Goal: Task Accomplishment & Management: Use online tool/utility

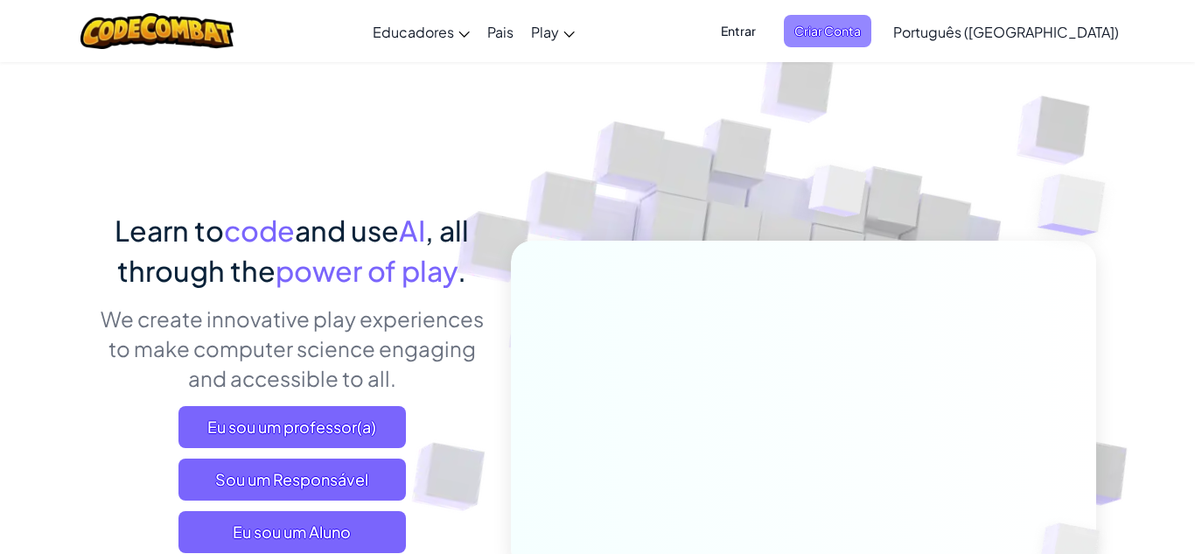
click at [871, 34] on span "Criar Conta" at bounding box center [827, 31] width 87 height 32
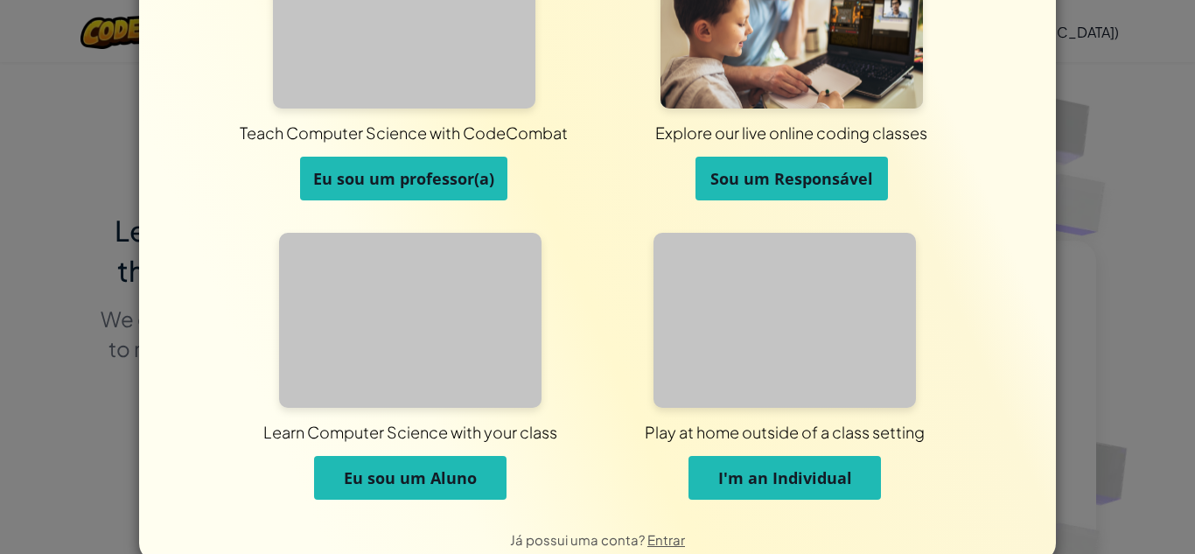
scroll to position [139, 0]
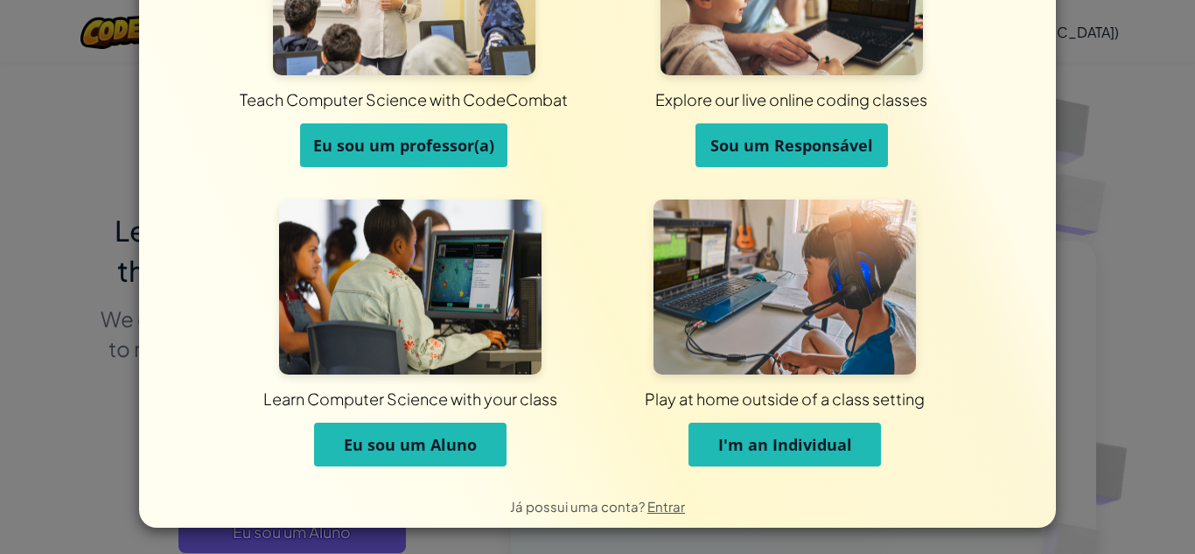
click at [422, 454] on span "Eu sou um Aluno" at bounding box center [410, 444] width 133 height 21
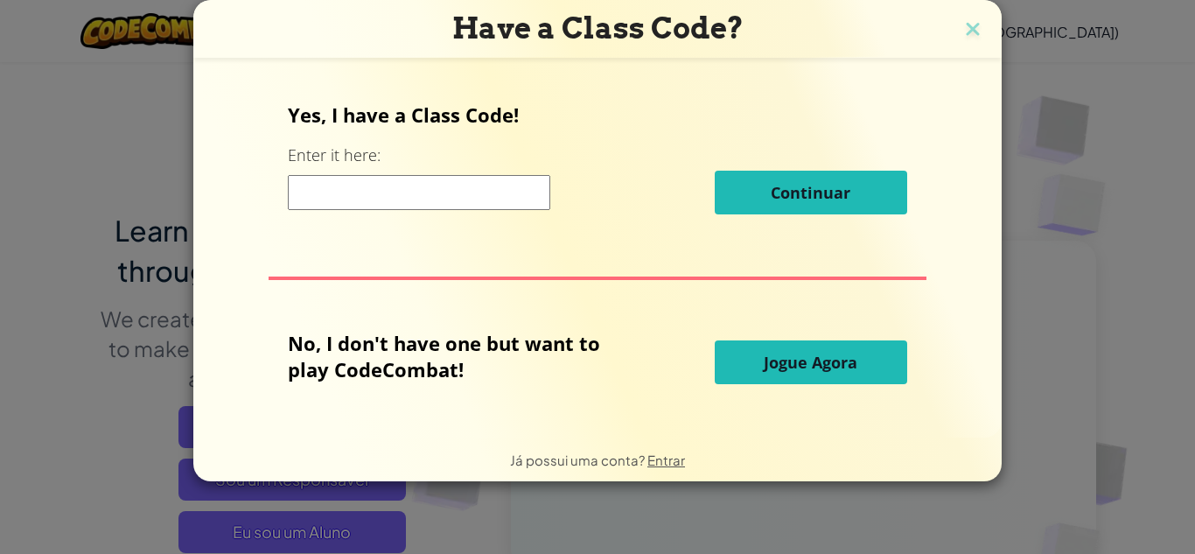
click at [437, 188] on input at bounding box center [419, 192] width 262 height 35
click at [431, 184] on input at bounding box center [419, 192] width 262 height 35
type input "GlassHomeLeaf"
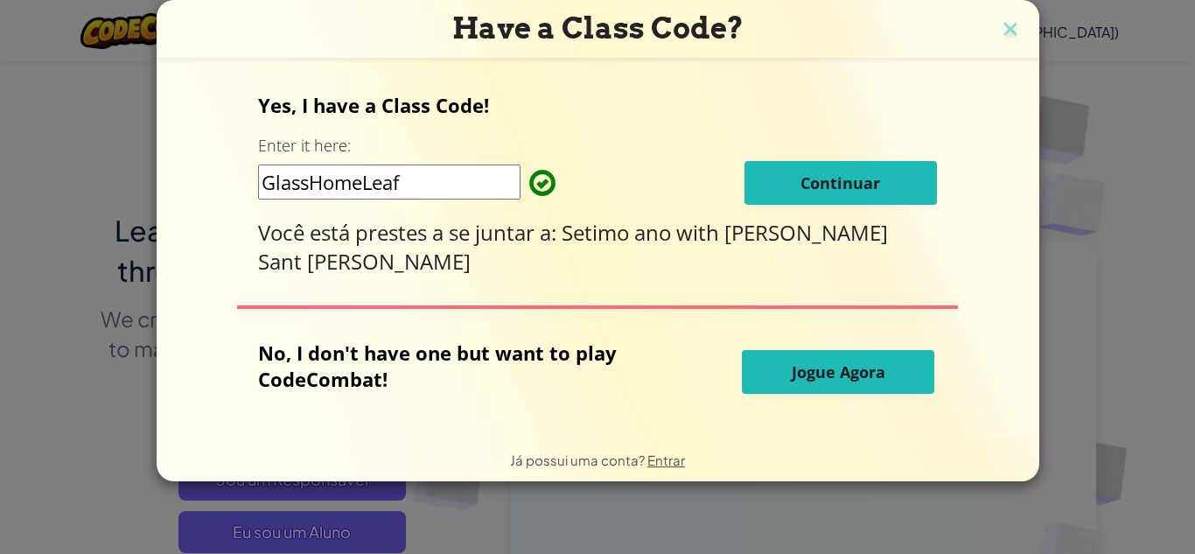
click at [865, 197] on button "Continuar" at bounding box center [840, 183] width 192 height 44
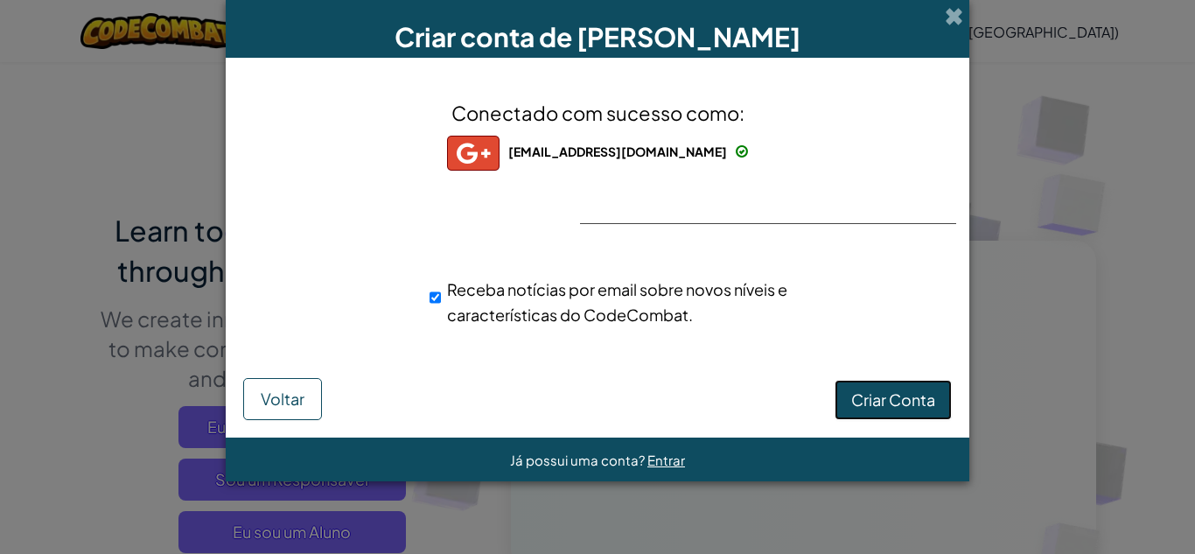
click at [916, 402] on span "Criar Conta" at bounding box center [893, 399] width 84 height 20
click at [916, 402] on button "Criar Conta" at bounding box center [892, 400] width 117 height 40
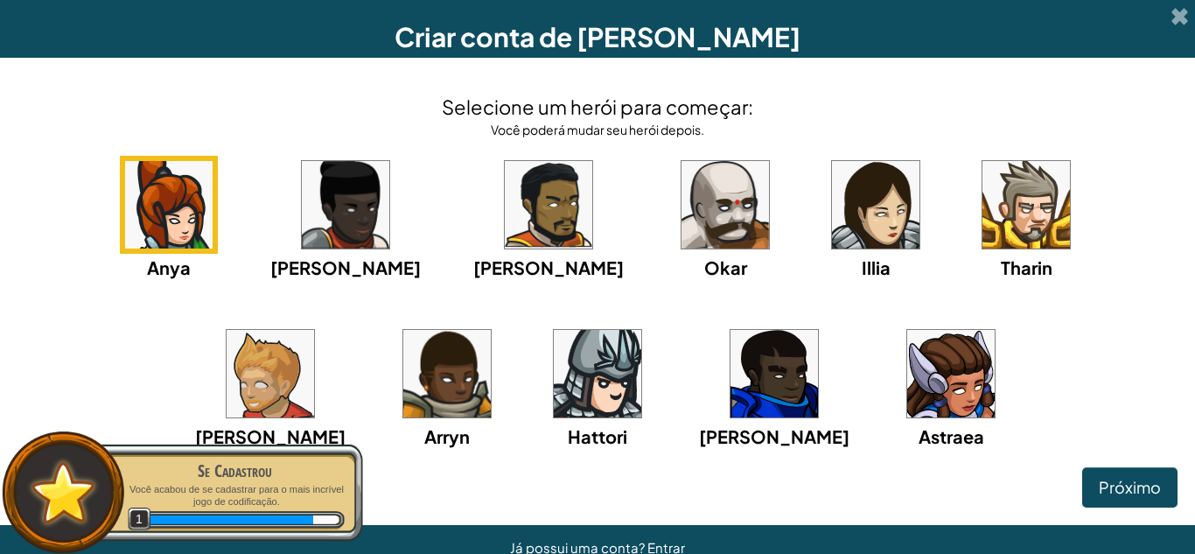
click at [681, 238] on img at bounding box center [724, 204] width 87 height 87
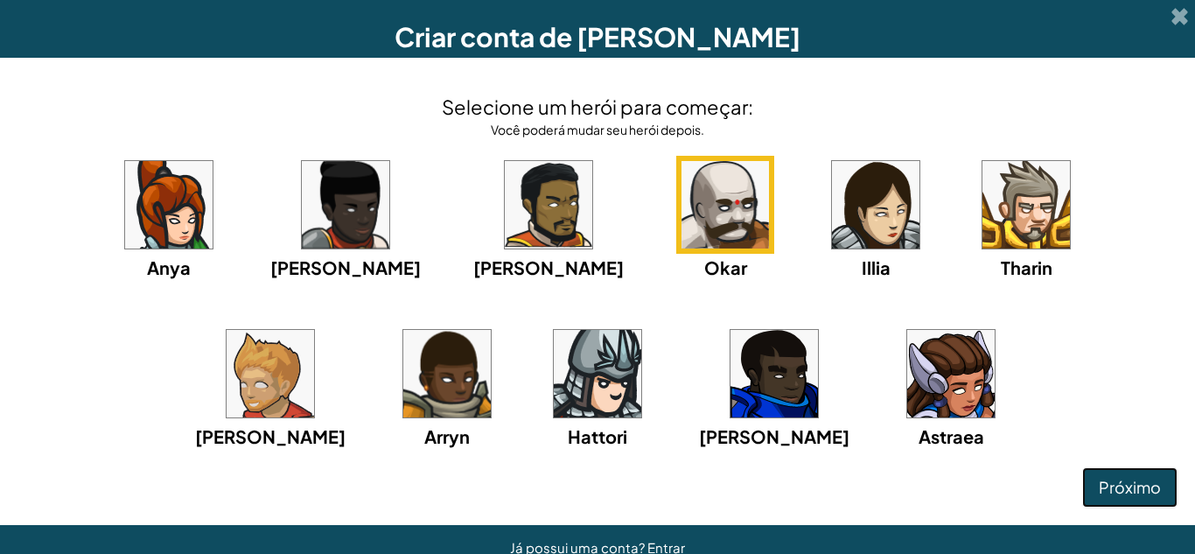
click at [1147, 481] on span "Próximo" at bounding box center [1129, 487] width 62 height 20
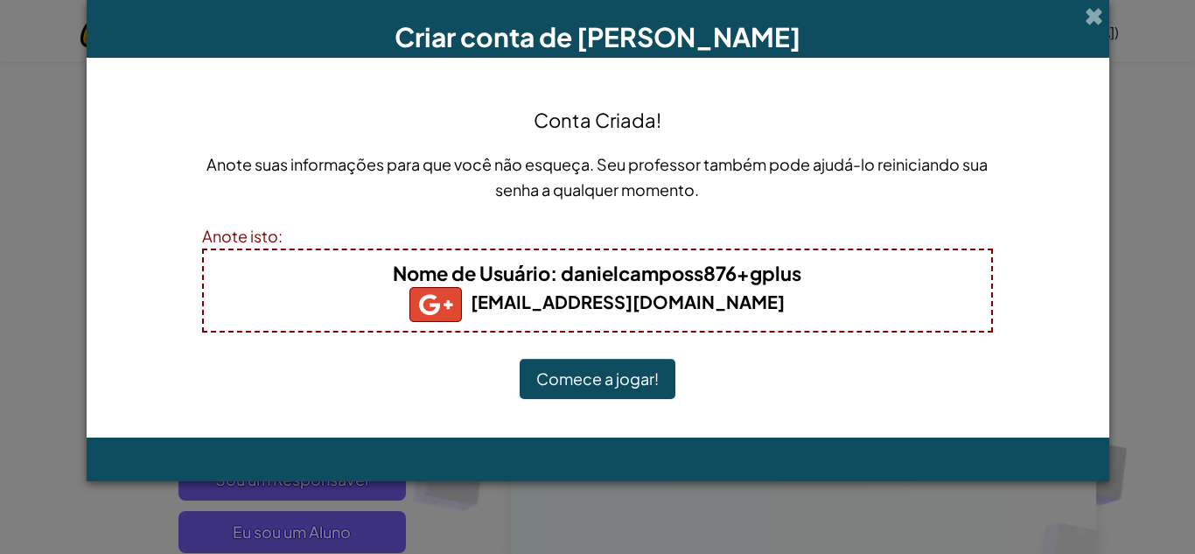
click at [665, 376] on button "Comece a jogar!" at bounding box center [598, 379] width 156 height 40
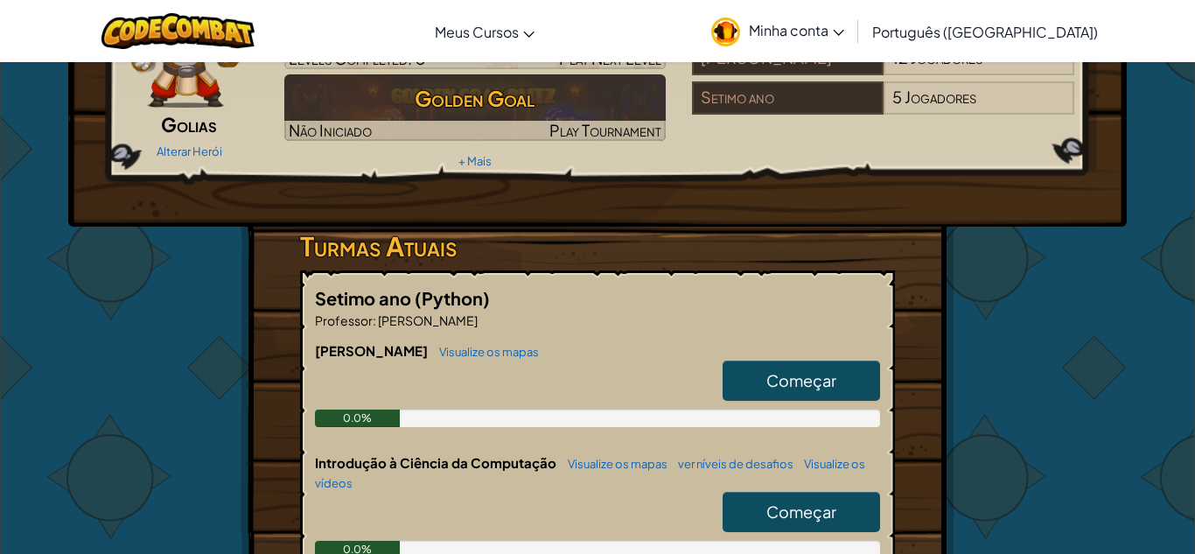
scroll to position [143, 0]
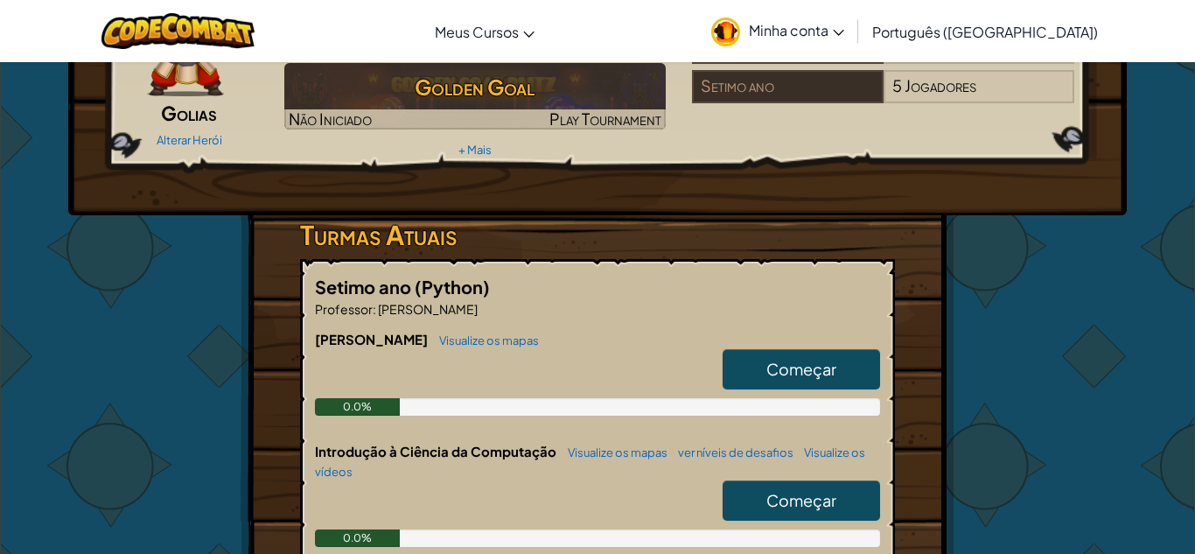
click at [762, 382] on link "Começar" at bounding box center [800, 369] width 157 height 40
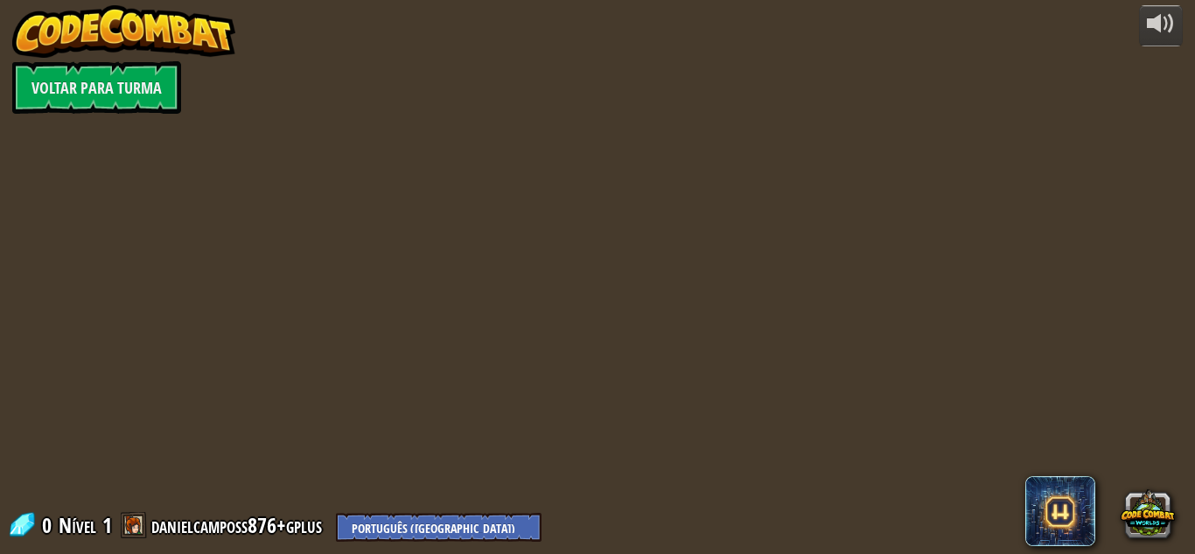
select select "pt-BR"
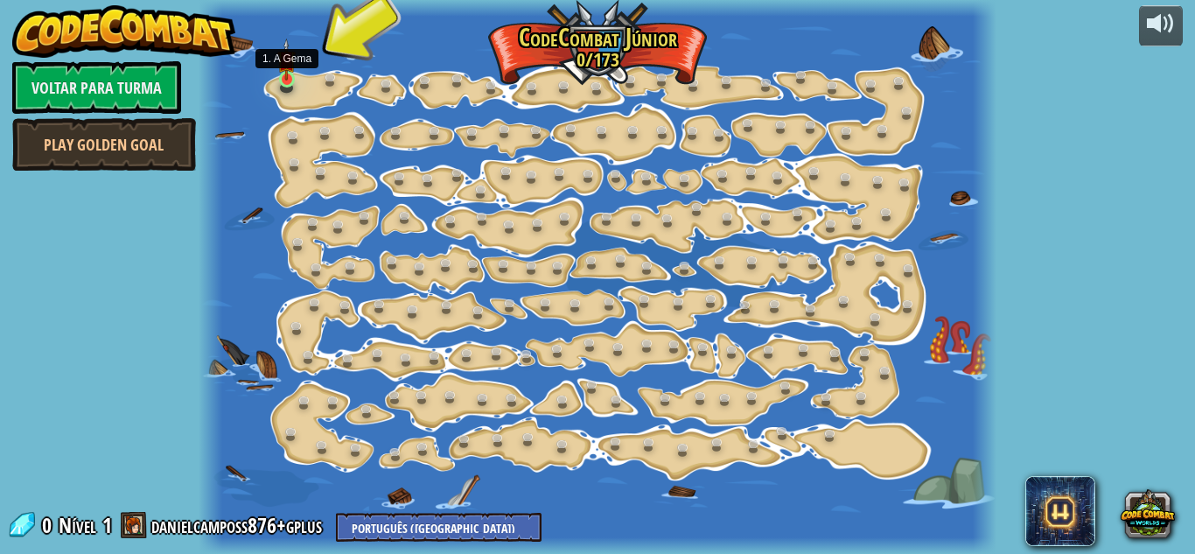
click at [282, 79] on img at bounding box center [286, 59] width 18 height 42
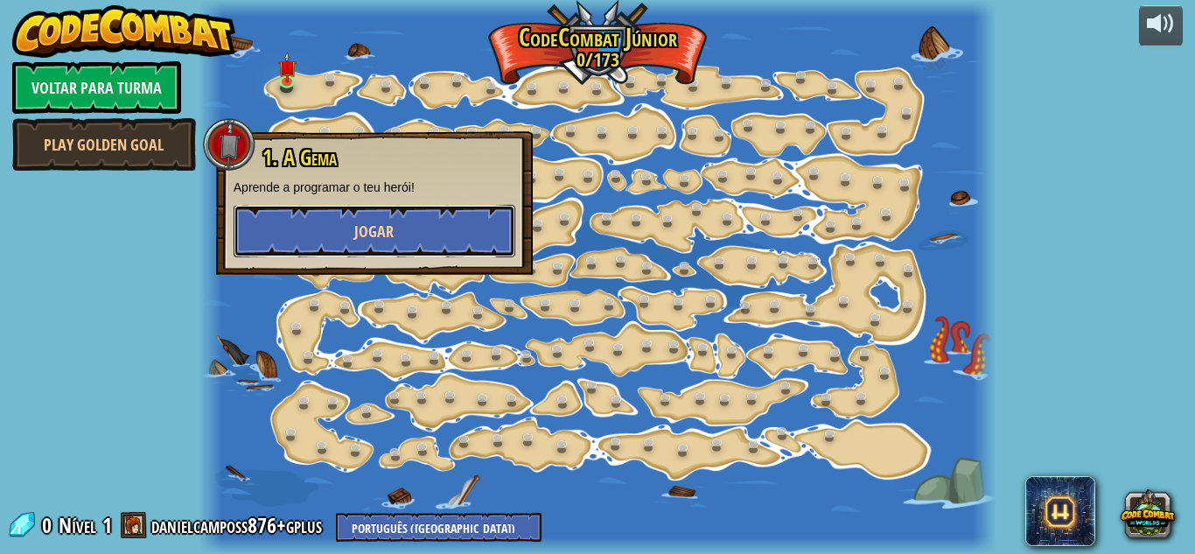
click at [362, 236] on span "Jogar" at bounding box center [373, 231] width 39 height 22
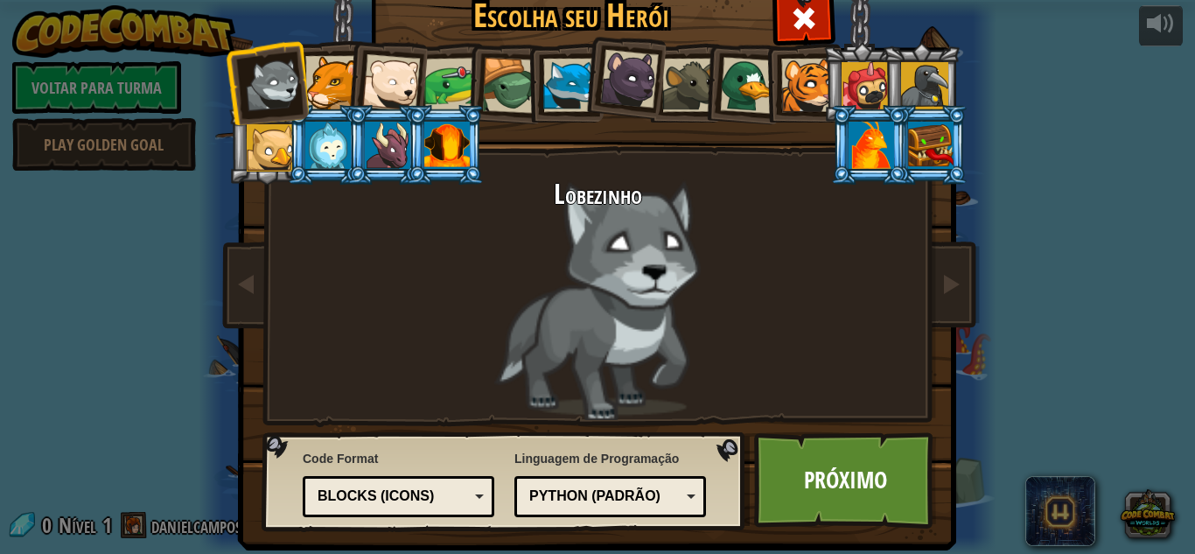
click at [370, 150] on div at bounding box center [387, 145] width 45 height 47
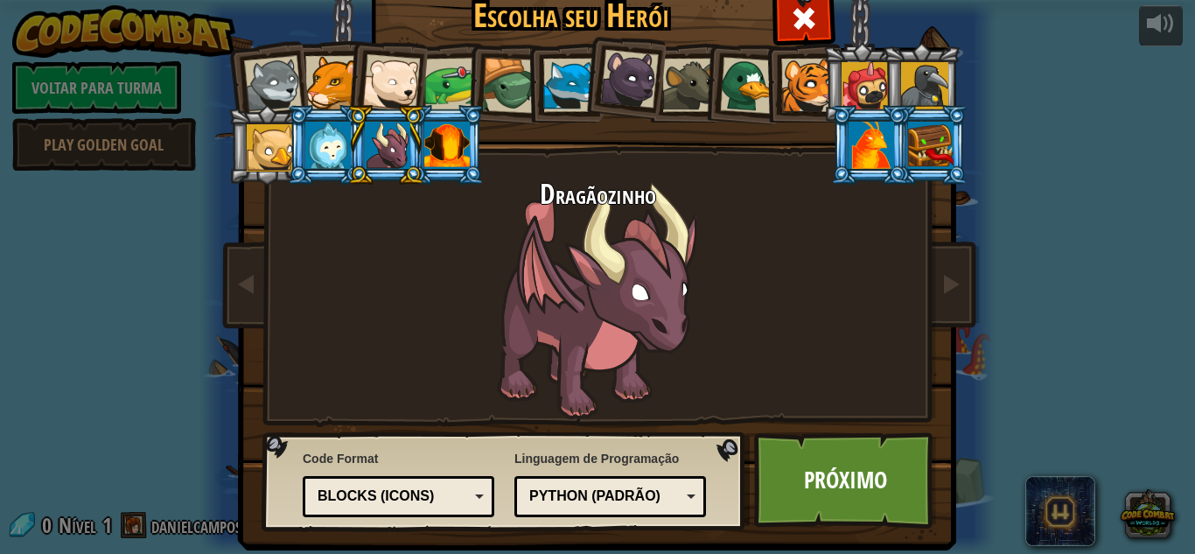
click at [430, 151] on div at bounding box center [446, 145] width 45 height 47
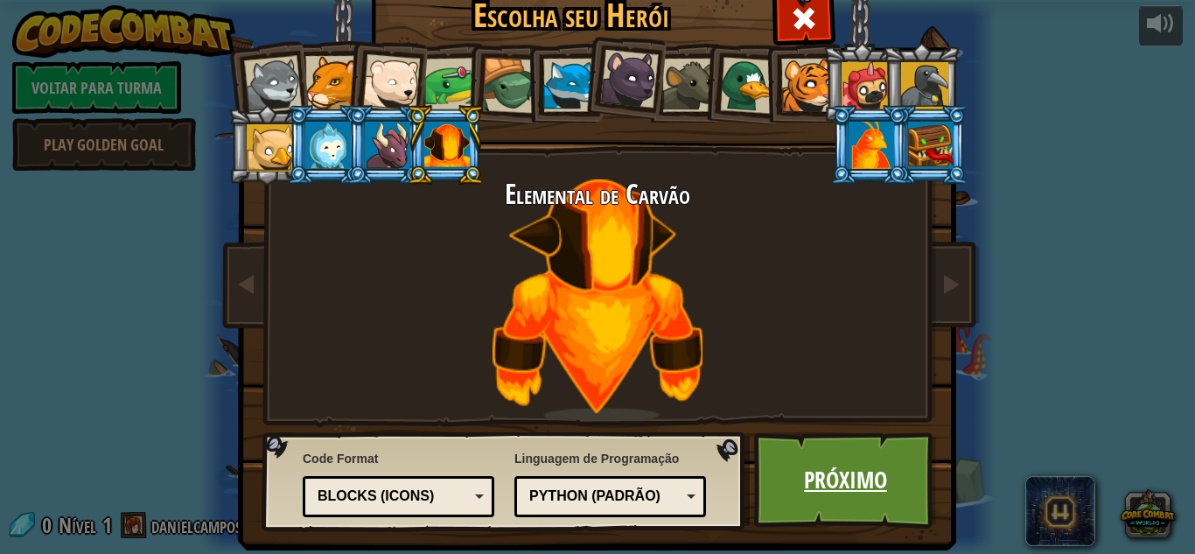
click at [838, 465] on link "Próximo" at bounding box center [845, 480] width 183 height 96
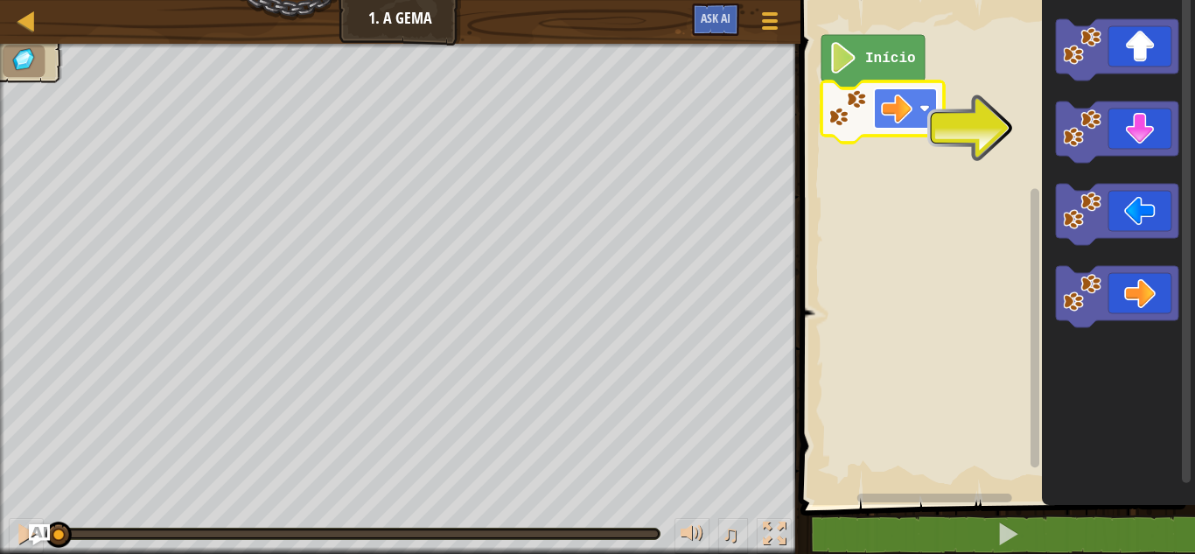
click at [917, 88] on rect "Espaço de trabalho do Blockly" at bounding box center [905, 108] width 63 height 40
click at [914, 107] on rect "Espaço de trabalho do Blockly" at bounding box center [905, 108] width 63 height 40
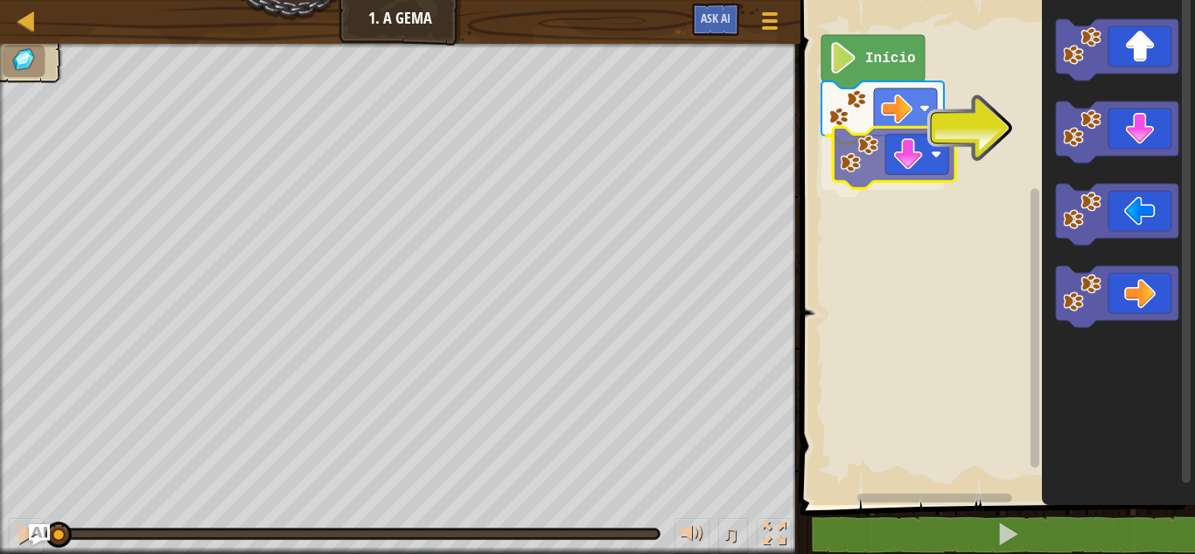
click at [845, 160] on div "Início" at bounding box center [995, 247] width 400 height 513
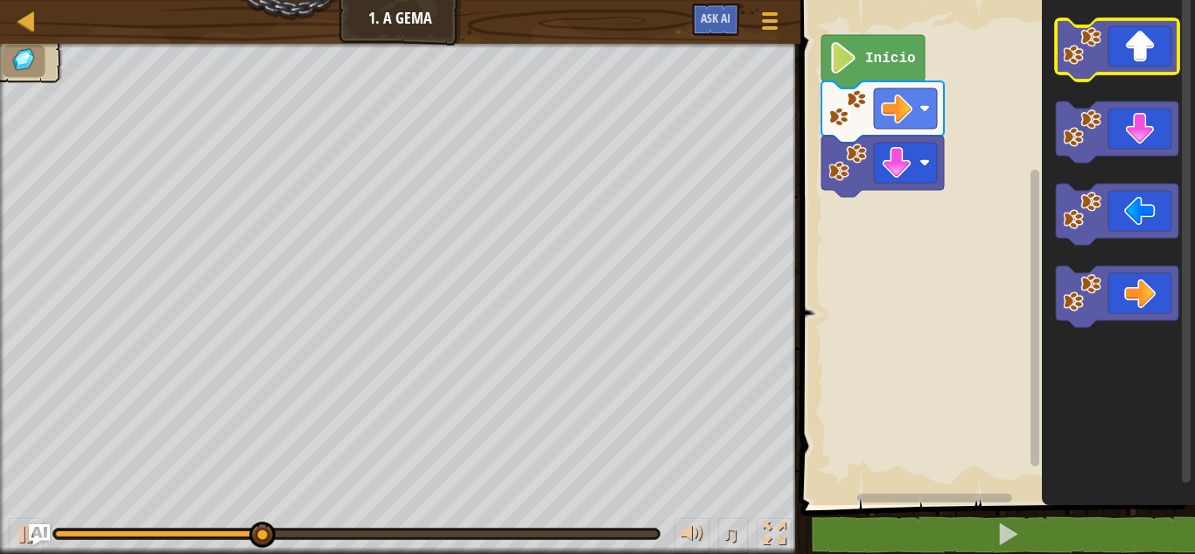
click at [1130, 55] on icon "Espaço de trabalho do Blockly" at bounding box center [1117, 49] width 122 height 61
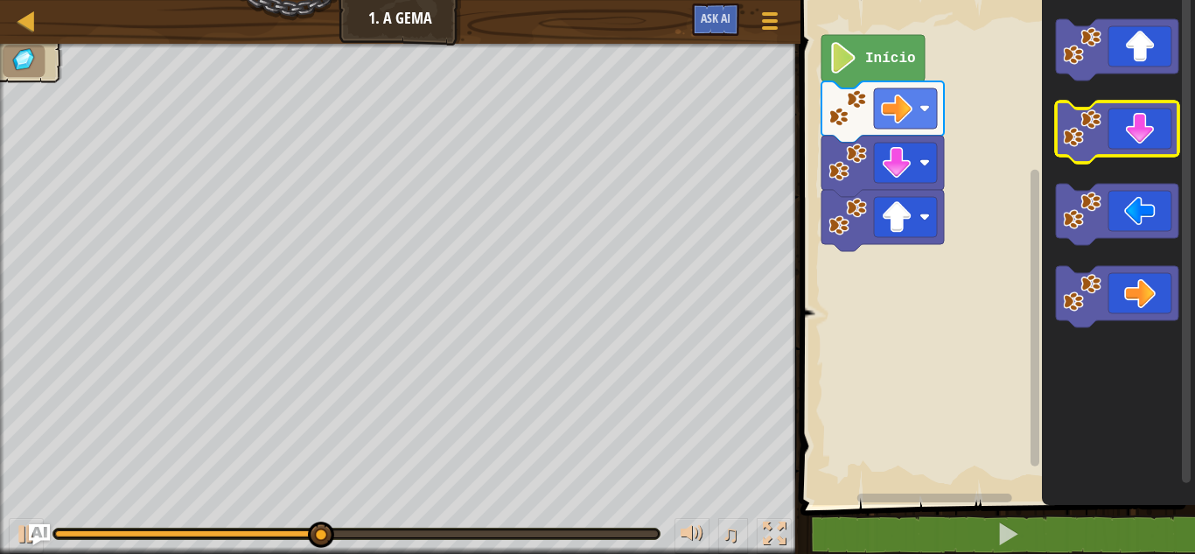
click at [1128, 136] on icon "Espaço de trabalho do Blockly" at bounding box center [1117, 131] width 122 height 61
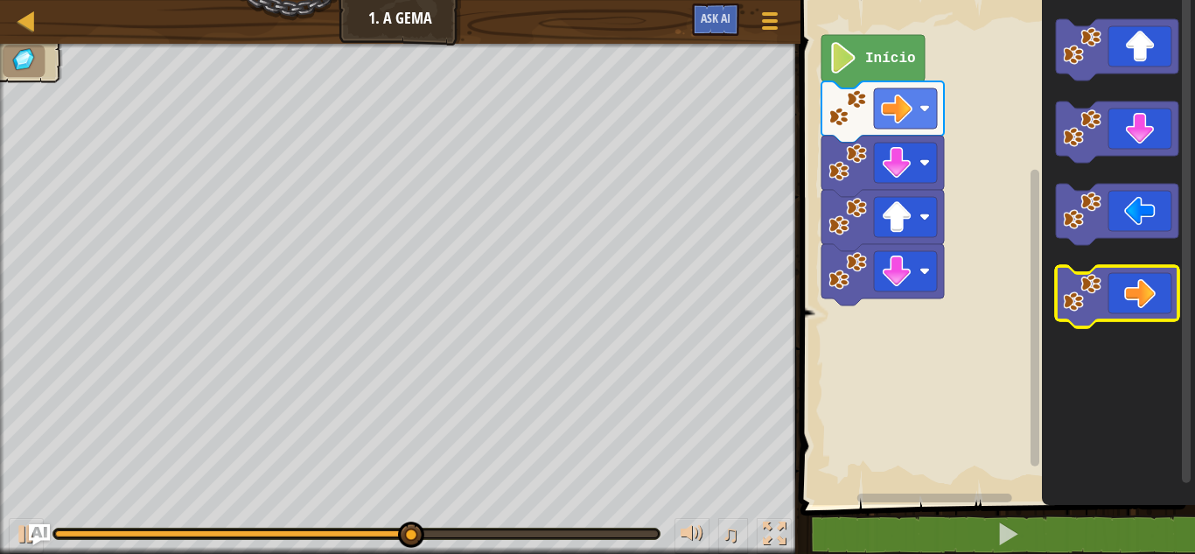
click at [1141, 316] on icon "Espaço de trabalho do Blockly" at bounding box center [1117, 296] width 122 height 61
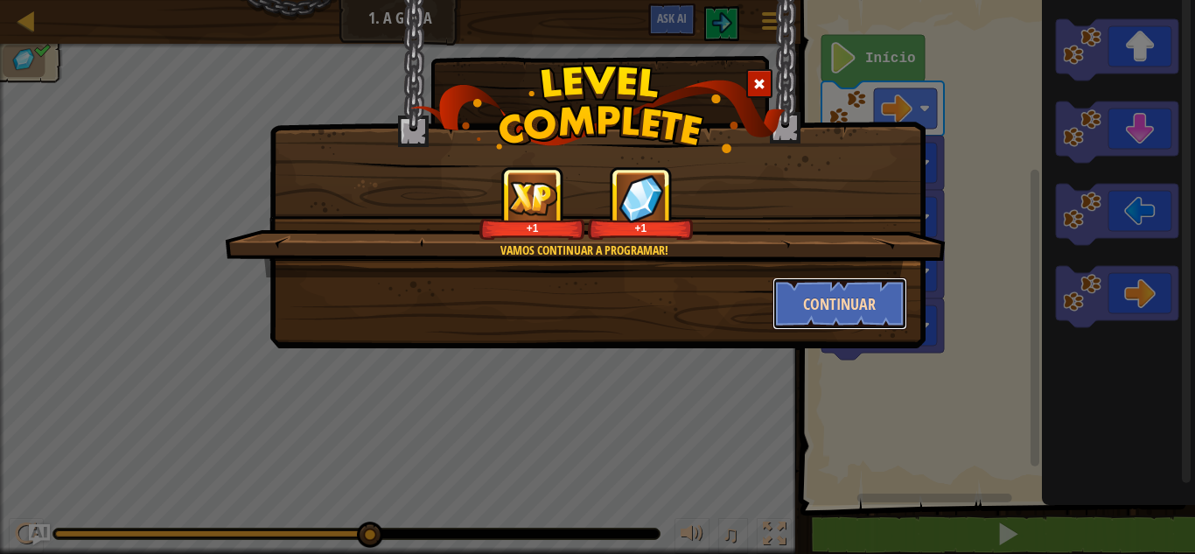
click at [894, 305] on button "Continuar" at bounding box center [840, 303] width 136 height 52
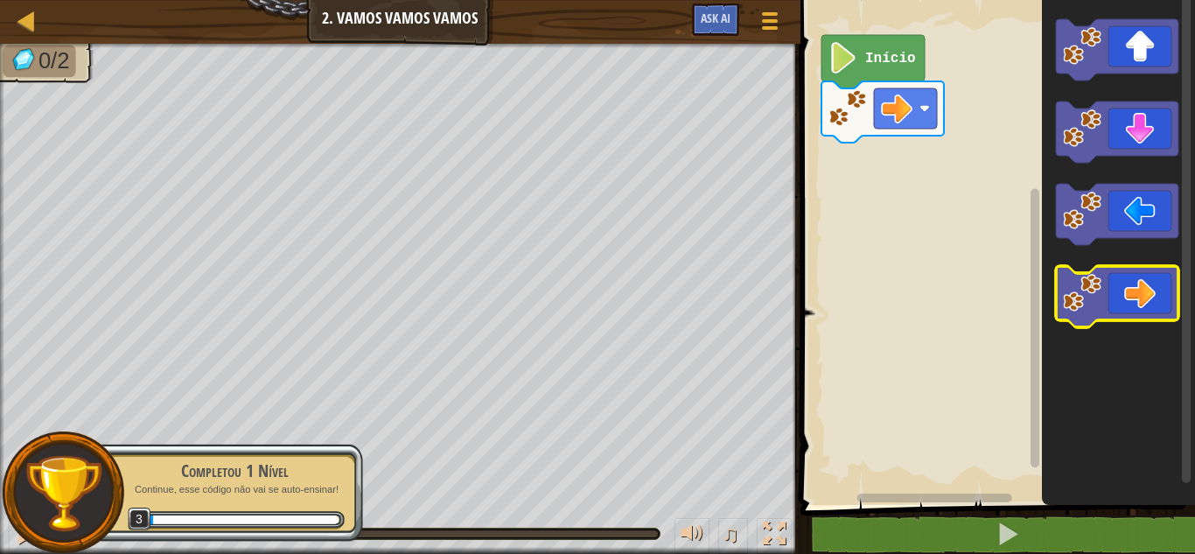
click at [1140, 272] on icon "Espaço de trabalho do Blockly" at bounding box center [1117, 296] width 122 height 61
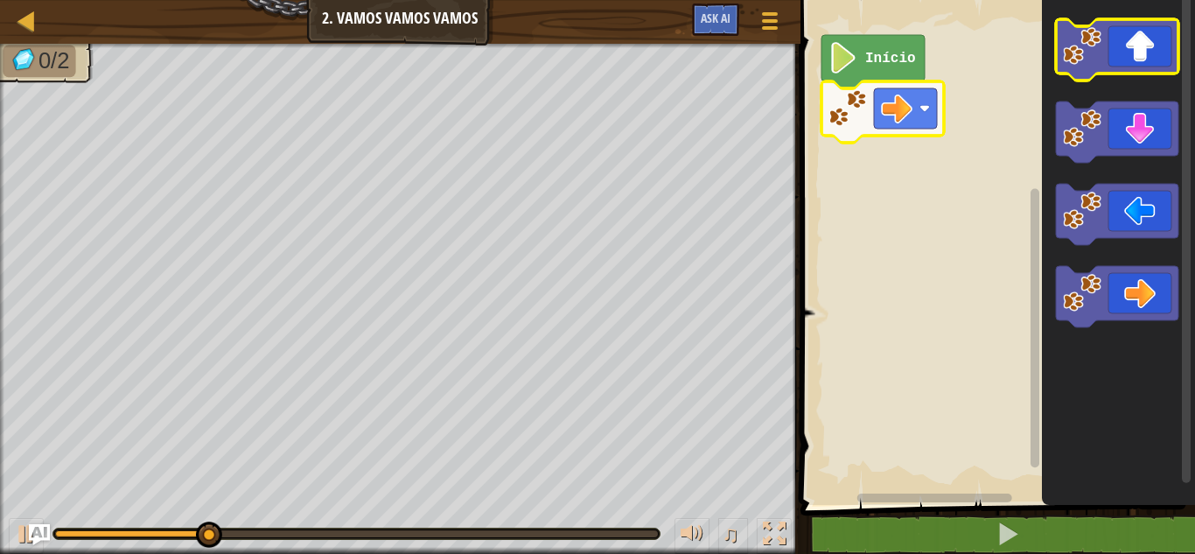
click at [1111, 59] on icon "Espaço de trabalho do Blockly" at bounding box center [1117, 49] width 122 height 61
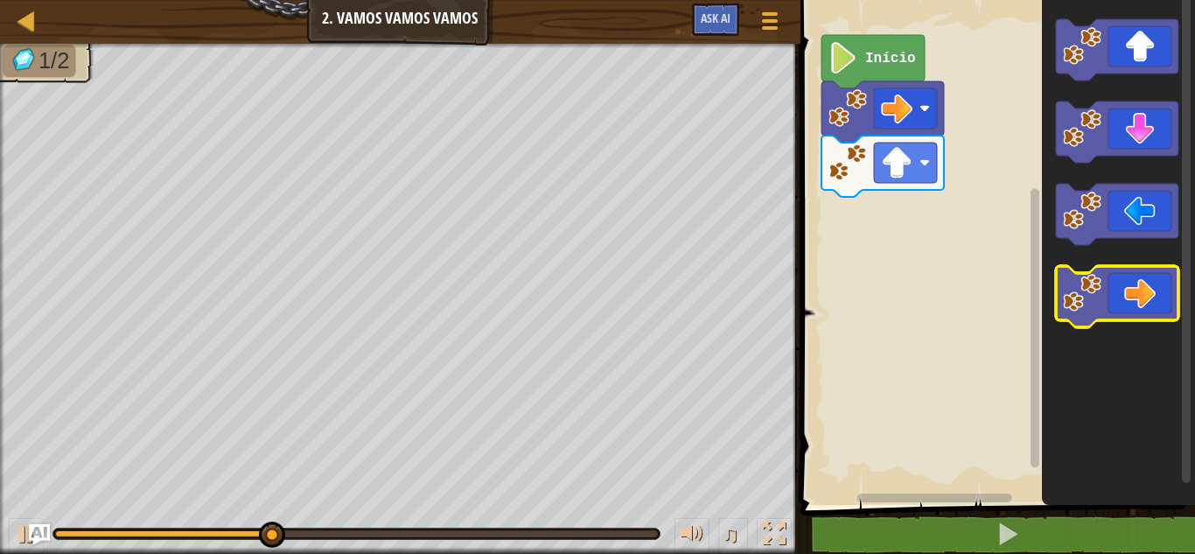
click at [1149, 289] on icon "Espaço de trabalho do Blockly" at bounding box center [1117, 296] width 122 height 61
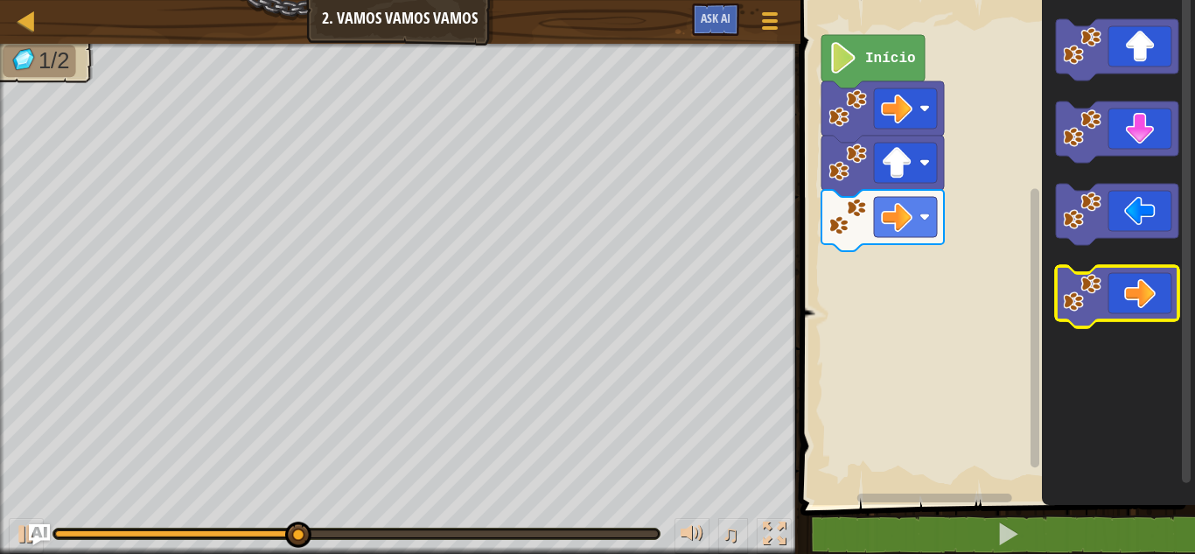
click at [1112, 296] on icon "Espaço de trabalho do Blockly" at bounding box center [1117, 296] width 122 height 61
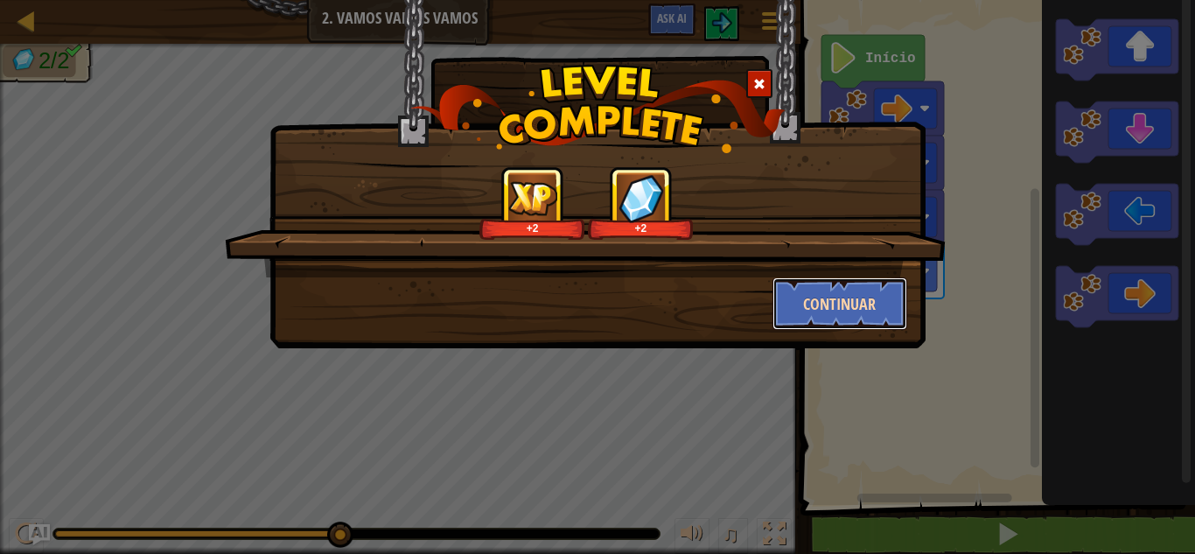
click at [896, 318] on button "Continuar" at bounding box center [840, 303] width 136 height 52
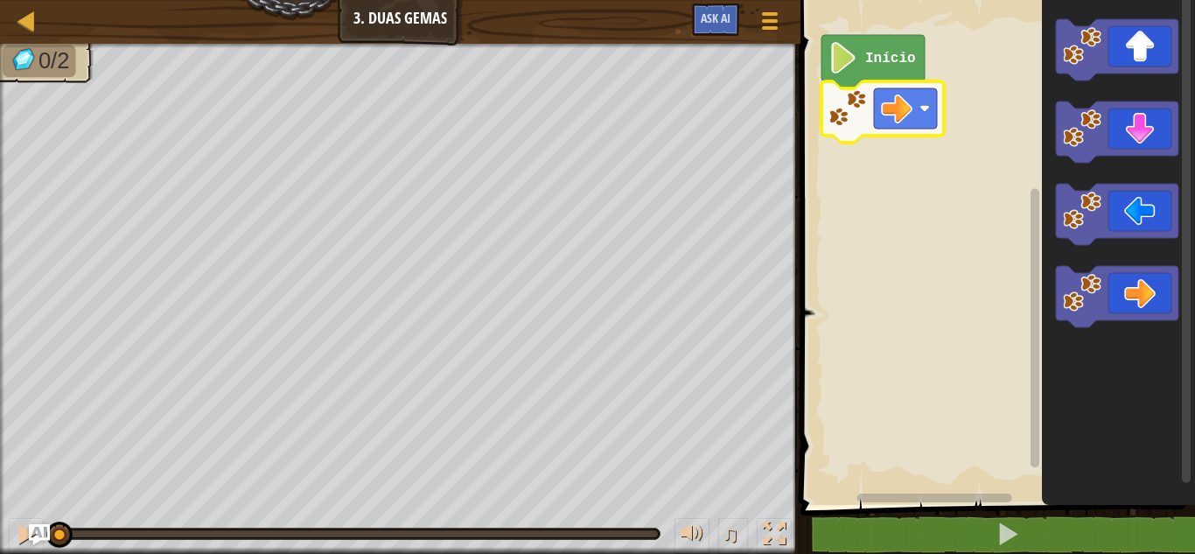
click at [866, 104] on icon "Espaço de trabalho do Blockly" at bounding box center [882, 111] width 122 height 61
click at [868, 107] on icon "Espaço de trabalho do Blockly" at bounding box center [882, 111] width 122 height 61
click at [1094, 298] on image "Espaço de trabalho do Blockly" at bounding box center [1082, 293] width 38 height 38
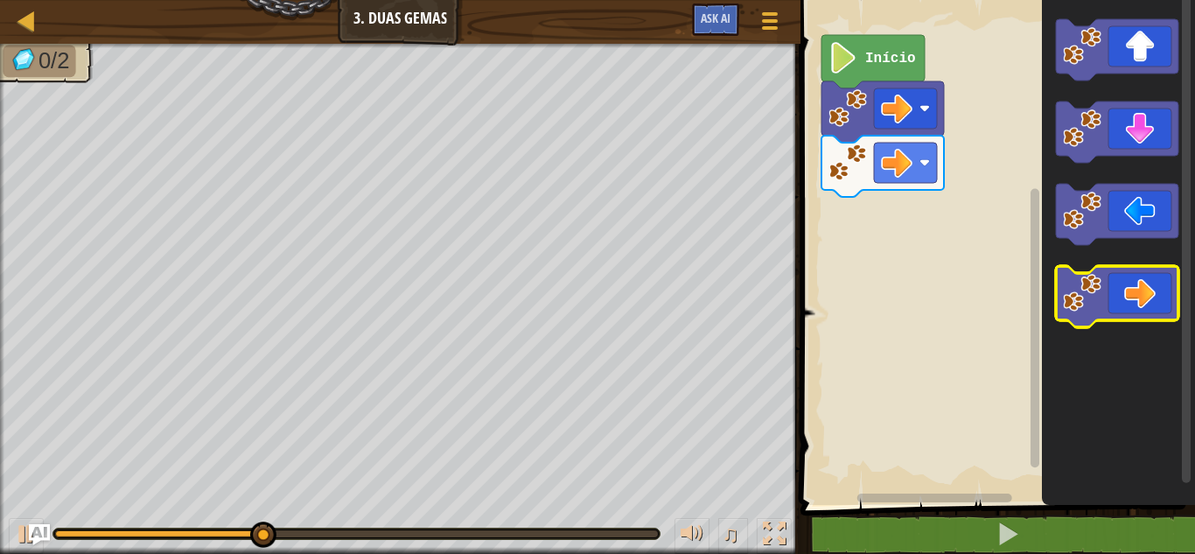
click at [1092, 298] on image "Espaço de trabalho do Blockly" at bounding box center [1082, 293] width 38 height 38
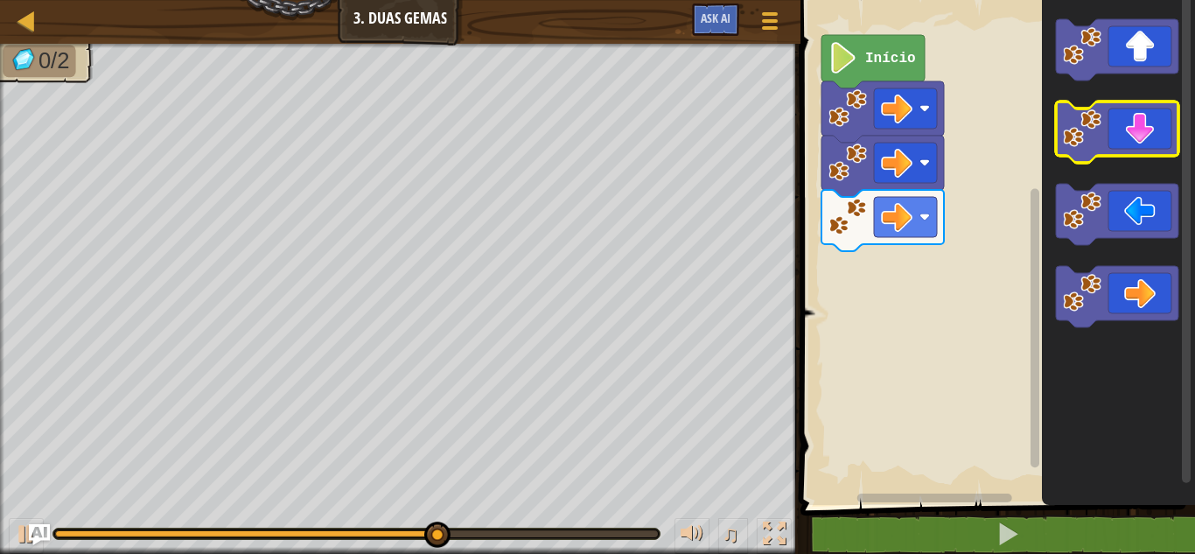
click at [1091, 146] on image "Espaço de trabalho do Blockly" at bounding box center [1082, 128] width 38 height 38
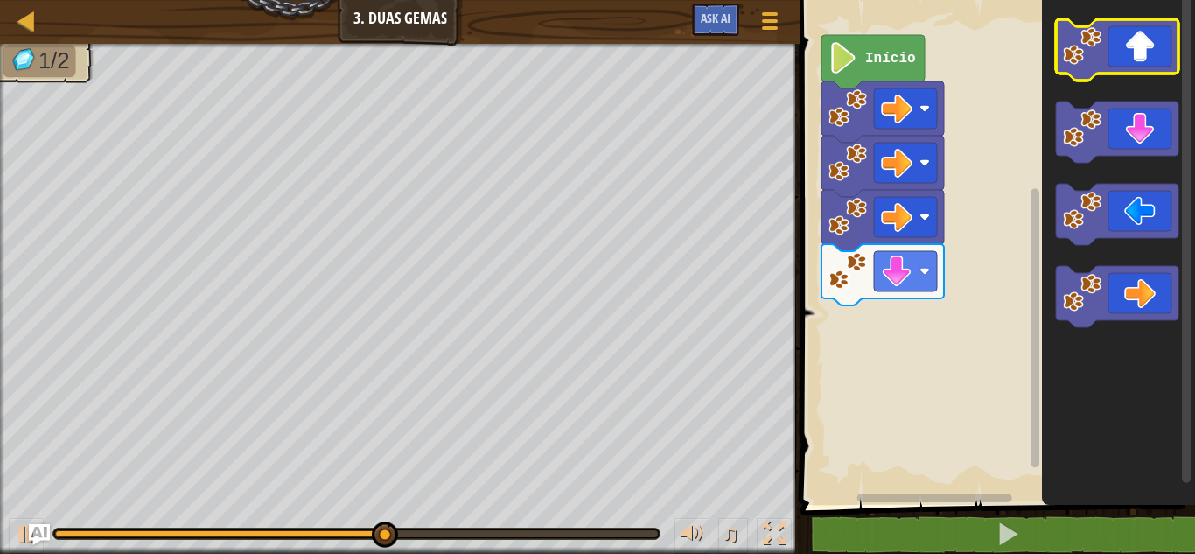
click at [1083, 60] on image "Espaço de trabalho do Blockly" at bounding box center [1082, 46] width 38 height 38
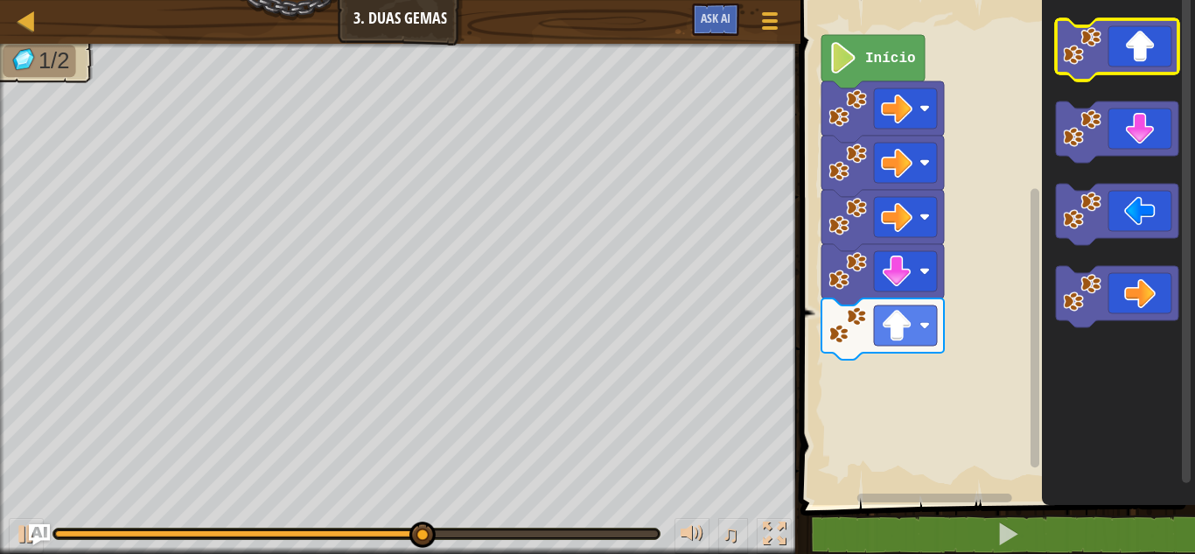
click at [1083, 60] on image "Espaço de trabalho do Blockly" at bounding box center [1082, 46] width 38 height 38
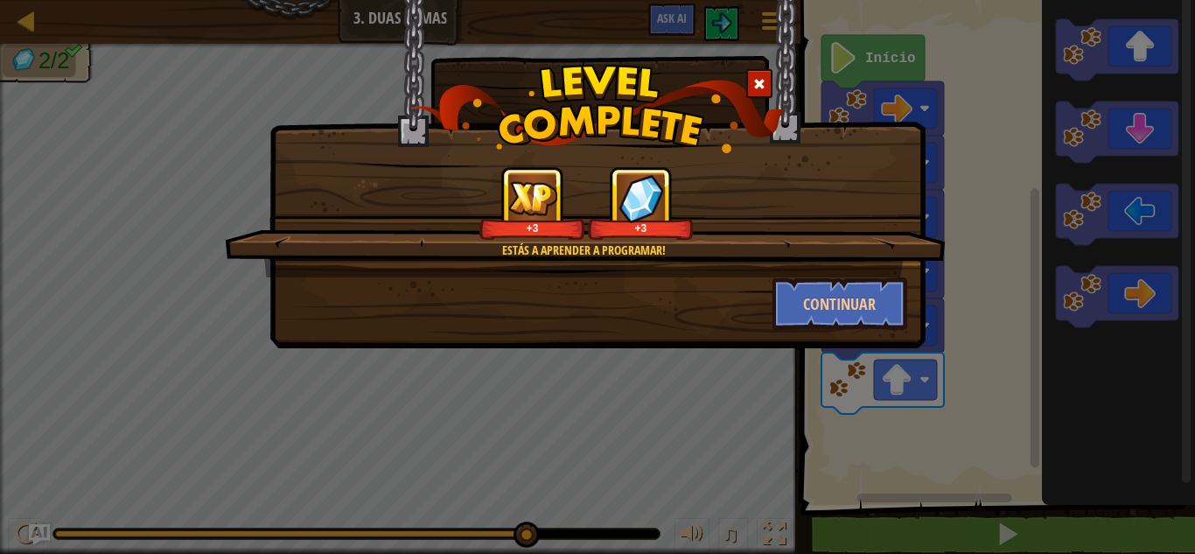
click at [770, 317] on div "Continuar" at bounding box center [840, 303] width 162 height 52
click at [790, 312] on button "Continuar" at bounding box center [840, 303] width 136 height 52
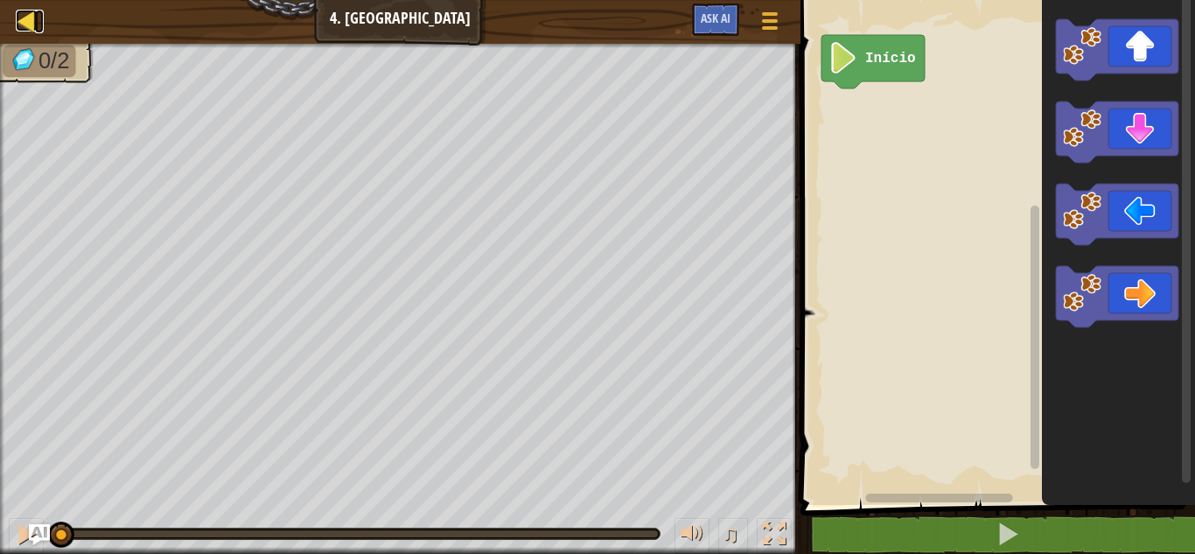
click at [24, 27] on div at bounding box center [27, 21] width 22 height 22
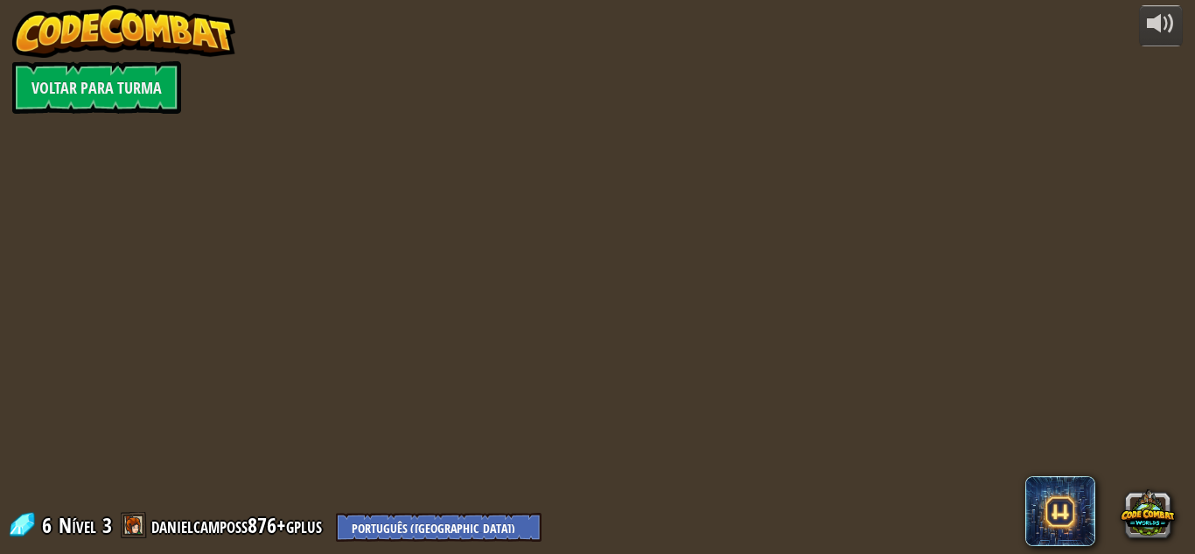
select select "pt-BR"
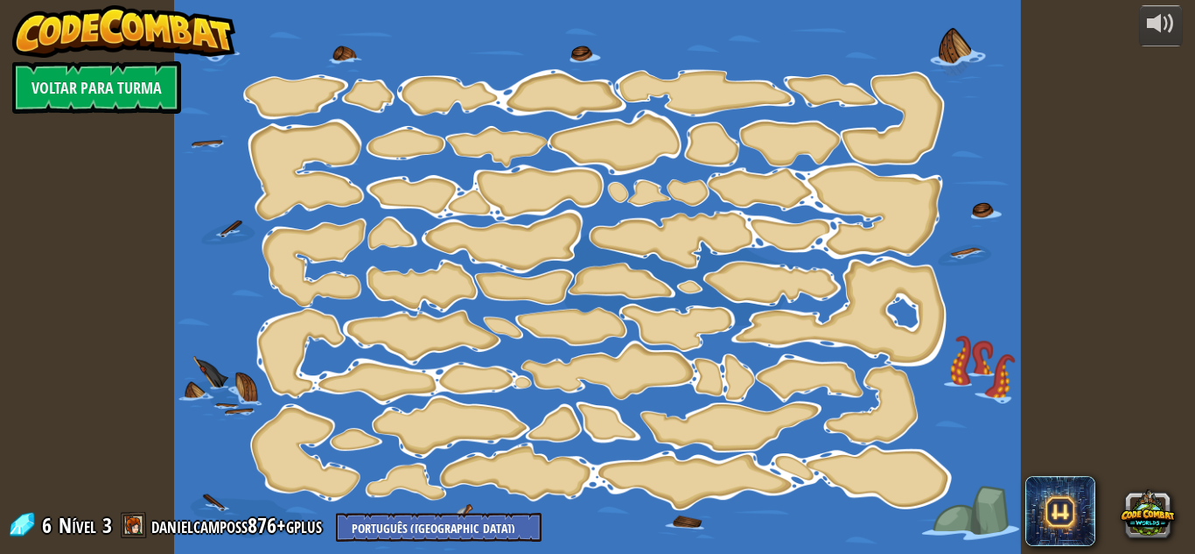
select select "pt-BR"
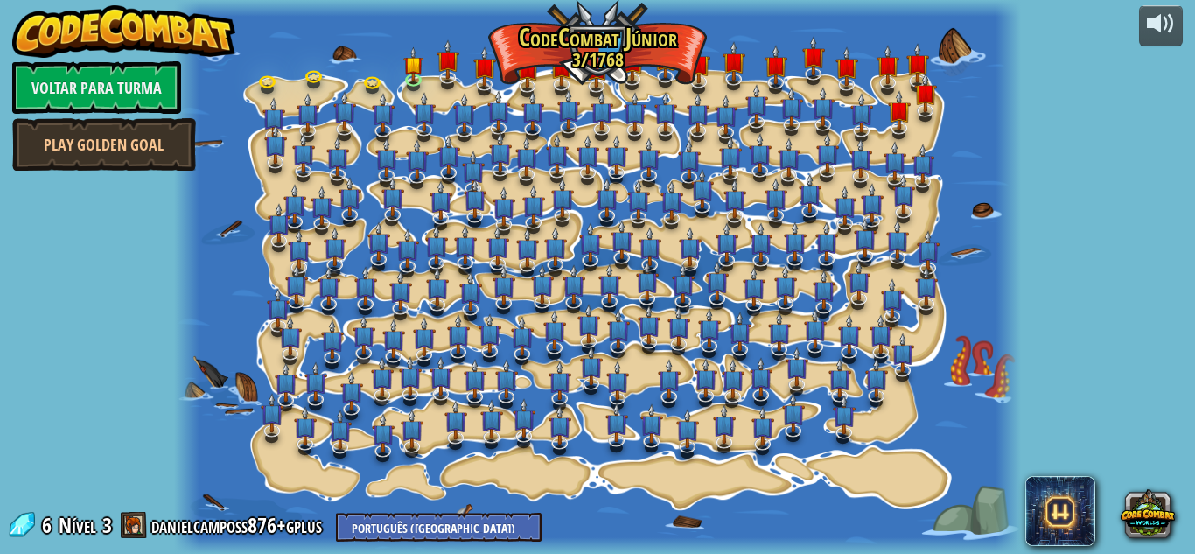
select select "pt-BR"
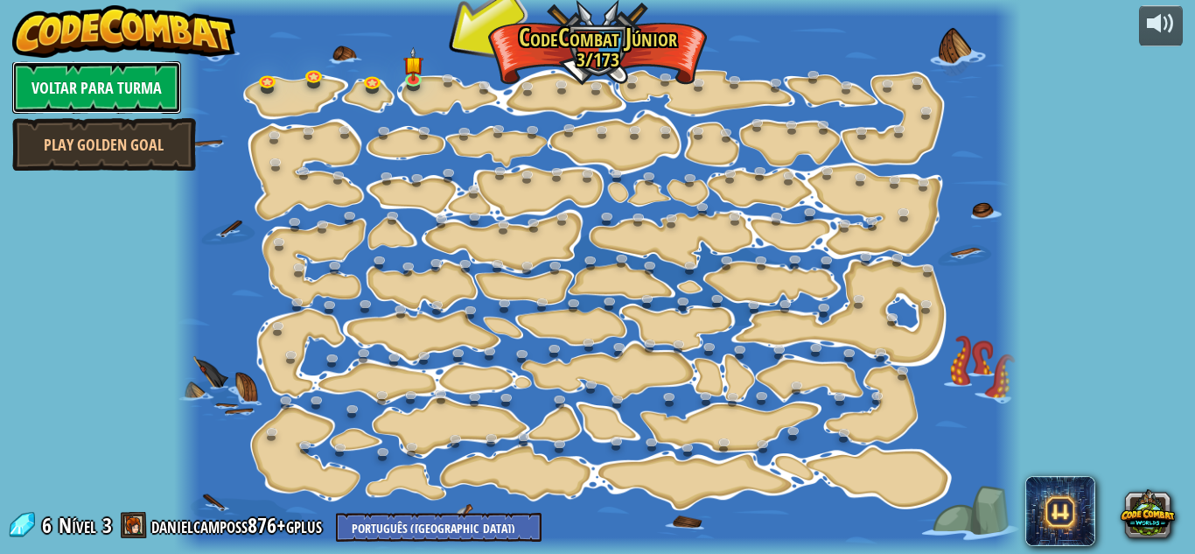
click at [144, 84] on link "Voltar para Turma" at bounding box center [96, 87] width 169 height 52
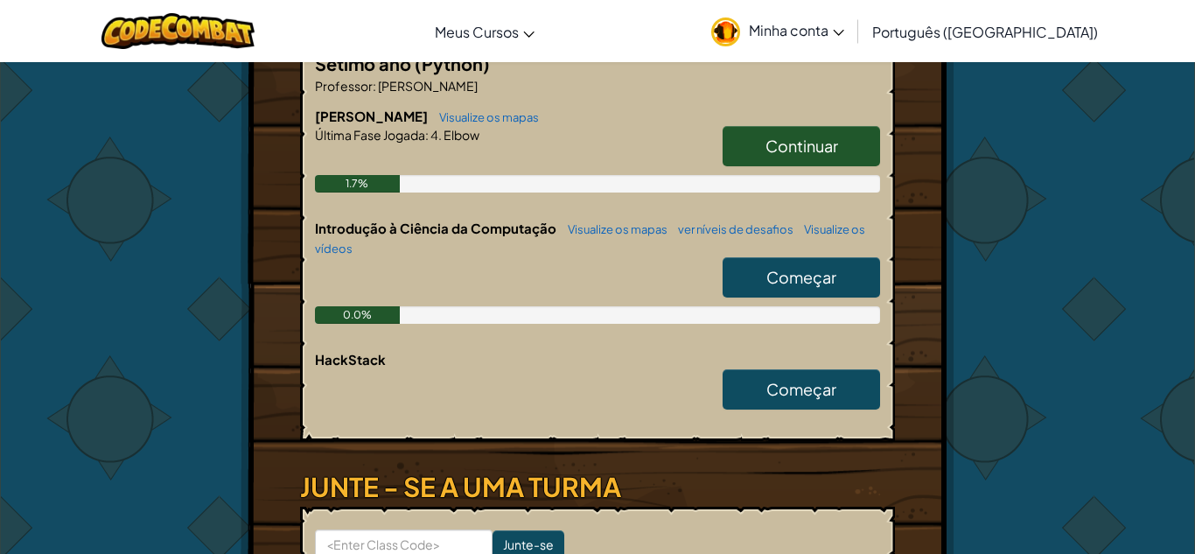
scroll to position [411, 0]
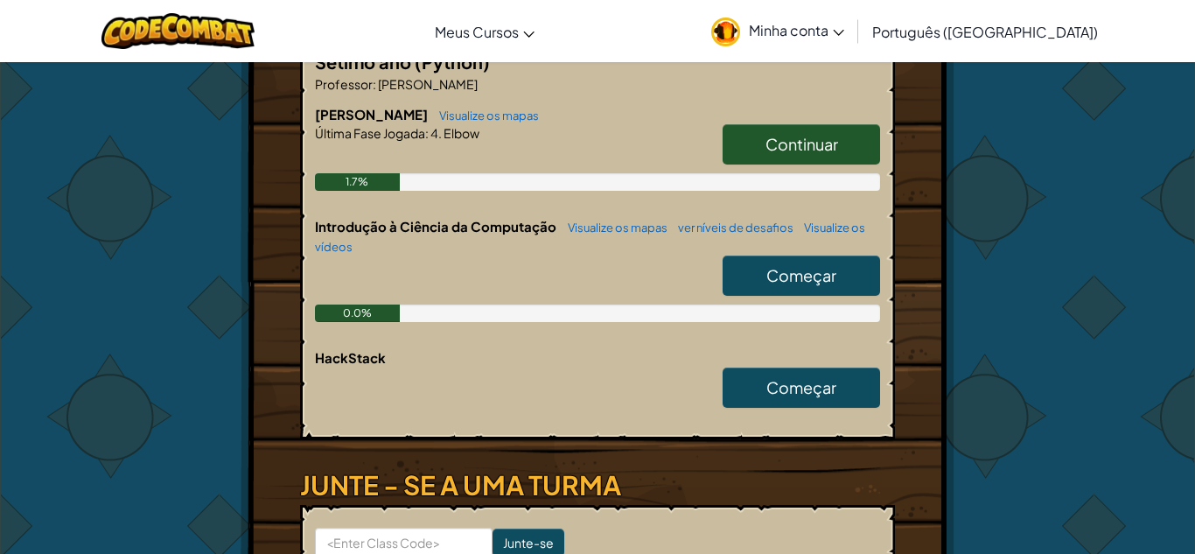
click at [772, 287] on link "Começar" at bounding box center [800, 275] width 157 height 40
select select "pt-BR"
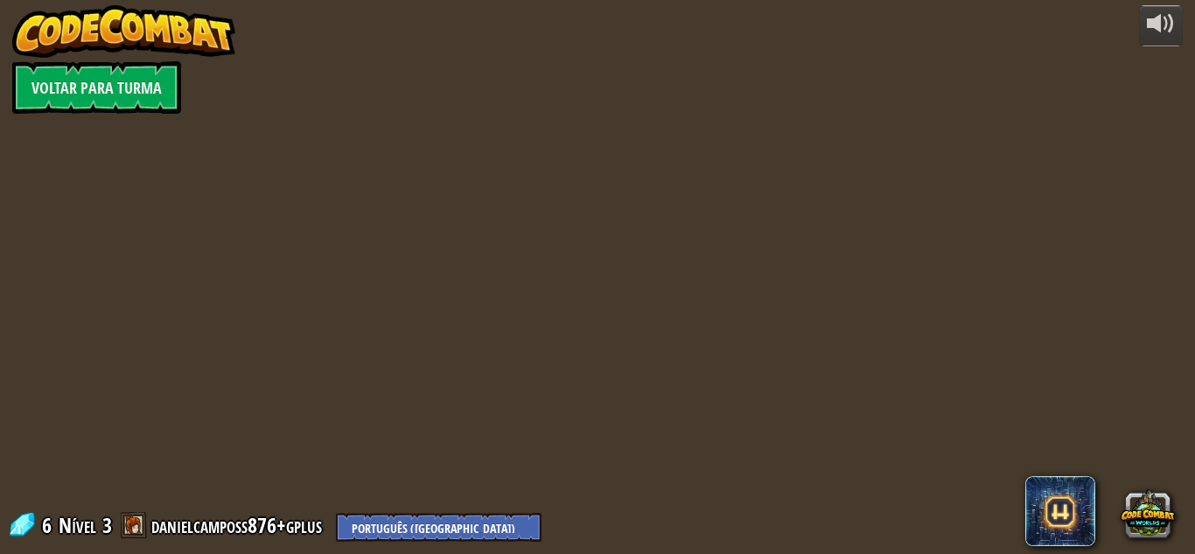
select select "pt-BR"
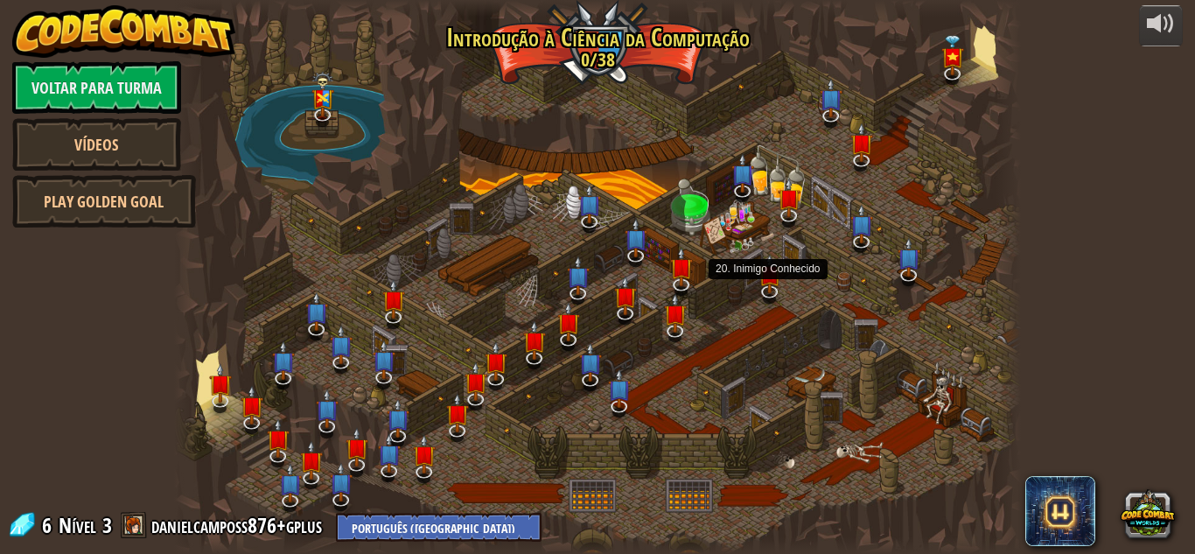
select select "pt-BR"
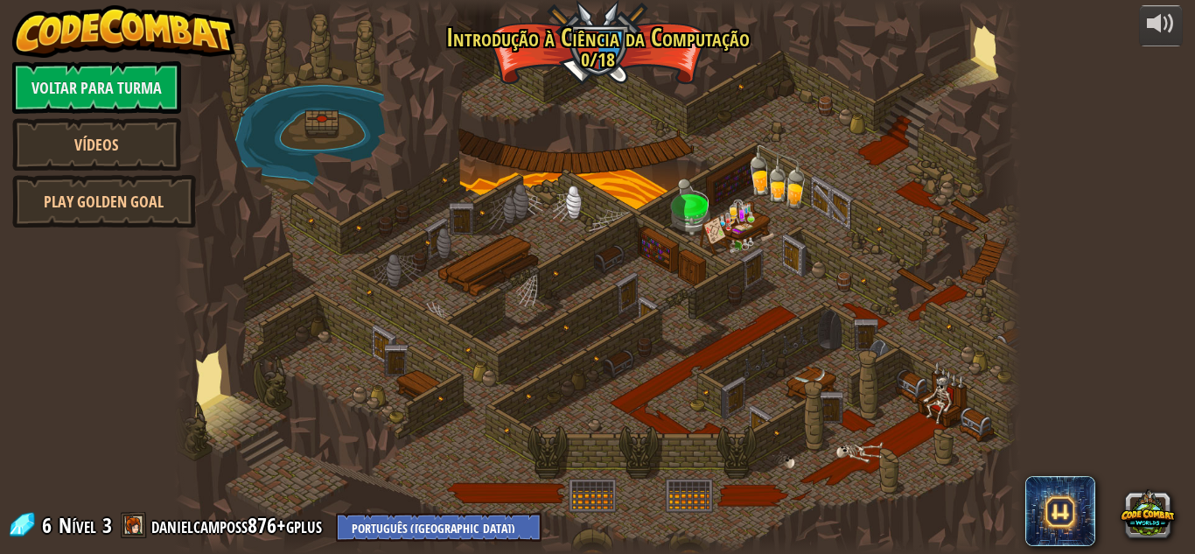
select select "pt-BR"
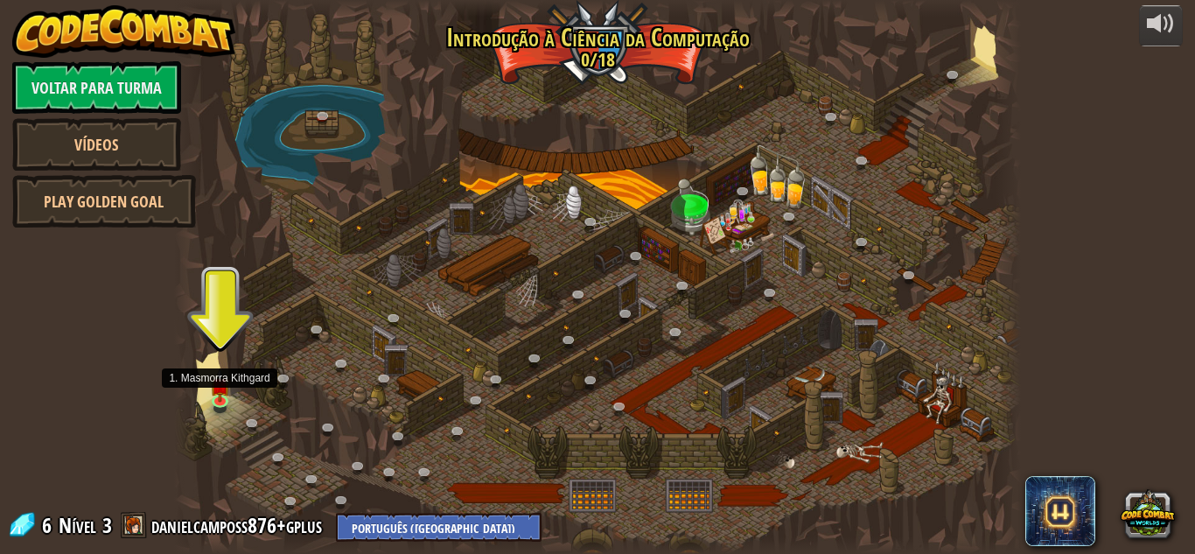
click at [237, 409] on div at bounding box center [597, 277] width 847 height 554
click at [237, 409] on div "25. Portões de Kithgard (Bloqueado) Escape da Masmorra Kithgard e não deixe que…" at bounding box center [597, 277] width 847 height 554
click at [220, 396] on img at bounding box center [221, 376] width 20 height 45
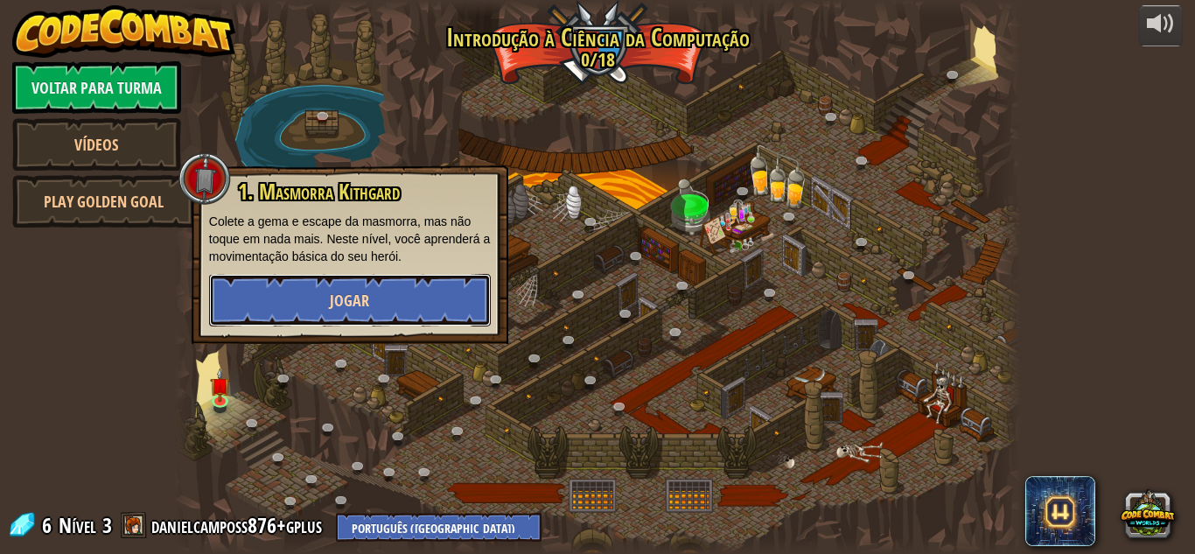
click at [271, 305] on button "Jogar" at bounding box center [350, 300] width 282 height 52
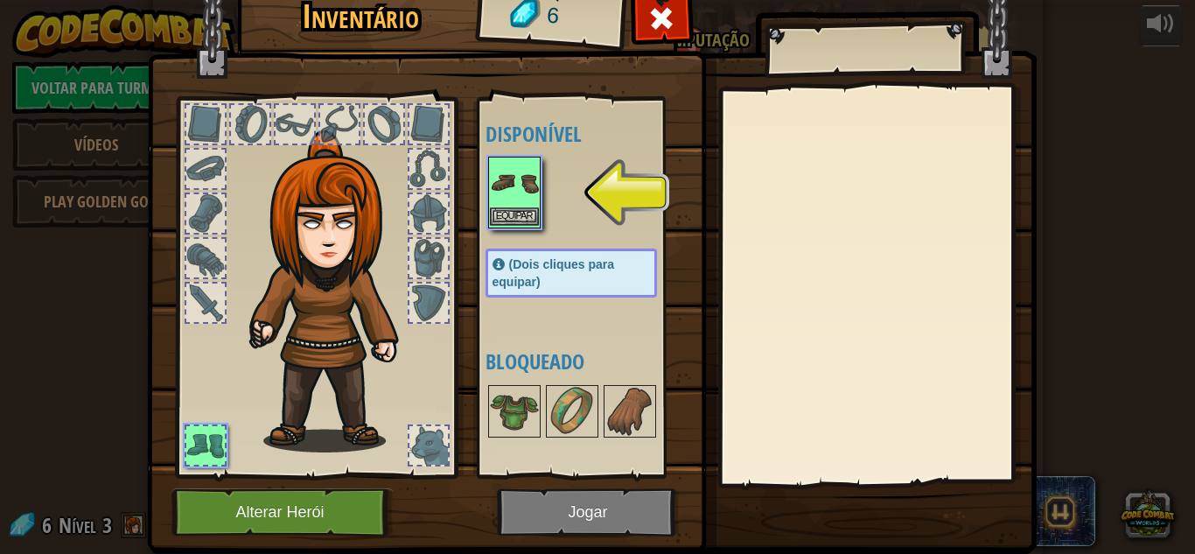
click at [490, 199] on img at bounding box center [514, 182] width 49 height 49
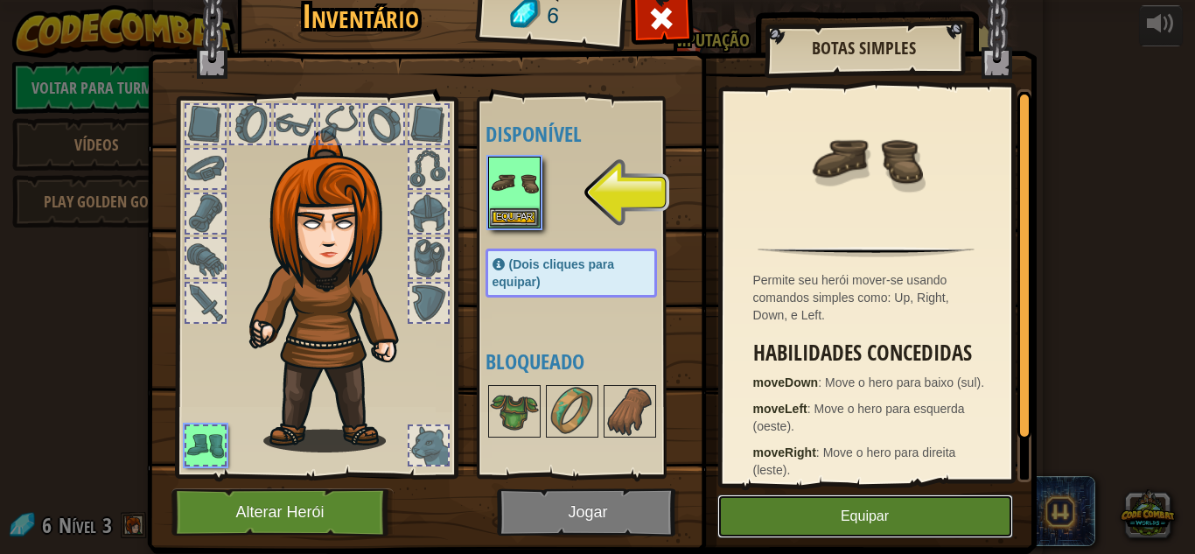
click at [969, 522] on button "Equipar" at bounding box center [865, 516] width 296 height 44
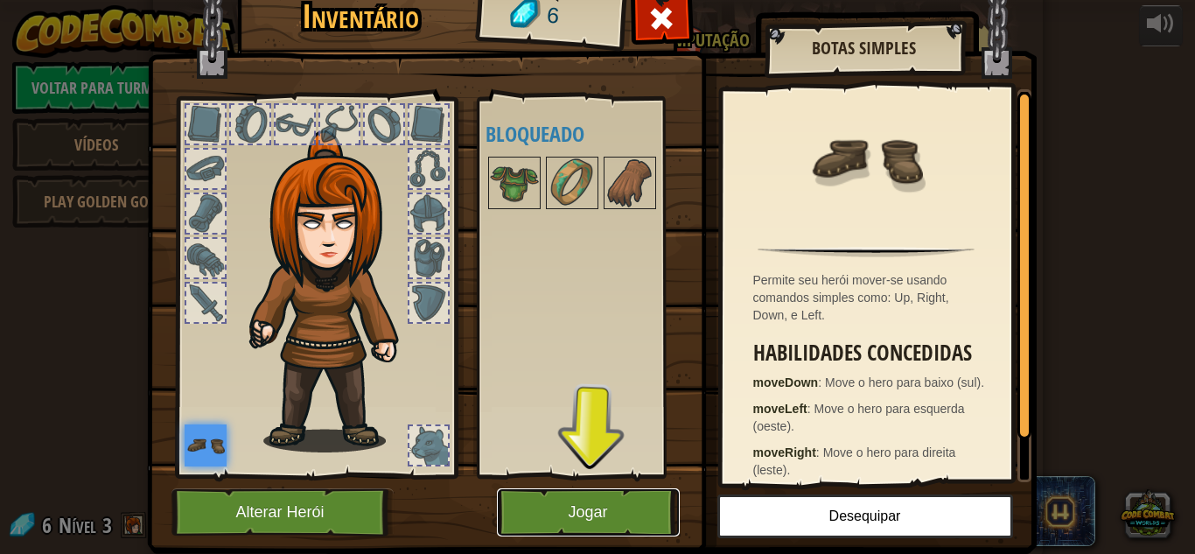
click at [628, 534] on button "Jogar" at bounding box center [588, 512] width 183 height 48
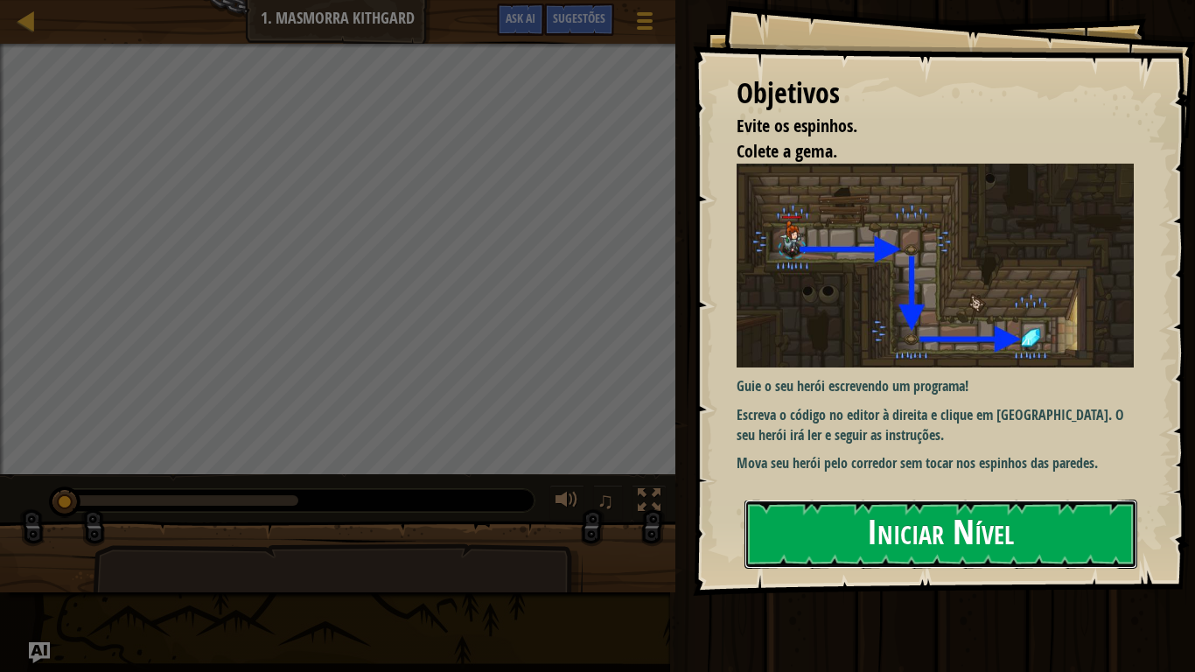
click at [774, 530] on button "Iniciar Nível" at bounding box center [940, 533] width 393 height 69
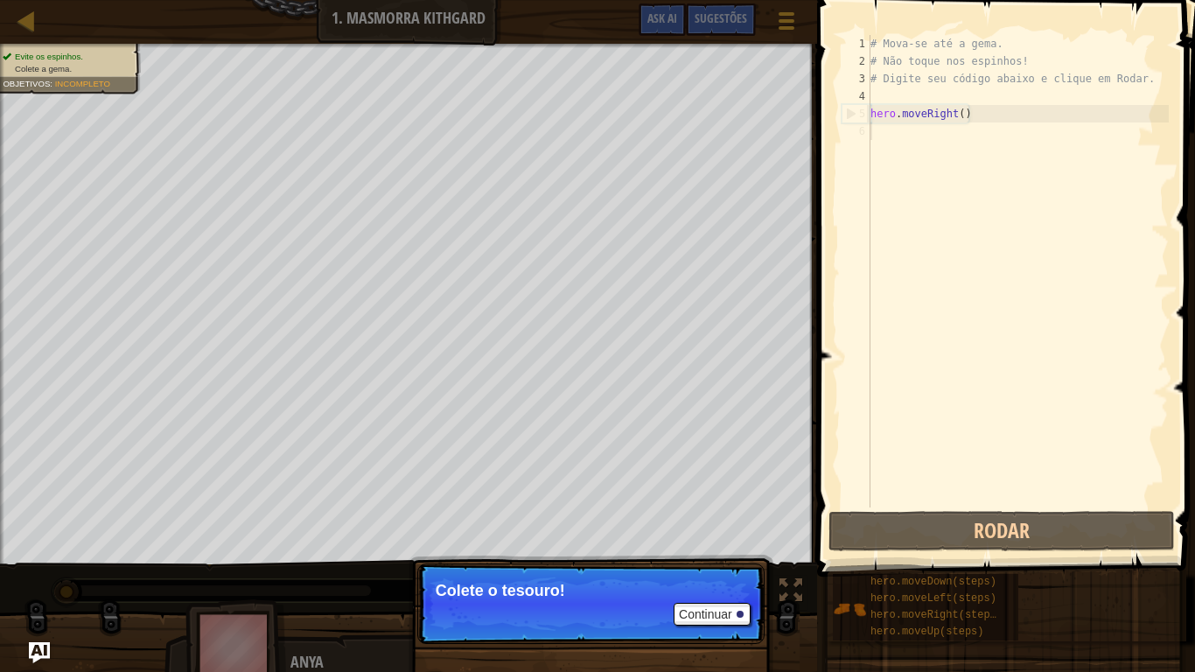
click at [721, 553] on p "Continuar Colete o tesouro!" at bounding box center [590, 603] width 347 height 80
click at [723, 553] on button "Continuar" at bounding box center [711, 614] width 77 height 23
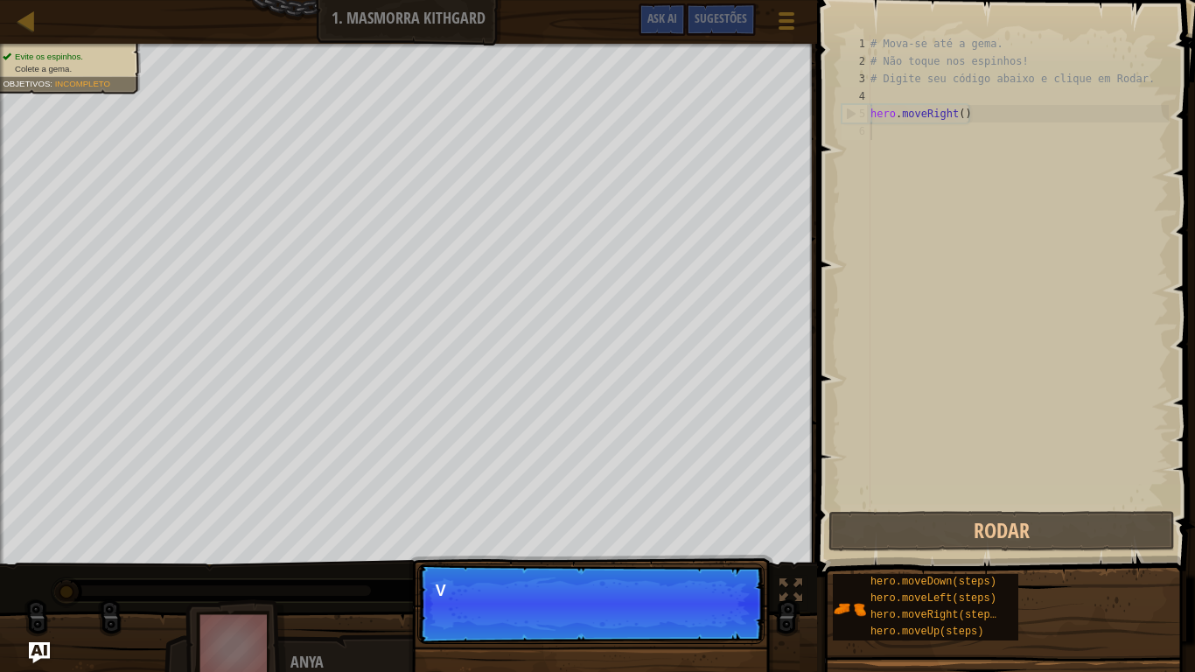
scroll to position [8, 0]
click at [723, 553] on p "Continuar Você pode utilizar est" at bounding box center [590, 603] width 347 height 80
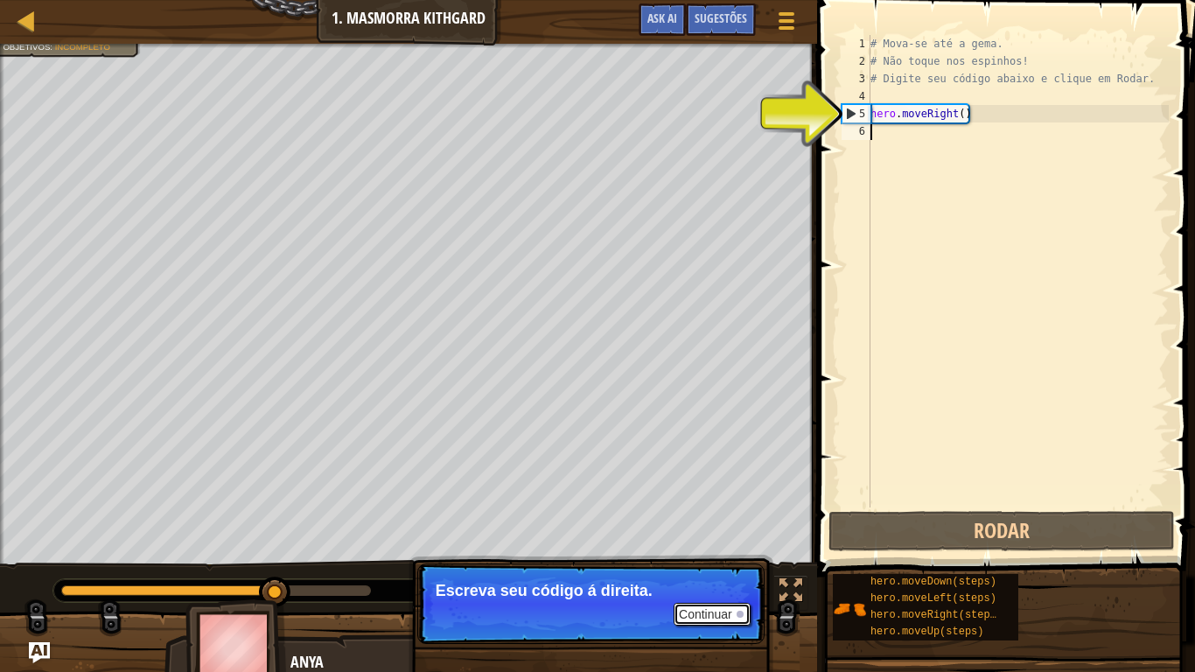
click at [723, 553] on button "Continuar" at bounding box center [711, 614] width 77 height 23
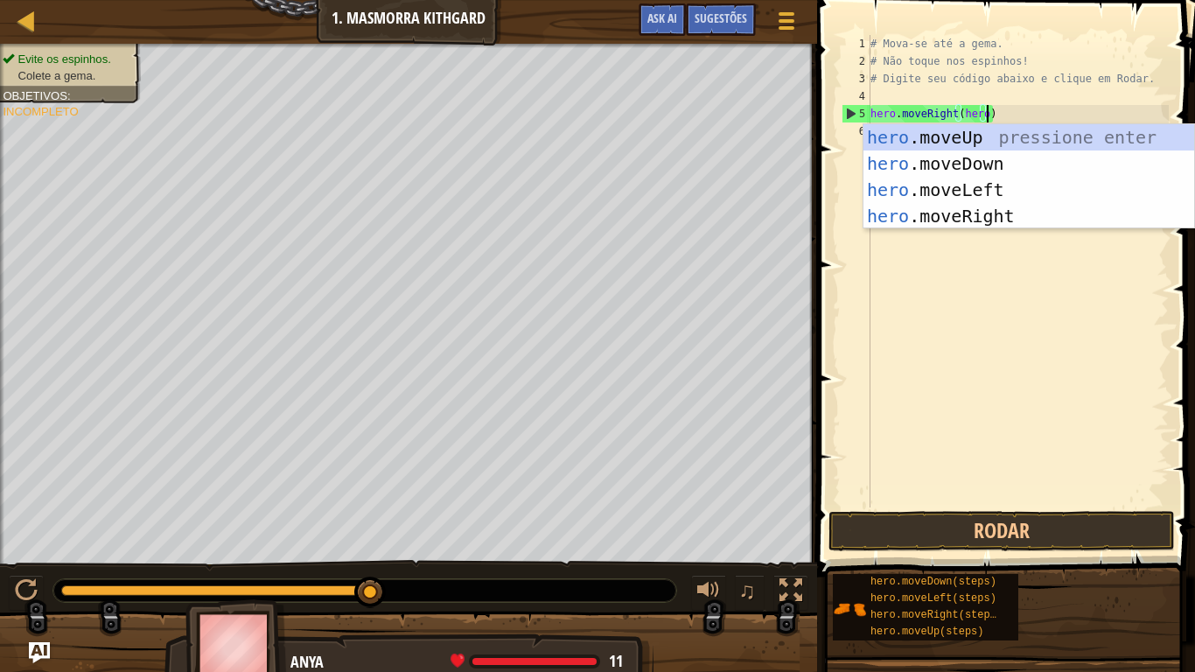
scroll to position [8, 17]
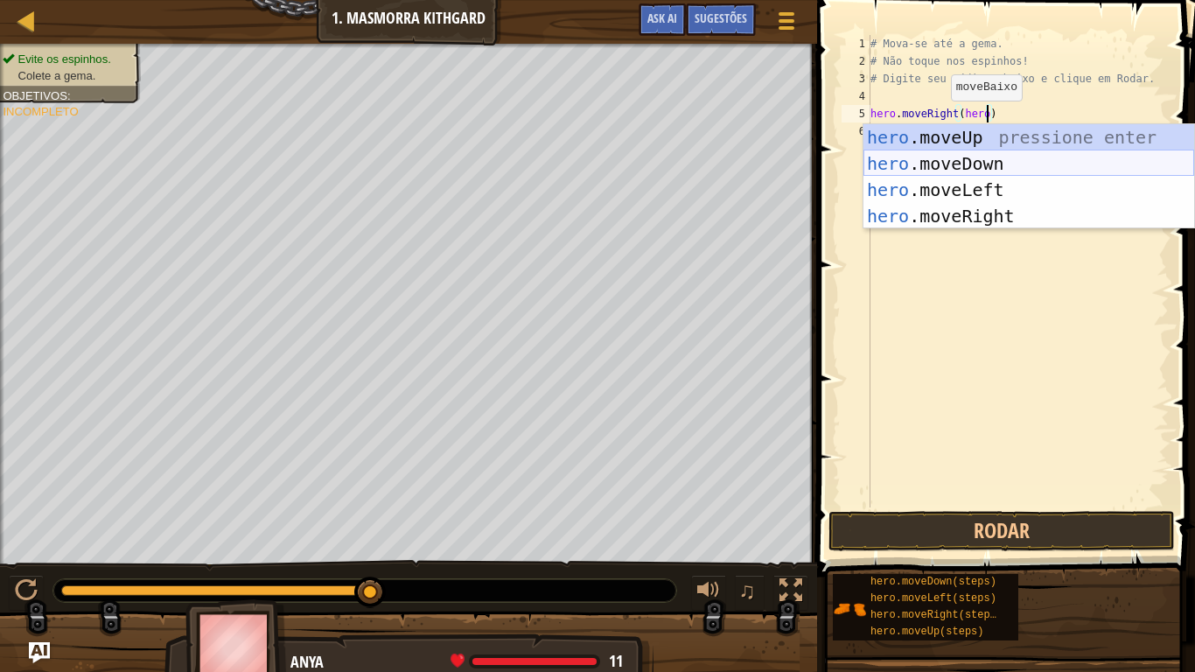
click at [964, 154] on div "hero .moveUp pressione enter hero .moveDown pressione enter hero .moveLeft pres…" at bounding box center [1028, 202] width 331 height 157
type textarea "hero.moveRight(hero.moveDown())"
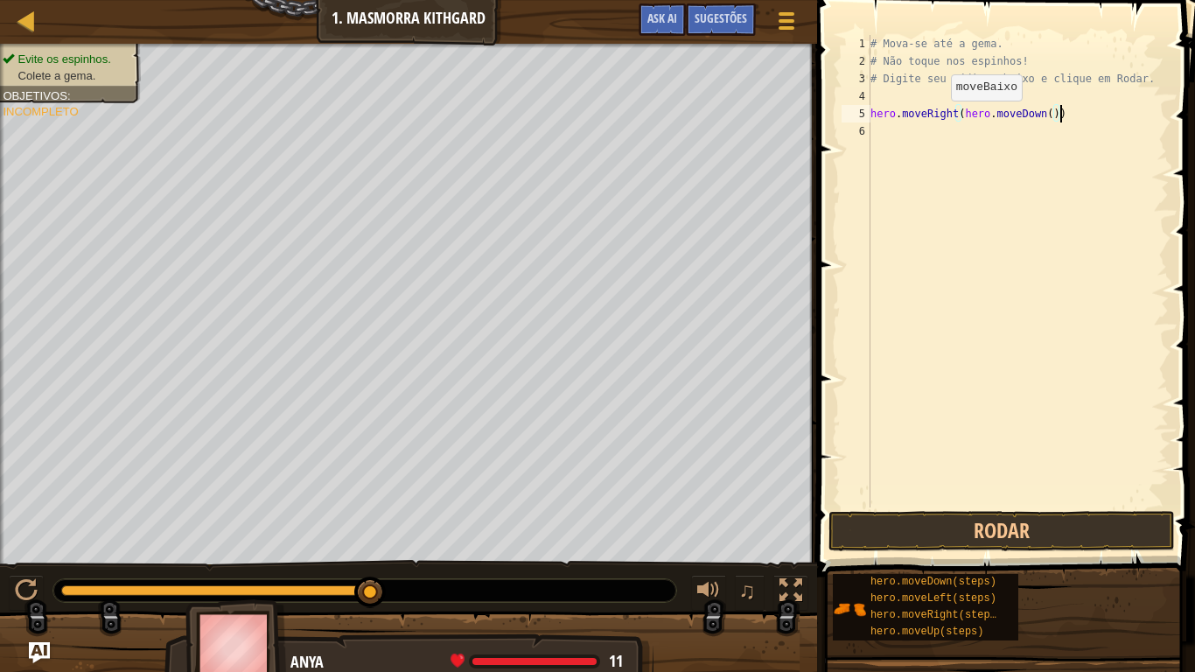
scroll to position [8, 0]
click at [1093, 520] on button "Rodar" at bounding box center [1001, 531] width 346 height 40
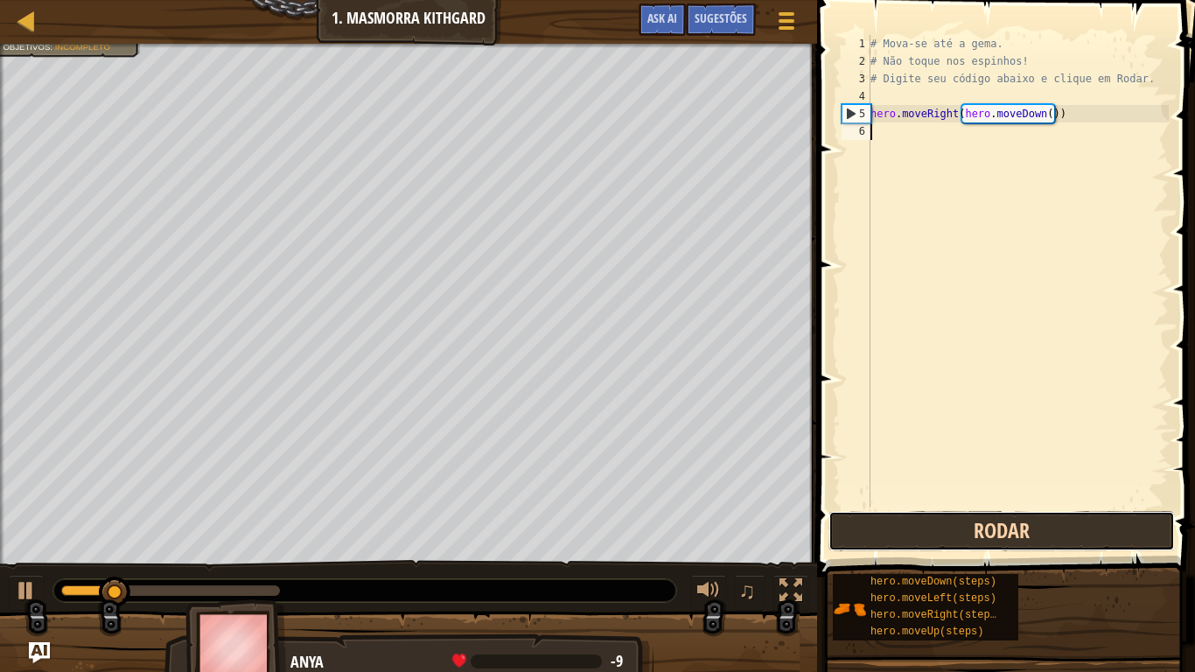
click at [1093, 520] on button "Rodar" at bounding box center [1001, 531] width 346 height 40
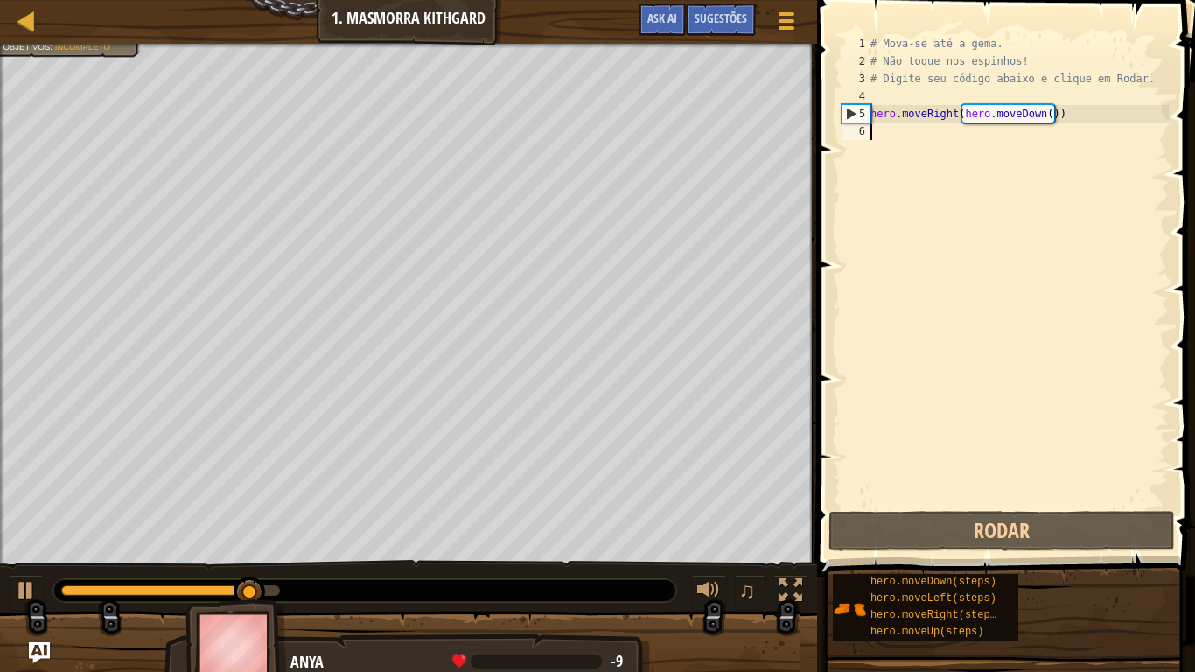
click at [1064, 136] on div "# Mova-se até a gema. # Não toque nos espinhos! # Digite seu código abaixo e cl…" at bounding box center [1018, 288] width 302 height 507
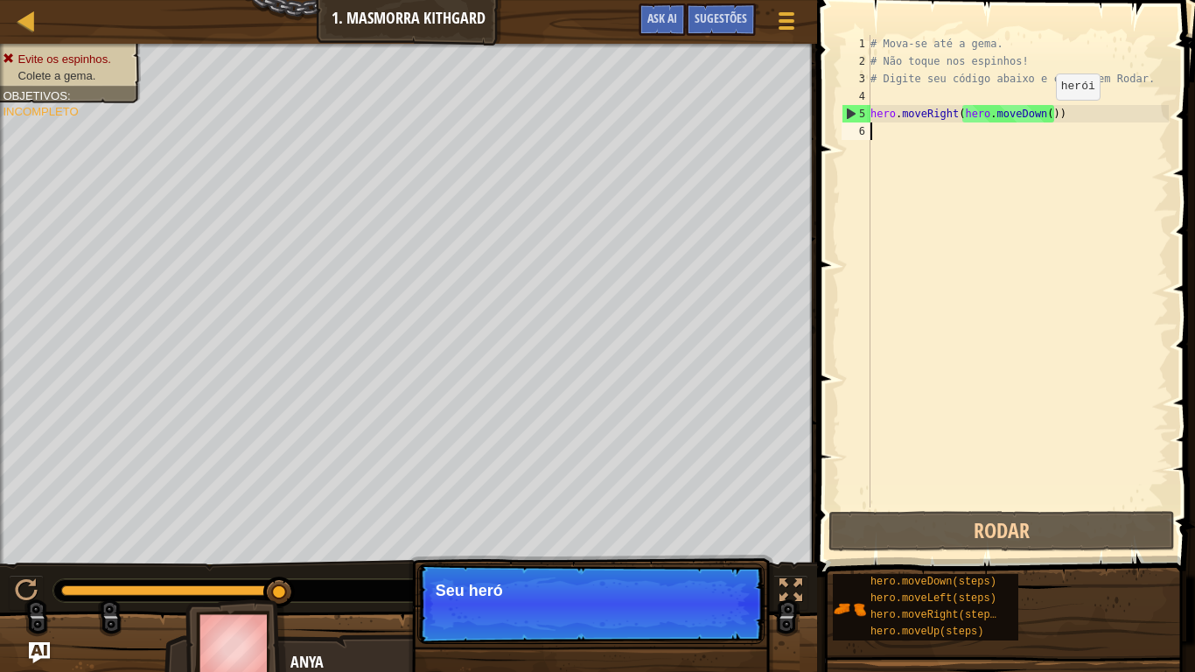
click at [1040, 117] on div "# Mova-se até a gema. # Não toque nos espinhos! # Digite seu código abaixo e cl…" at bounding box center [1018, 288] width 302 height 507
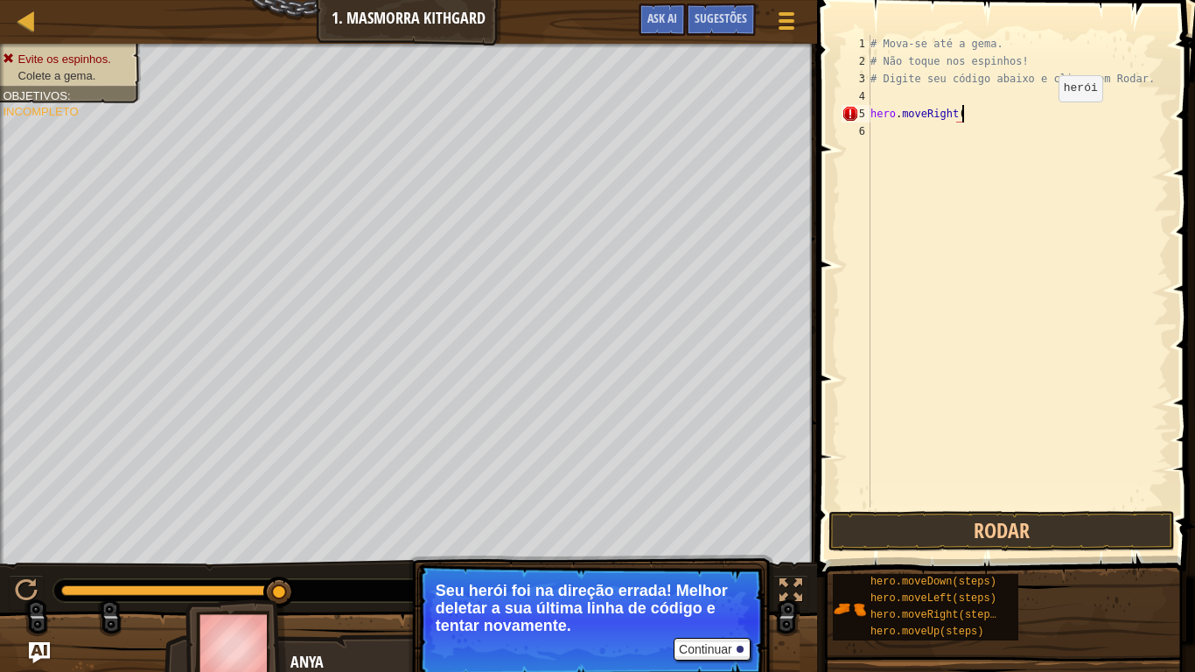
type textarea "hero.moveRight(h"
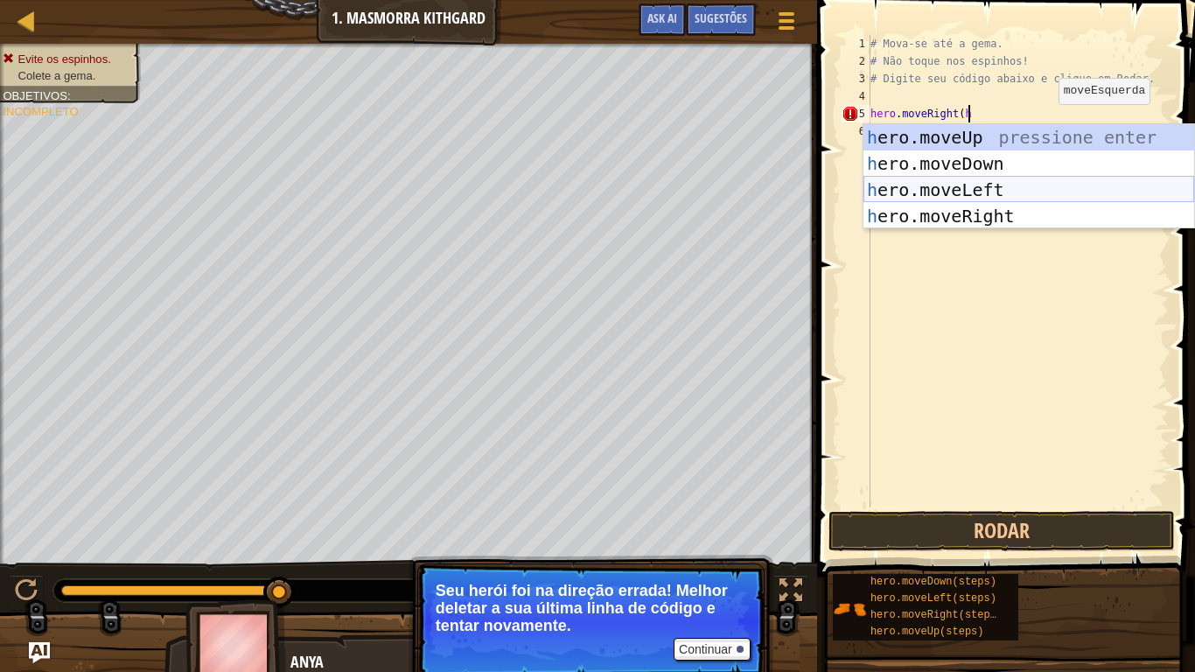
click at [1057, 187] on div "h ero.moveUp pressione enter h ero.moveDown pressione enter h ero.moveLeft pres…" at bounding box center [1028, 202] width 331 height 157
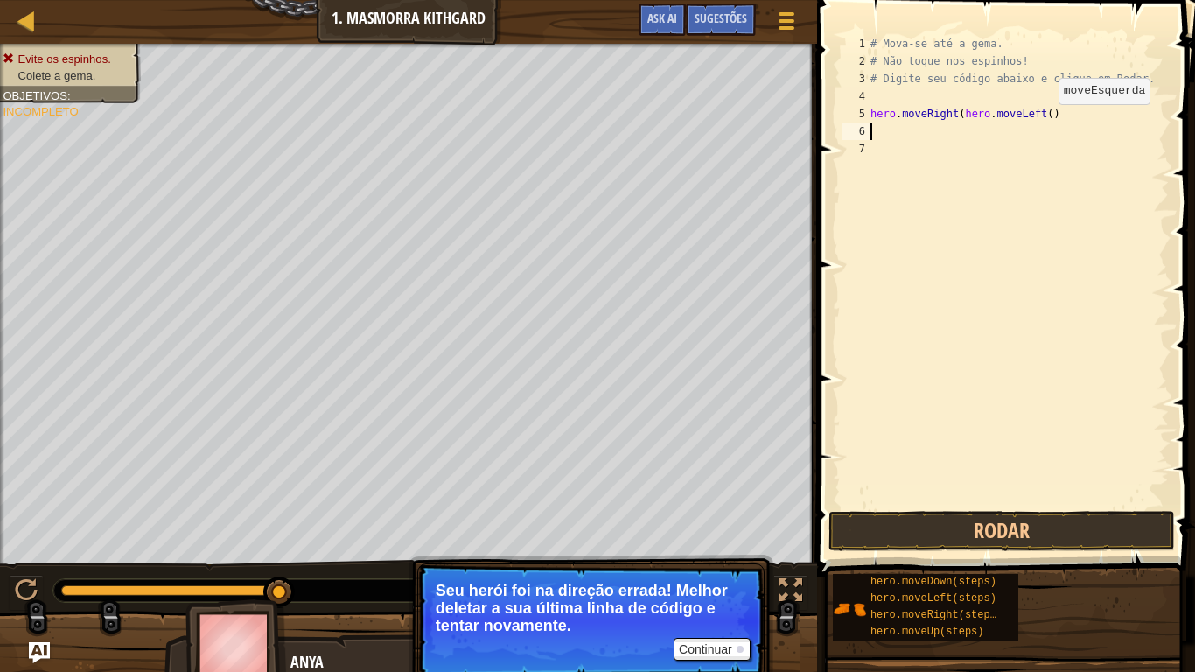
scroll to position [8, 0]
click at [1140, 549] on button "Rodar" at bounding box center [1001, 531] width 346 height 40
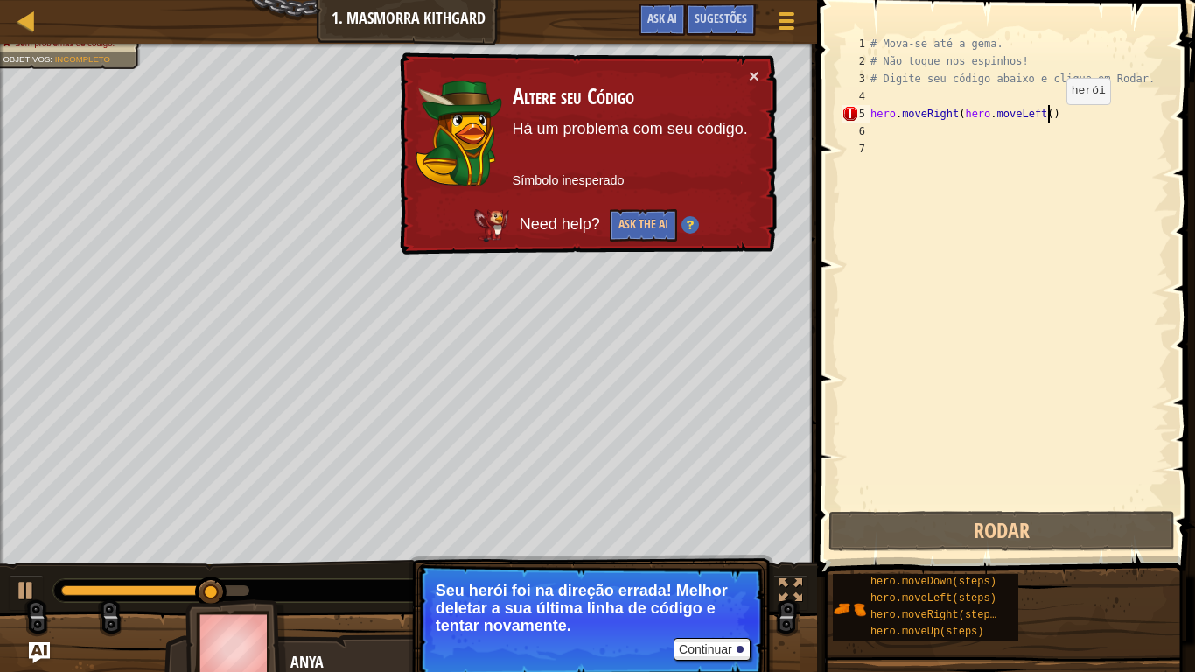
click at [1050, 121] on div "# Mova-se até a gema. # Não toque nos espinhos! # Digite seu código abaixo e cl…" at bounding box center [1018, 288] width 302 height 507
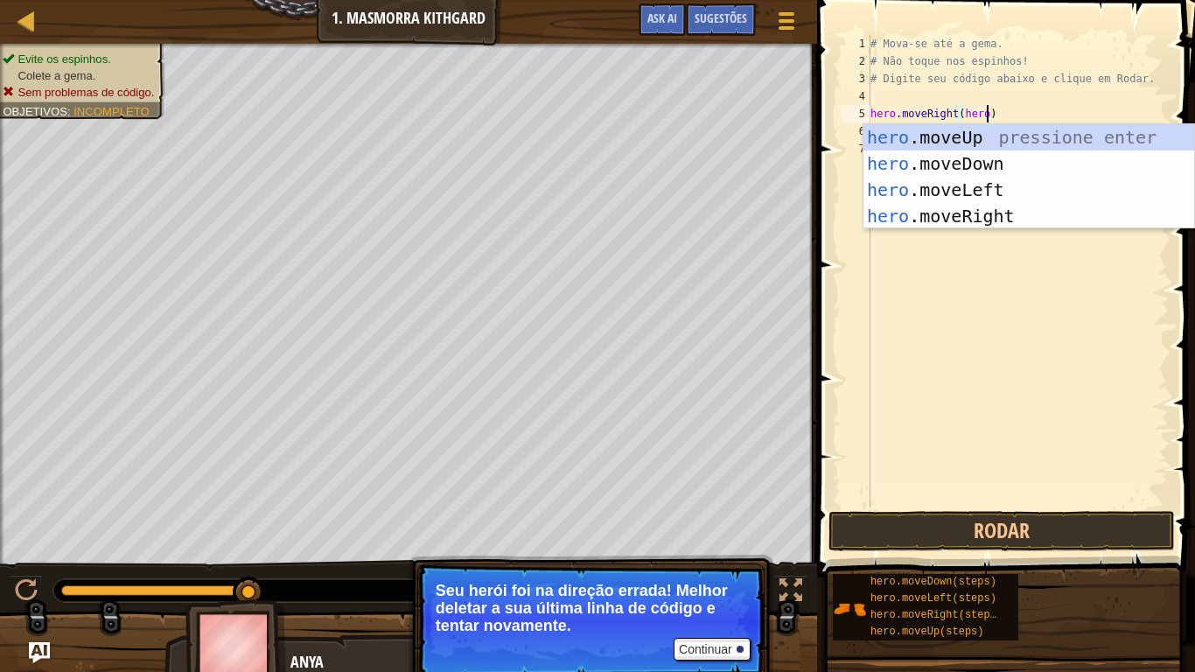
scroll to position [8, 17]
click at [1056, 221] on div "hero .moveUp pressione enter hero .moveDown pressione enter hero .moveLeft pres…" at bounding box center [1028, 202] width 331 height 157
type textarea "hero.moveRight()"
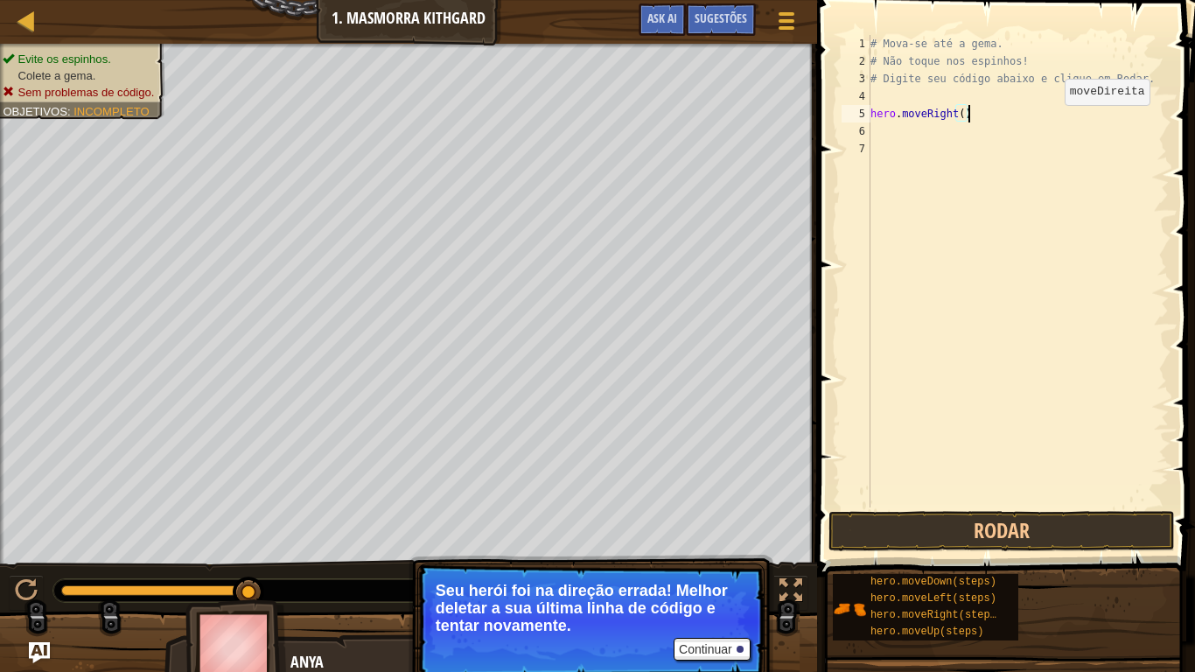
click at [1056, 221] on div "# Mova-se até a gema. # Não toque nos espinhos! # Digite seu código abaixo e cl…" at bounding box center [1018, 288] width 302 height 507
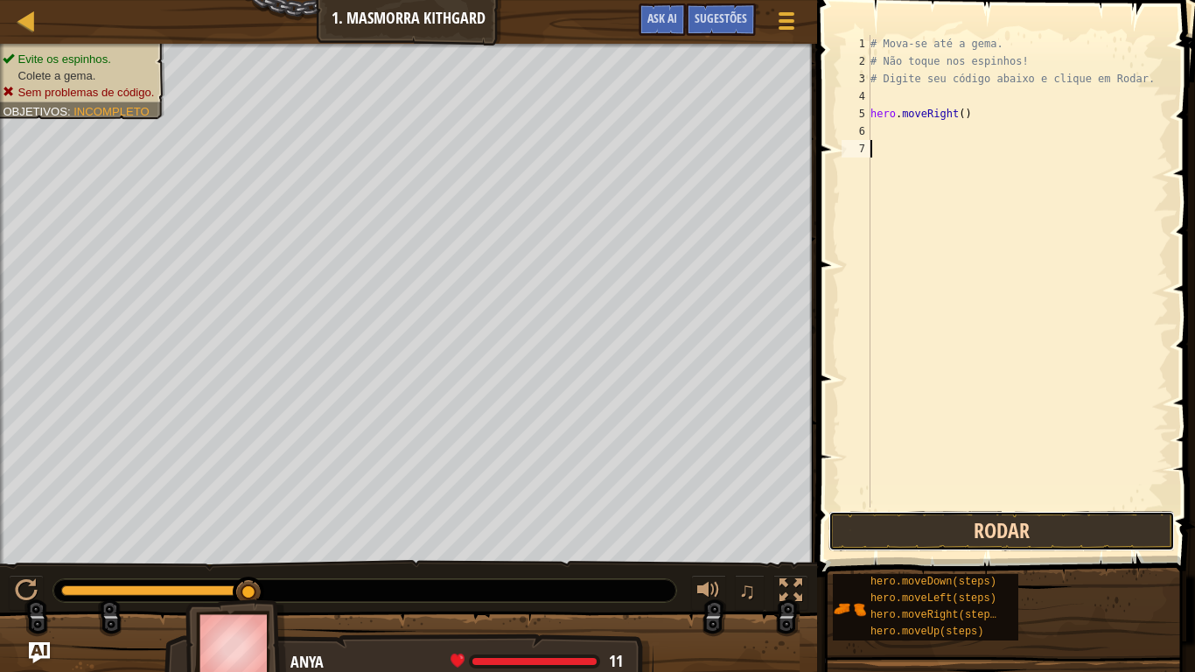
click at [1099, 513] on button "Rodar" at bounding box center [1001, 531] width 346 height 40
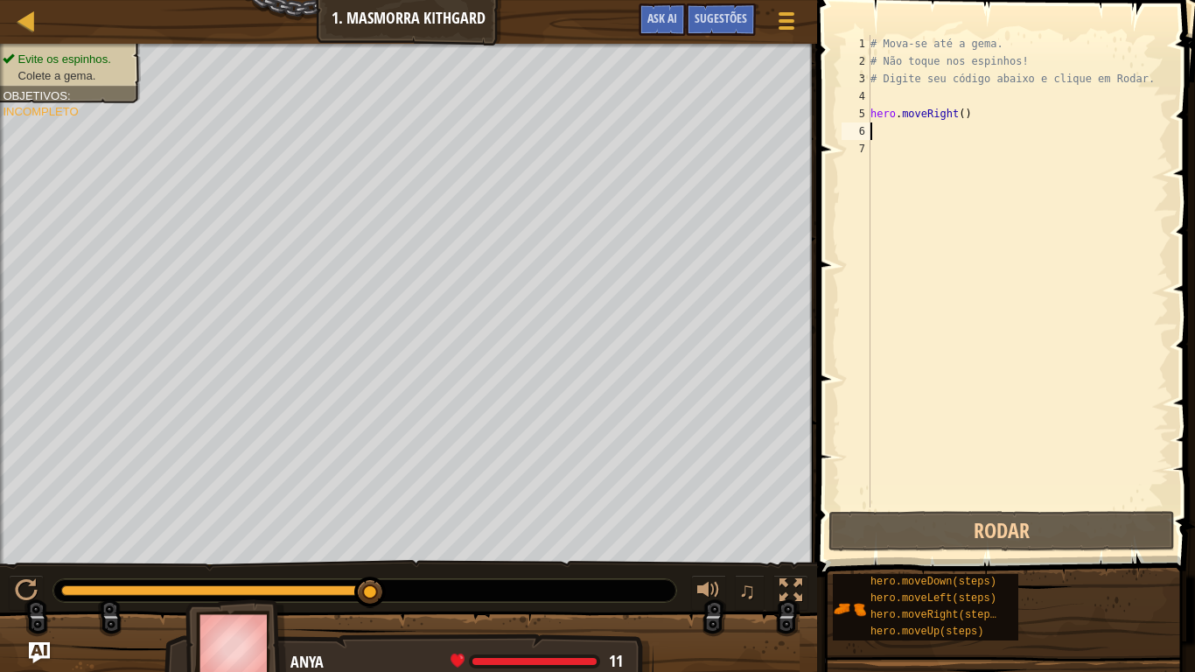
type textarea "hero.moveRight()"
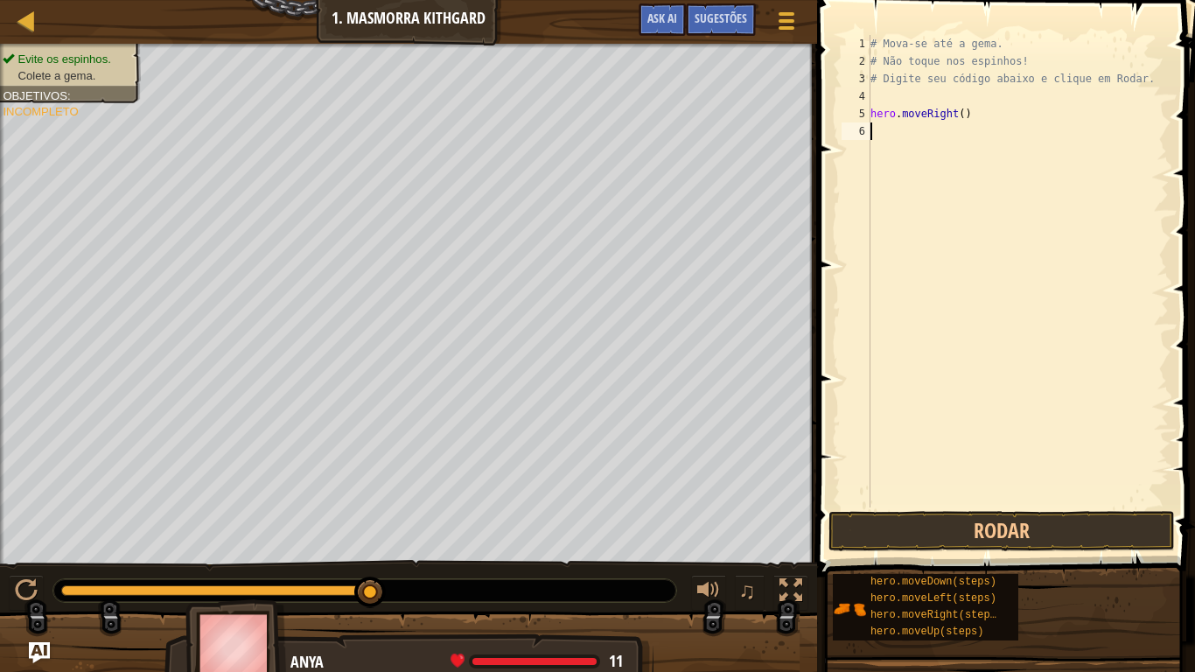
type textarea "h"
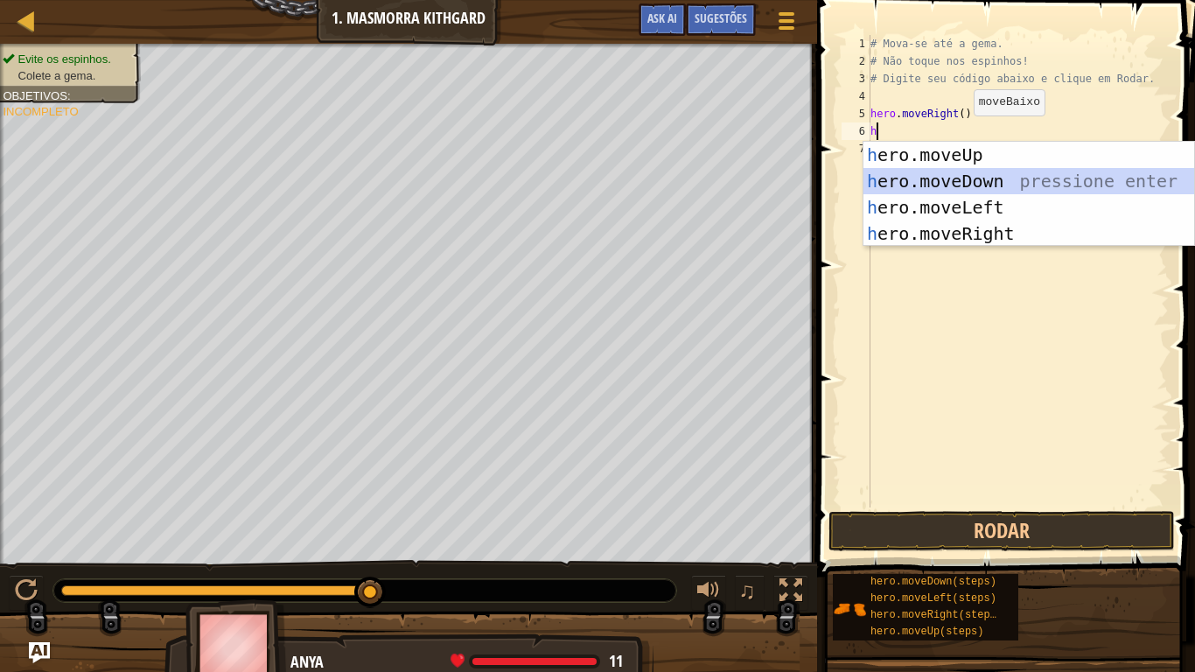
click at [942, 180] on div "h ero.moveUp pressione enter h ero.moveDown pressione enter h ero.moveLeft pres…" at bounding box center [1028, 220] width 331 height 157
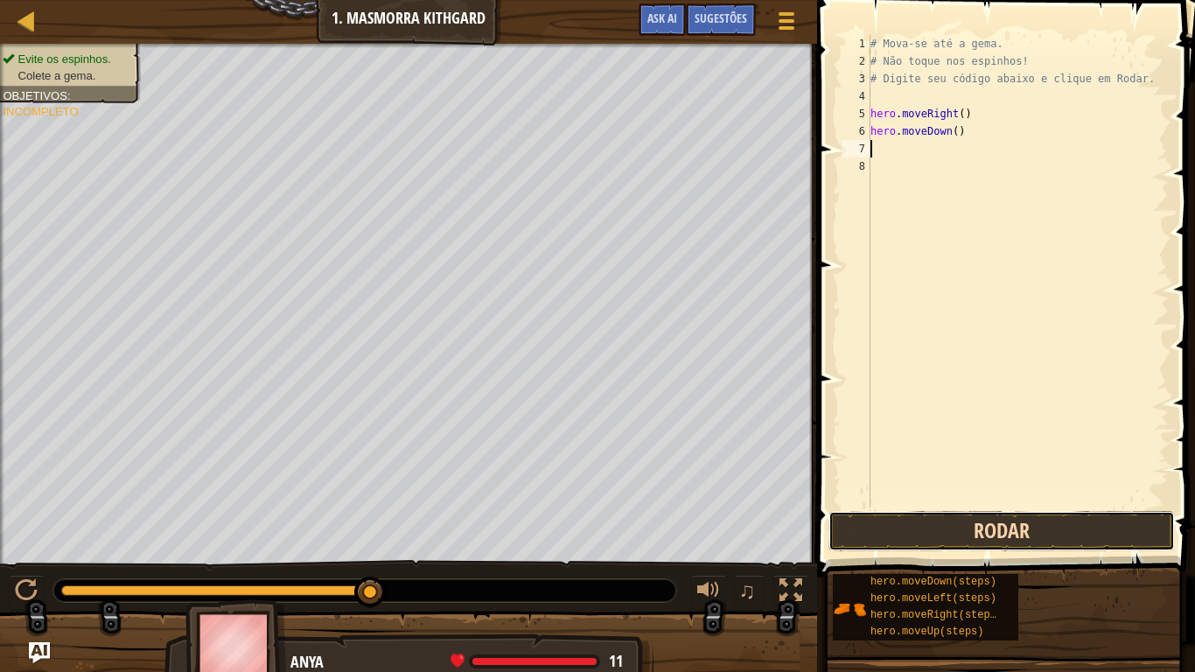
click at [970, 542] on button "Rodar" at bounding box center [1001, 531] width 346 height 40
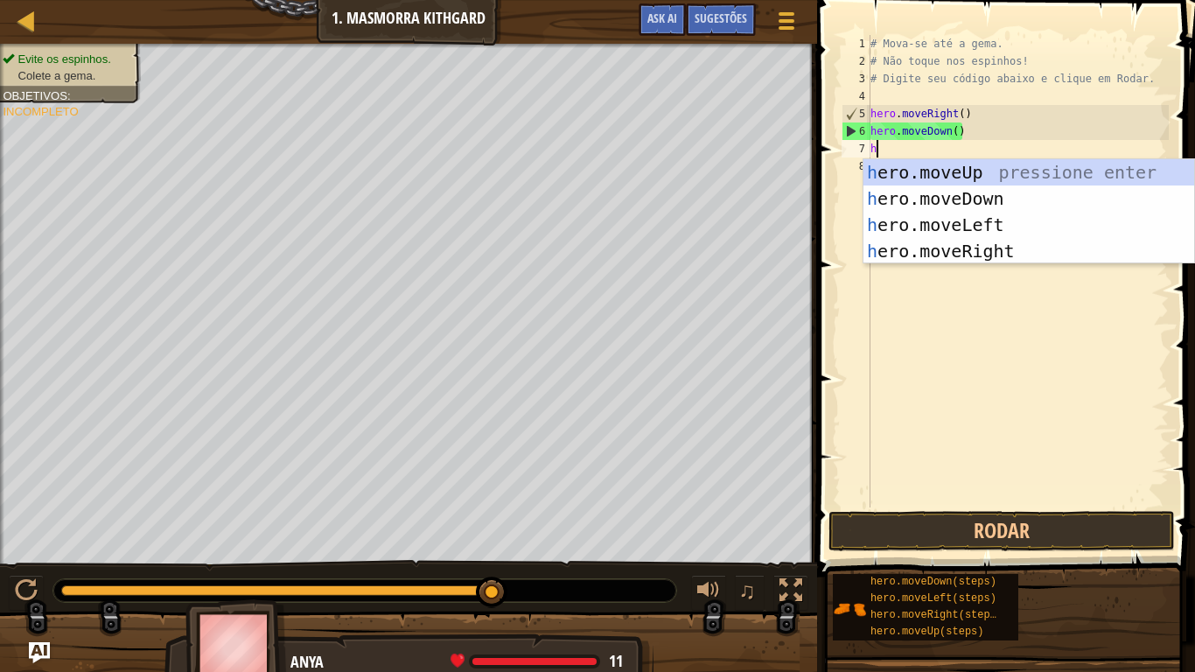
type textarea "he"
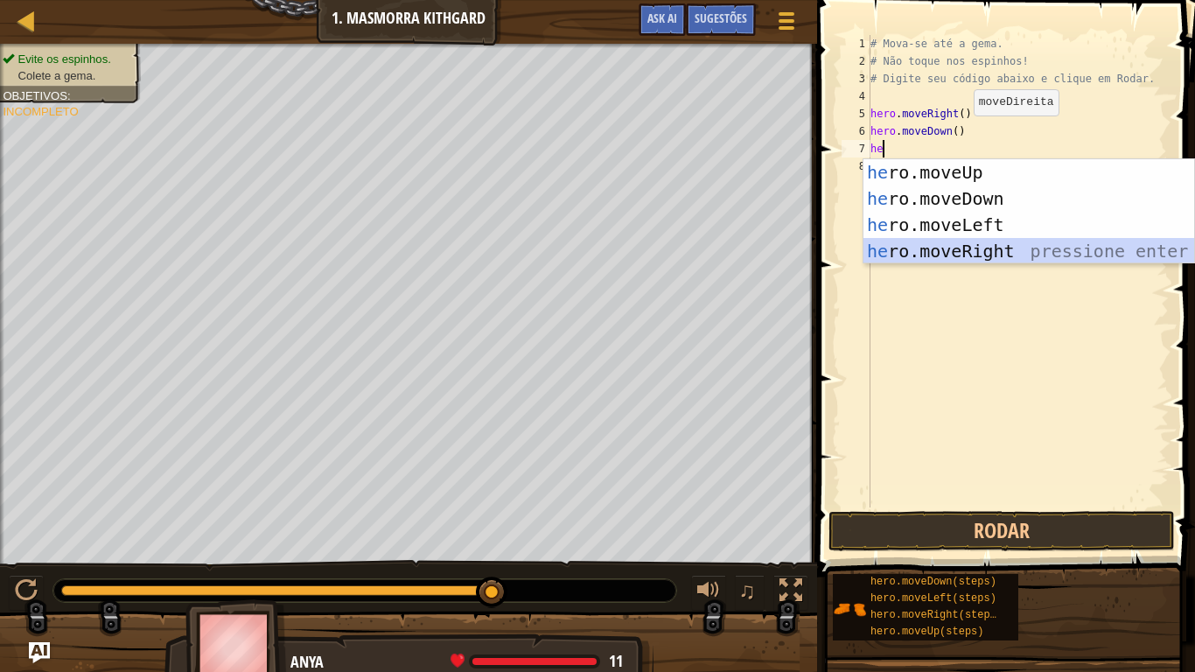
click at [959, 241] on div "he ro.moveUp pressione enter he ro.moveDown pressione enter he ro.moveLeft pres…" at bounding box center [1028, 237] width 331 height 157
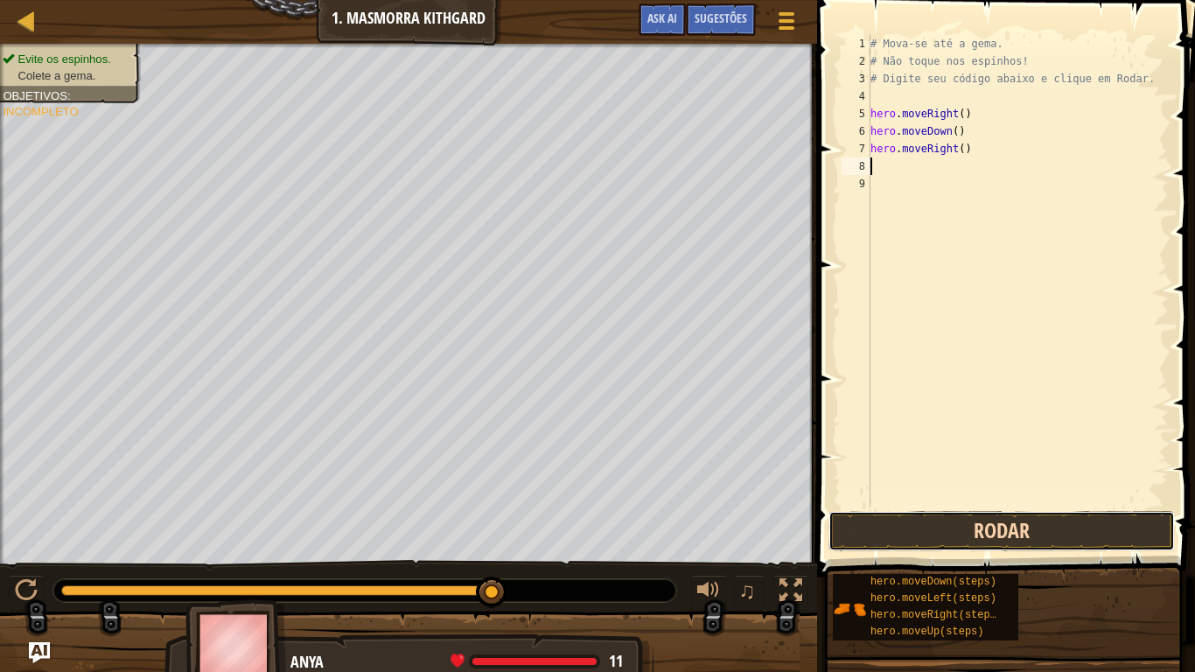
click at [1013, 537] on button "Rodar" at bounding box center [1001, 531] width 346 height 40
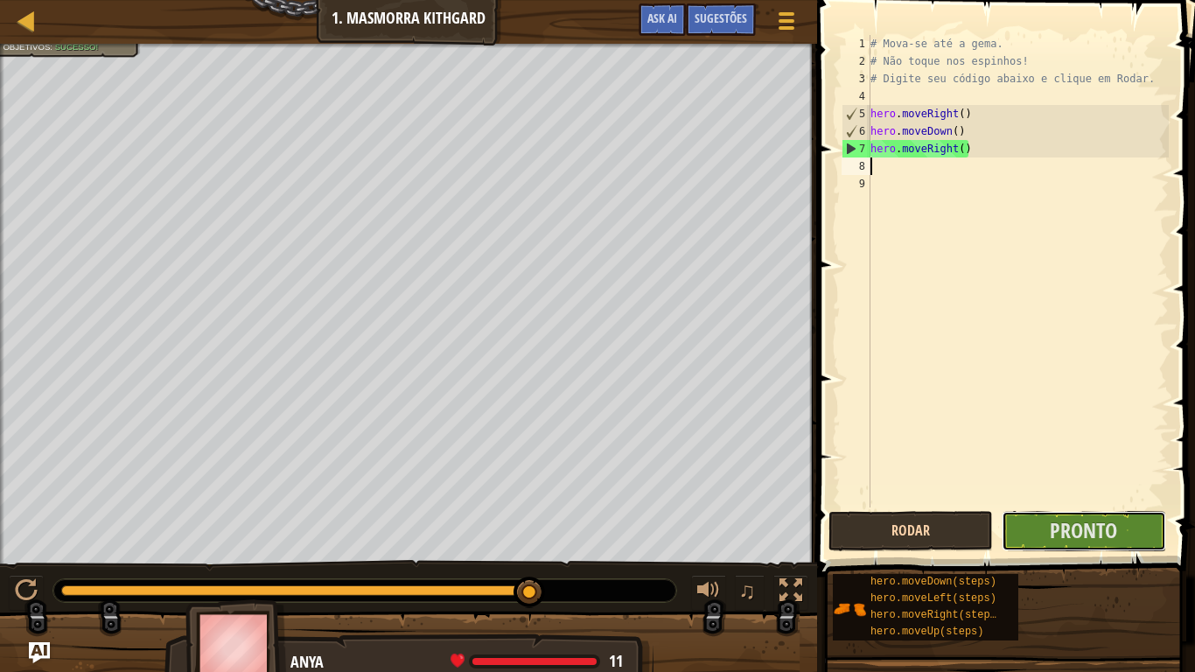
click at [1013, 537] on button "Pronto" at bounding box center [1083, 531] width 164 height 40
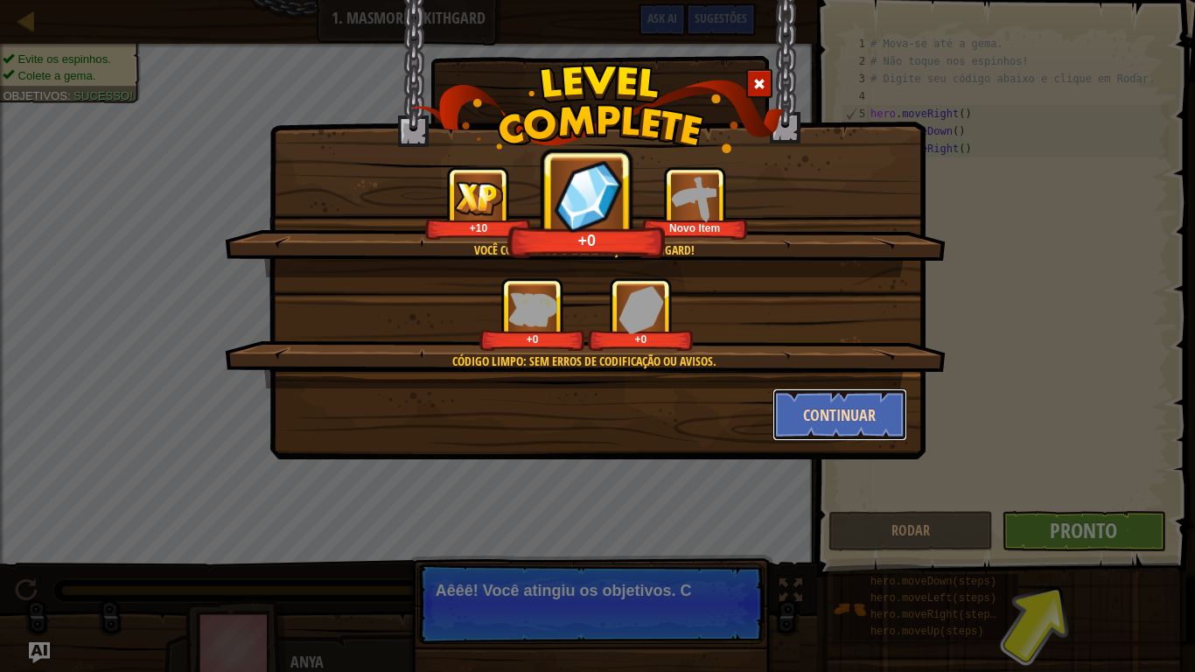
click at [852, 424] on button "Continuar" at bounding box center [840, 414] width 136 height 52
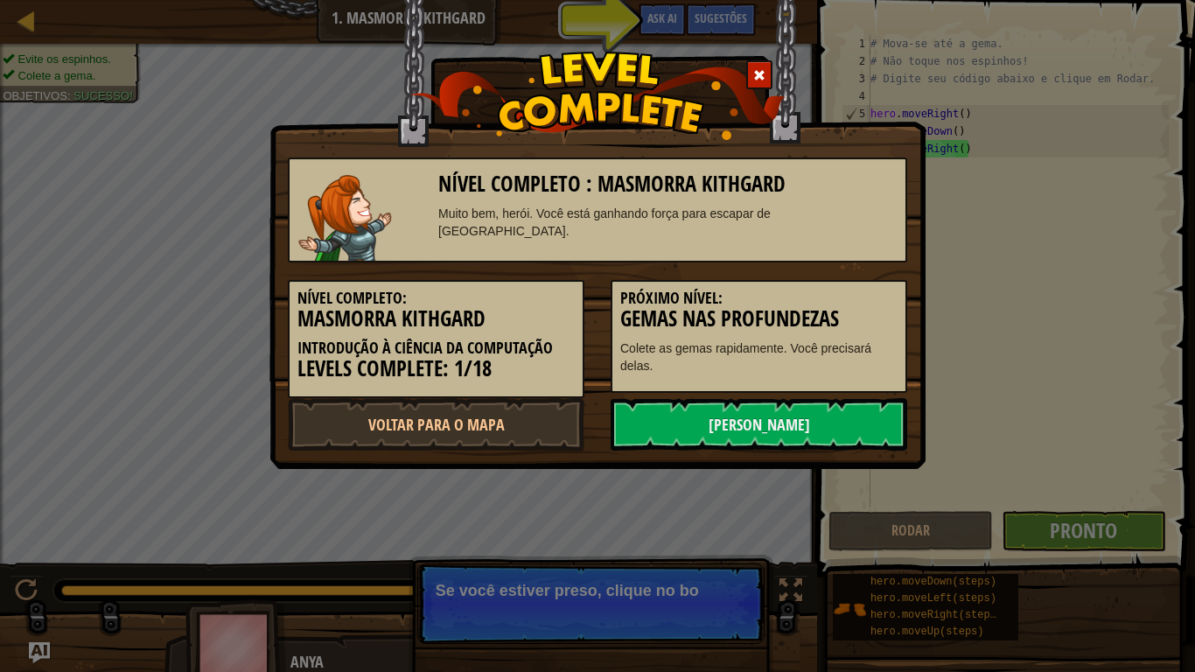
click at [847, 415] on link "Próximo Nível" at bounding box center [758, 424] width 296 height 52
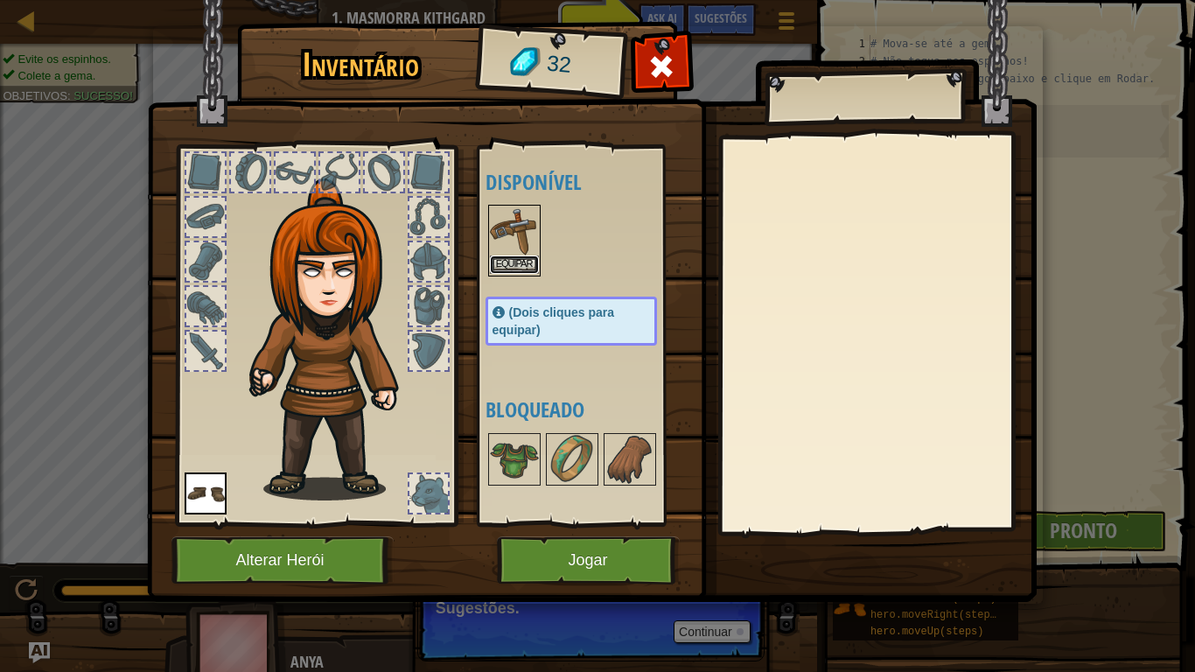
click at [499, 255] on button "Equipar" at bounding box center [514, 264] width 49 height 18
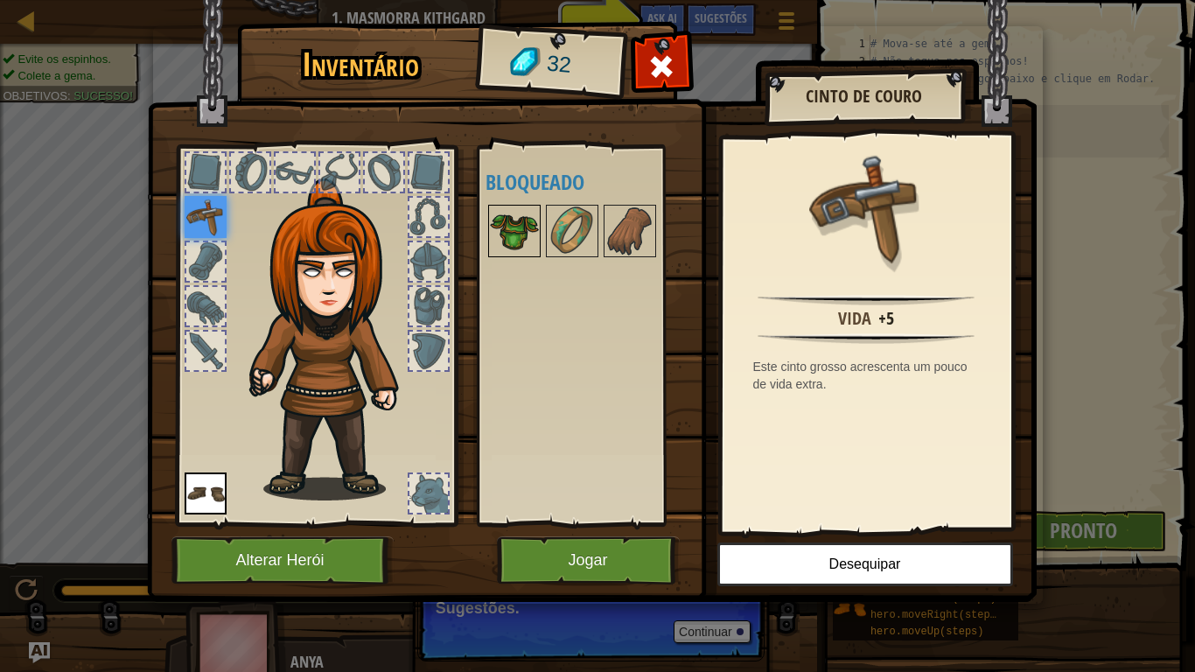
click at [507, 234] on img at bounding box center [514, 230] width 49 height 49
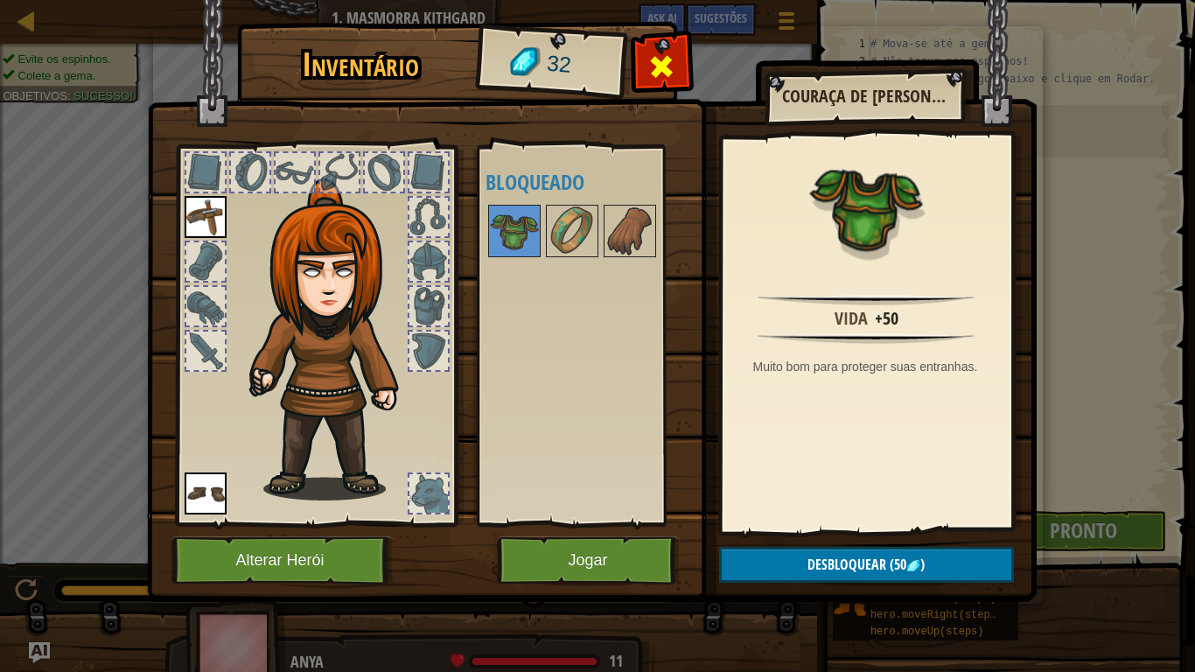
click at [667, 59] on span at bounding box center [661, 66] width 28 height 28
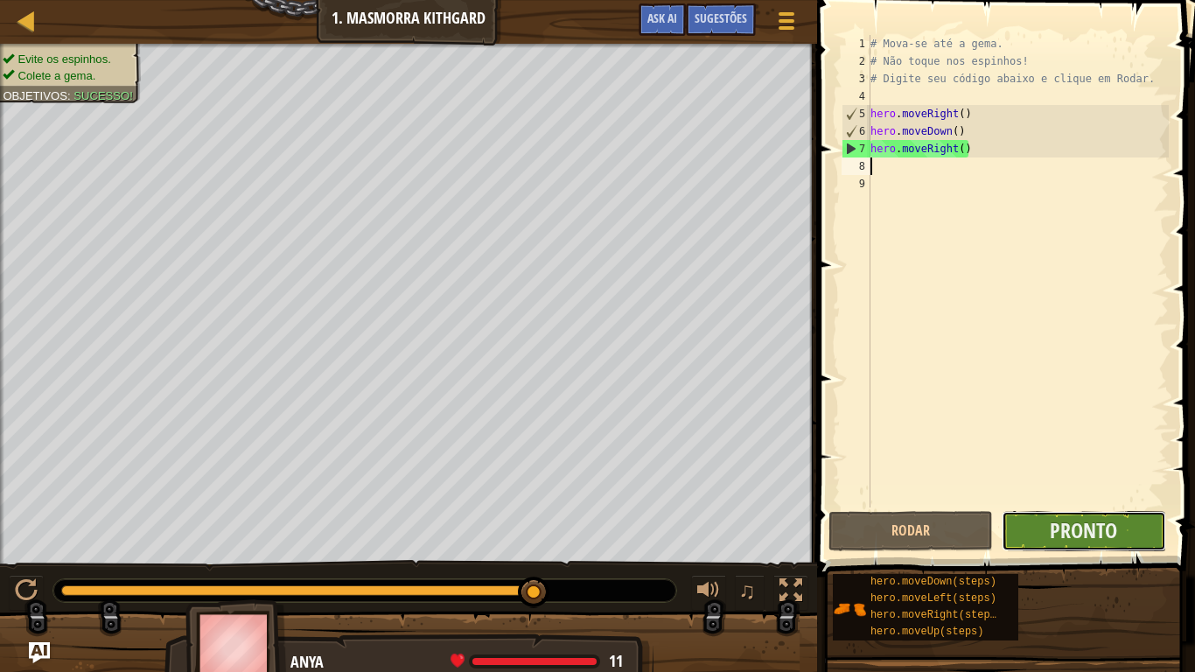
click at [1144, 534] on button "Pronto" at bounding box center [1083, 531] width 164 height 40
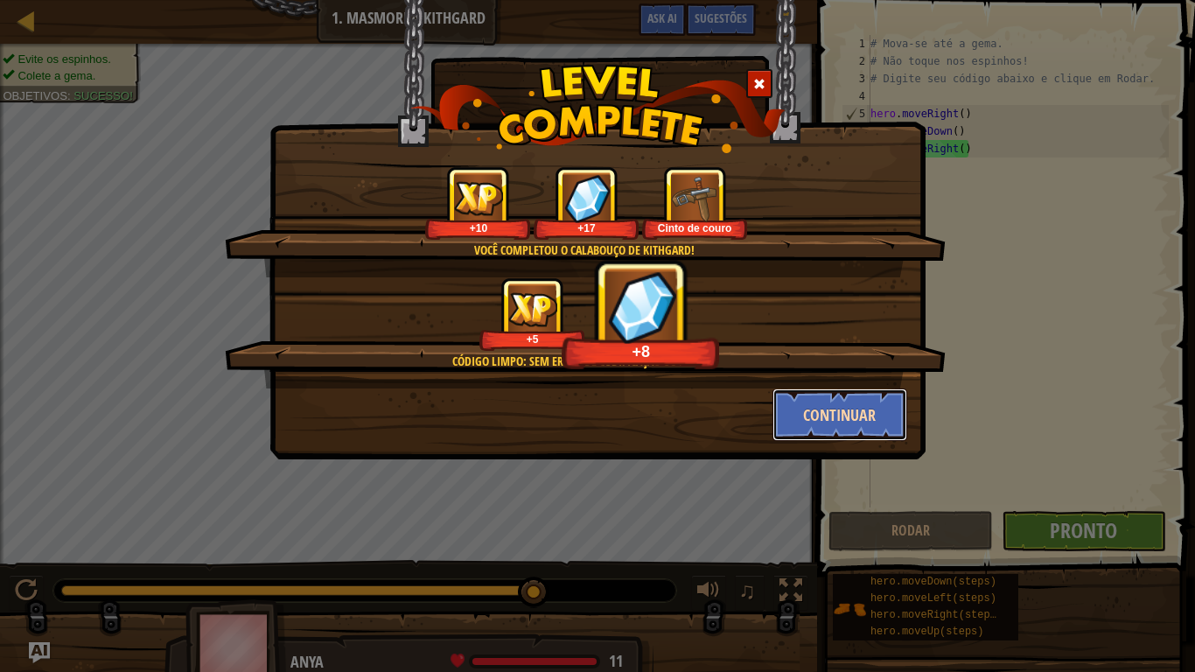
click at [842, 411] on button "Continuar" at bounding box center [840, 414] width 136 height 52
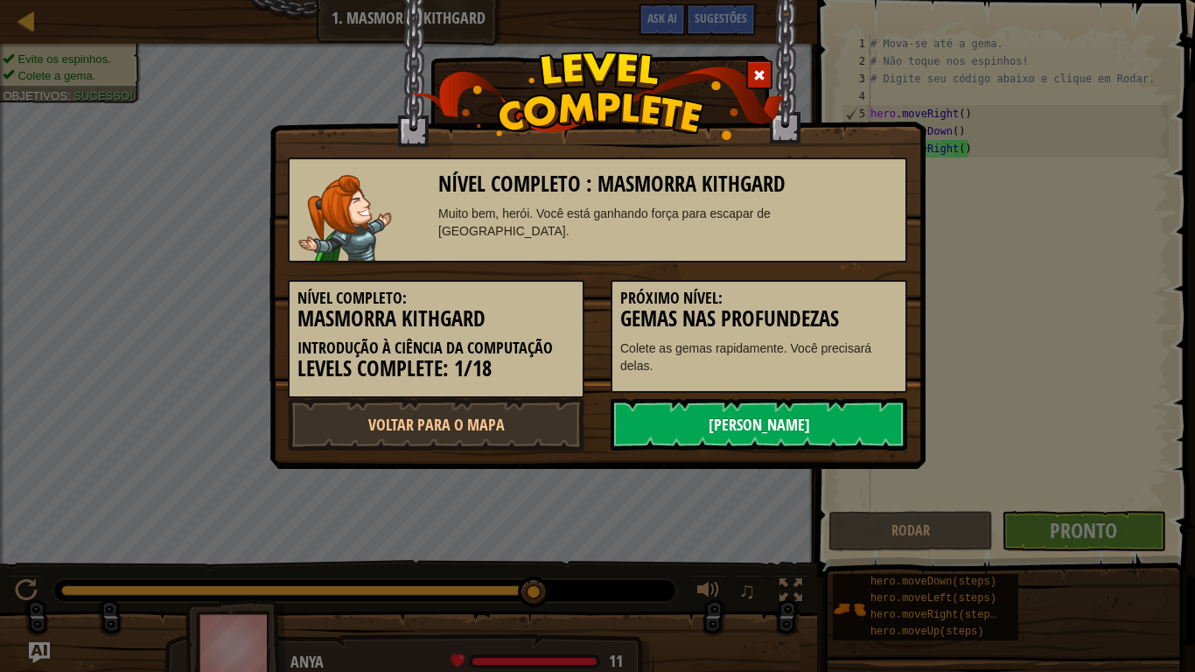
click at [847, 426] on link "Próximo Nível" at bounding box center [758, 424] width 296 height 52
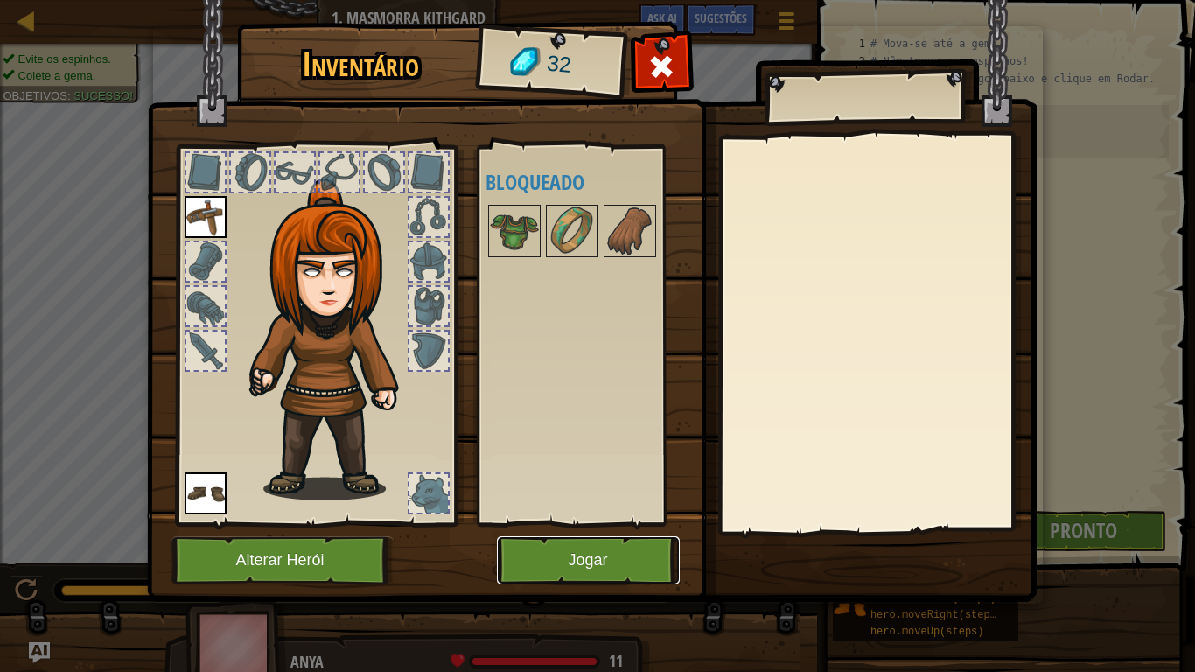
click at [588, 553] on button "Jogar" at bounding box center [588, 560] width 183 height 48
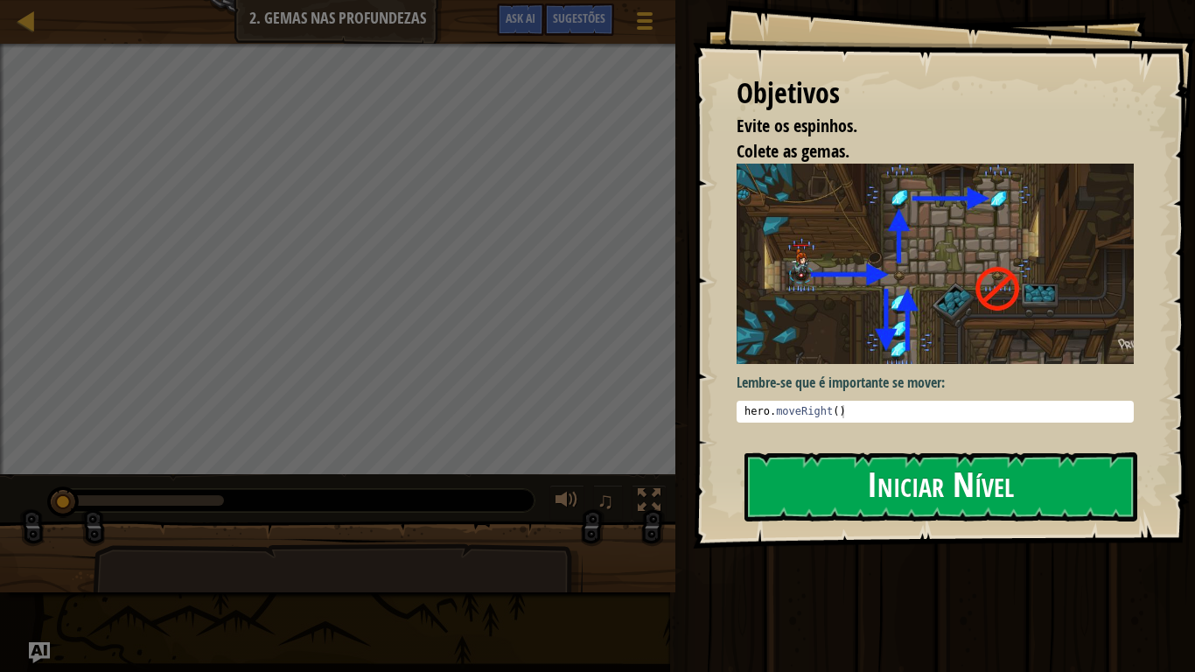
click at [778, 513] on button "Iniciar Nível" at bounding box center [940, 486] width 393 height 69
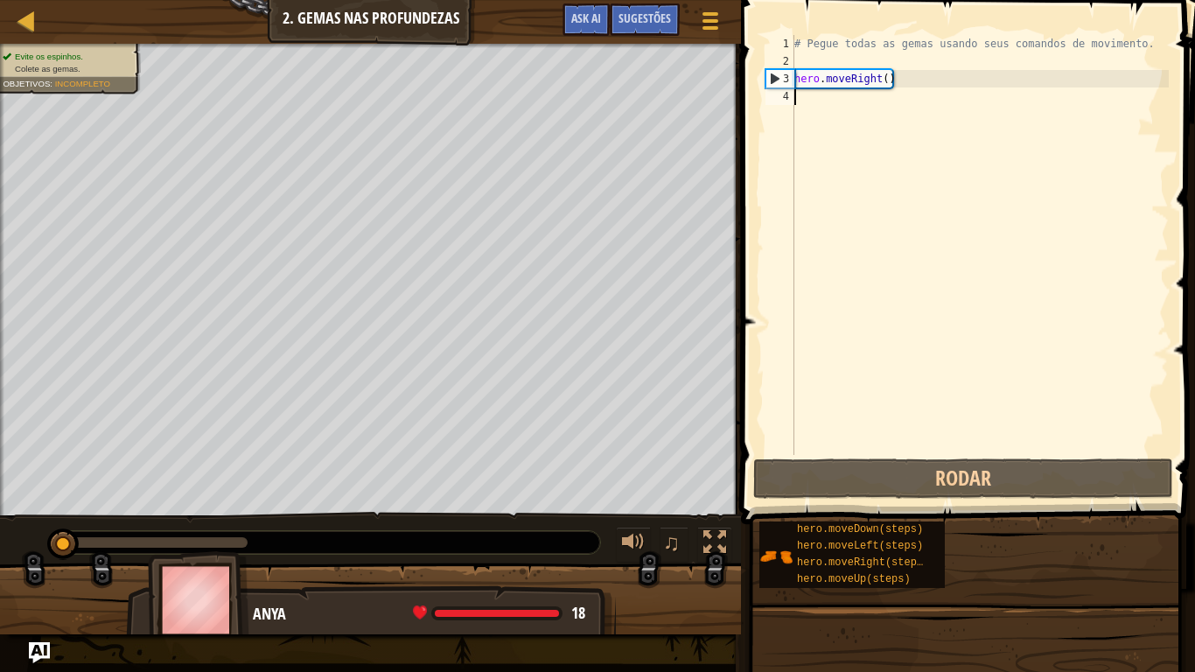
click at [857, 140] on div "# Pegue todas as gemas usando seus comandos de movimento. hero . moveRight ( )" at bounding box center [980, 262] width 378 height 455
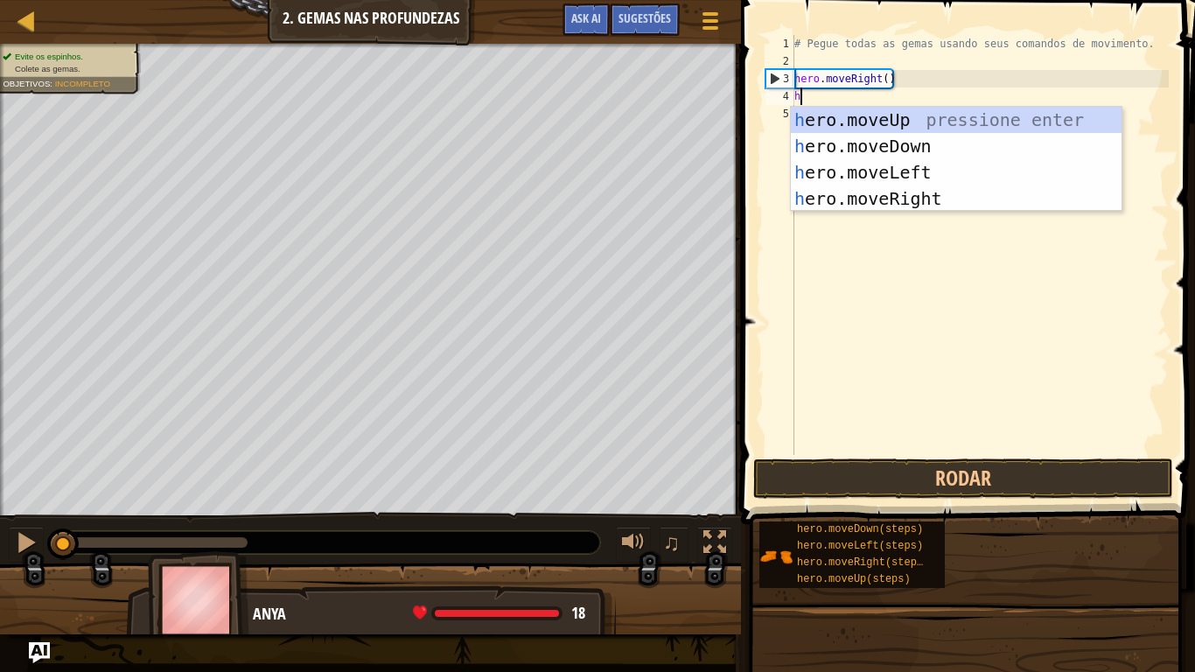
type textarea "he"
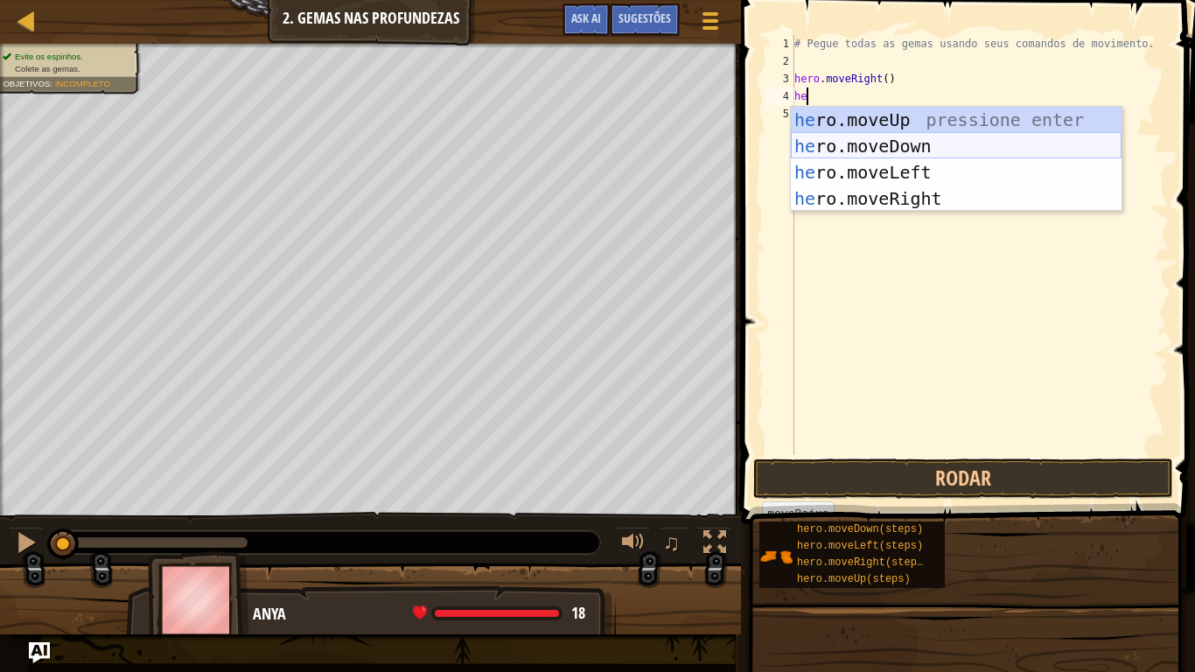
click at [882, 138] on div "he ro.moveUp pressione enter he ro.moveDown pressione enter he ro.moveLeft pres…" at bounding box center [956, 185] width 331 height 157
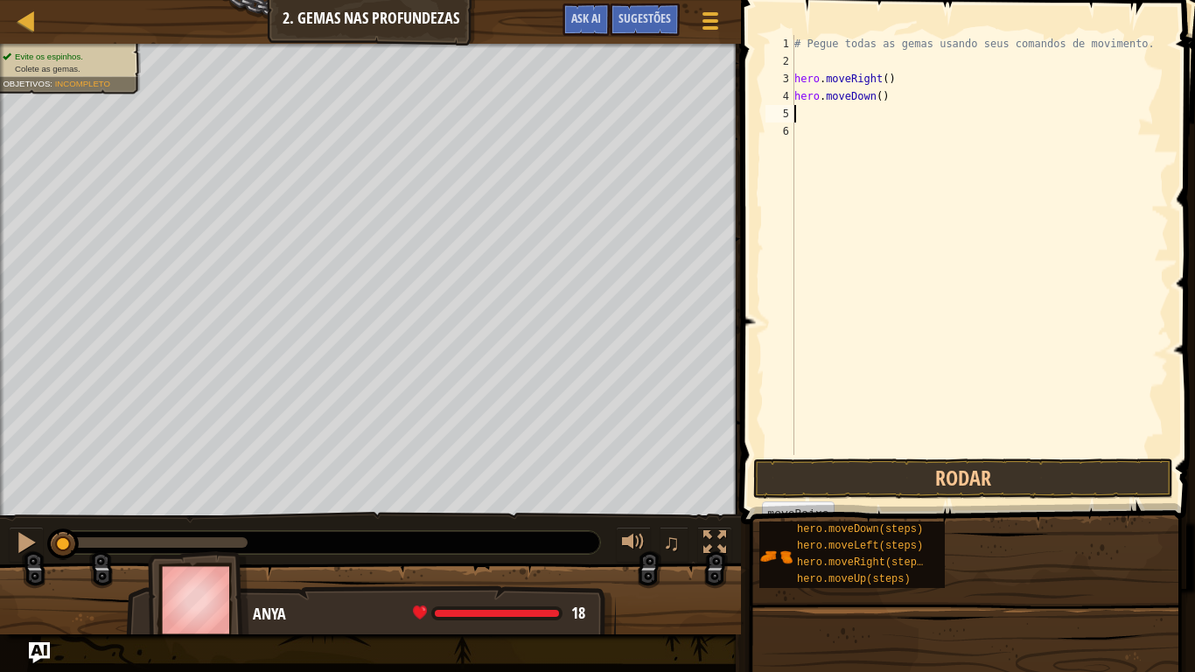
scroll to position [8, 0]
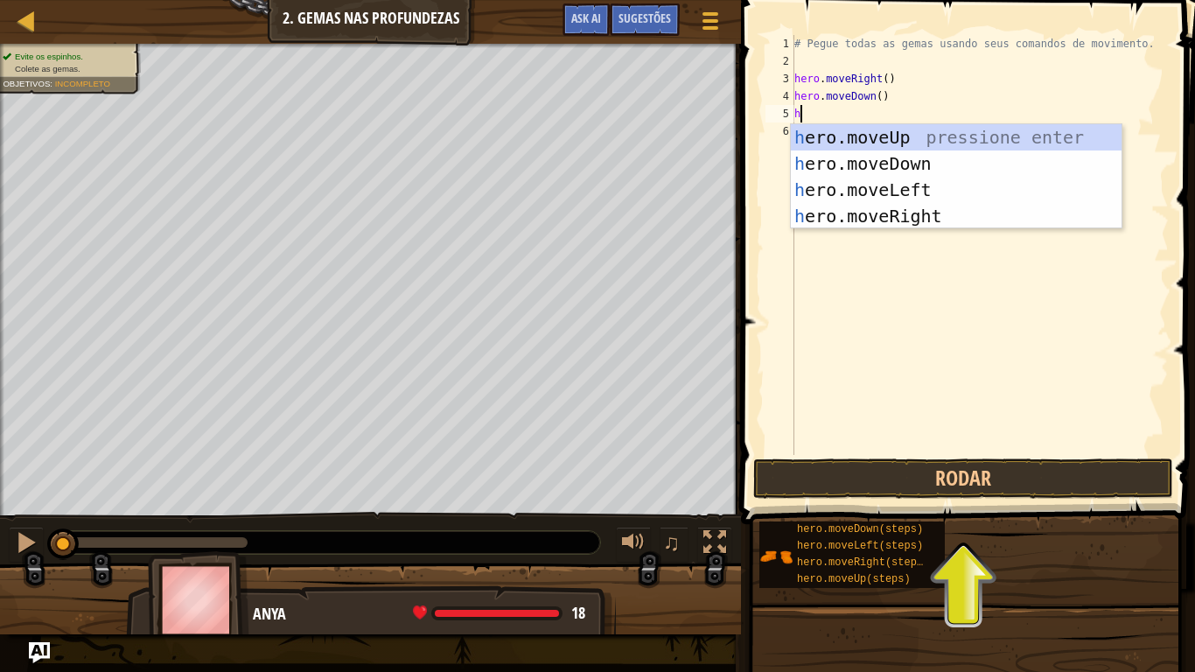
type textarea "he"
click at [904, 187] on div "he ro.moveUp pressione enter he ro.moveDown pressione enter he ro.moveLeft pres…" at bounding box center [956, 202] width 331 height 157
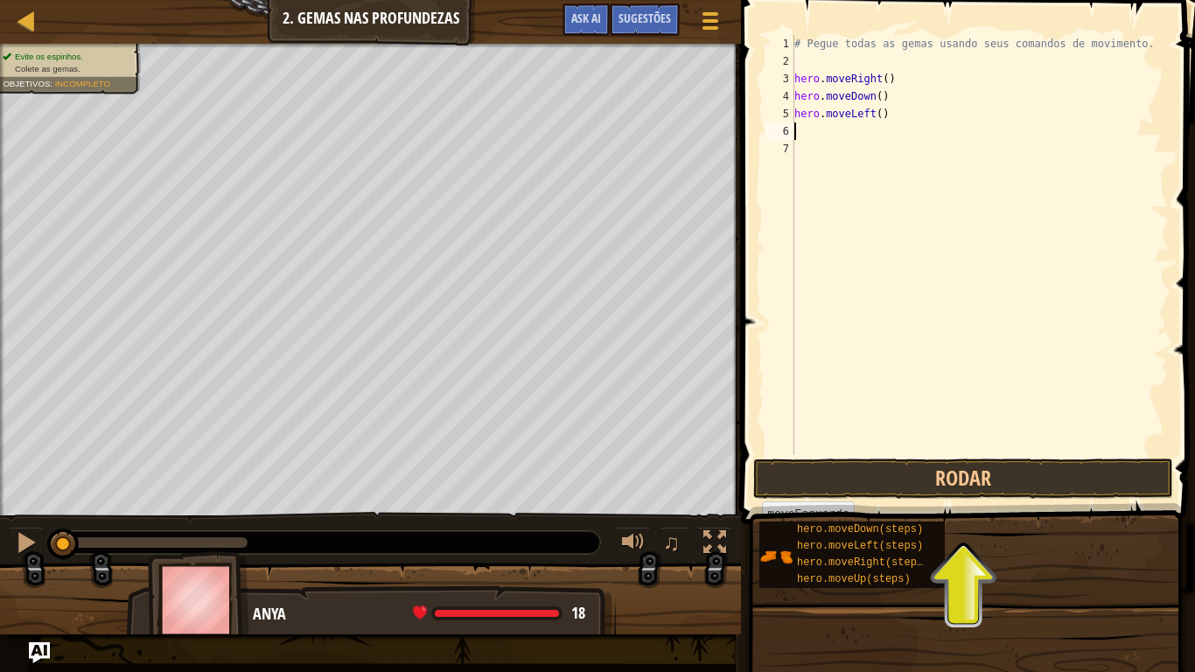
scroll to position [8, 0]
click at [967, 466] on button "Rodar" at bounding box center [963, 478] width 420 height 40
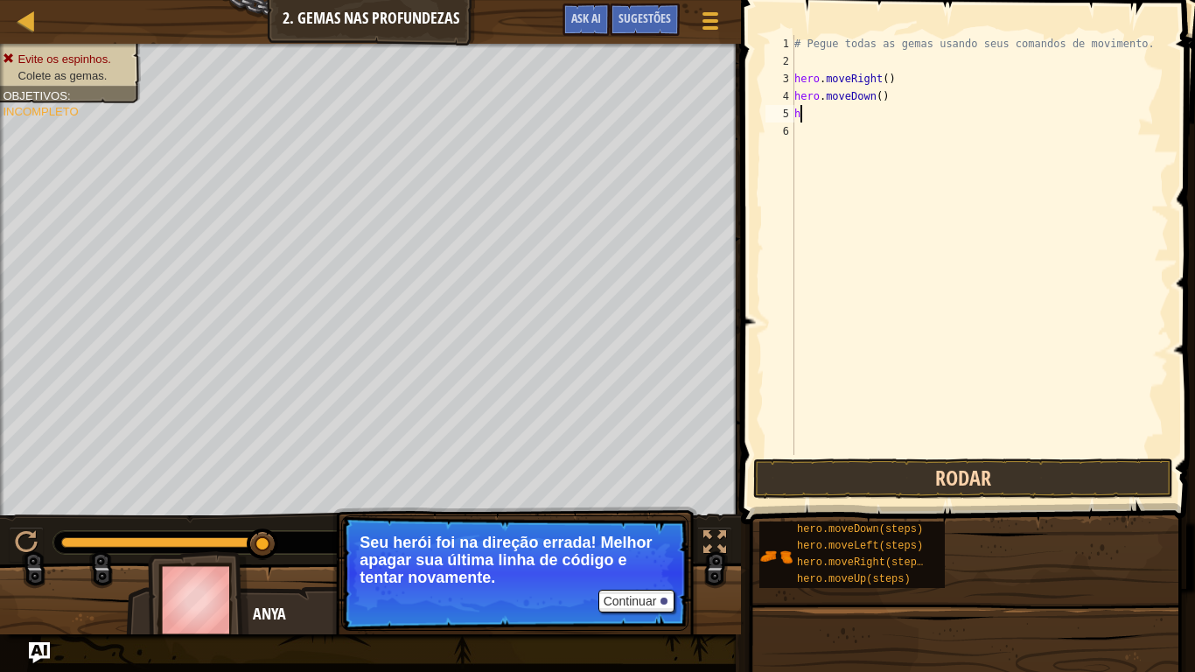
type textarea "he"
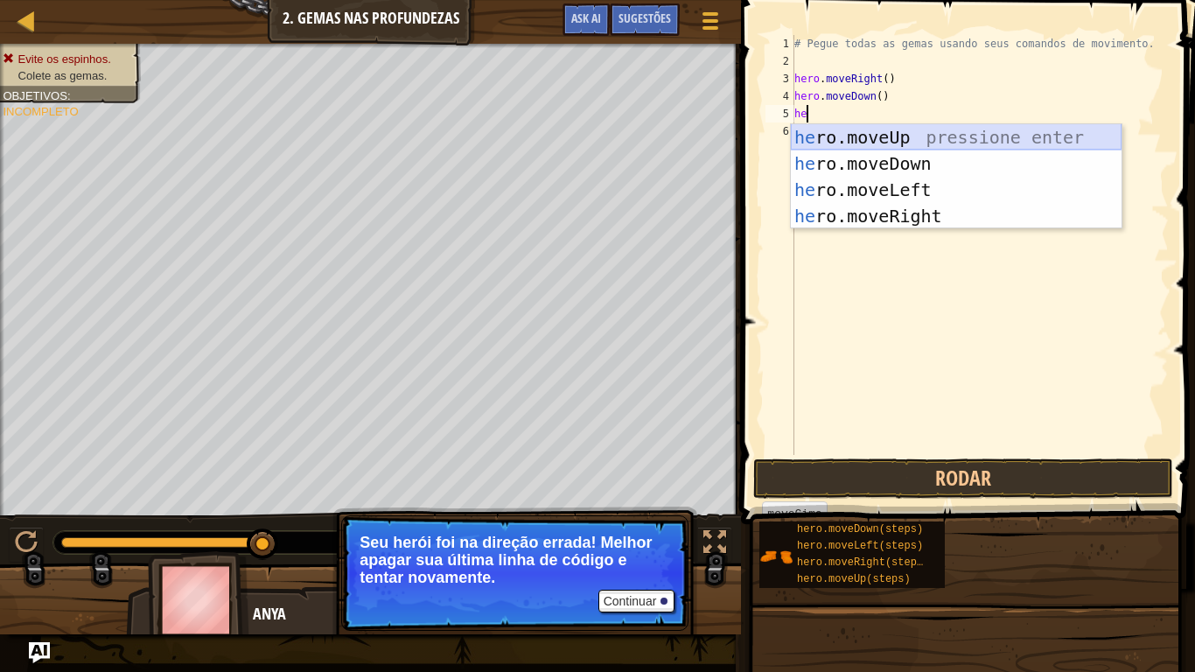
click at [904, 129] on div "he ro.moveUp pressione enter he ro.moveDown pressione enter he ro.moveLeft pres…" at bounding box center [956, 202] width 331 height 157
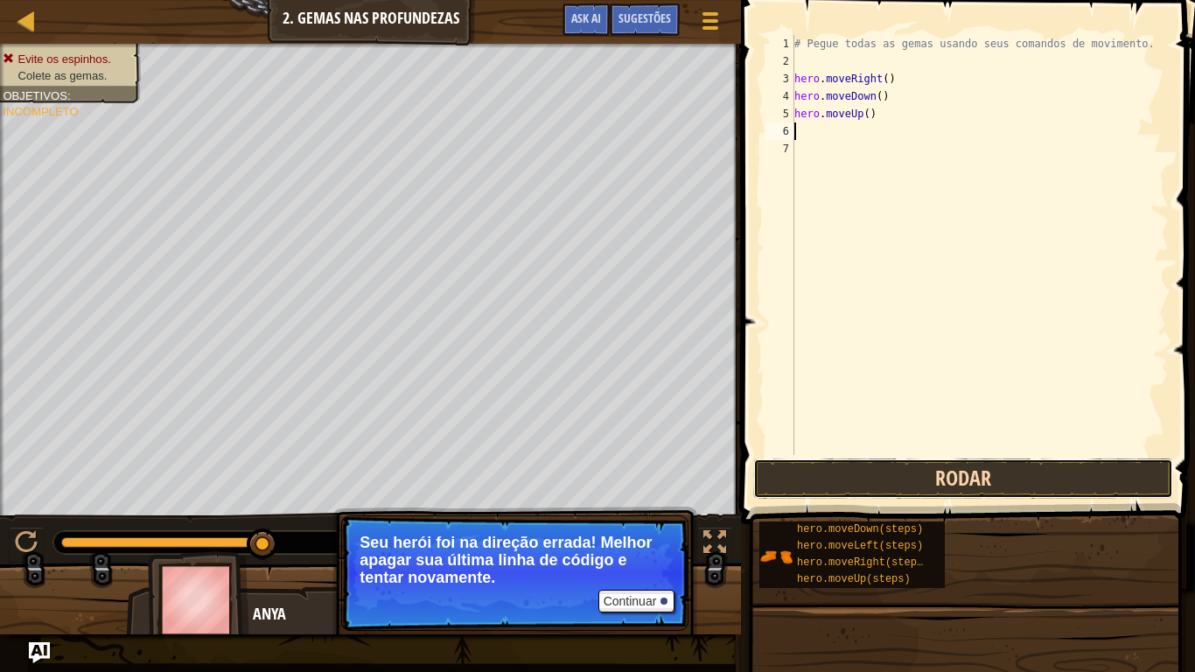
click at [937, 478] on button "Rodar" at bounding box center [963, 478] width 420 height 40
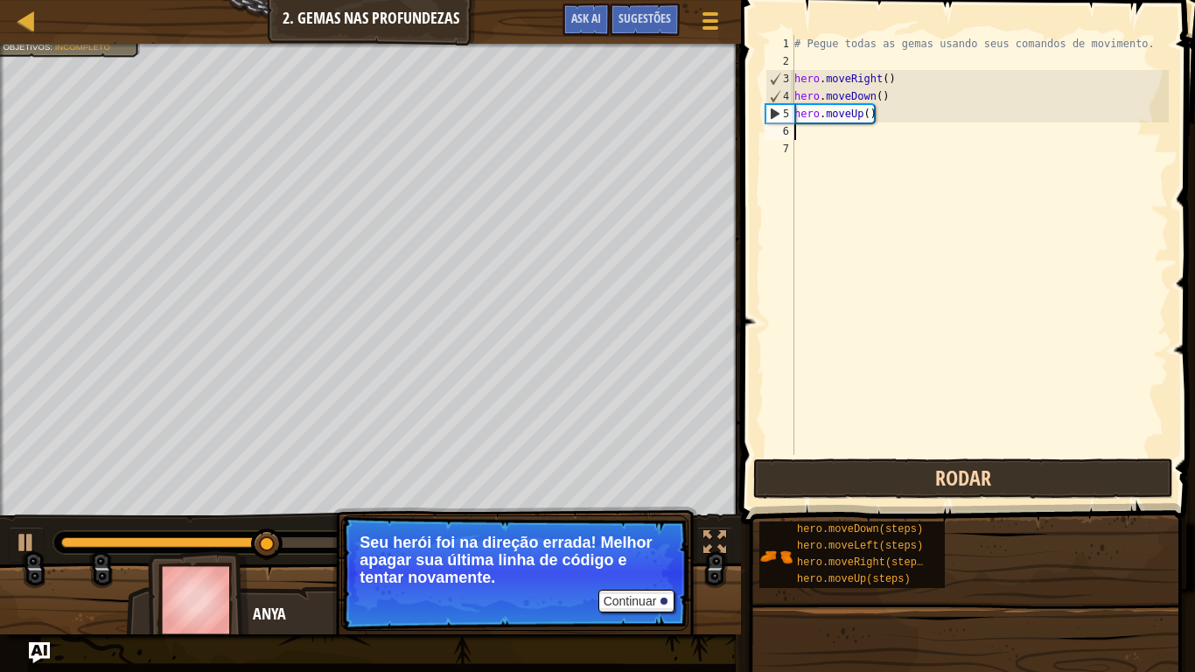
type textarea "h"
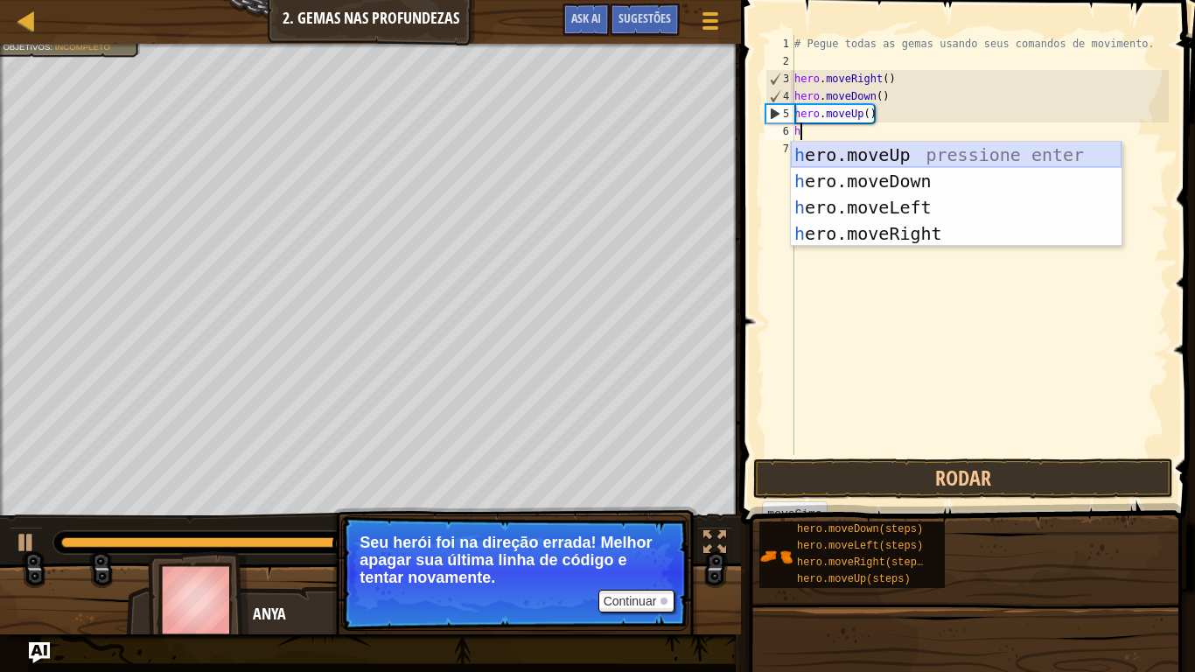
click at [847, 163] on div "h ero.moveUp pressione enter h ero.moveDown pressione enter h ero.moveLeft pres…" at bounding box center [956, 220] width 331 height 157
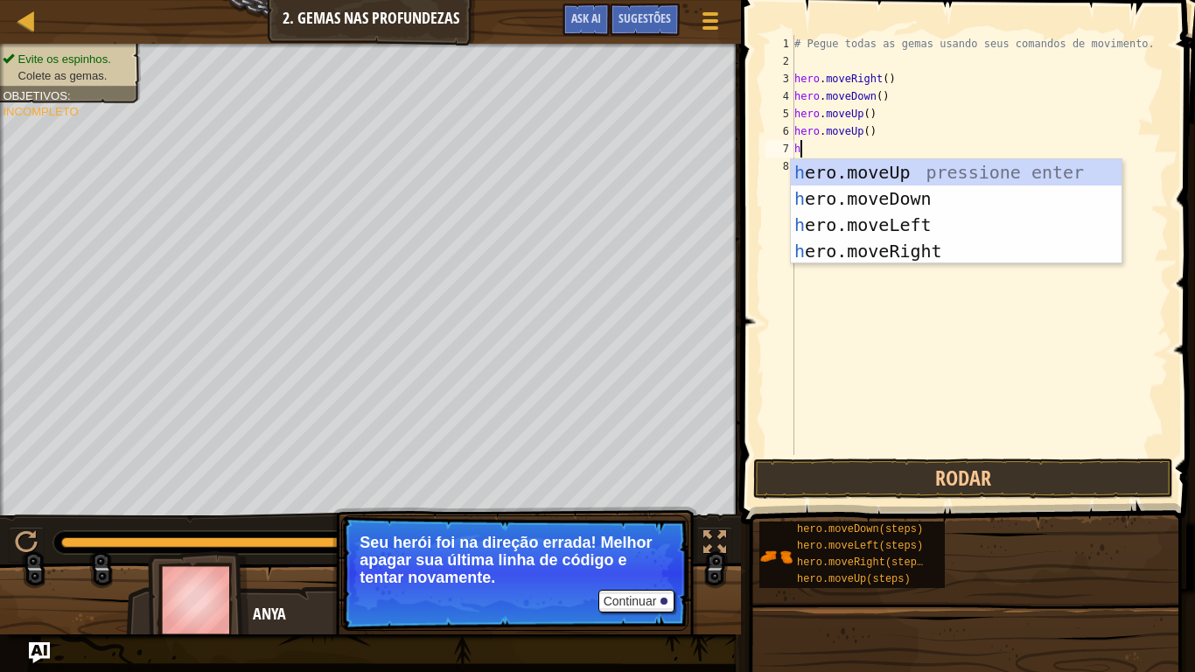
type textarea "he"
click at [875, 255] on div "he ro.moveUp pressione enter he ro.moveDown pressione enter he ro.moveLeft pres…" at bounding box center [956, 237] width 331 height 157
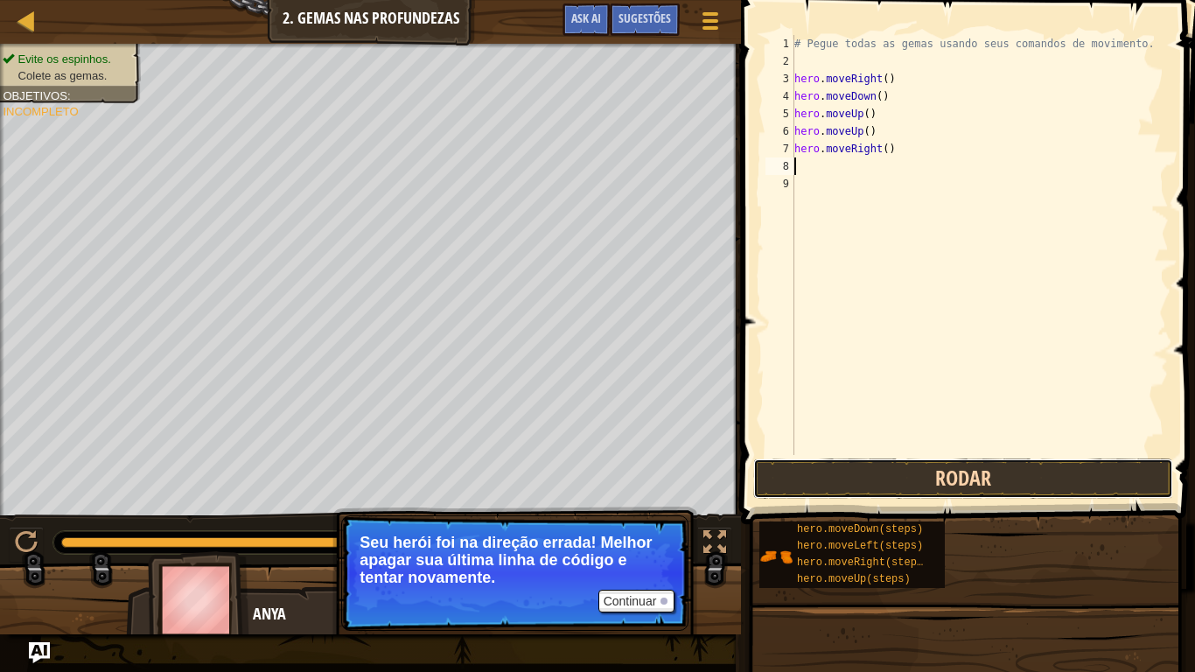
click at [903, 485] on button "Rodar" at bounding box center [963, 478] width 420 height 40
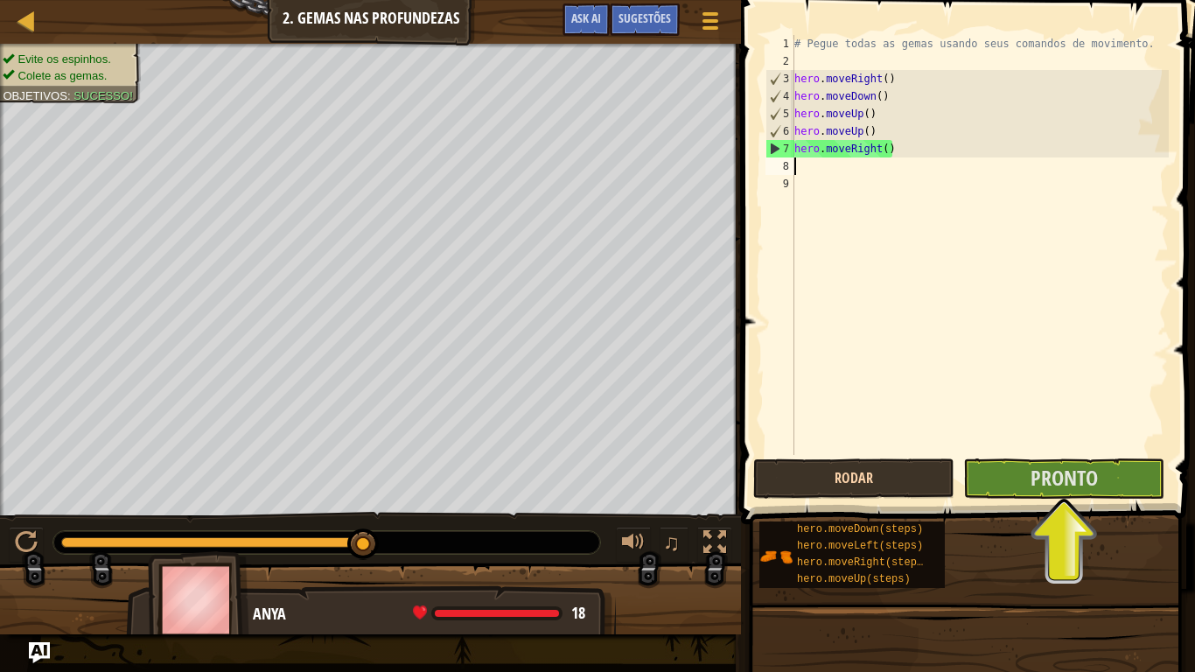
type textarea "h"
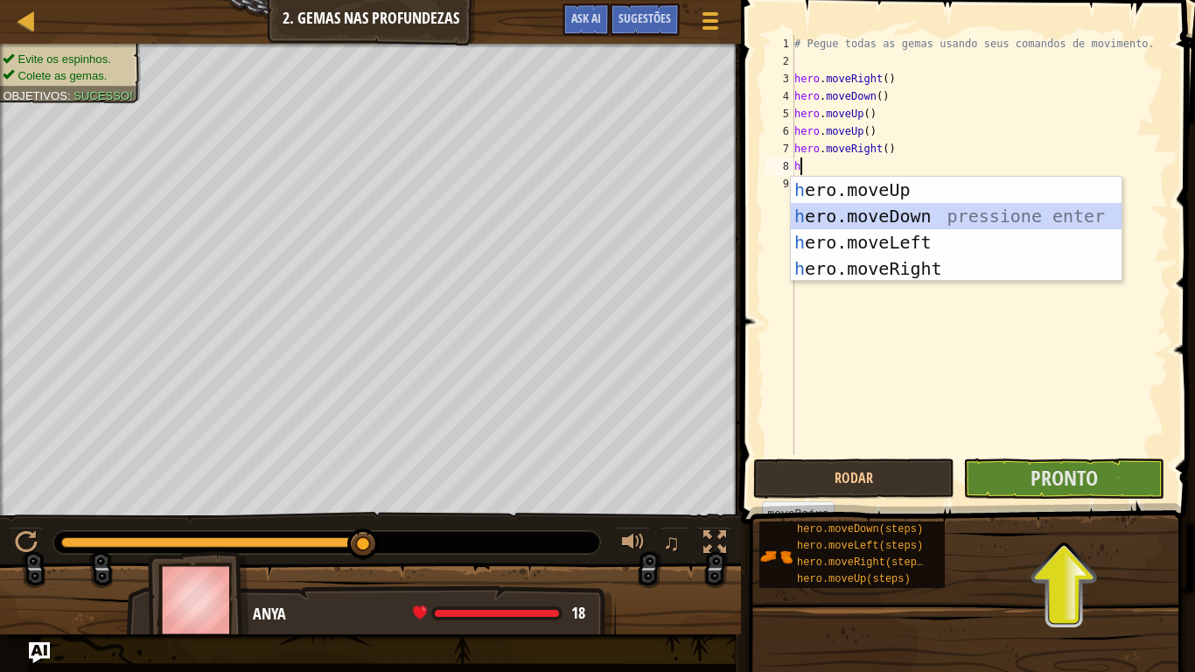
click at [859, 214] on div "h ero.moveUp pressione enter h ero.moveDown pressione enter h ero.moveLeft pres…" at bounding box center [956, 255] width 331 height 157
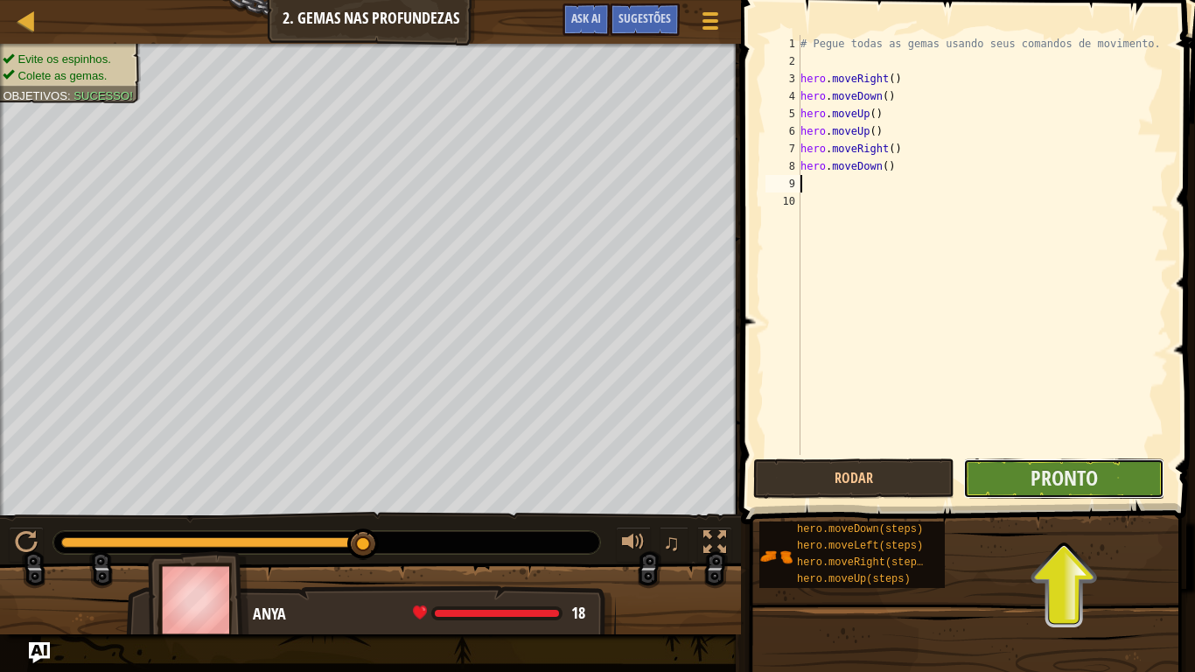
click at [990, 468] on button "Pronto" at bounding box center [1063, 478] width 201 height 40
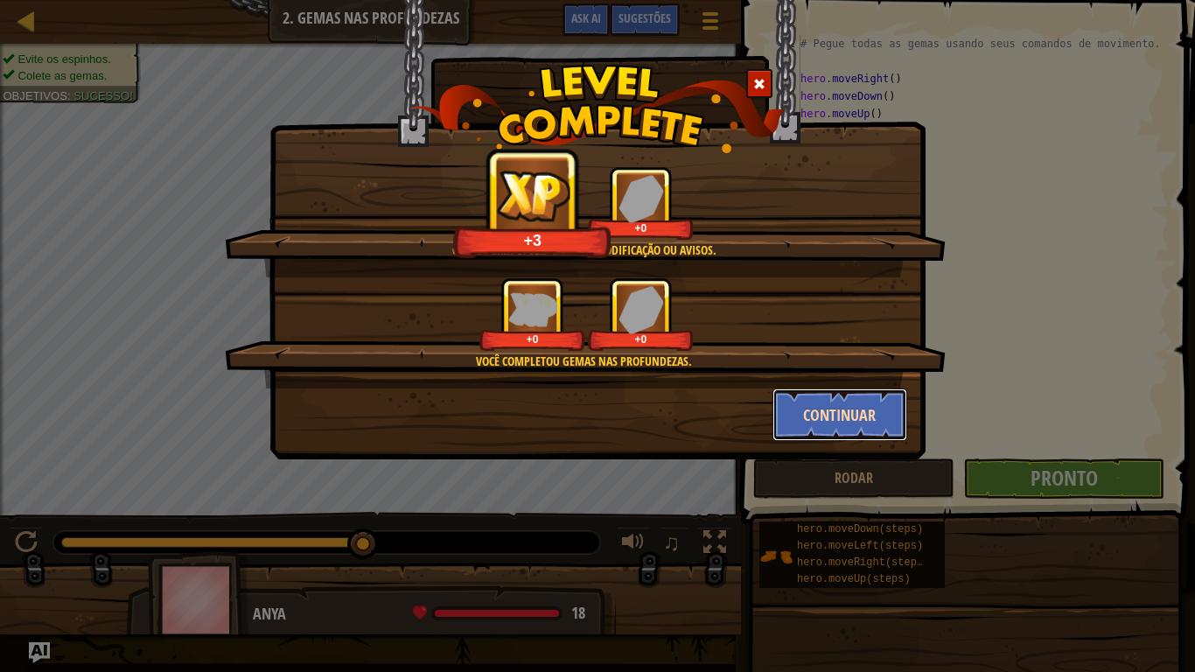
click at [840, 427] on button "Continuar" at bounding box center [840, 414] width 136 height 52
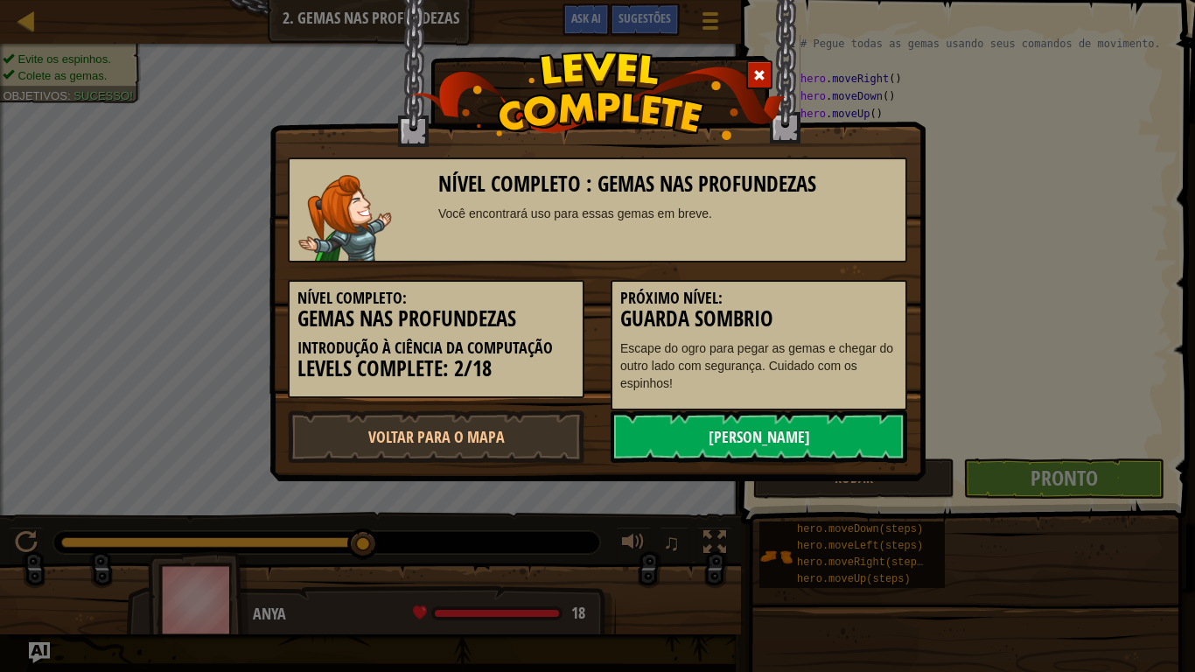
click at [840, 427] on link "Próximo Nível" at bounding box center [758, 436] width 296 height 52
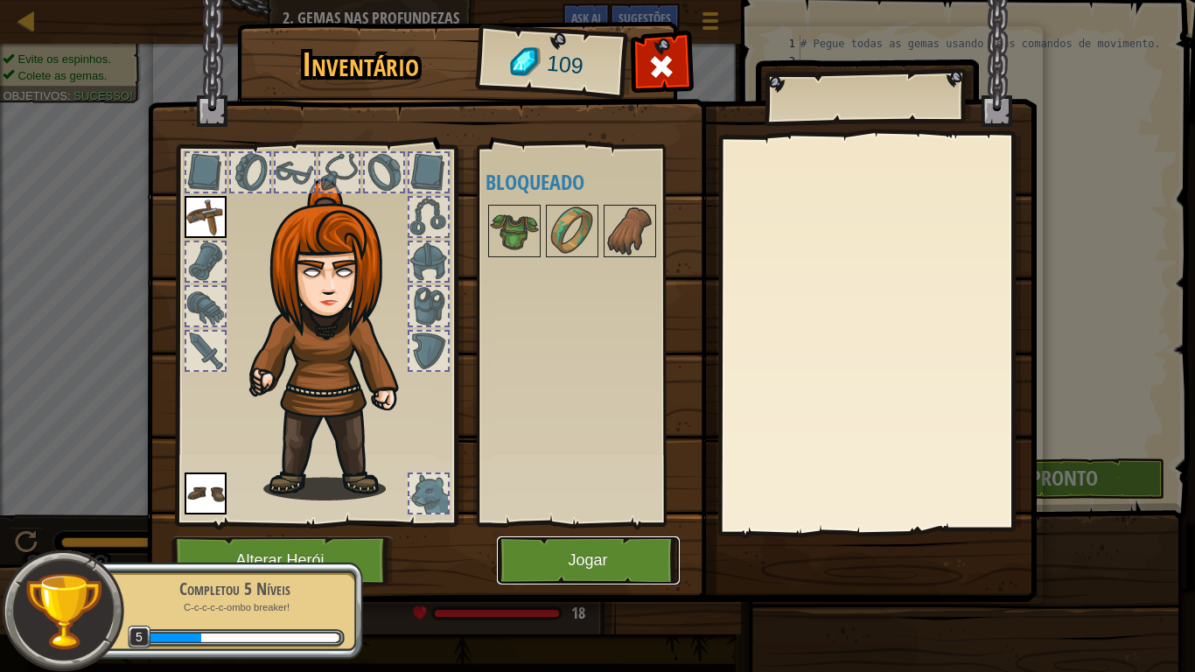
click at [625, 553] on button "Jogar" at bounding box center [588, 560] width 183 height 48
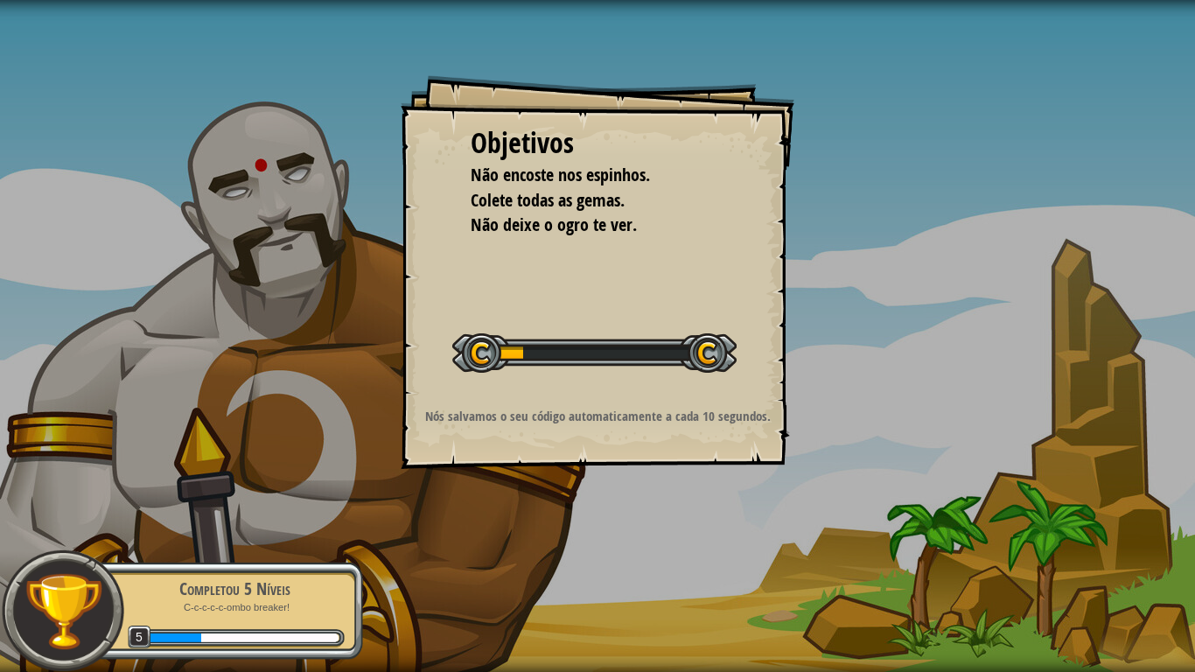
click at [625, 553] on div "Objetivos Não encoste nos espinhos. Colete todas as gemas. Não deixe o ogro te …" at bounding box center [597, 336] width 1195 height 672
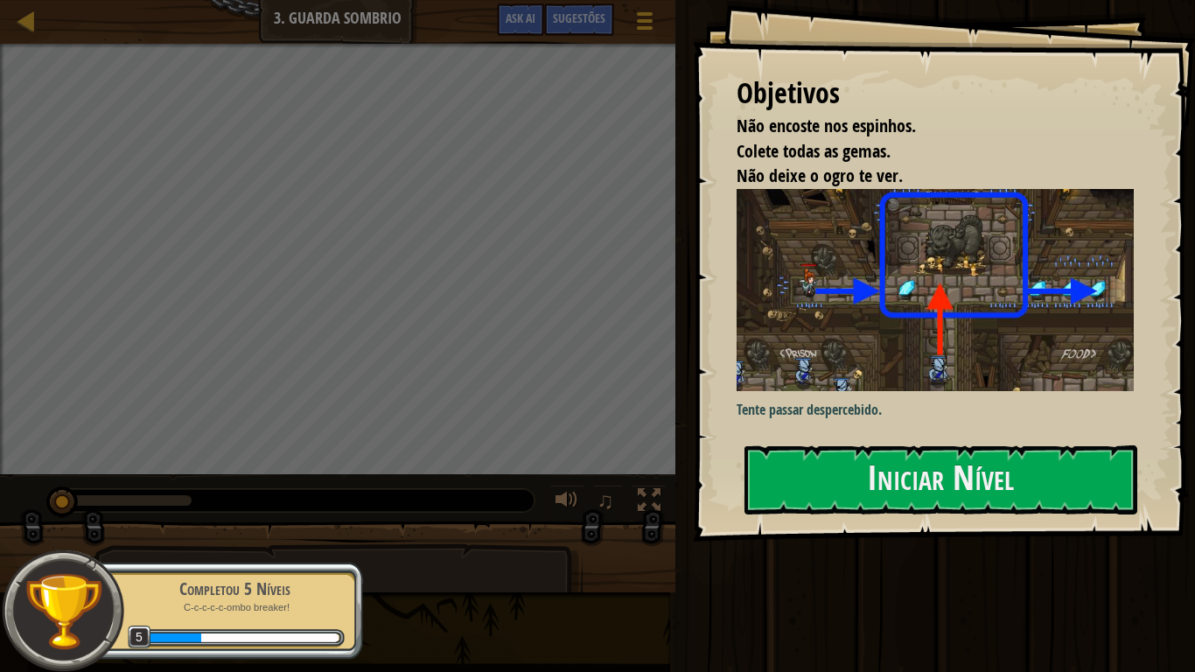
click at [775, 403] on p "Tente passar despercebido." at bounding box center [934, 410] width 397 height 20
click at [778, 411] on p "Tente passar despercebido." at bounding box center [934, 410] width 397 height 20
click at [807, 491] on button "Iniciar Nível" at bounding box center [940, 479] width 393 height 69
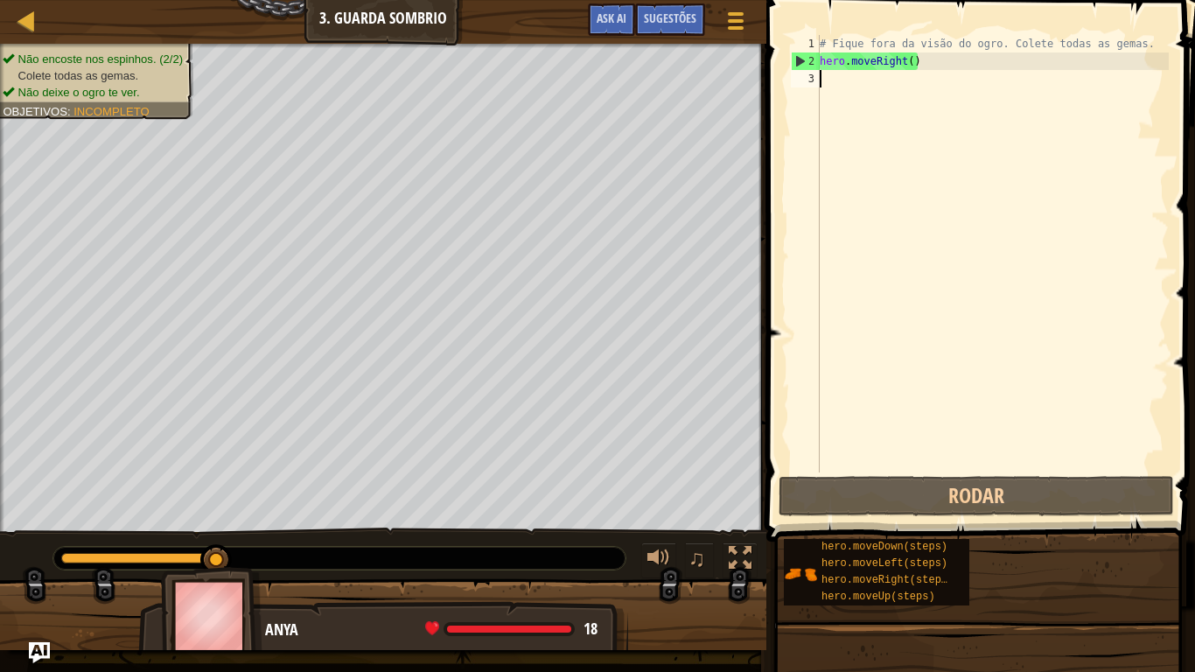
scroll to position [8, 0]
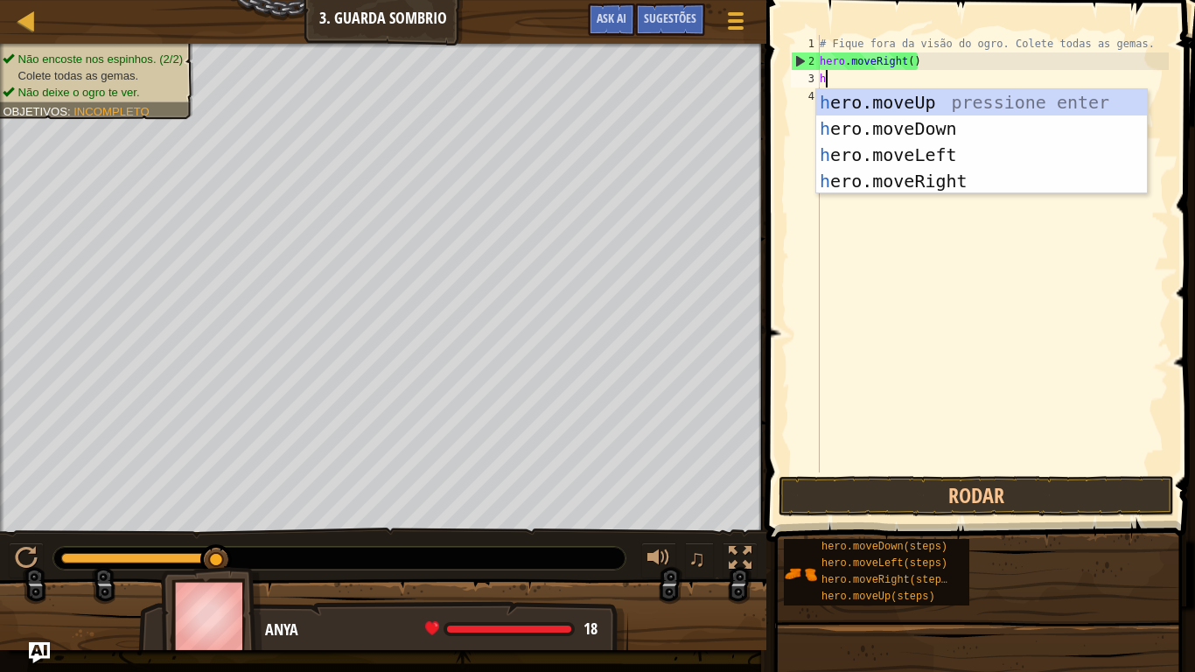
type textarea "he"
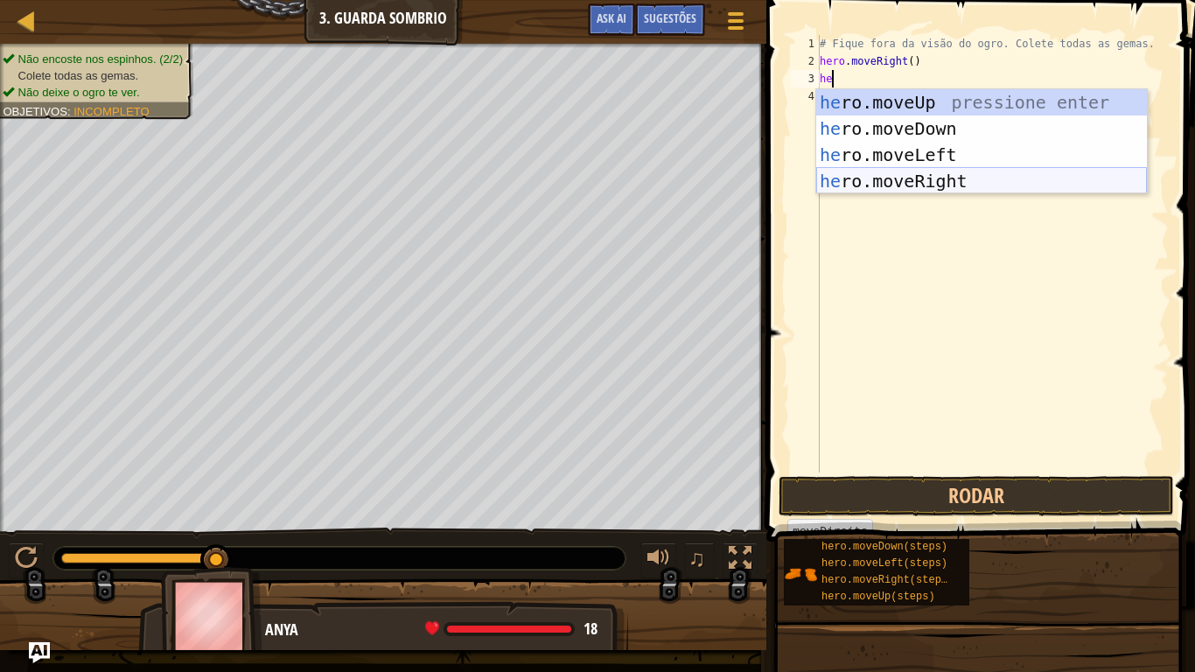
click at [882, 185] on div "he ro.moveUp pressione enter he ro.moveDown pressione enter he ro.moveLeft pres…" at bounding box center [981, 167] width 331 height 157
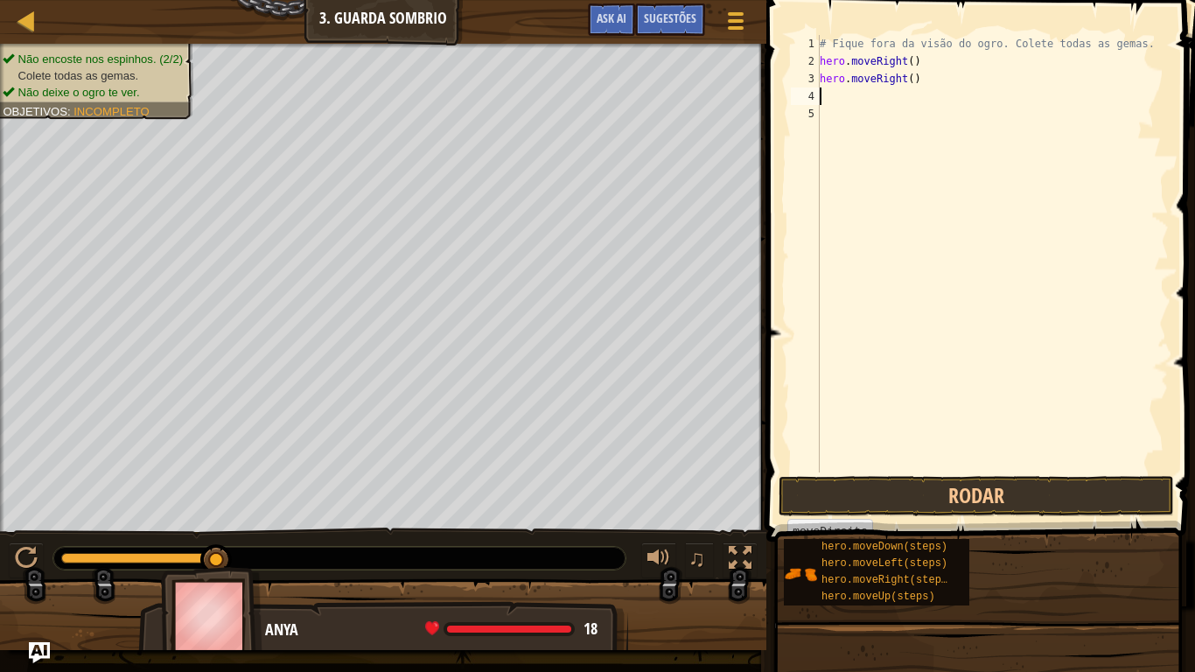
scroll to position [8, 0]
type textarea "her"
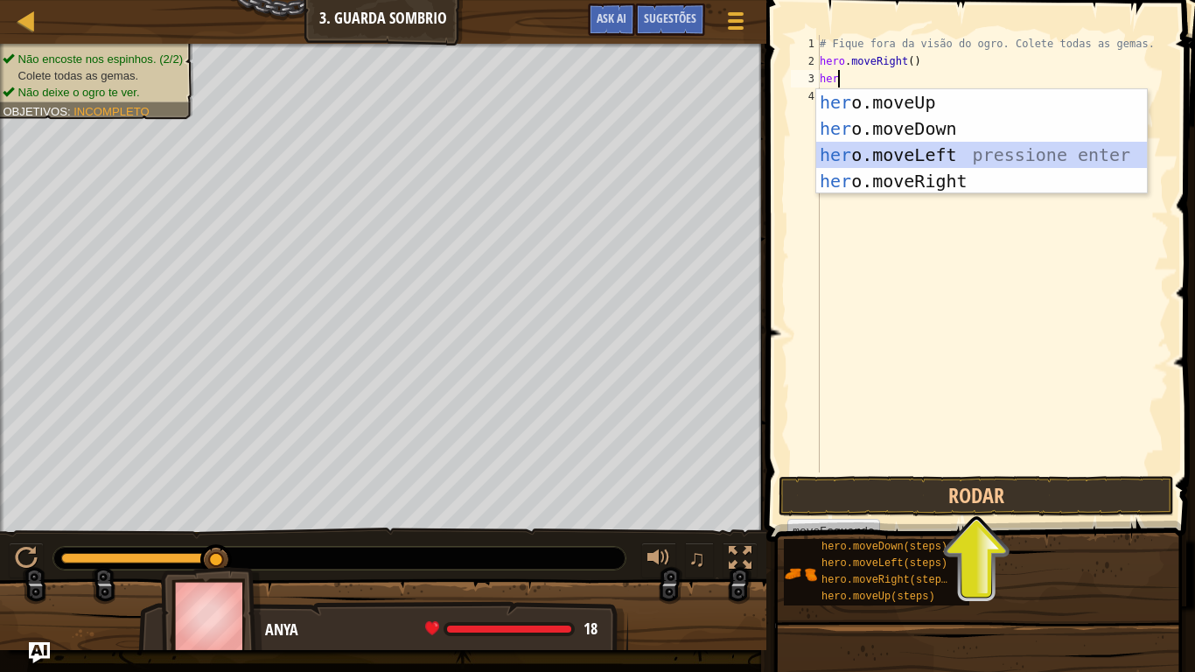
click at [884, 164] on div "her o.moveUp pressione enter her o.moveDown pressione enter her o.moveLeft pres…" at bounding box center [981, 167] width 331 height 157
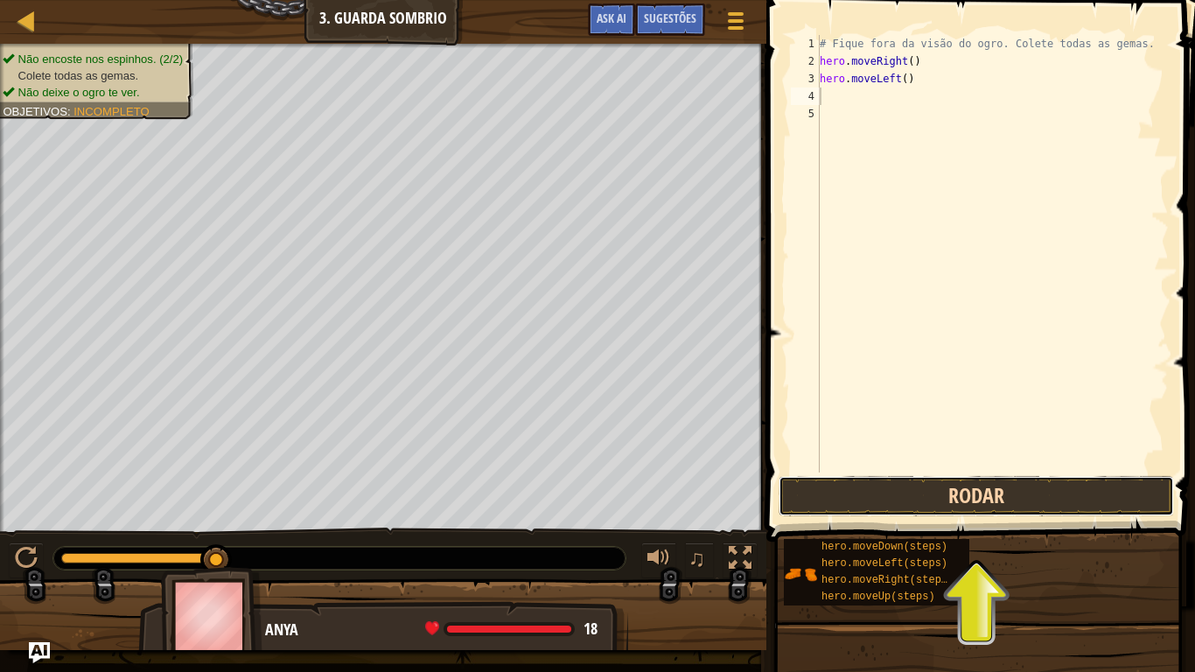
click at [1000, 478] on button "Rodar" at bounding box center [975, 496] width 395 height 40
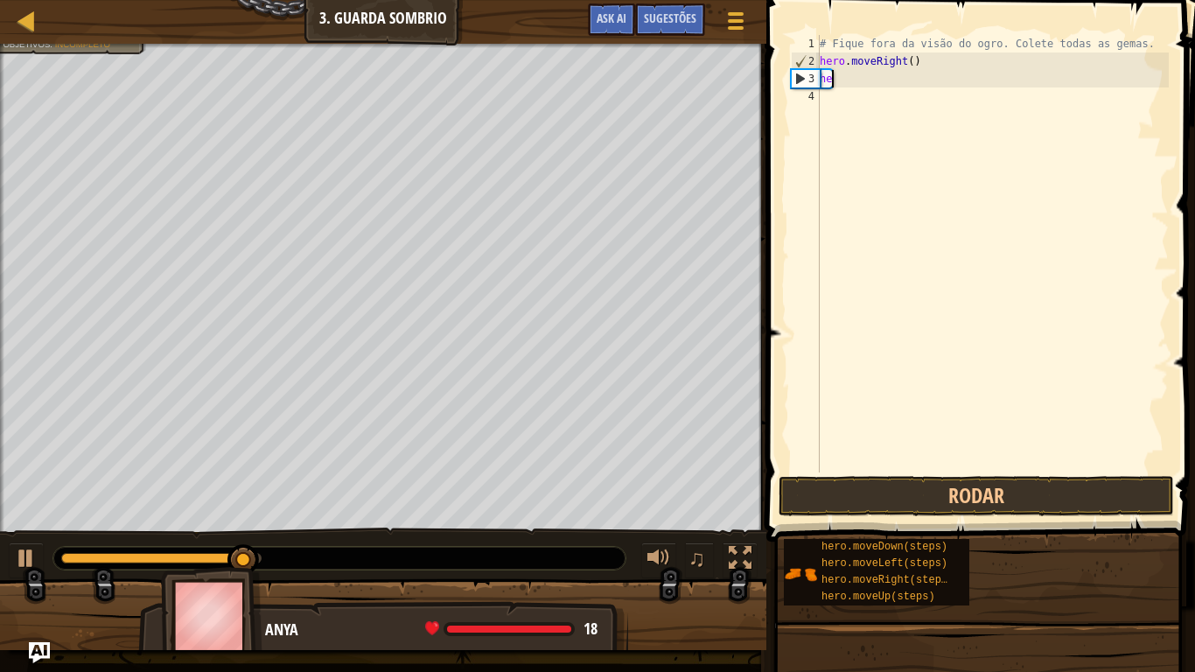
type textarea "her"
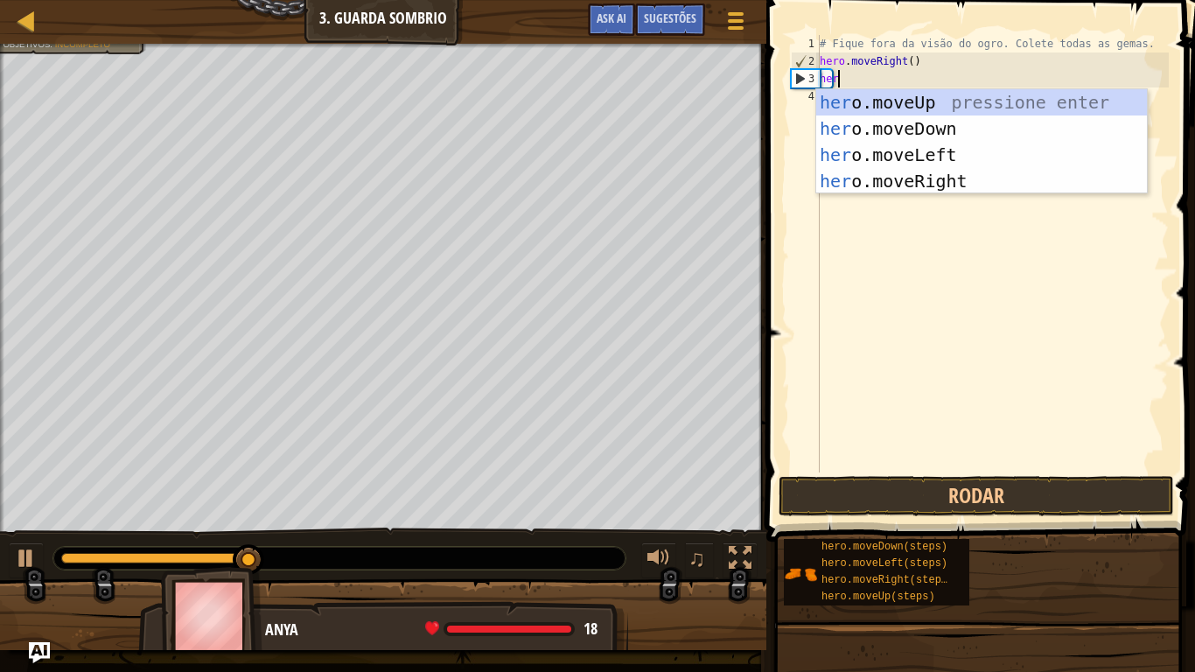
scroll to position [8, 2]
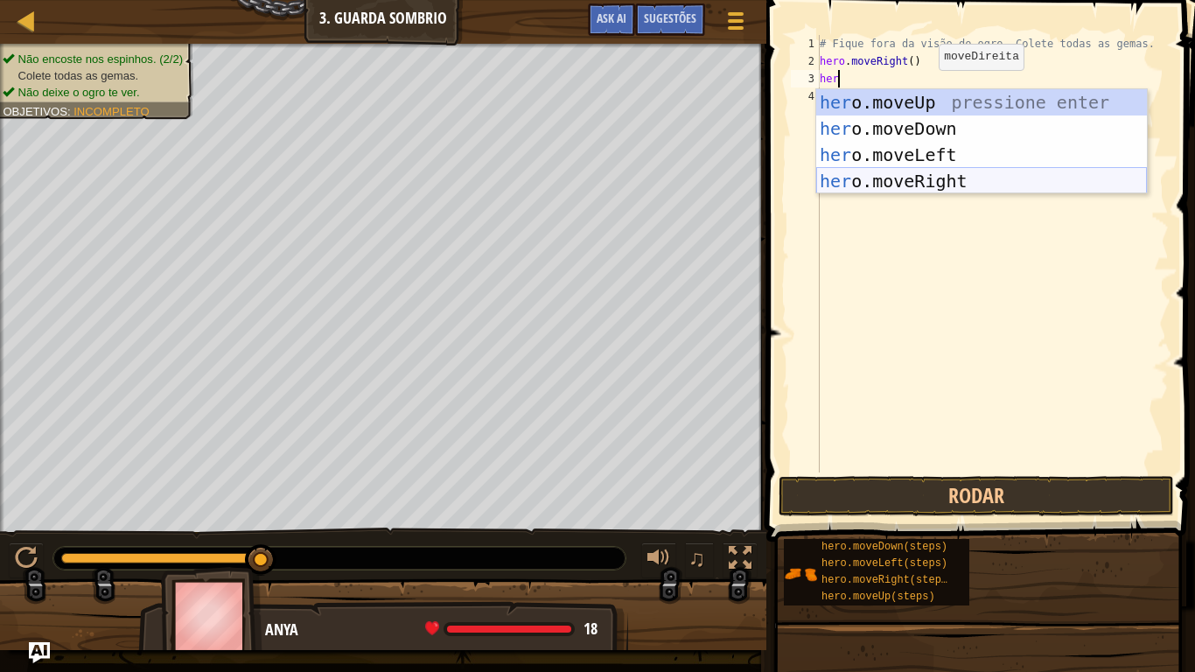
click at [958, 176] on div "her o.moveUp pressione enter her o.moveDown pressione enter her o.moveLeft pres…" at bounding box center [981, 167] width 331 height 157
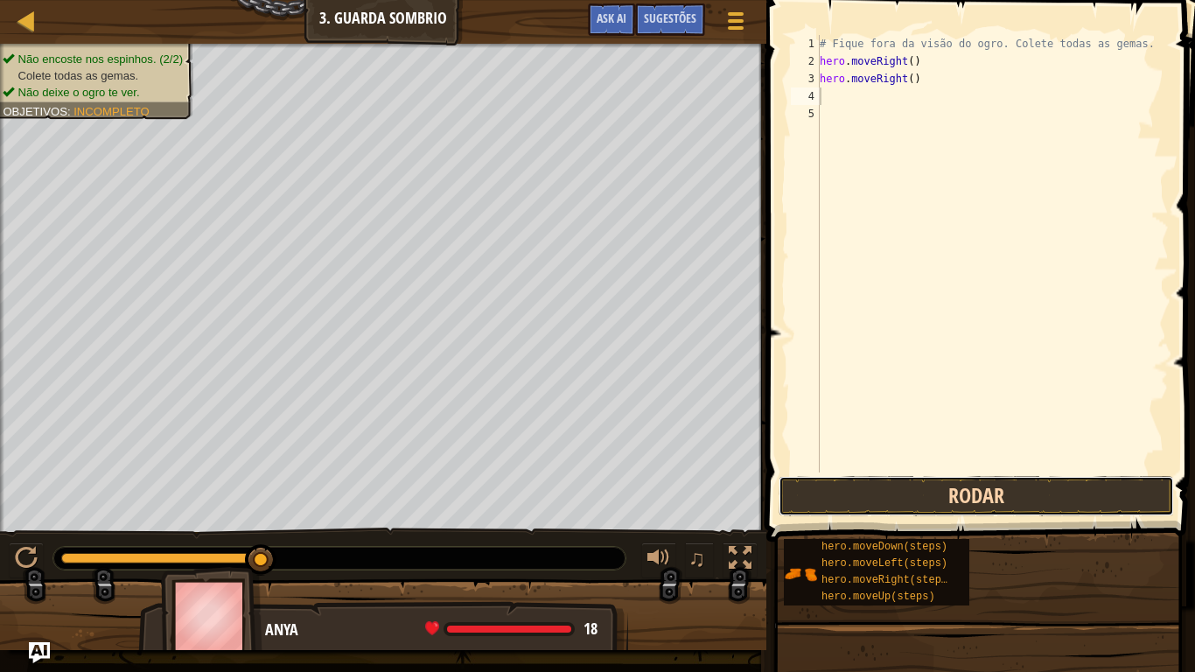
click at [1011, 501] on button "Rodar" at bounding box center [975, 496] width 395 height 40
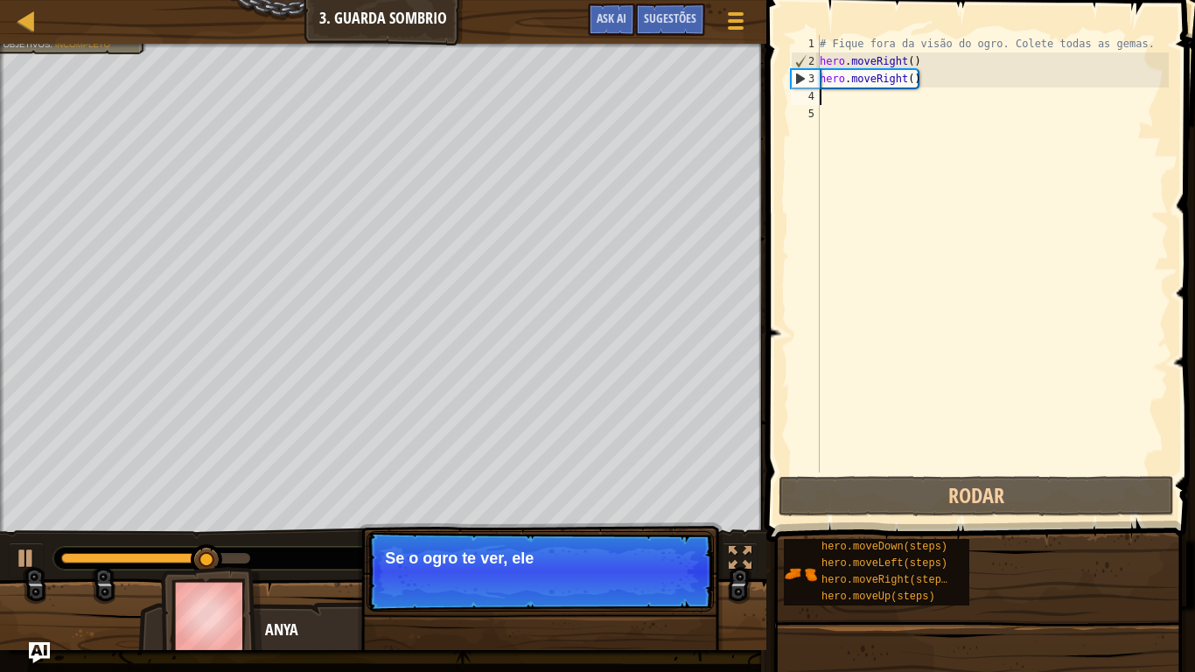
click at [949, 299] on div "# Fique fora da visão do ogro. Colete todas as gemas. hero . moveRight ( ) hero…" at bounding box center [992, 271] width 352 height 472
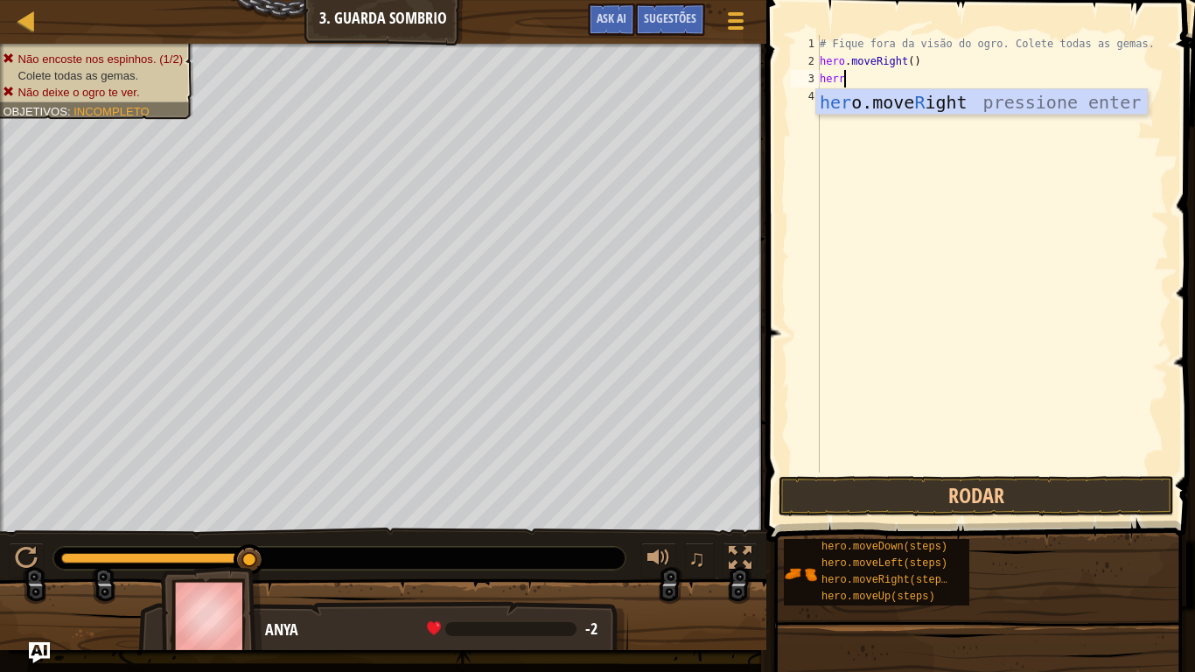
scroll to position [8, 3]
type textarea "her"
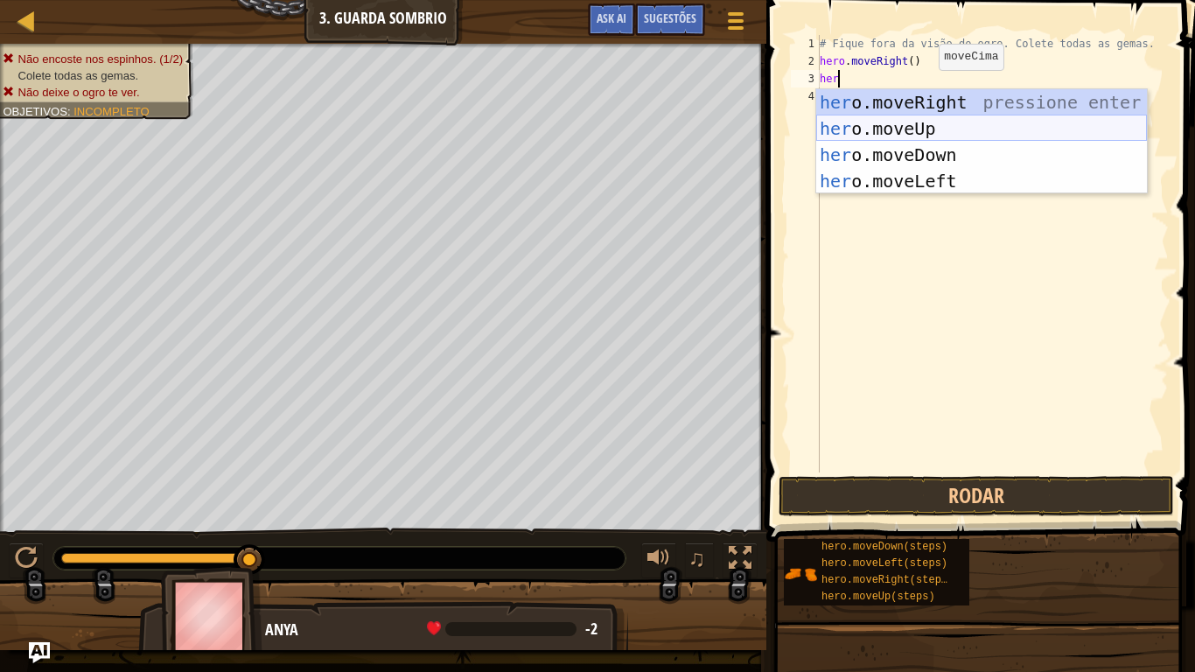
click at [895, 115] on div "her o.moveRight pressione enter her o.moveUp pressione enter her o.moveDown pre…" at bounding box center [981, 167] width 331 height 157
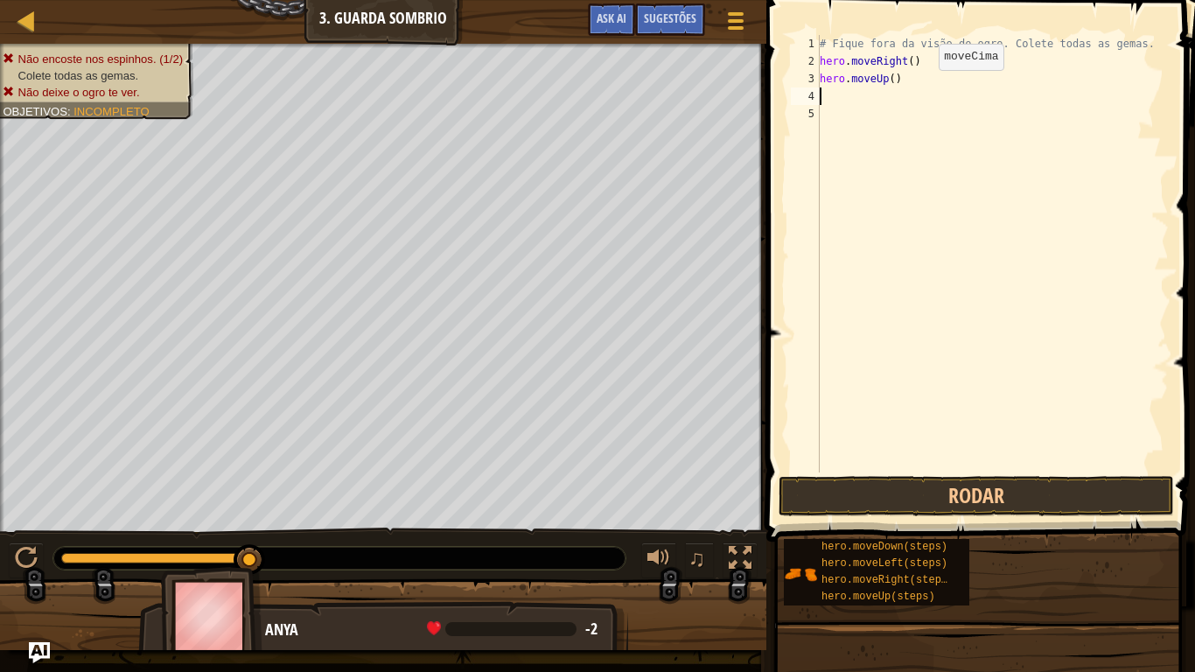
scroll to position [8, 0]
click at [994, 508] on button "Rodar" at bounding box center [975, 496] width 395 height 40
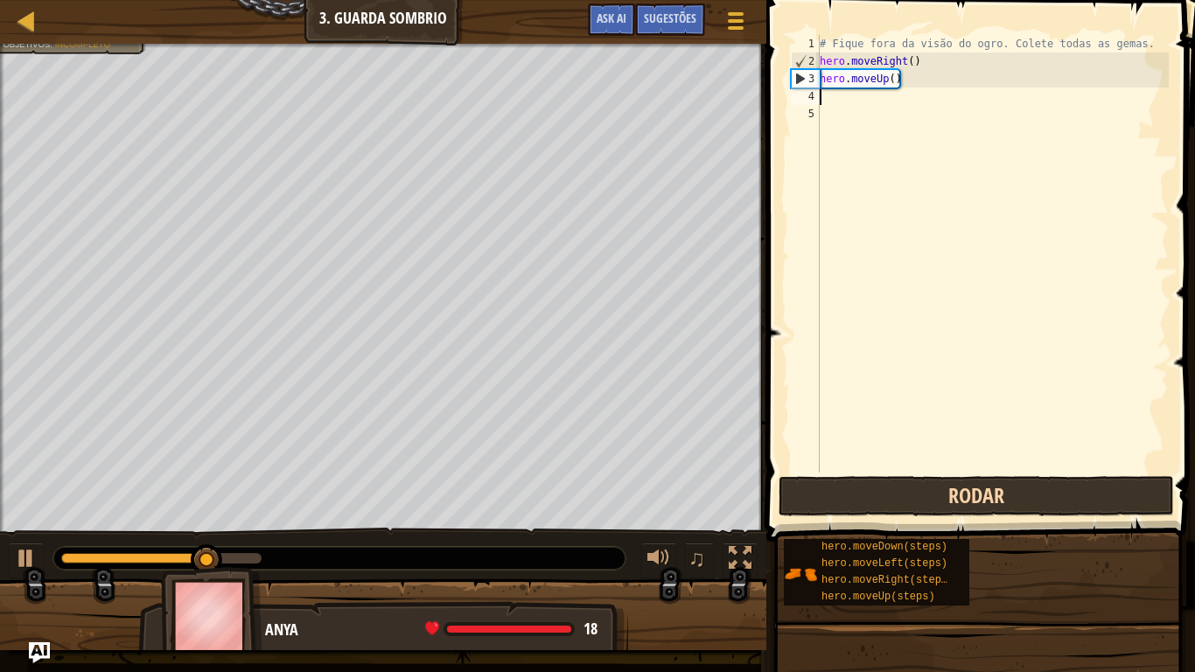
type textarea "h"
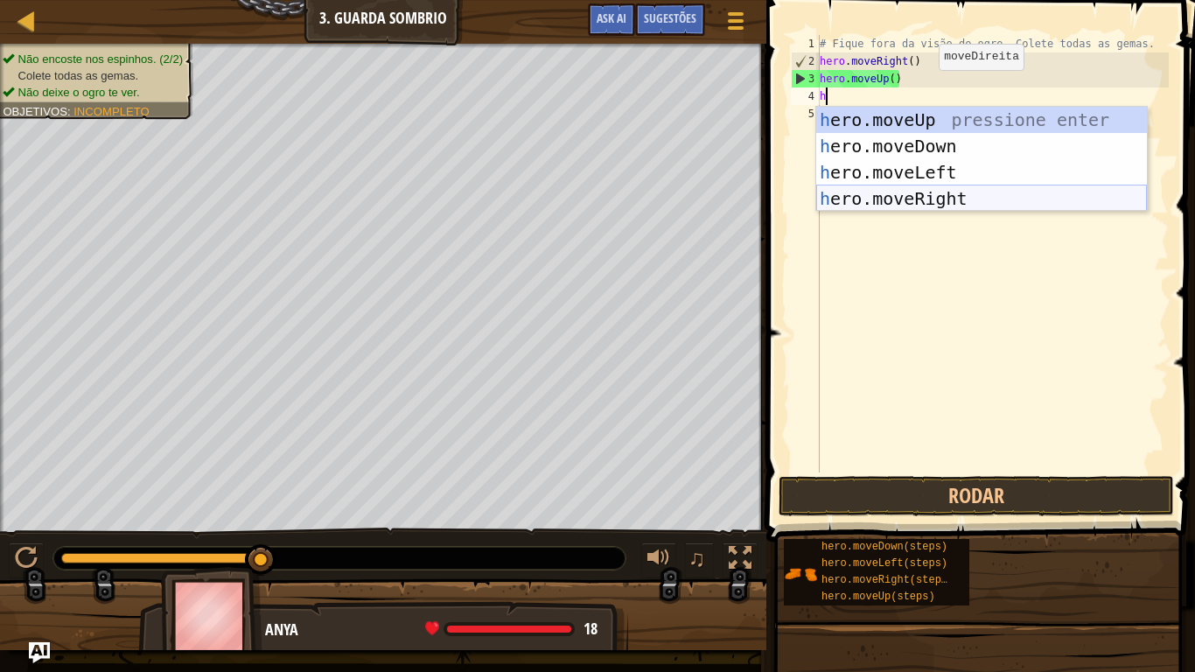
click at [952, 192] on div "h ero.moveUp pressione enter h ero.moveDown pressione enter h ero.moveLeft pres…" at bounding box center [981, 185] width 331 height 157
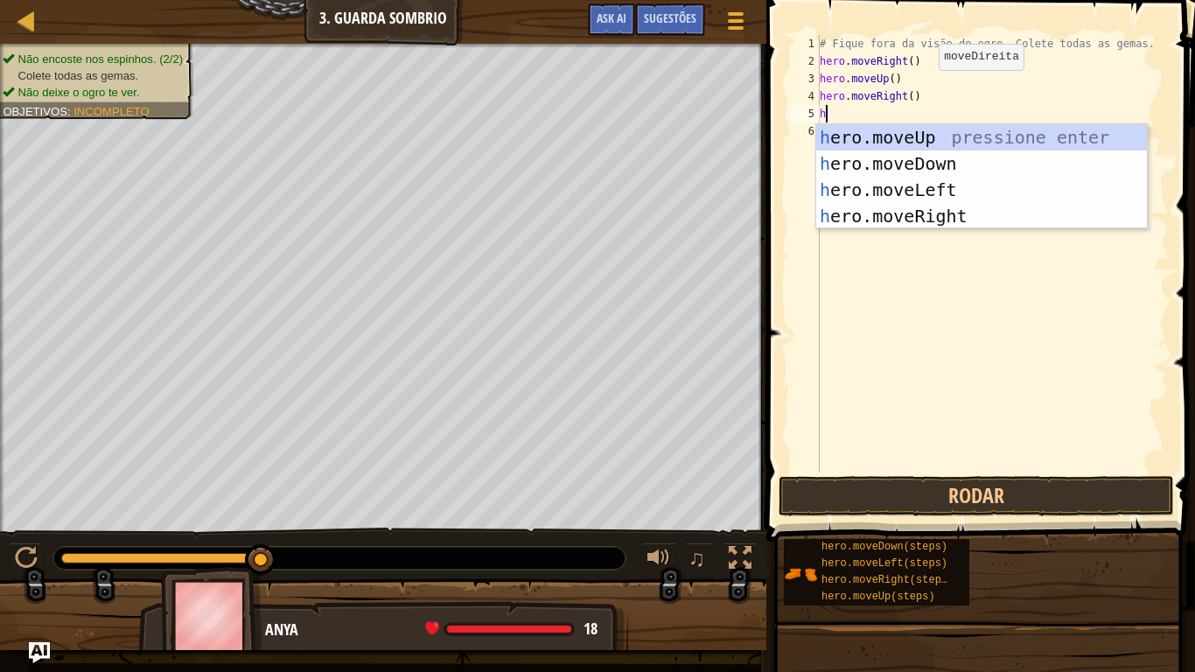
type textarea "he"
click at [932, 184] on div "he ro.moveUp pressione enter he ro.moveDown pressione enter he ro.moveLeft pres…" at bounding box center [981, 202] width 331 height 157
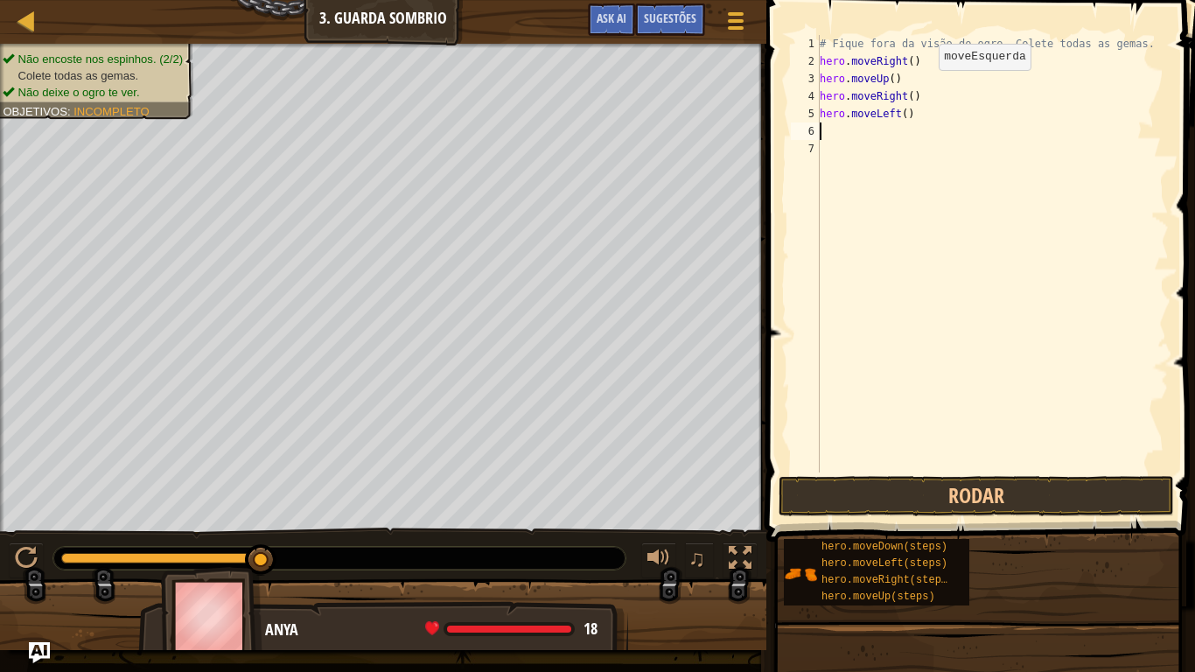
scroll to position [8, 0]
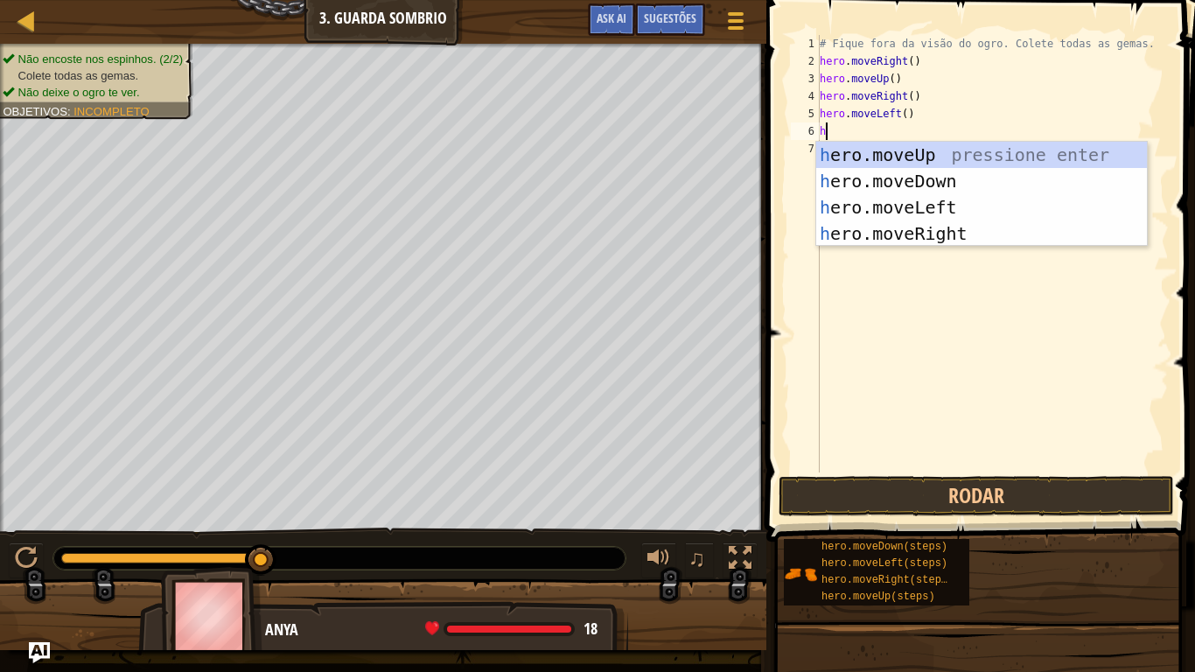
type textarea "he"
click at [944, 231] on div "he ro.moveUp pressione enter he ro.moveDown pressione enter he ro.moveLeft pres…" at bounding box center [981, 220] width 331 height 157
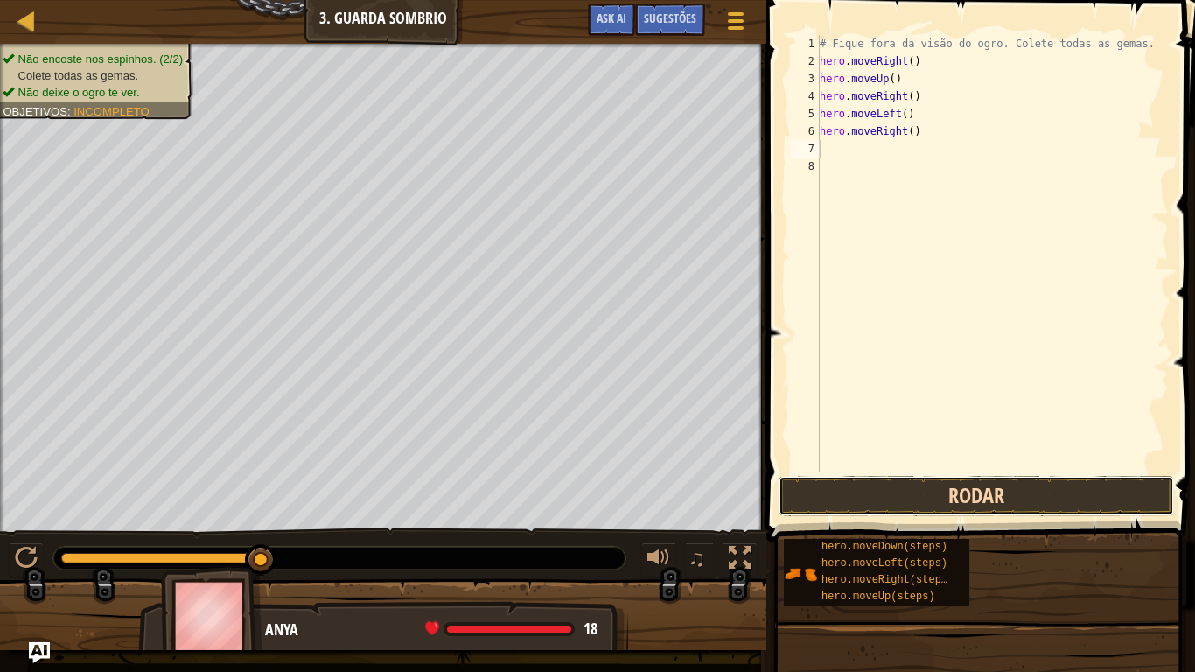
click at [1023, 483] on button "Rodar" at bounding box center [975, 496] width 395 height 40
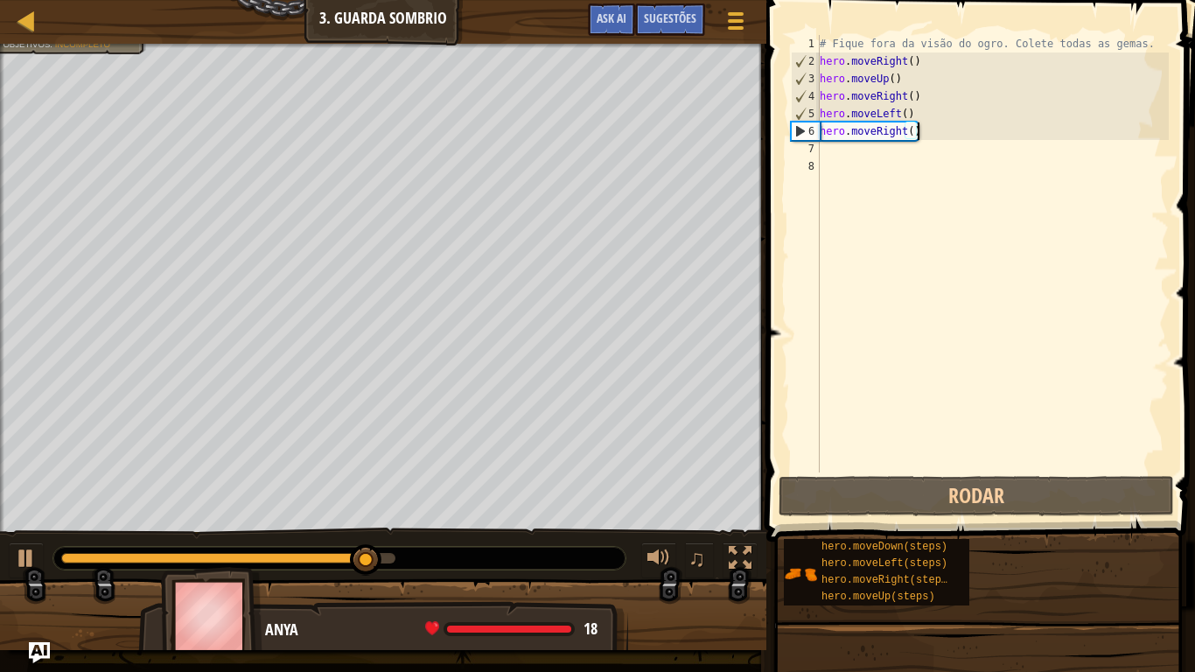
click at [929, 135] on div "# Fique fora da visão do ogro. Colete todas as gemas. hero . moveRight ( ) hero…" at bounding box center [992, 271] width 352 height 472
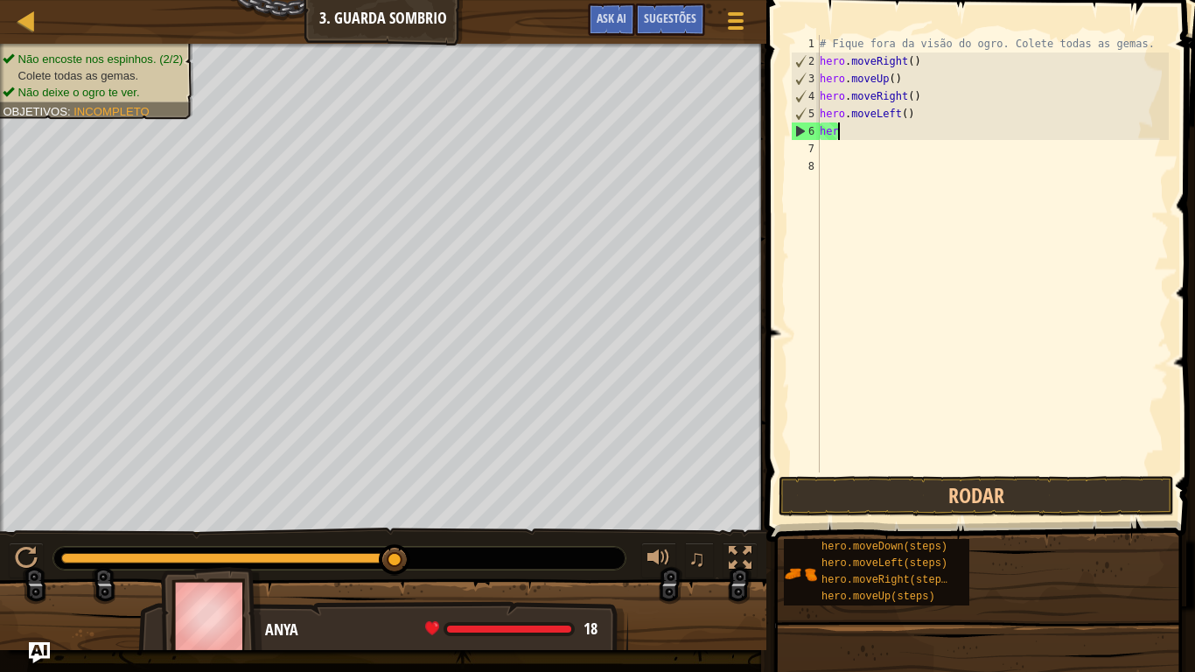
type textarea "h"
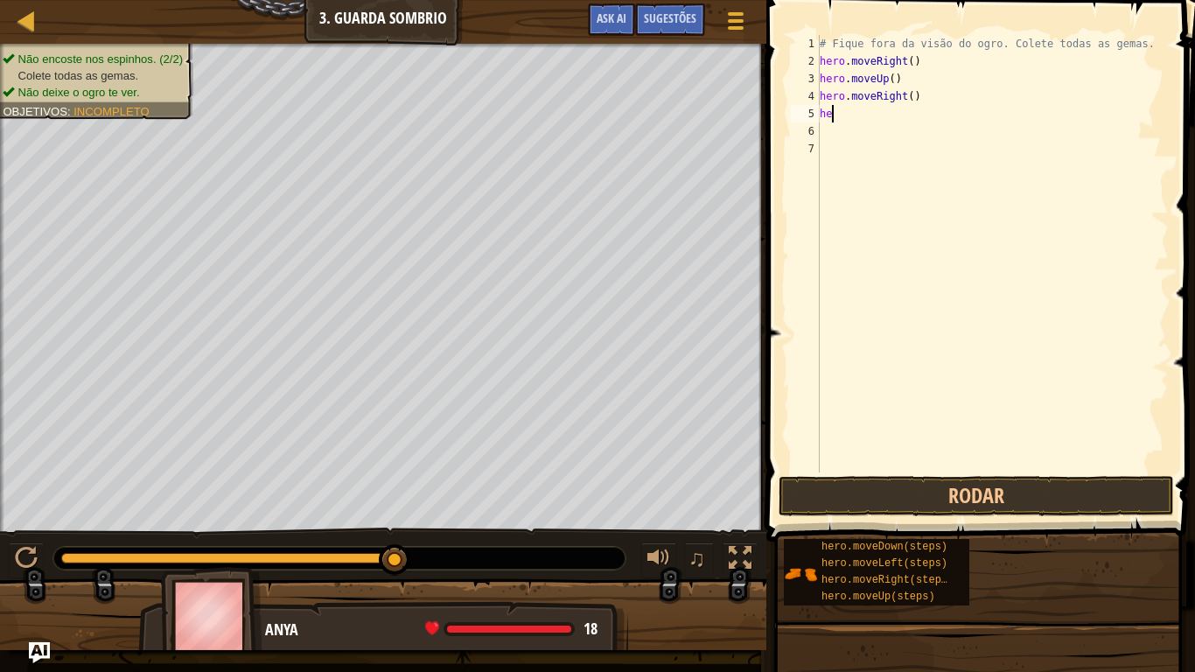
type textarea "h"
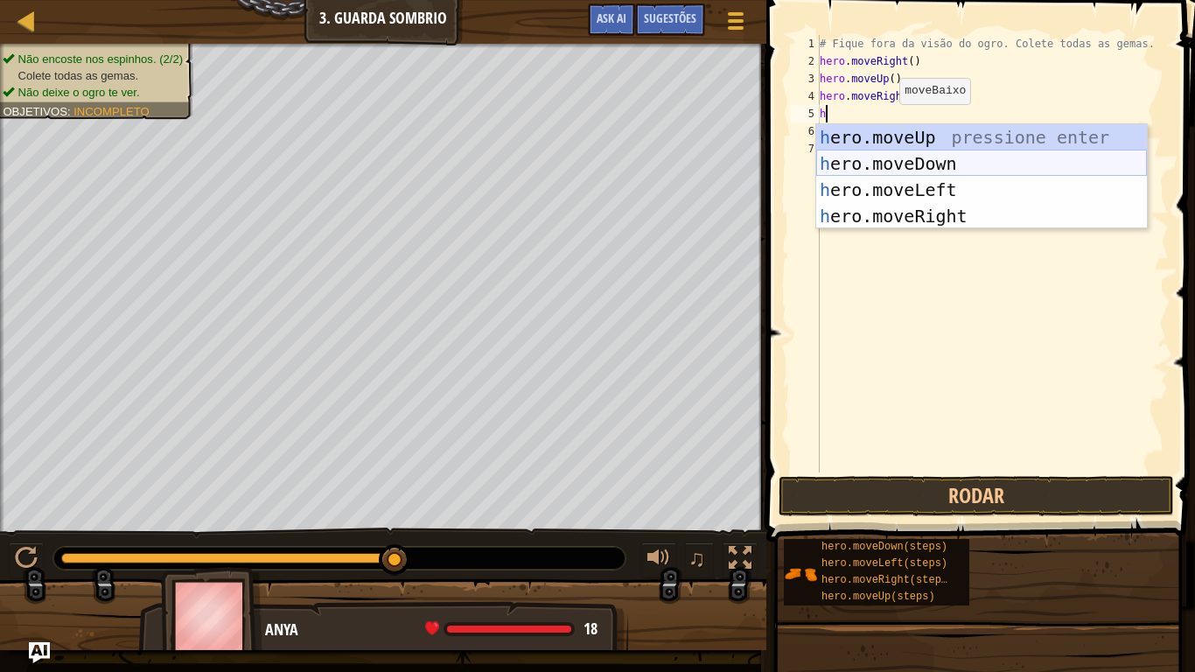
click at [912, 161] on div "h ero.moveUp pressione enter h ero.moveDown pressione enter h ero.moveLeft pres…" at bounding box center [981, 202] width 331 height 157
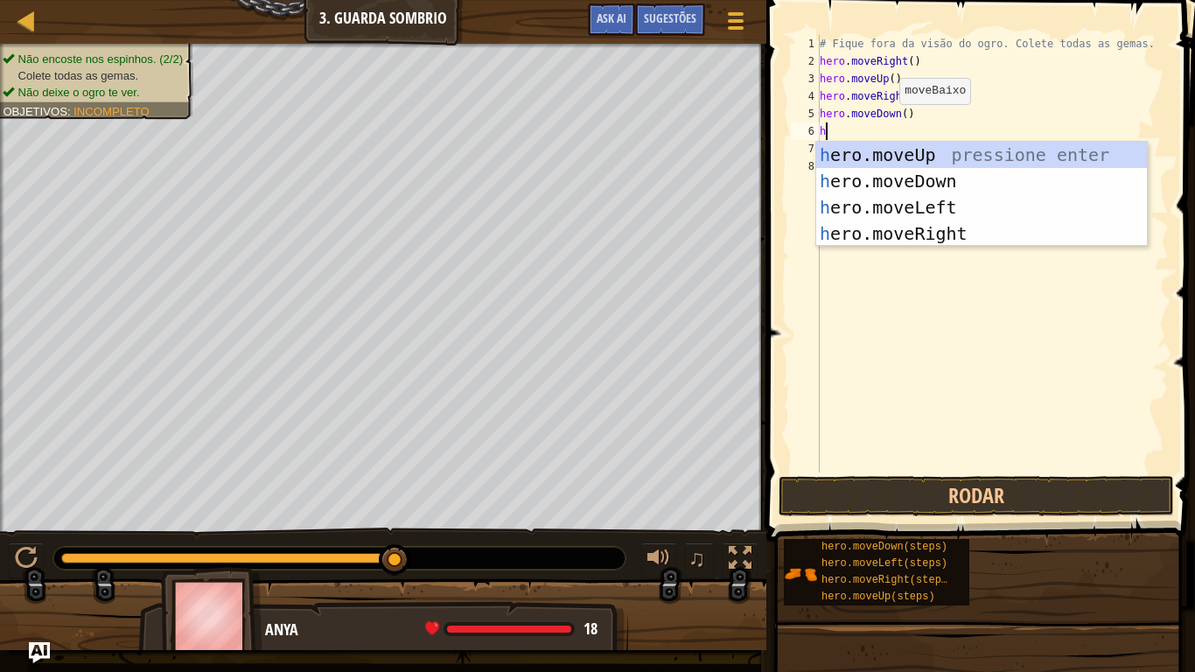
type textarea "he"
click at [928, 227] on div "he ro.moveUp pressione enter he ro.moveDown pressione enter he ro.moveLeft pres…" at bounding box center [981, 220] width 331 height 157
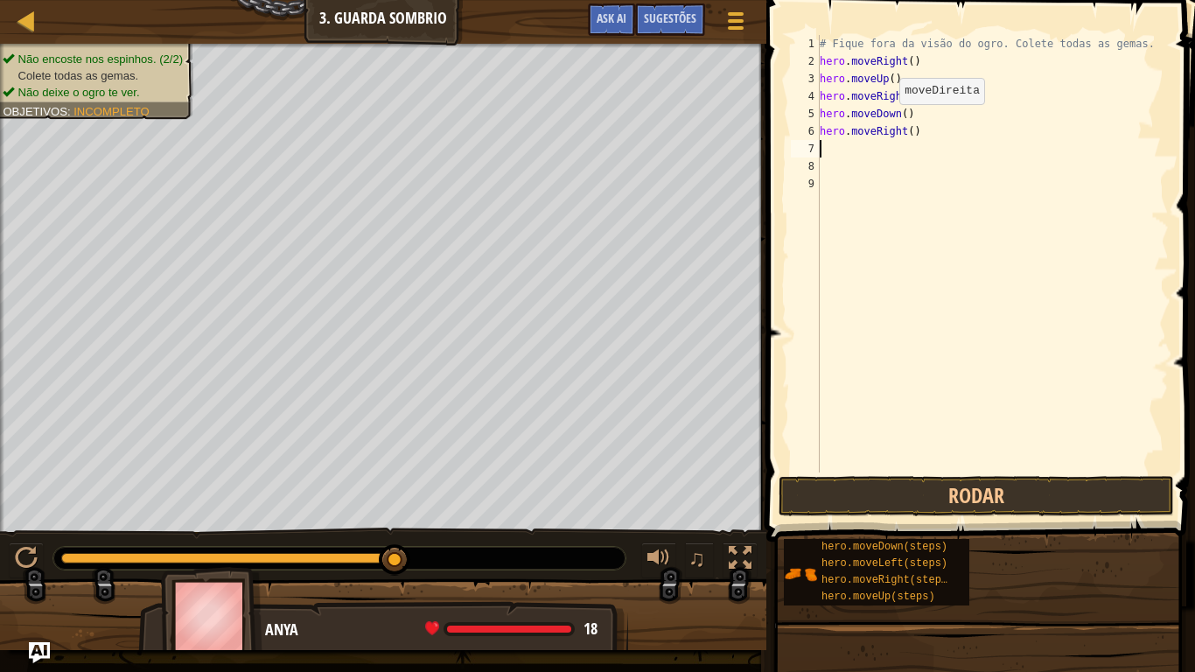
scroll to position [8, 0]
click at [930, 513] on button "Rodar" at bounding box center [975, 496] width 395 height 40
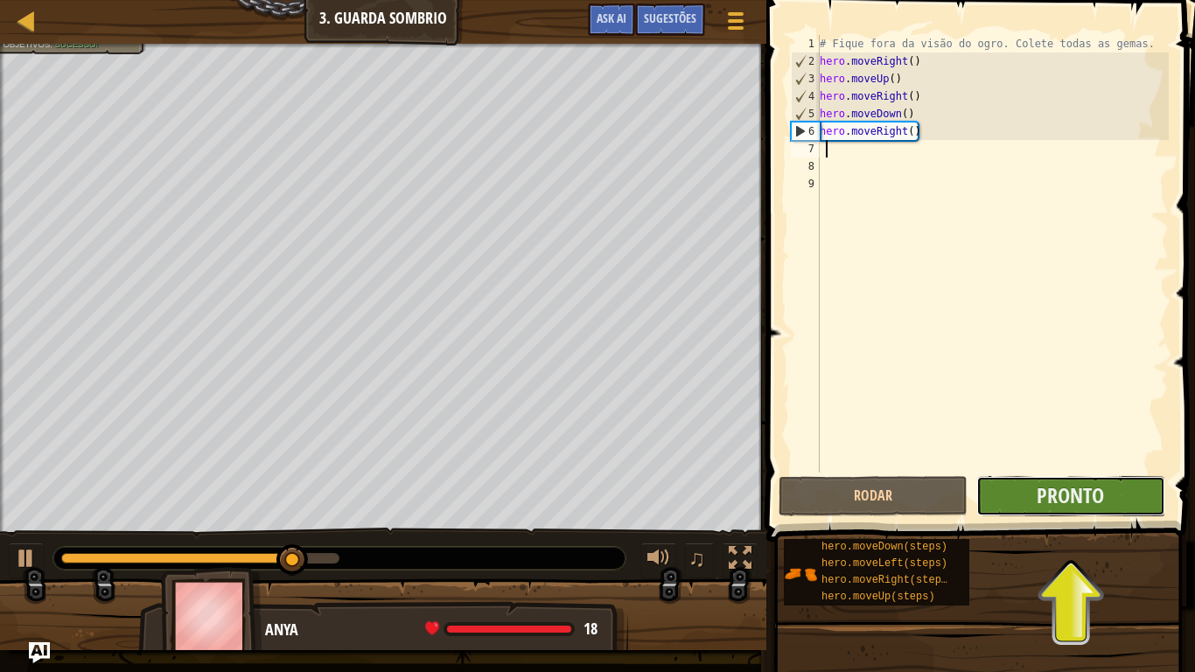
click at [1088, 510] on button "Pronto" at bounding box center [1070, 496] width 189 height 40
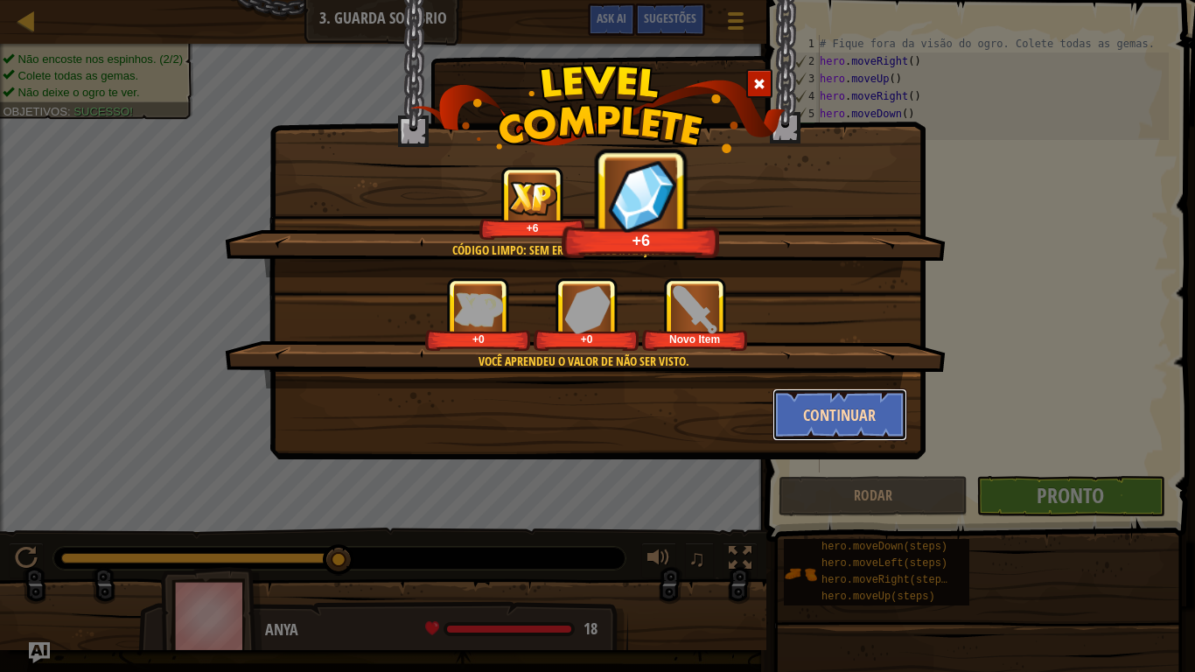
click at [795, 401] on button "Continuar" at bounding box center [840, 414] width 136 height 52
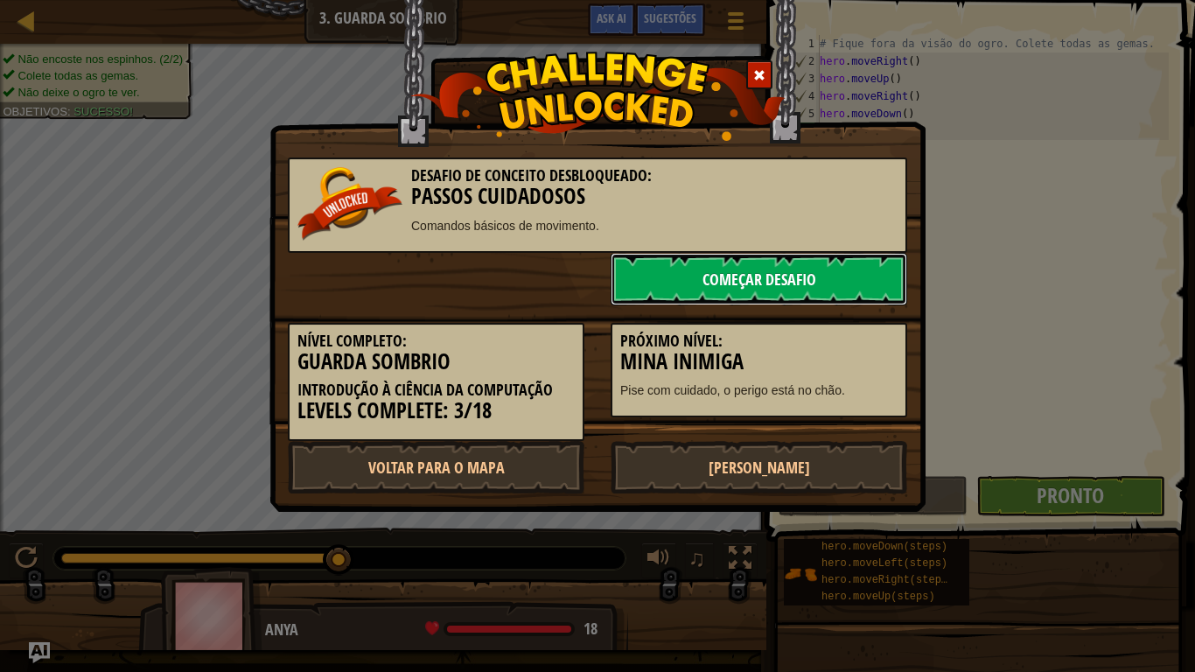
click at [764, 284] on link "Começar Desafio" at bounding box center [758, 279] width 296 height 52
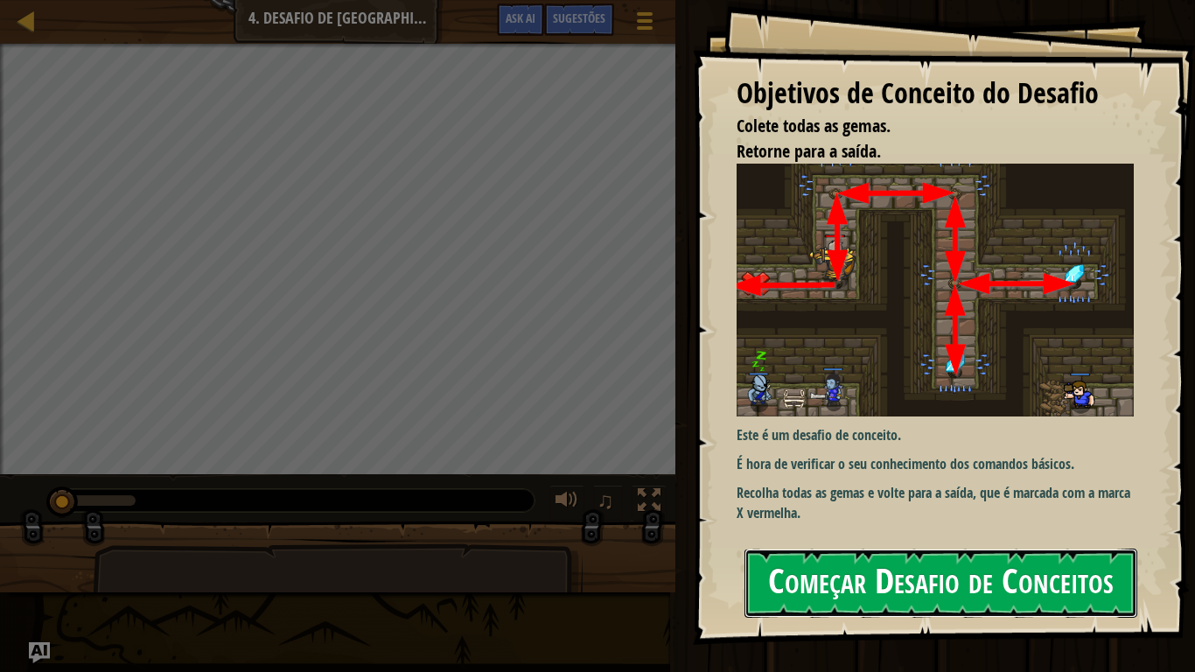
click at [892, 553] on button "Começar Desafio de Conceitos" at bounding box center [940, 582] width 393 height 69
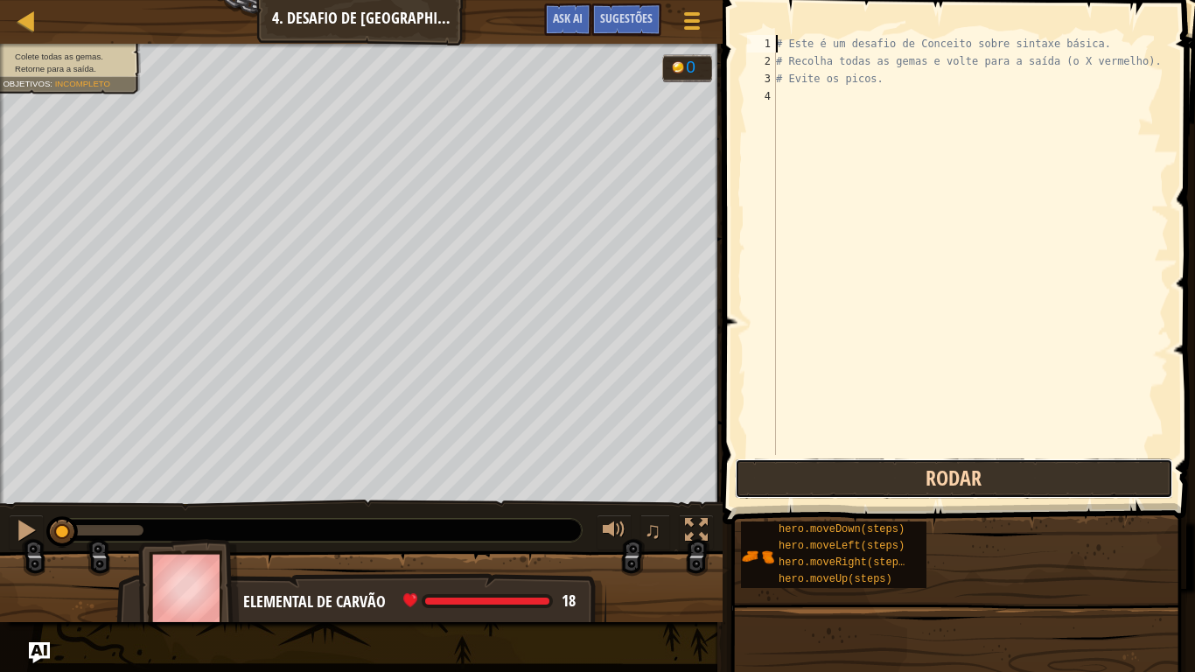
click at [952, 472] on button "Rodar" at bounding box center [954, 478] width 438 height 40
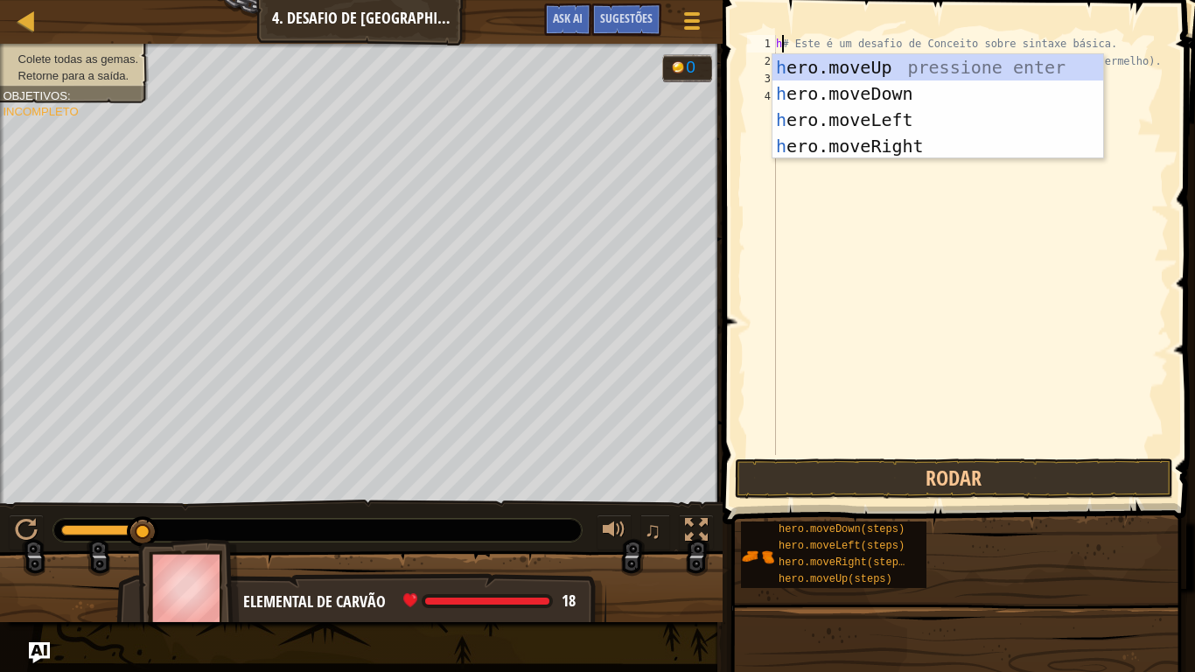
type textarea "he# Este é um desafio de Conceito sobre sintaxe básica."
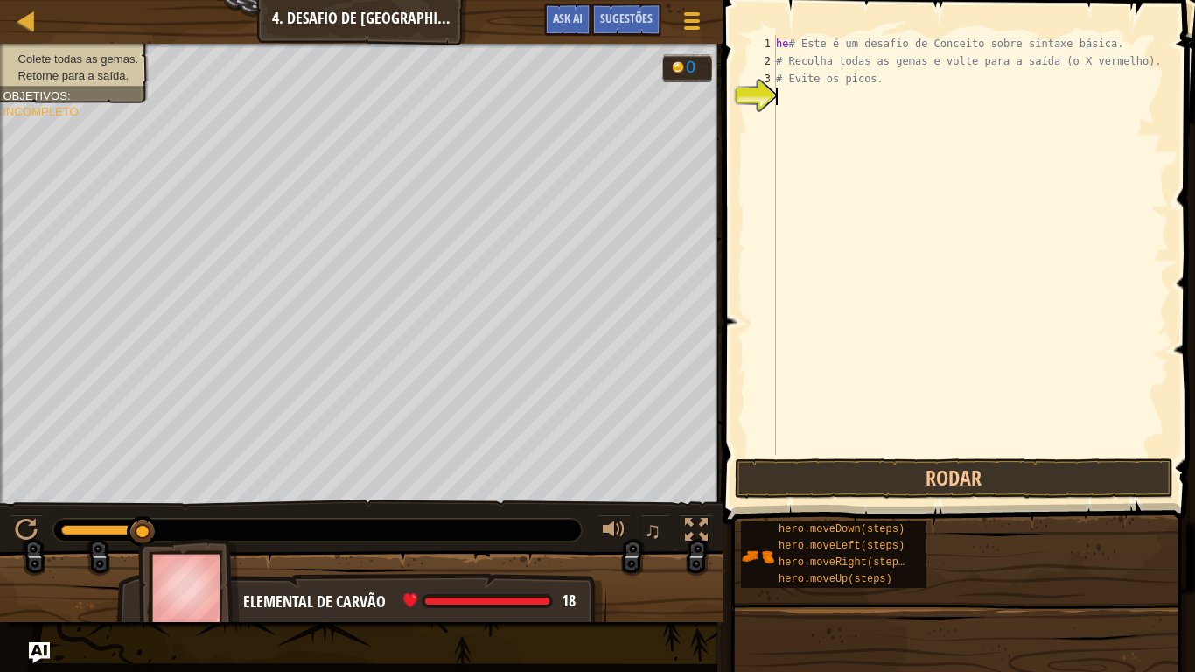
scroll to position [8, 0]
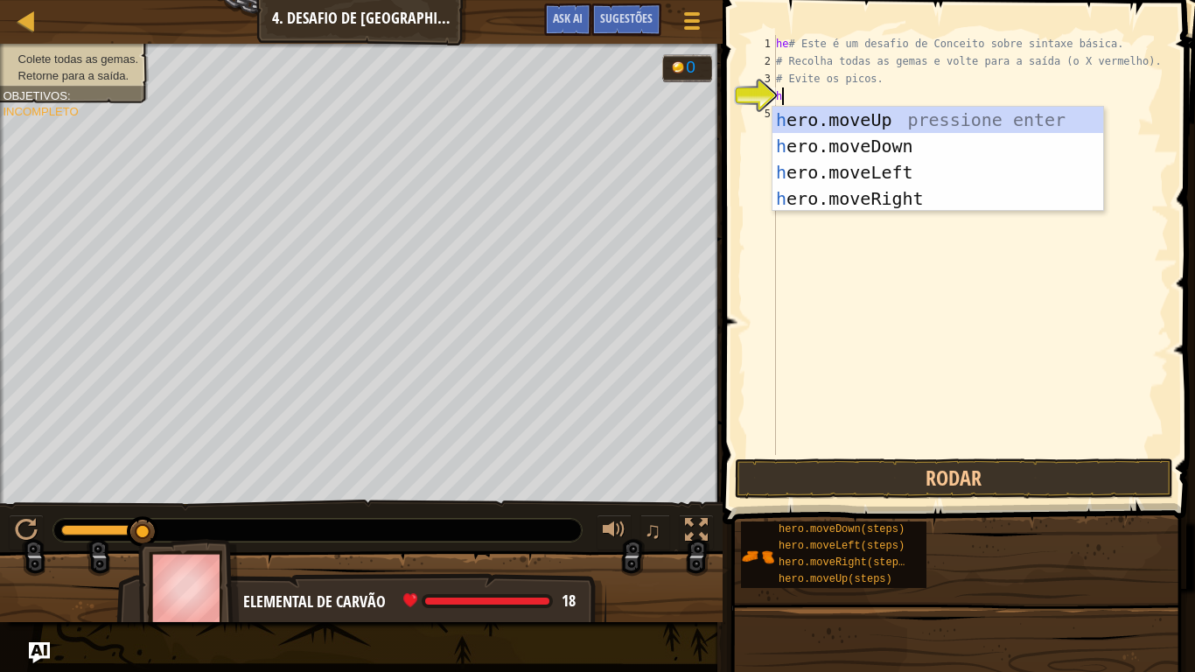
type textarea "he"
click at [886, 116] on div "he ro.moveUp pressione enter he ro.moveDown pressione enter he ro.moveLeft pres…" at bounding box center [937, 185] width 331 height 157
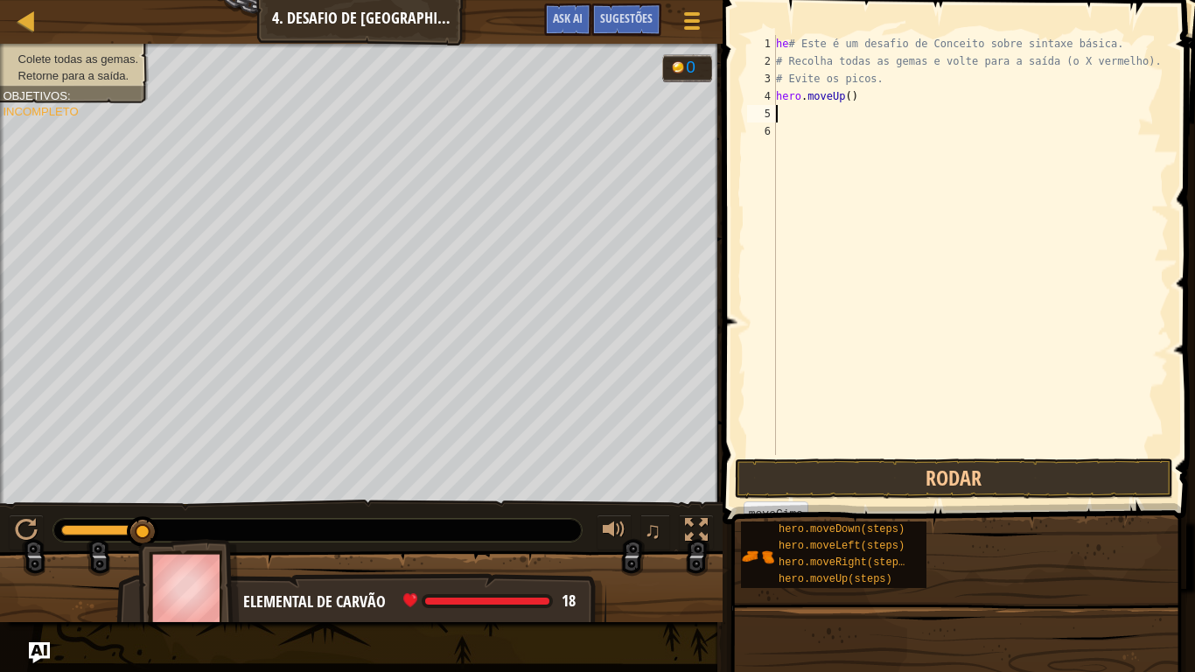
scroll to position [8, 0]
click at [1163, 462] on button "Rodar" at bounding box center [954, 478] width 438 height 40
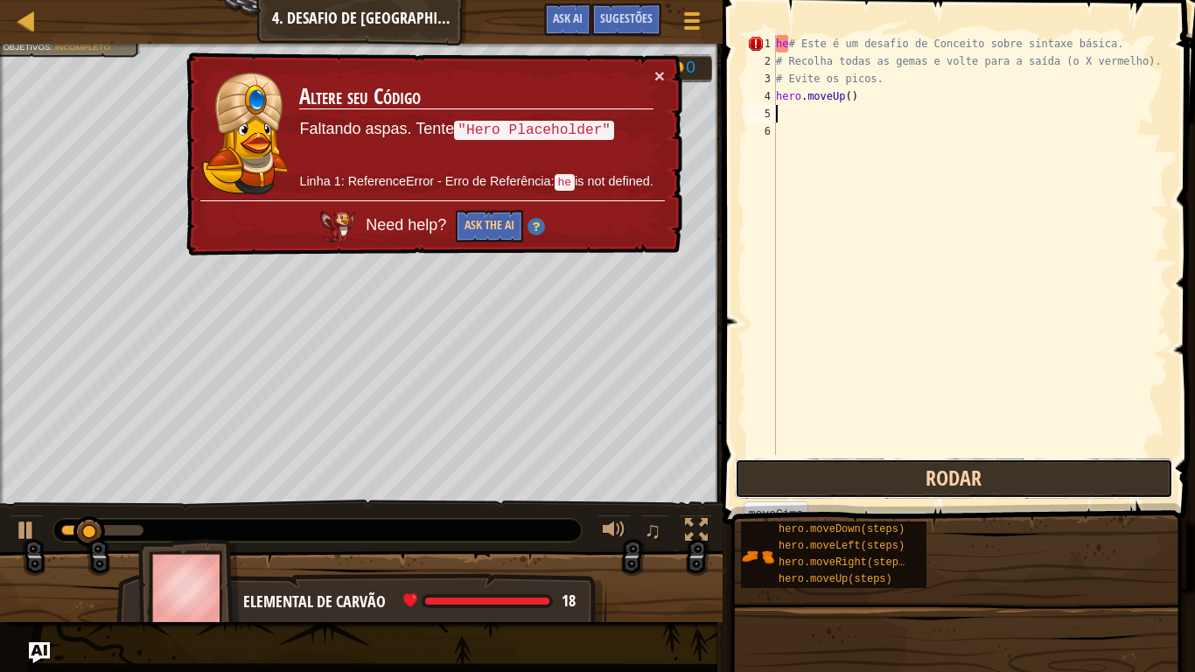
click at [1163, 462] on button "Rodar" at bounding box center [954, 478] width 438 height 40
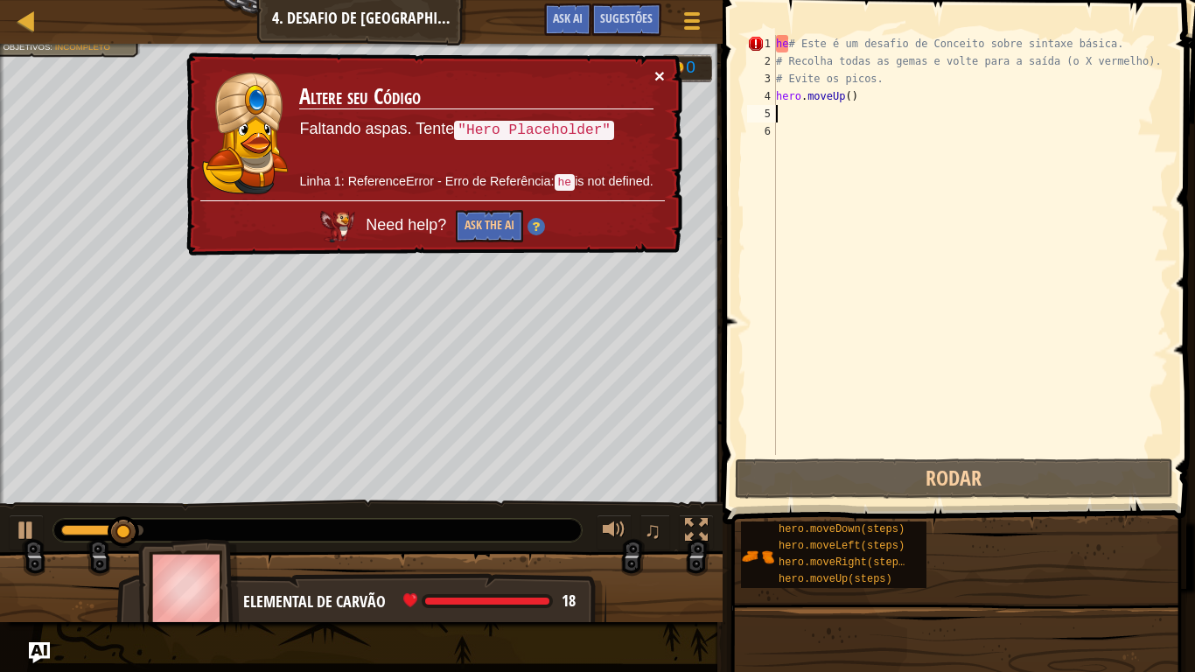
click at [656, 68] on button "×" at bounding box center [659, 75] width 10 height 18
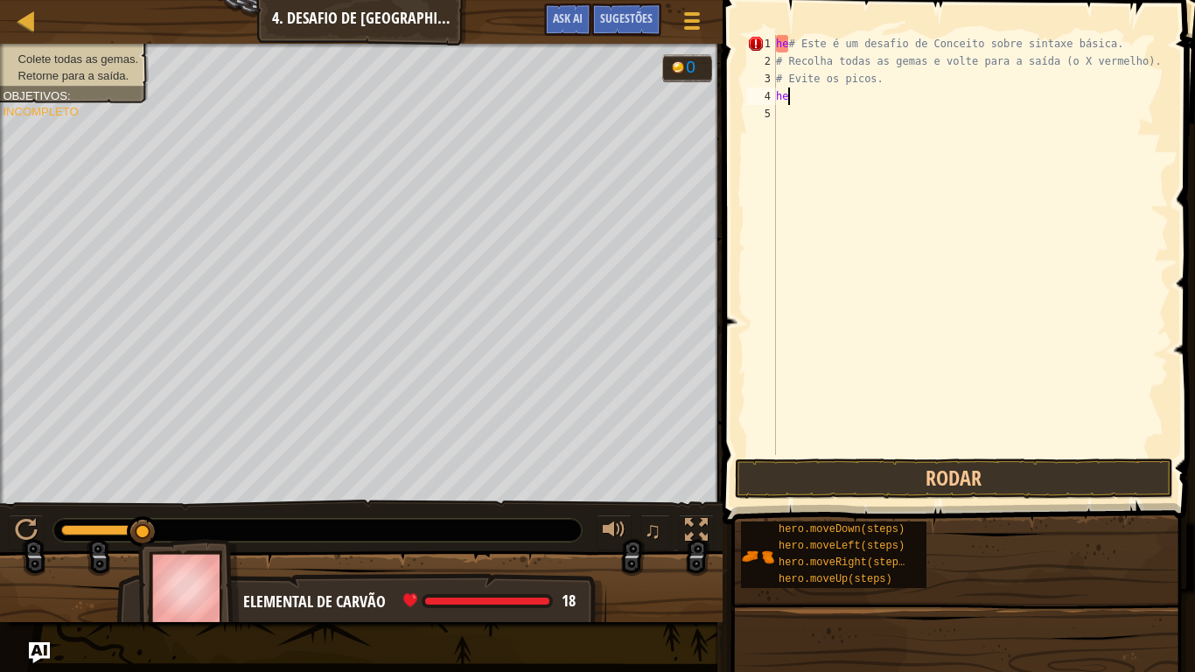
type textarea "h"
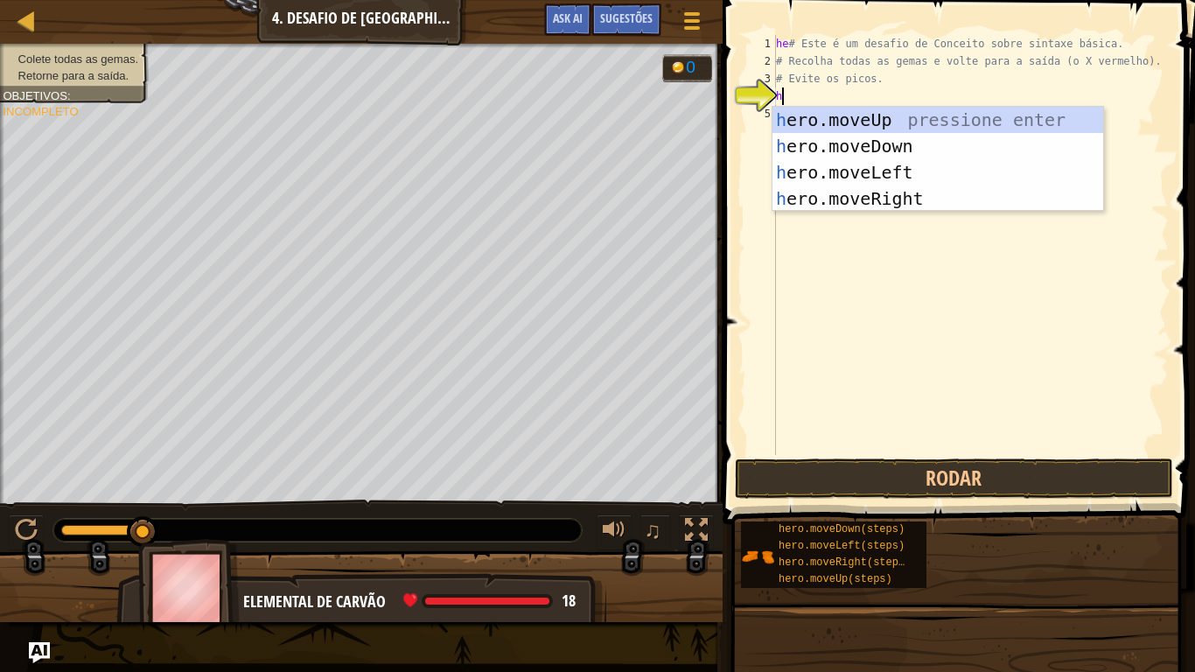
type textarea "he"
click at [820, 170] on div "he ro.moveUp pressione enter he ro.moveDown pressione enter he ro.moveLeft pres…" at bounding box center [937, 185] width 331 height 157
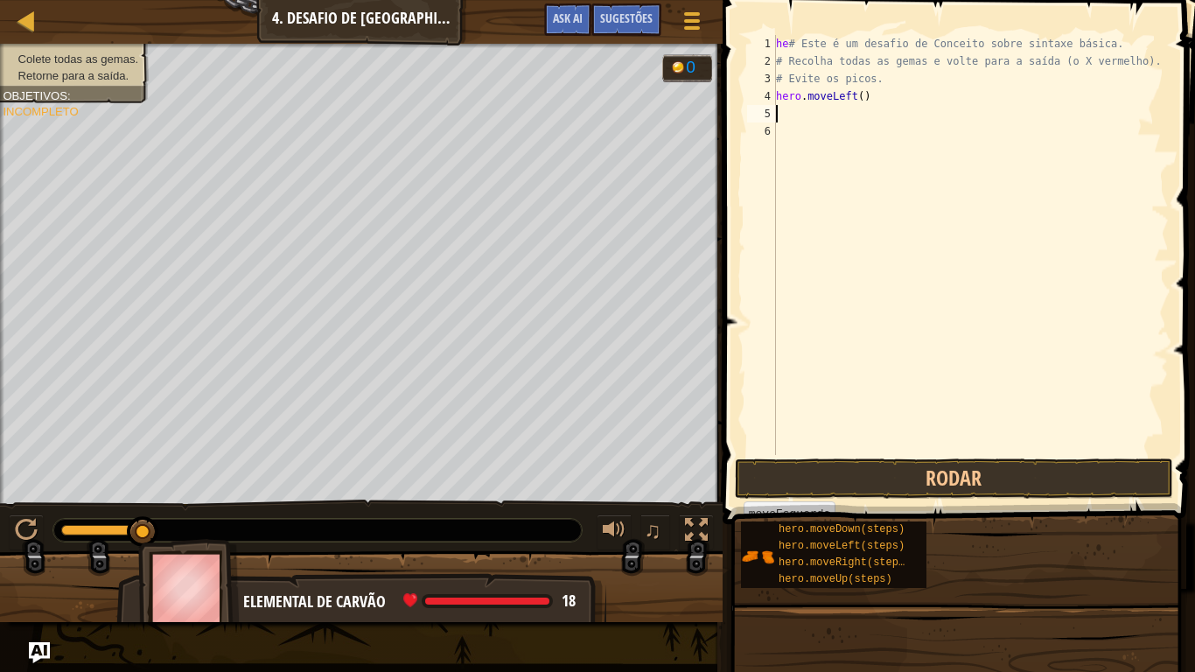
scroll to position [8, 0]
click at [941, 469] on button "Rodar" at bounding box center [954, 478] width 438 height 40
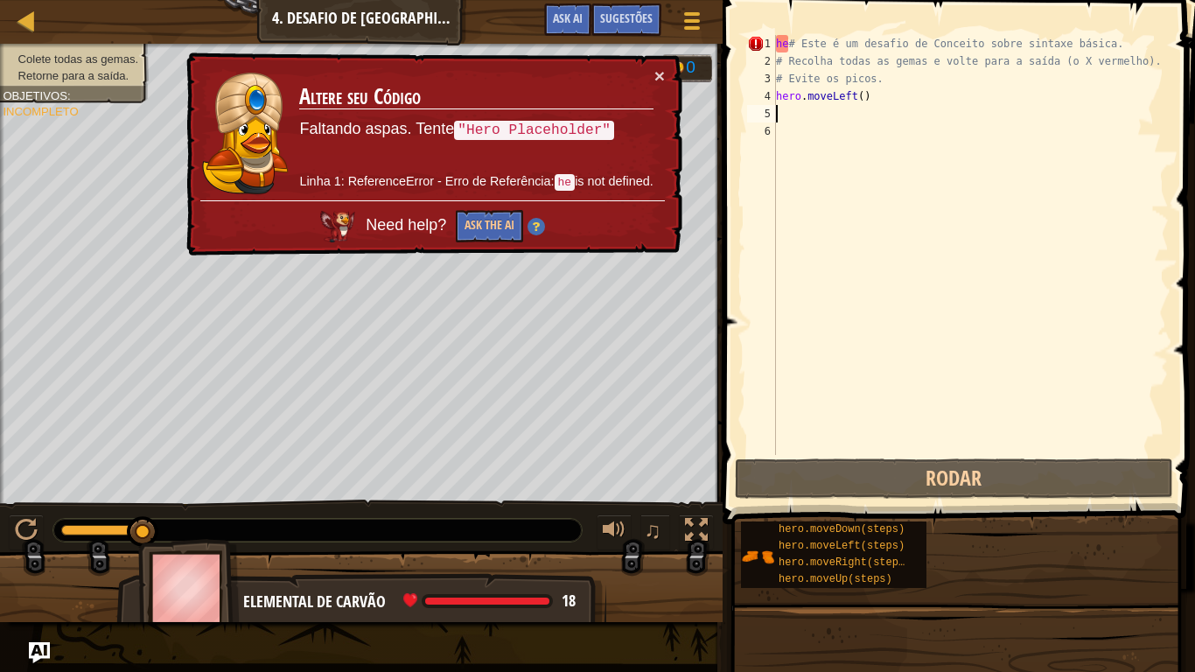
click at [652, 80] on td "Altere seu Código Faltando aspas. Tente "Hero Placeholder" Linha 1: ReferenceEr…" at bounding box center [475, 133] width 355 height 134
drag, startPoint x: 609, startPoint y: 127, endPoint x: 570, endPoint y: 128, distance: 38.5
click at [570, 128] on code ""Hero Placeholder"" at bounding box center [534, 131] width 160 height 20
click at [570, 128] on code ""Hero Placeholder"" at bounding box center [535, 132] width 160 height 22
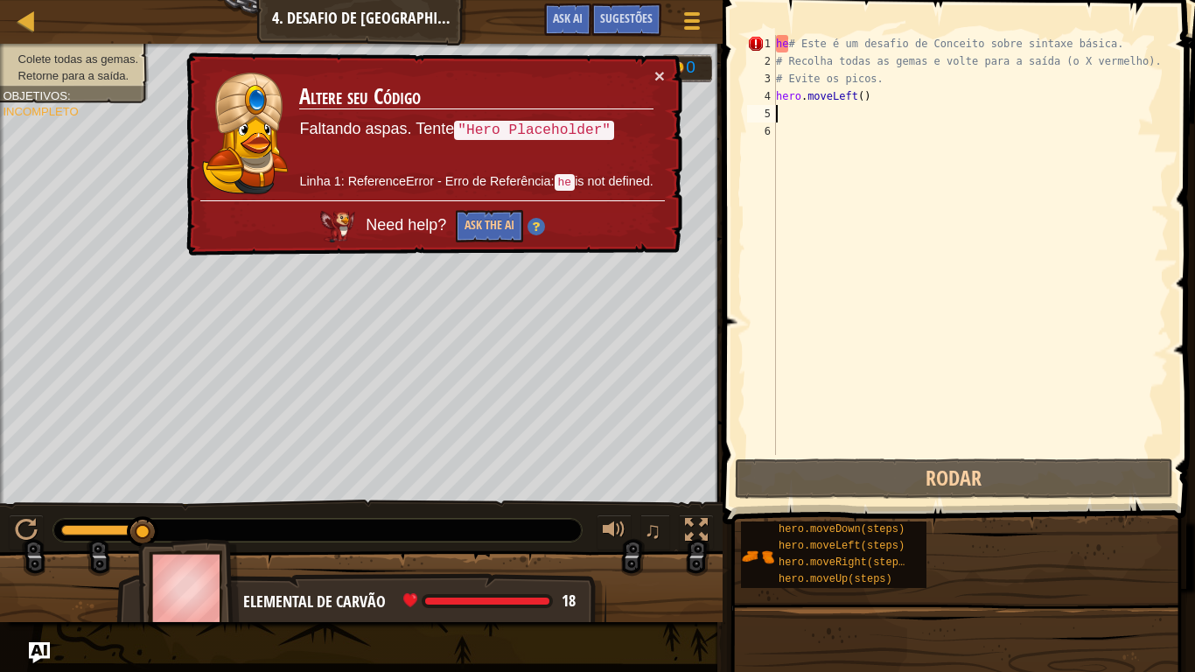
click at [570, 128] on code ""Hero Placeholder"" at bounding box center [534, 131] width 160 height 20
click at [876, 110] on div "he # Este é um desafio de Conceito sobre sintaxe básica. # Recolha todas as gem…" at bounding box center [970, 262] width 396 height 455
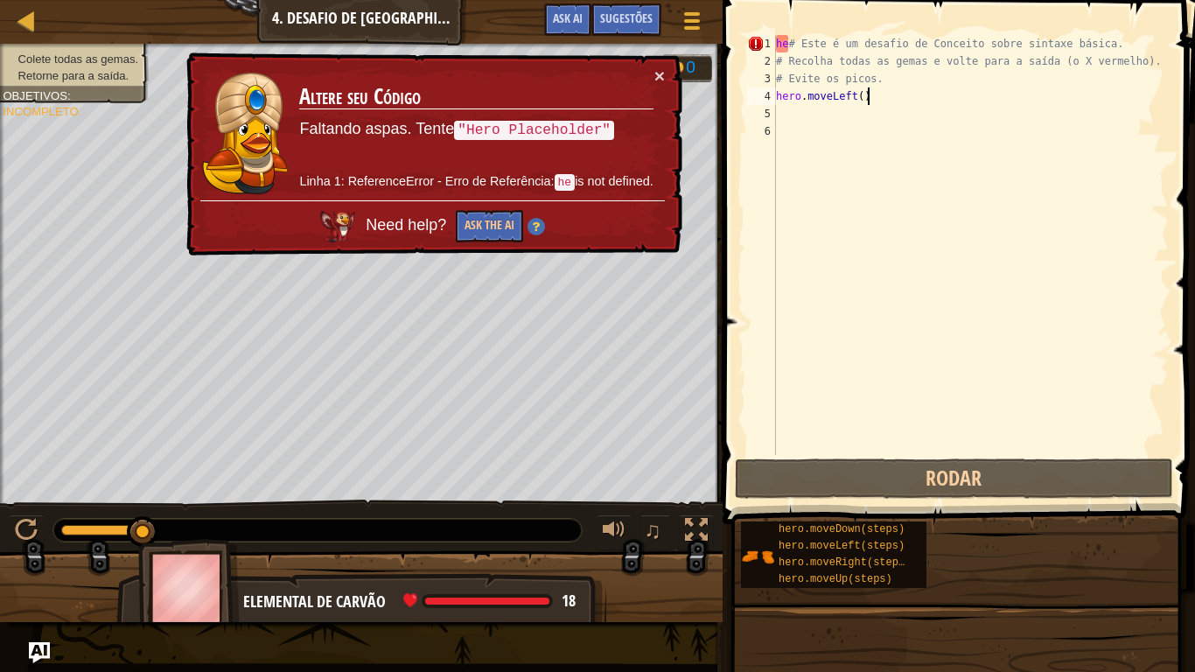
click at [875, 93] on div "he # Este é um desafio de Conceito sobre sintaxe básica. # Recolha todas as gem…" at bounding box center [970, 262] width 396 height 455
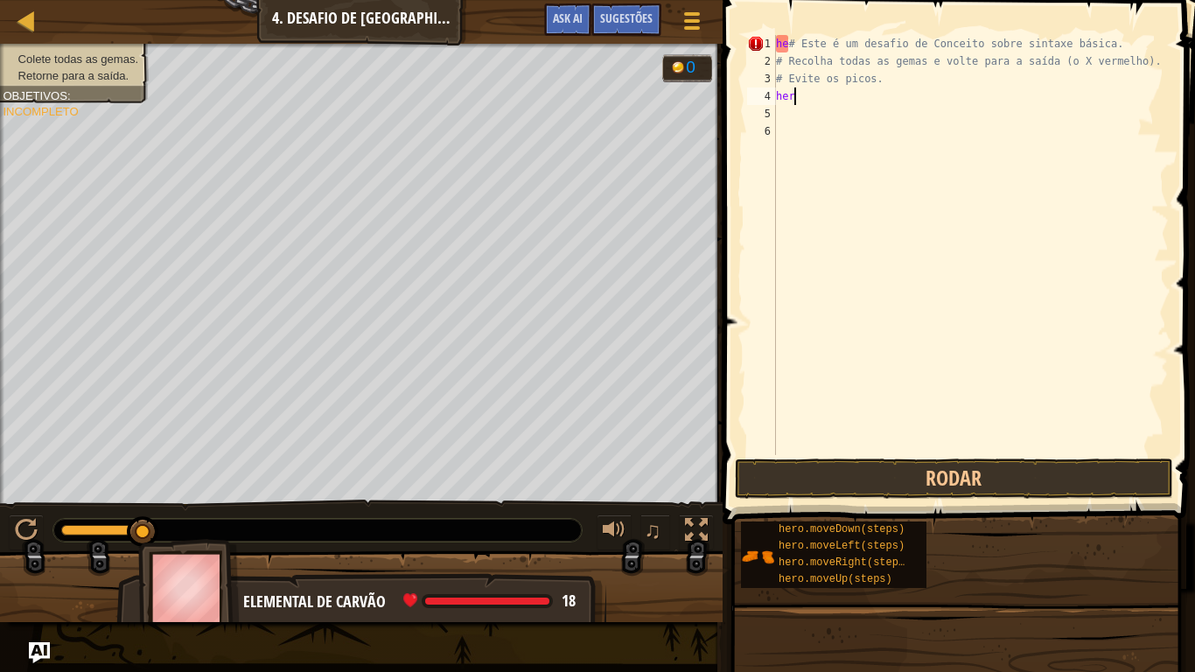
type textarea "h"
type textarea "'"
type textarea ""hero"
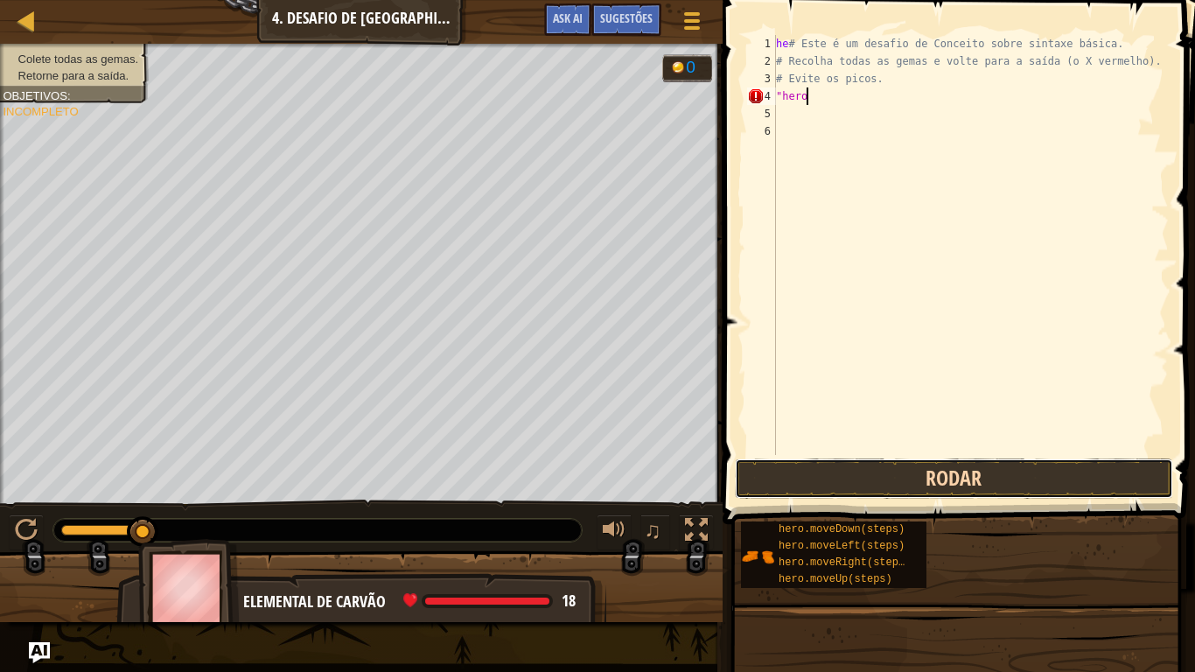
click at [1023, 488] on button "Rodar" at bounding box center [954, 478] width 438 height 40
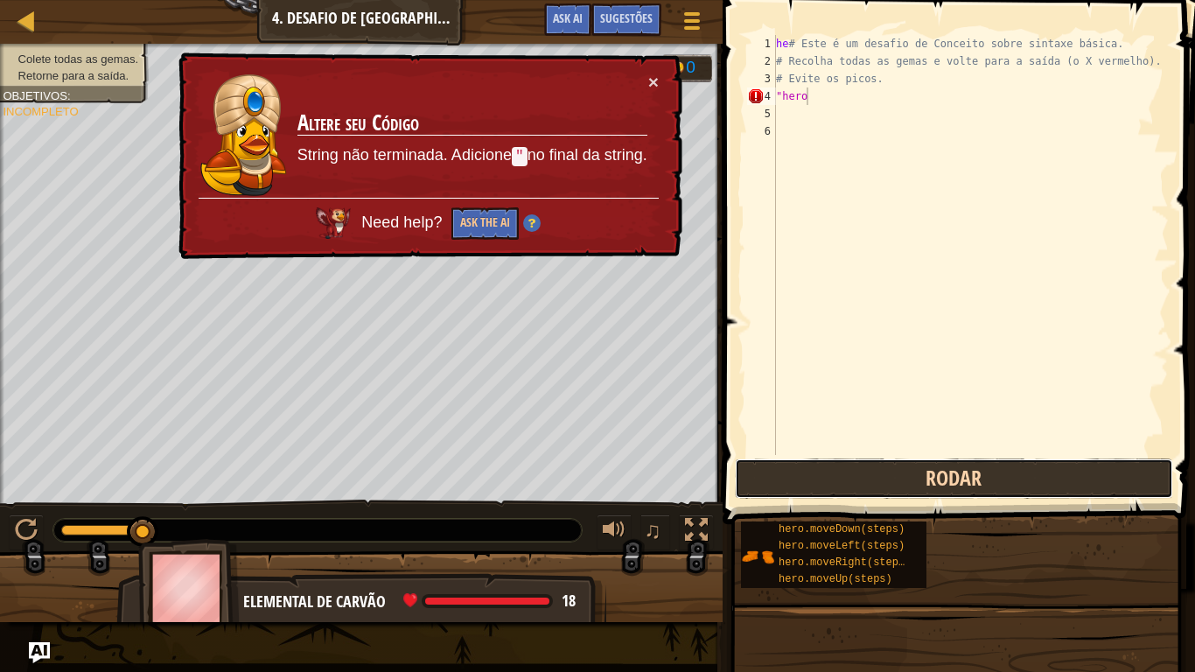
click at [1016, 480] on button "Rodar" at bounding box center [954, 478] width 438 height 40
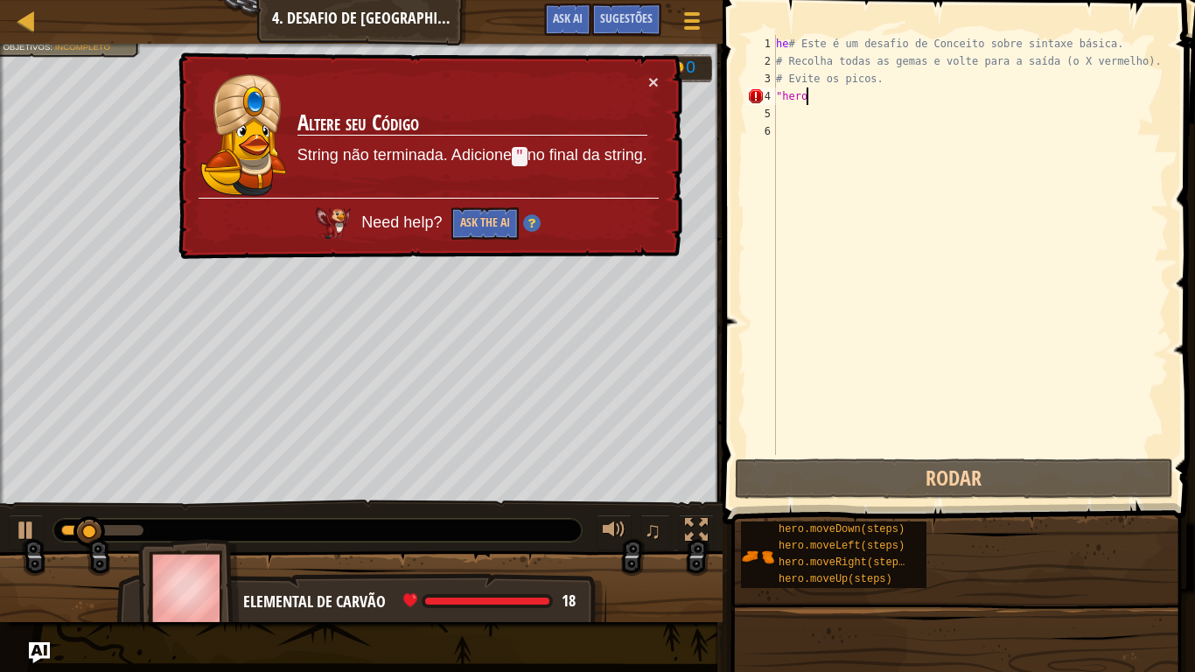
click at [879, 227] on div "he # Este é um desafio de Conceito sobre sintaxe básica. # Recolha todas as gem…" at bounding box center [970, 262] width 396 height 455
click at [829, 101] on div "he # Este é um desafio de Conceito sobre sintaxe básica. # Recolha todas as gem…" at bounding box center [970, 262] width 396 height 455
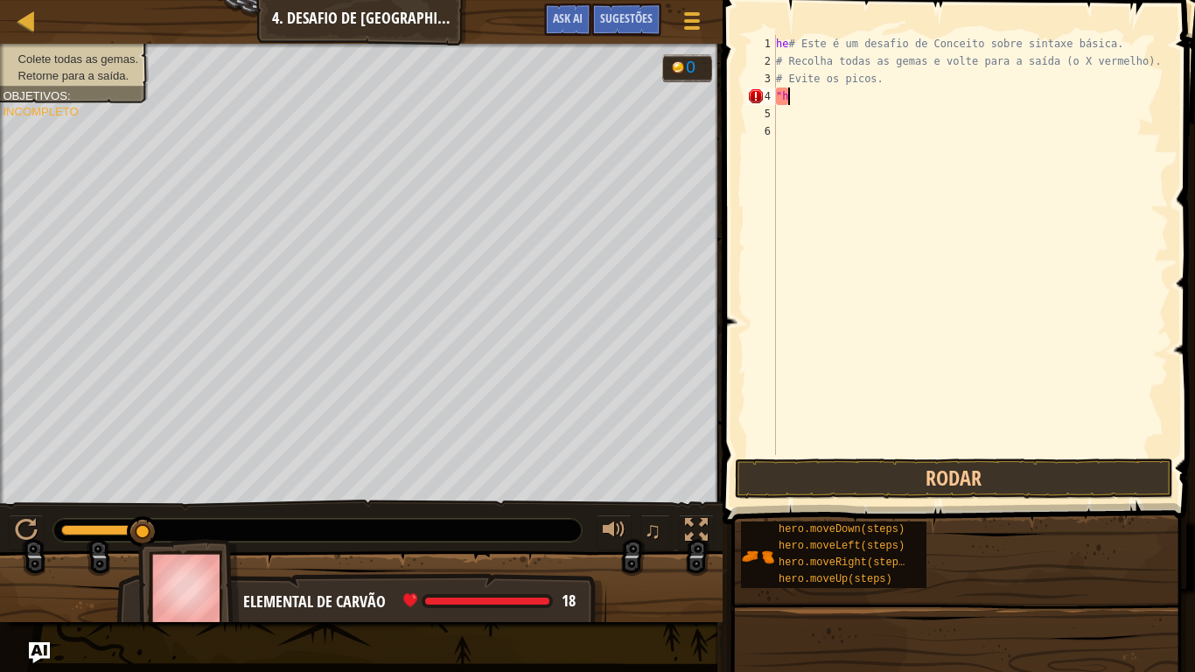
type textarea """
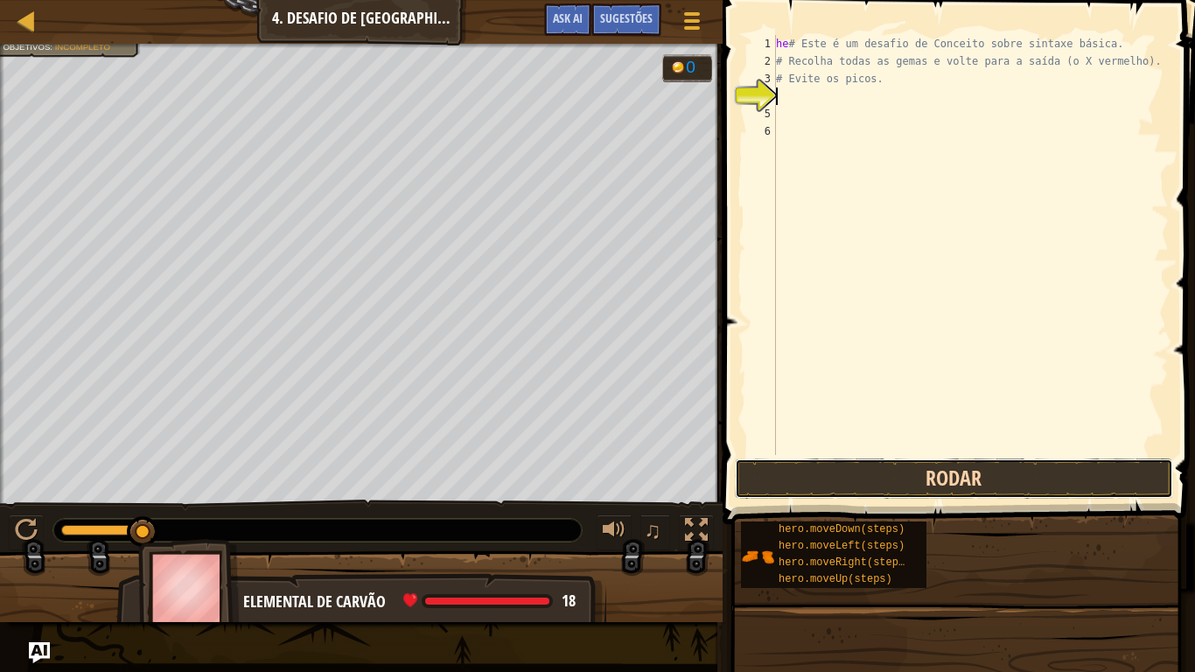
click at [967, 477] on button "Rodar" at bounding box center [954, 478] width 438 height 40
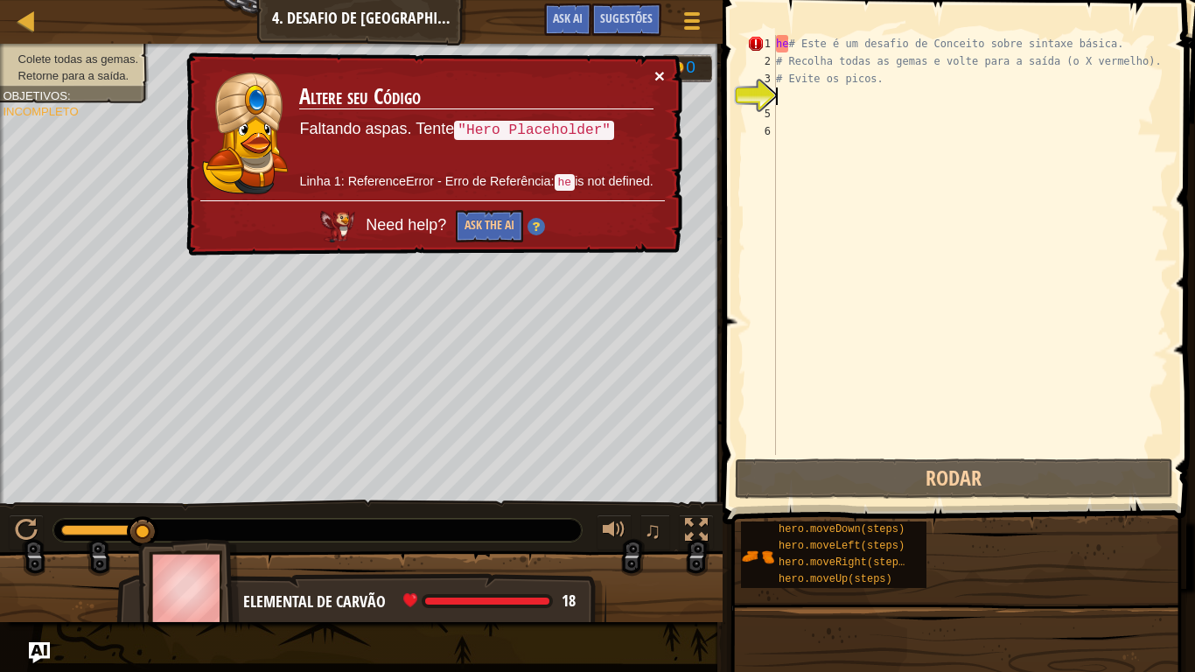
click at [664, 74] on button "×" at bounding box center [659, 77] width 10 height 18
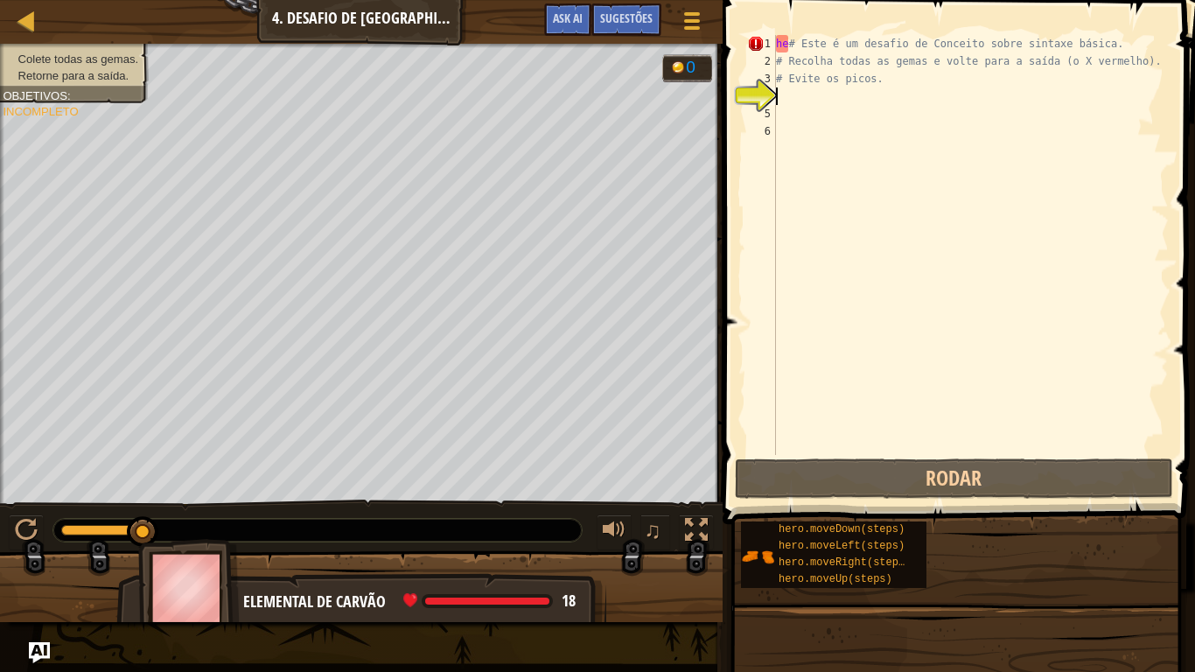
type textarea "h"
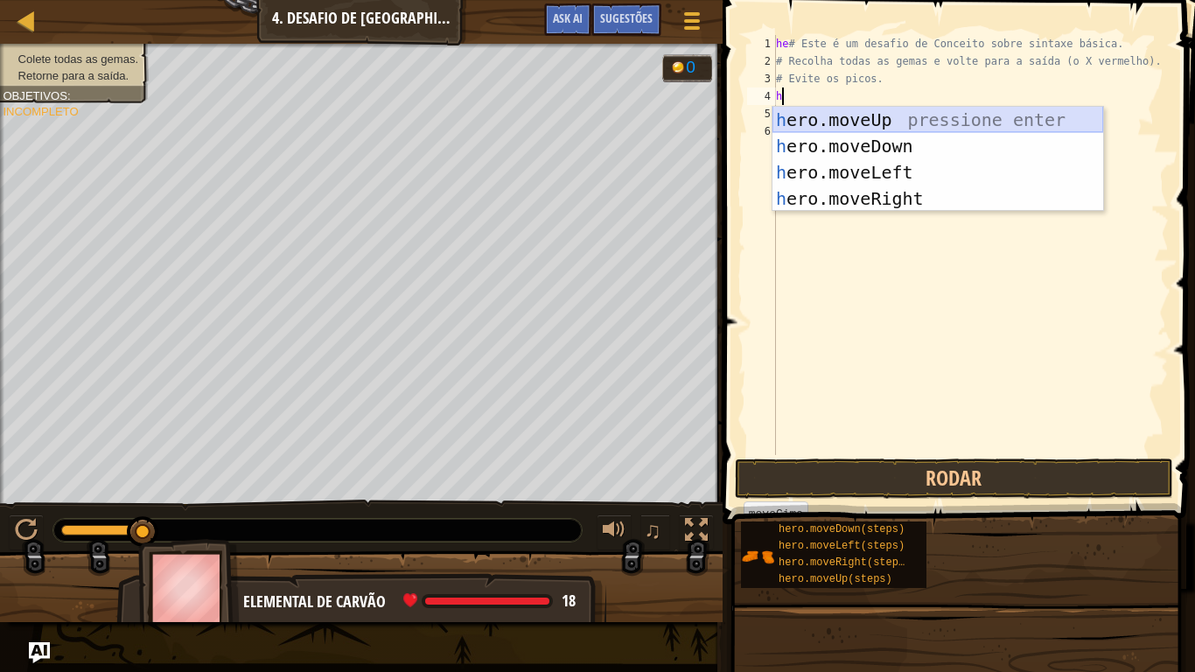
click at [915, 122] on div "h ero.moveUp pressione enter h ero.moveDown pressione enter h ero.moveLeft pres…" at bounding box center [937, 185] width 331 height 157
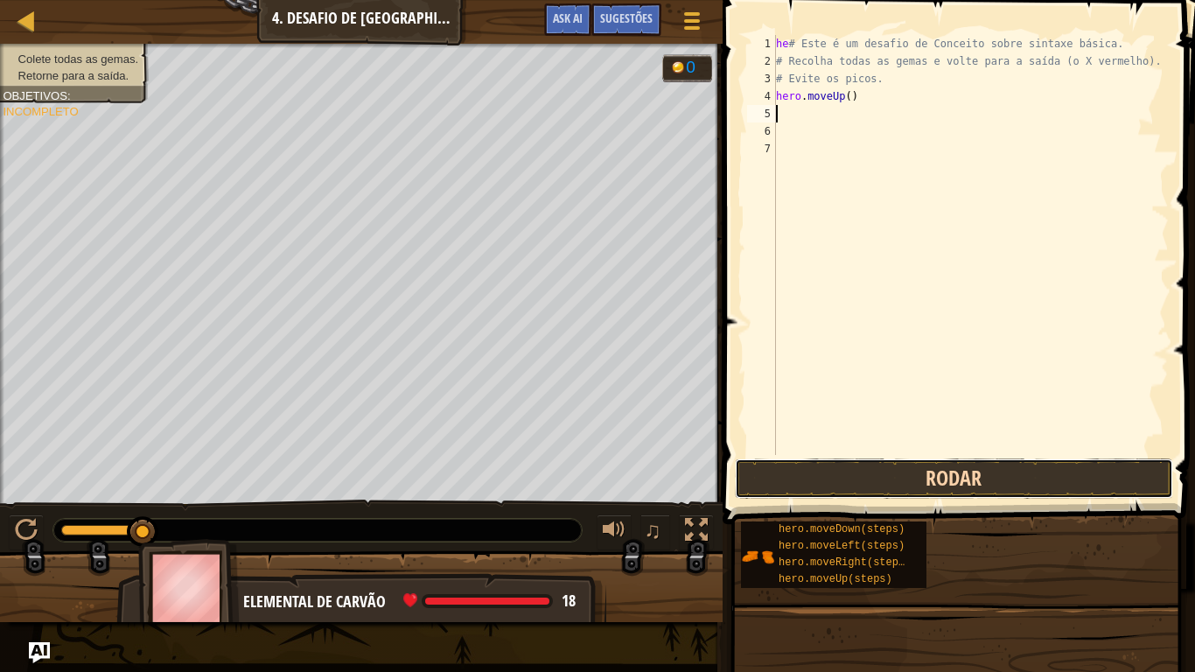
click at [859, 485] on button "Rodar" at bounding box center [954, 478] width 438 height 40
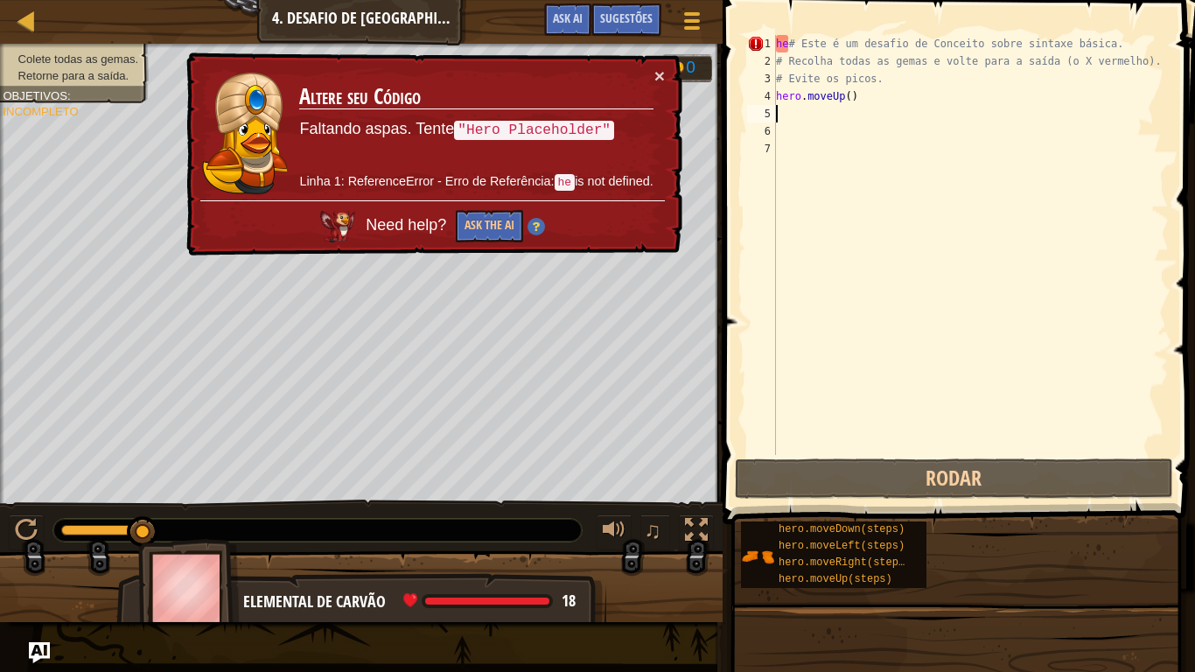
click at [887, 97] on div "he # Este é um desafio de Conceito sobre sintaxe básica. # Recolha todas as gem…" at bounding box center [970, 262] width 396 height 455
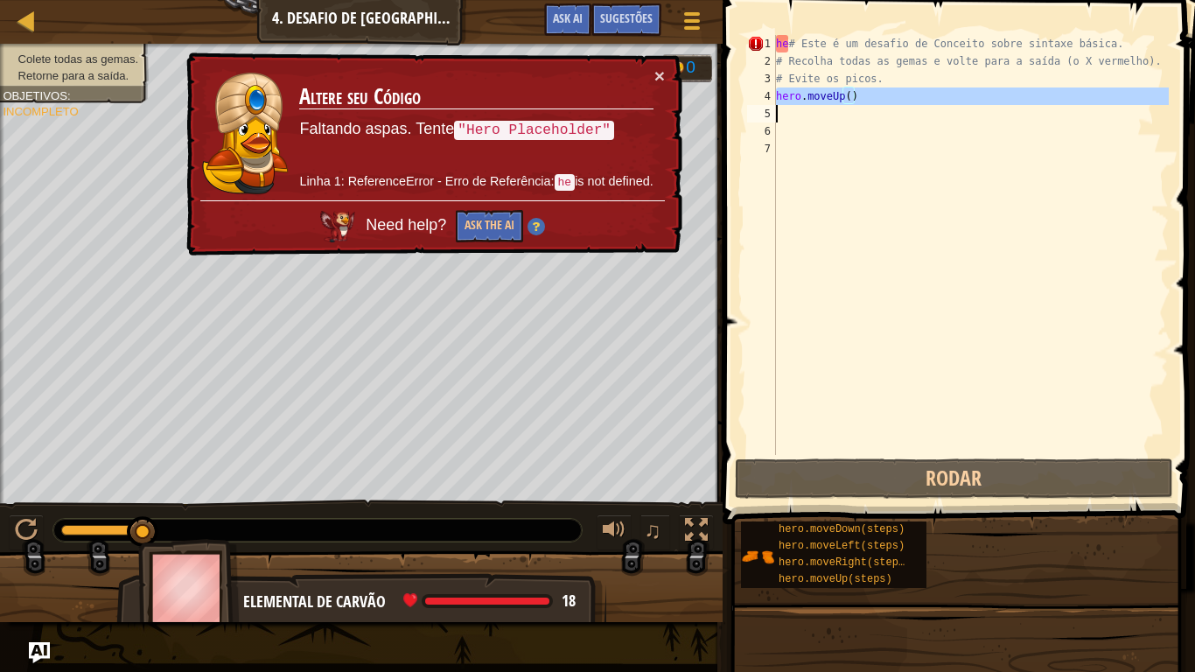
click at [887, 97] on div "he # Este é um desafio de Conceito sobre sintaxe básica. # Recolha todas as gem…" at bounding box center [970, 262] width 396 height 455
type textarea "h"
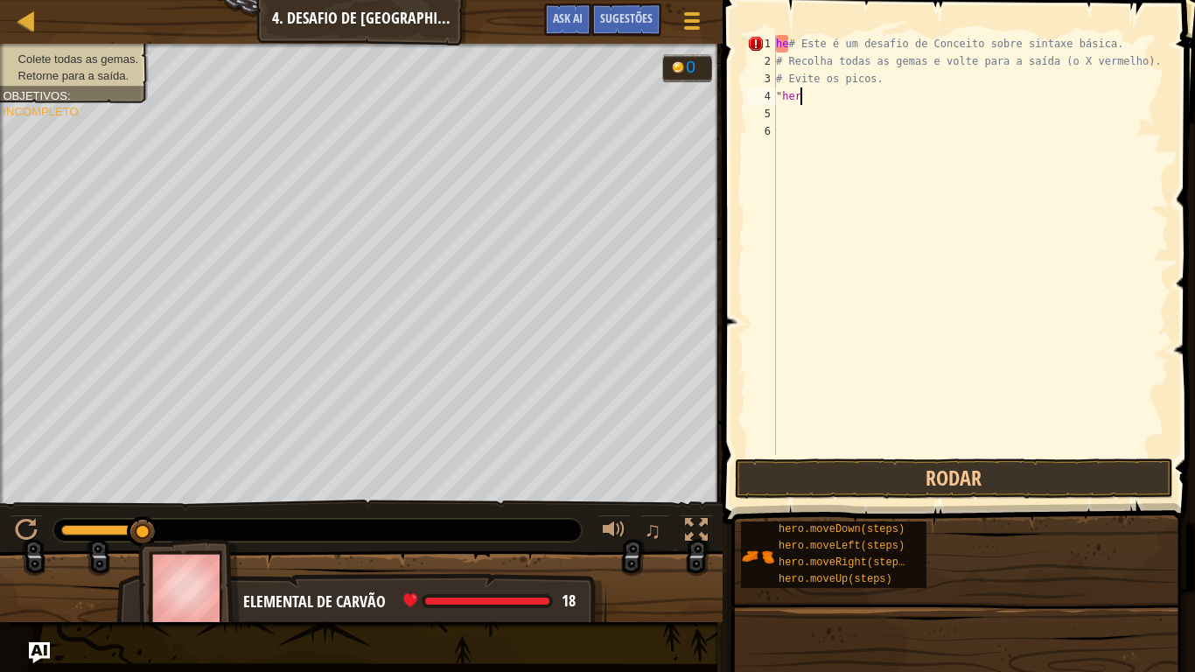
type textarea """
type textarea "''"
type textarea "he"
type textarea "h"
type textarea "# Este é um desafio de Conceito sobre sintaxe básica."
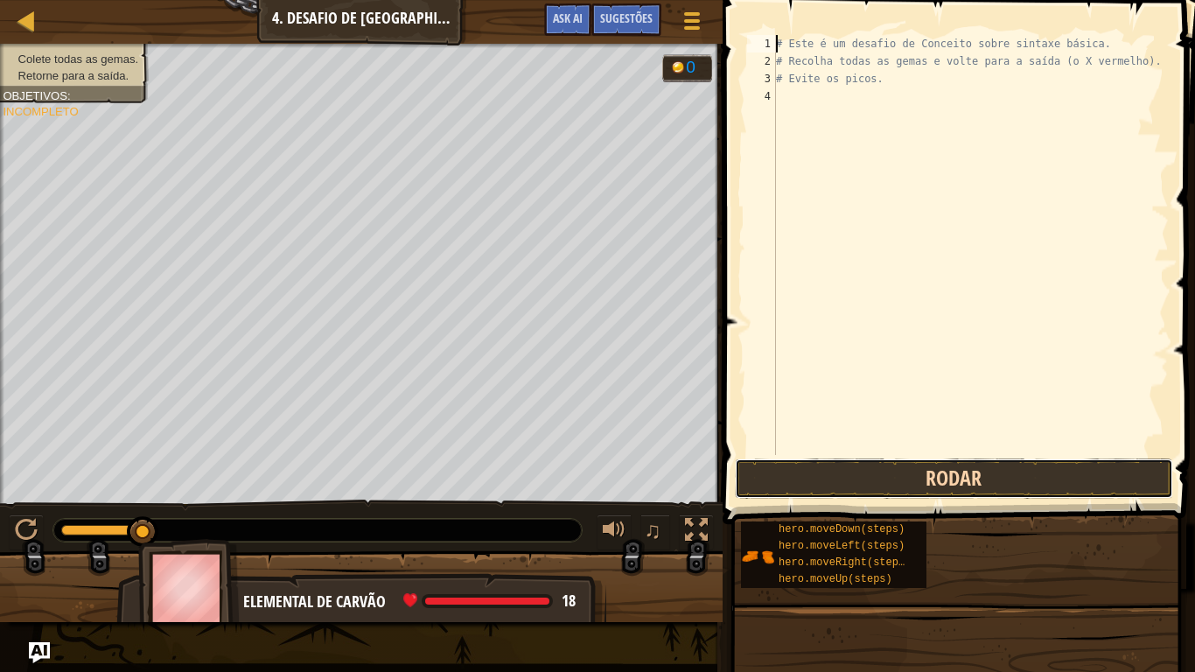
click at [952, 480] on button "Rodar" at bounding box center [954, 478] width 438 height 40
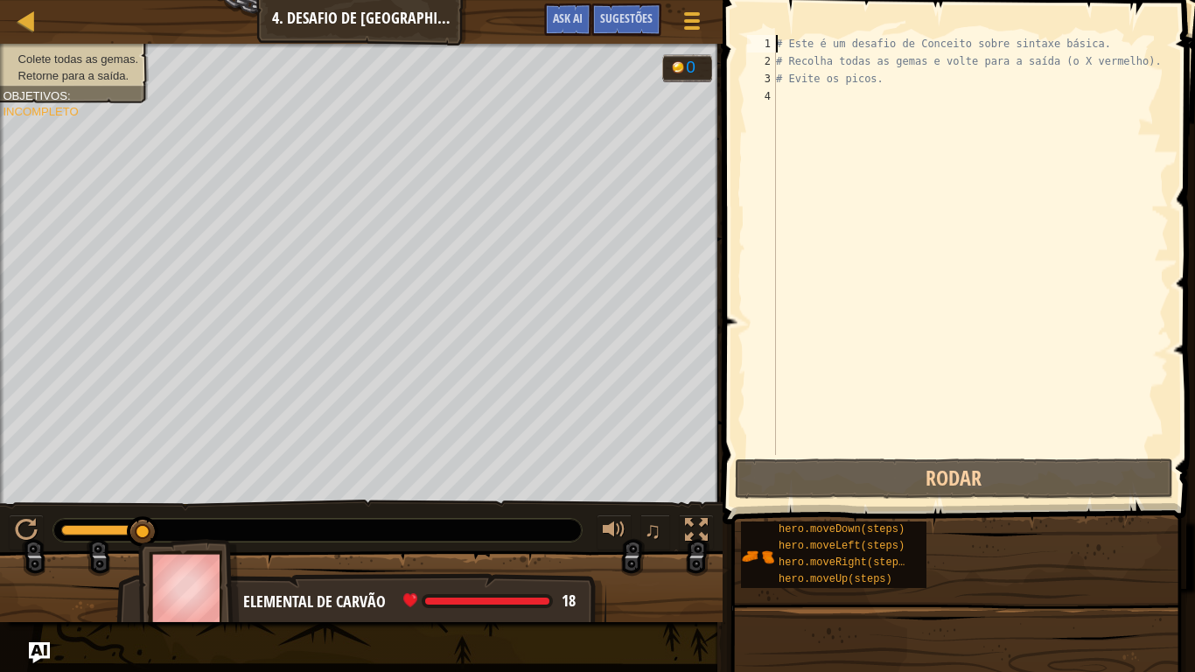
click at [882, 267] on div "# Este é um desafio de Conceito sobre sintaxe básica. # Recolha todas as gemas …" at bounding box center [970, 262] width 396 height 455
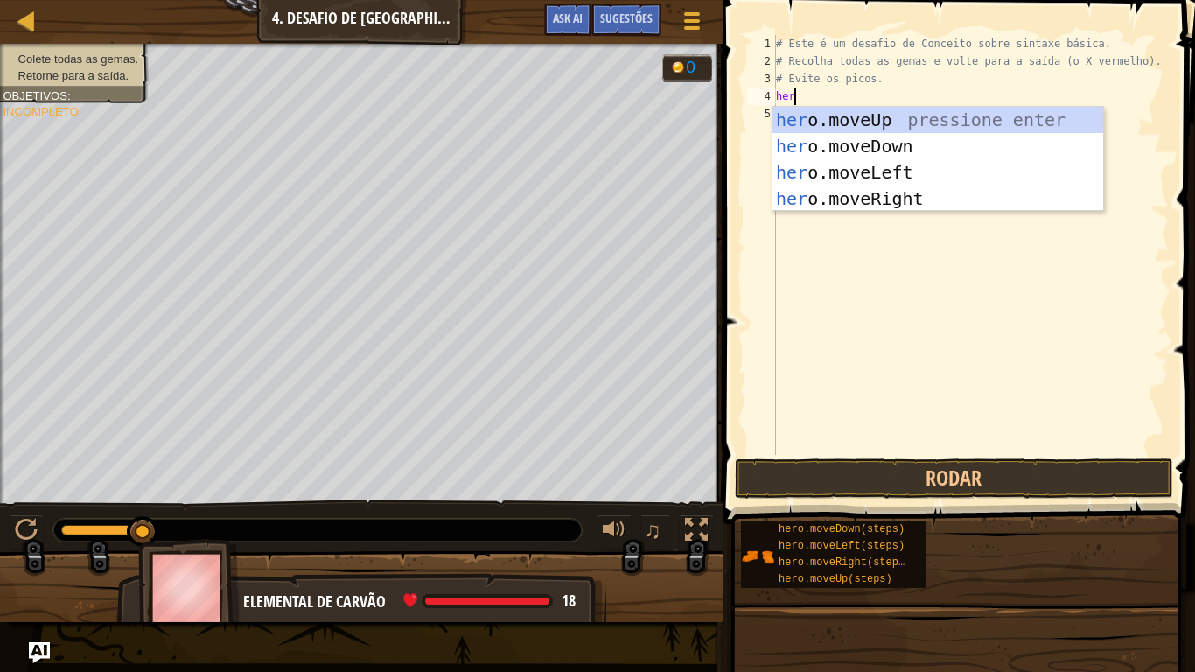
type textarea "hero"
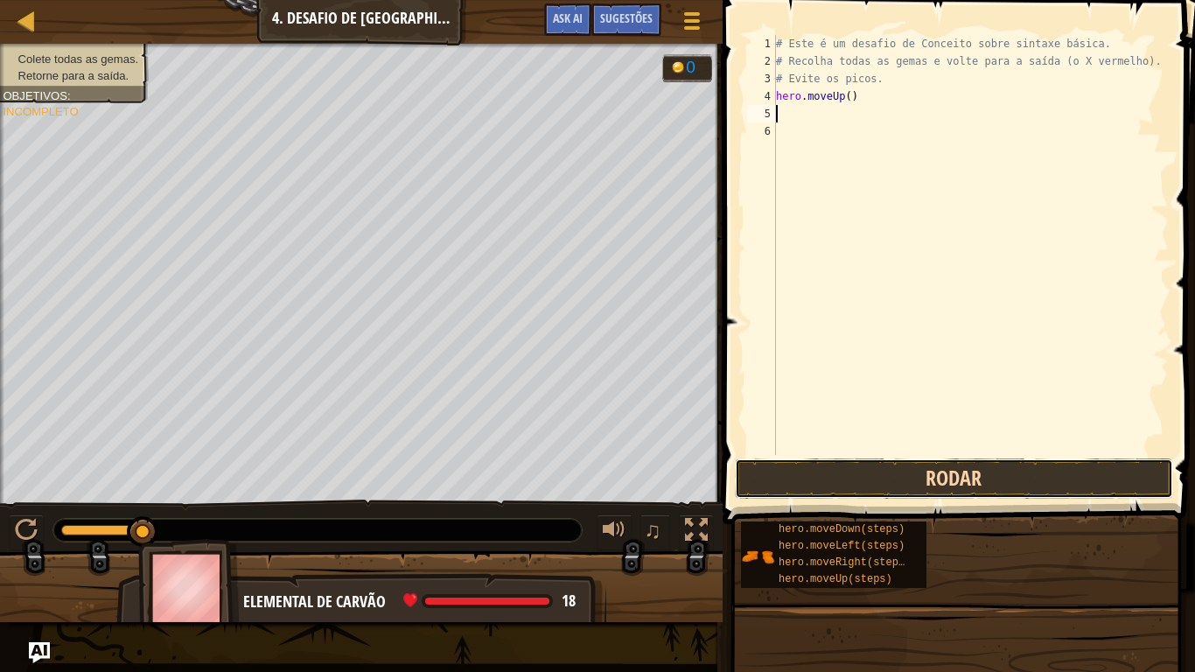
click at [893, 483] on button "Rodar" at bounding box center [954, 478] width 438 height 40
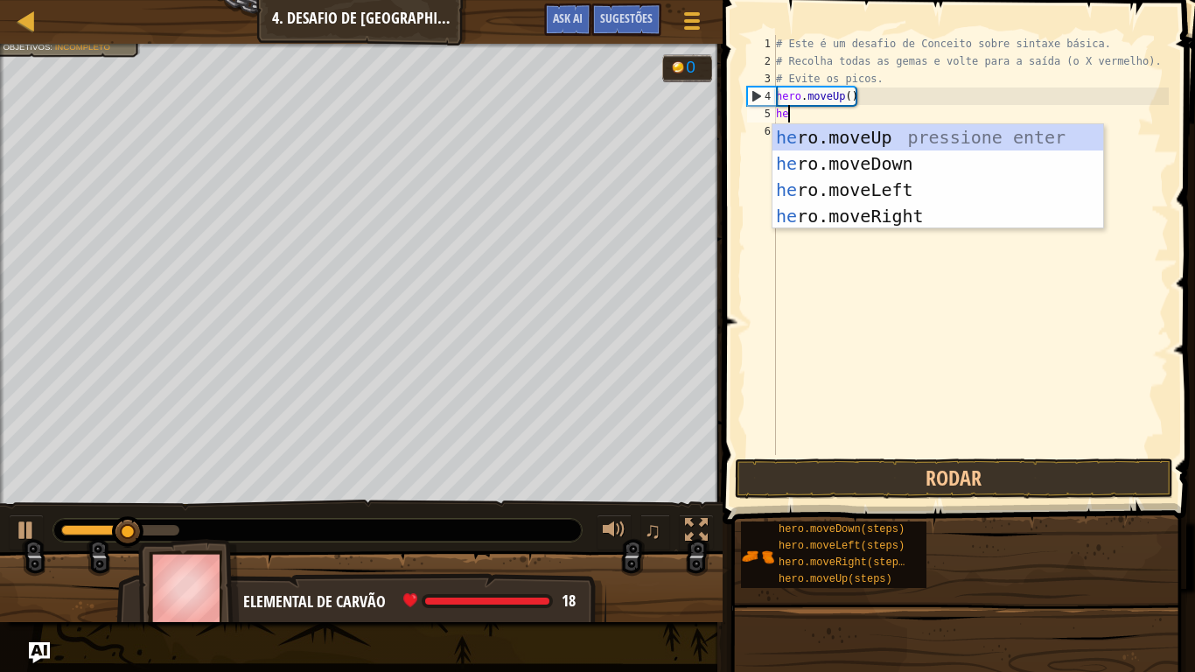
scroll to position [8, 3]
type textarea "hero"
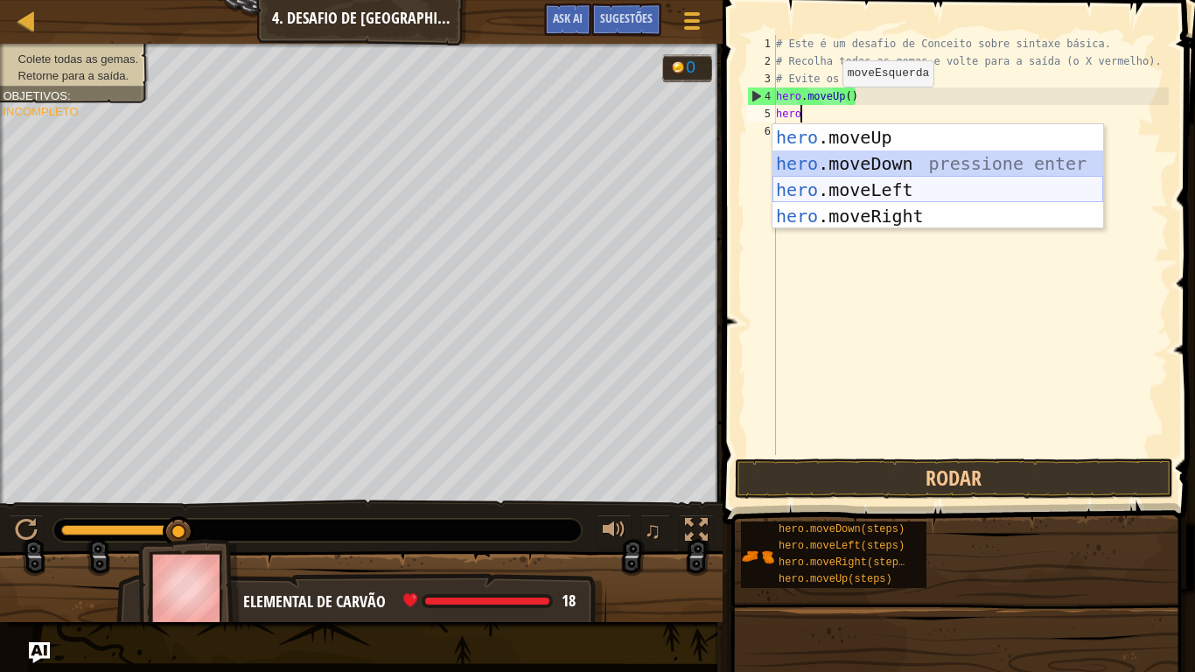
click at [874, 185] on div "hero .moveUp pressione enter hero .moveDown pressione enter hero .moveLeft pres…" at bounding box center [937, 202] width 331 height 157
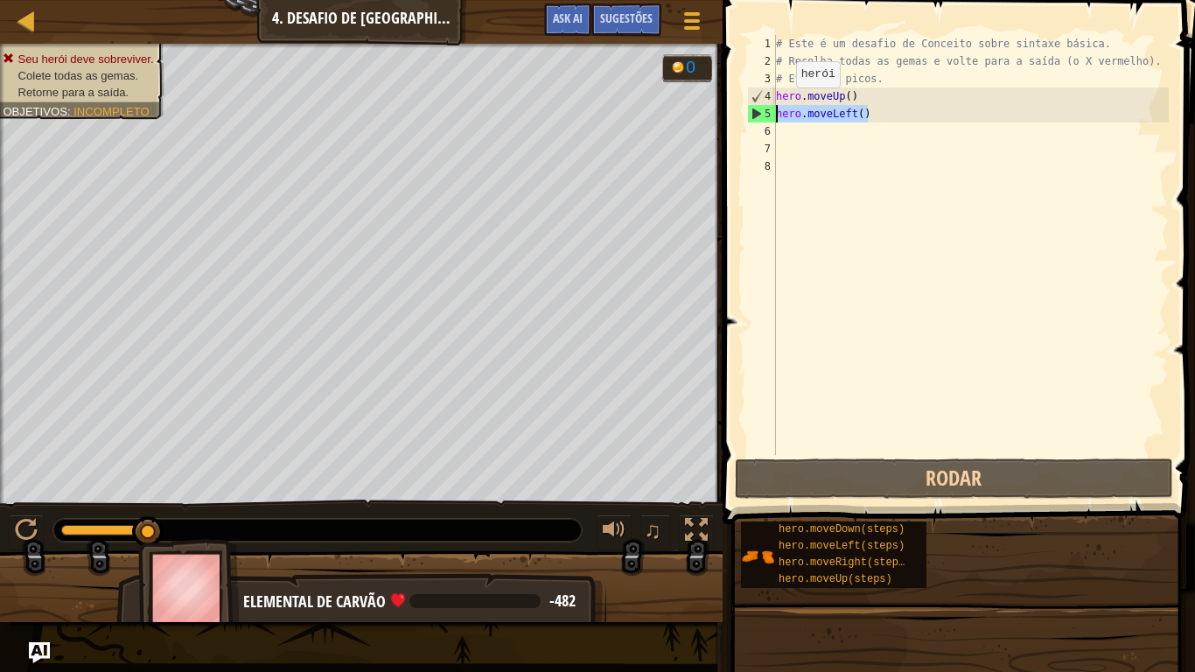
drag, startPoint x: 927, startPoint y: 119, endPoint x: 758, endPoint y: 116, distance: 168.8
click at [758, 116] on div "1 2 3 4 5 6 7 8 # Este é um desafio de Conceito sobre sintaxe básica. # Recolha…" at bounding box center [955, 245] width 425 height 420
type textarea "hero.moveLeft()"
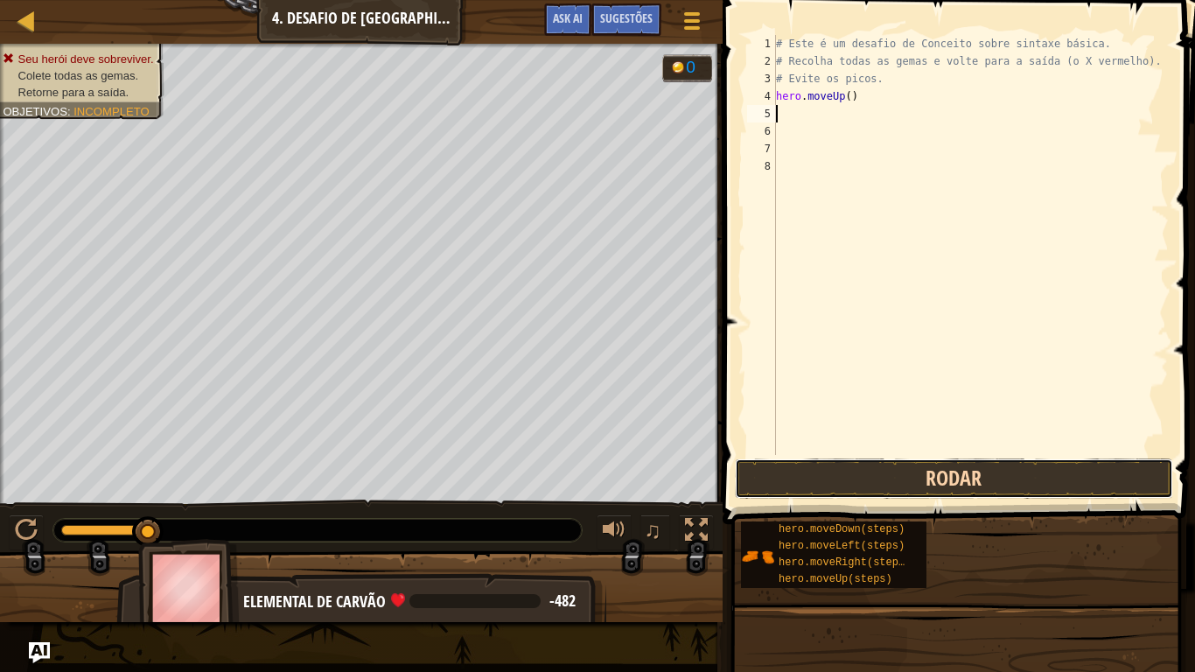
click at [988, 464] on button "Rodar" at bounding box center [954, 478] width 438 height 40
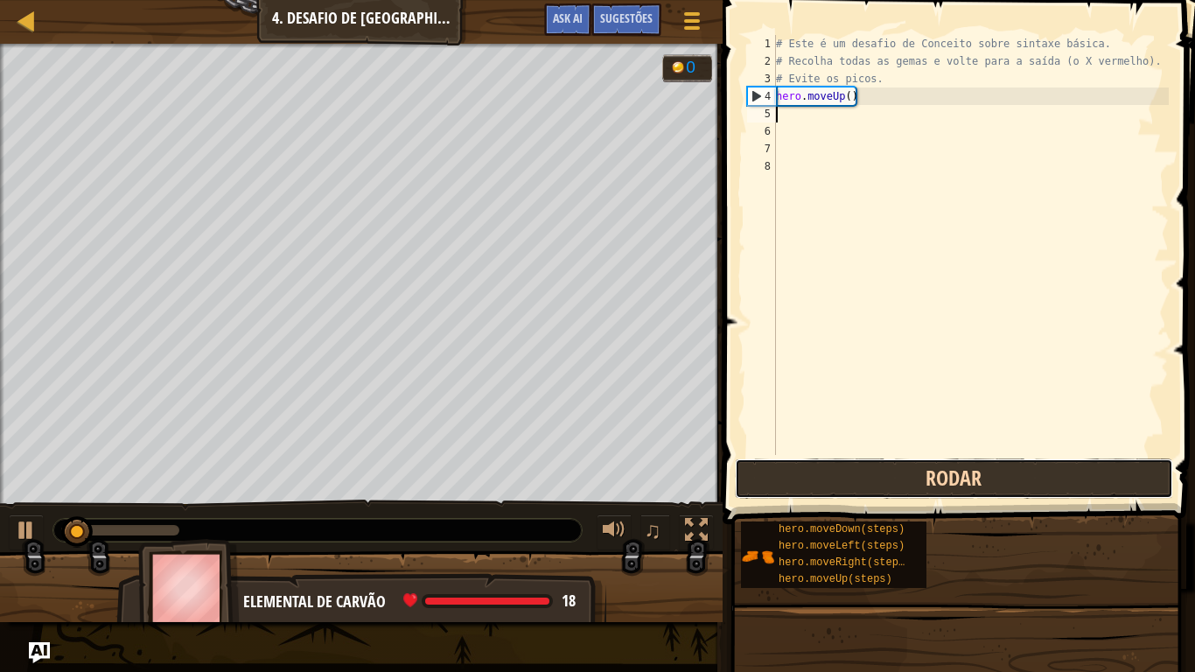
click at [988, 464] on button "Rodar" at bounding box center [954, 478] width 438 height 40
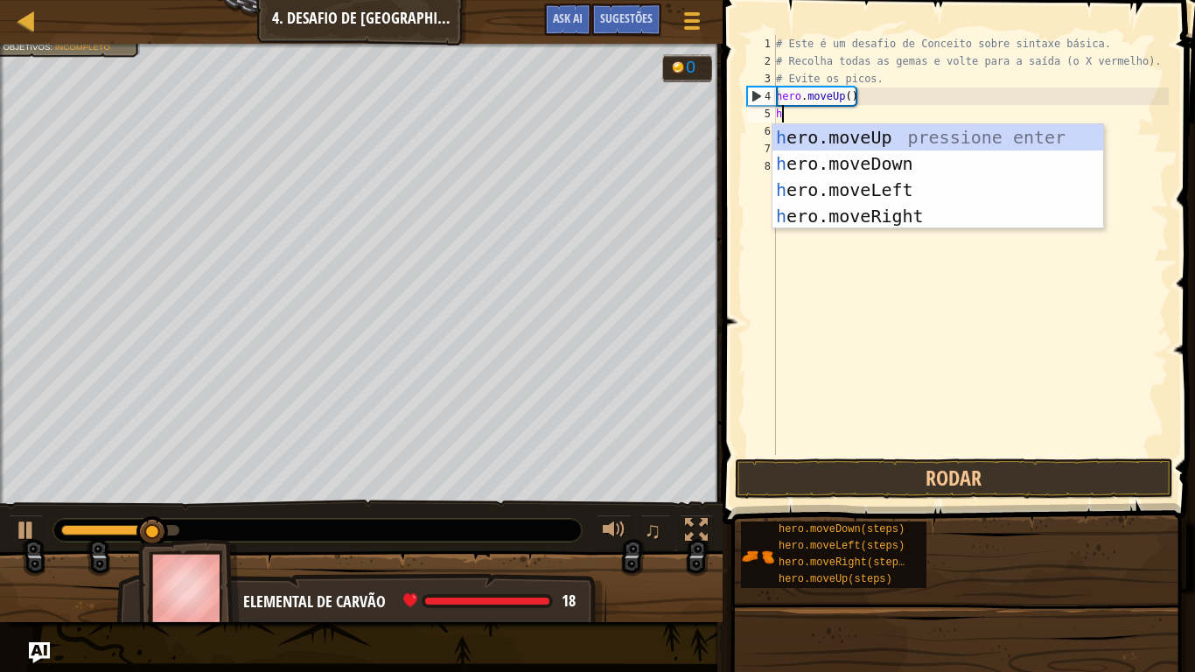
type textarea "he"
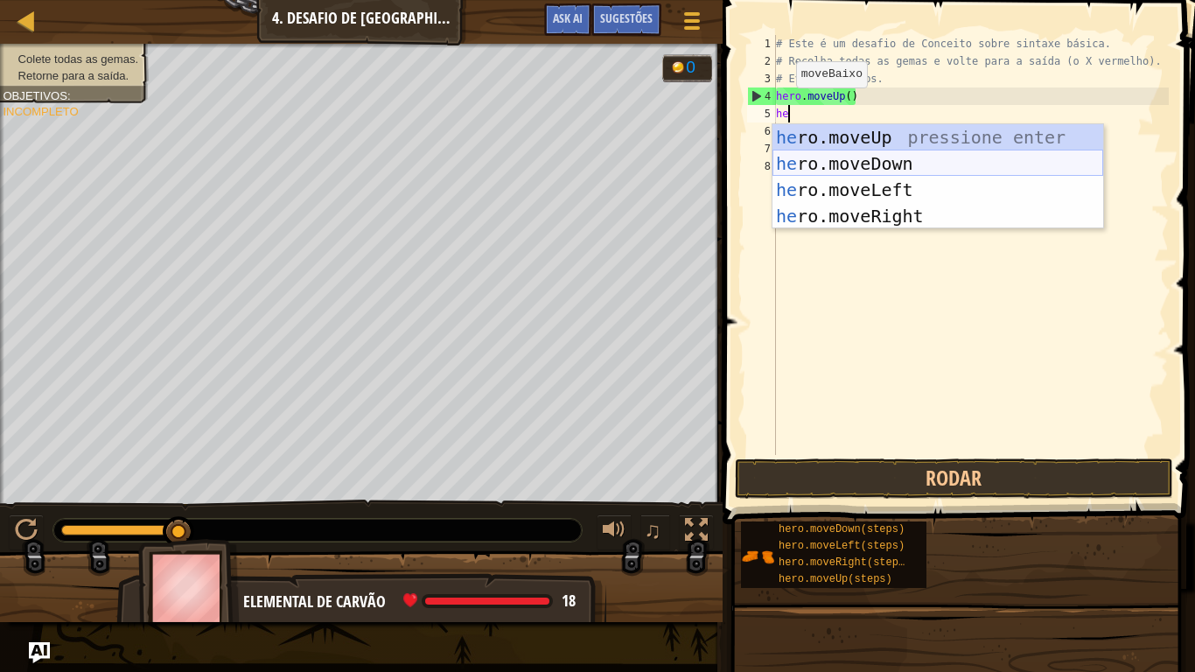
click at [807, 166] on div "he ro.moveUp pressione enter he ro.moveDown pressione enter he ro.moveLeft pres…" at bounding box center [937, 202] width 331 height 157
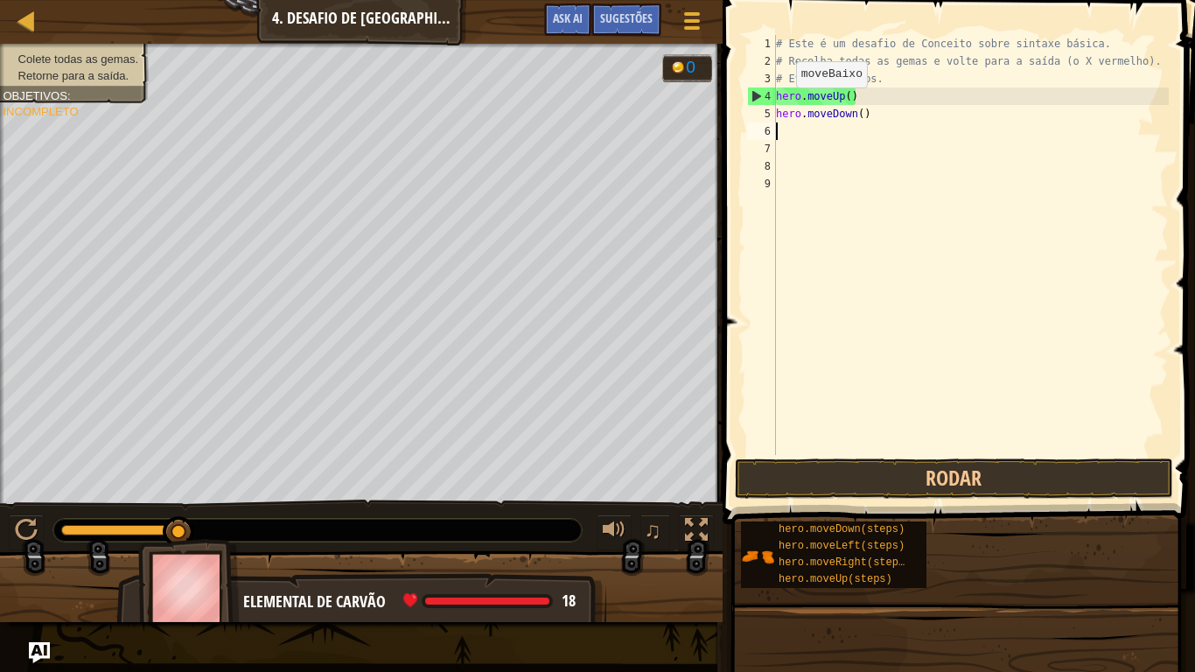
scroll to position [8, 0]
click at [862, 117] on div "# Este é um desafio de Conceito sobre sintaxe básica. # Recolha todas as gemas …" at bounding box center [970, 262] width 396 height 455
type textarea "her"
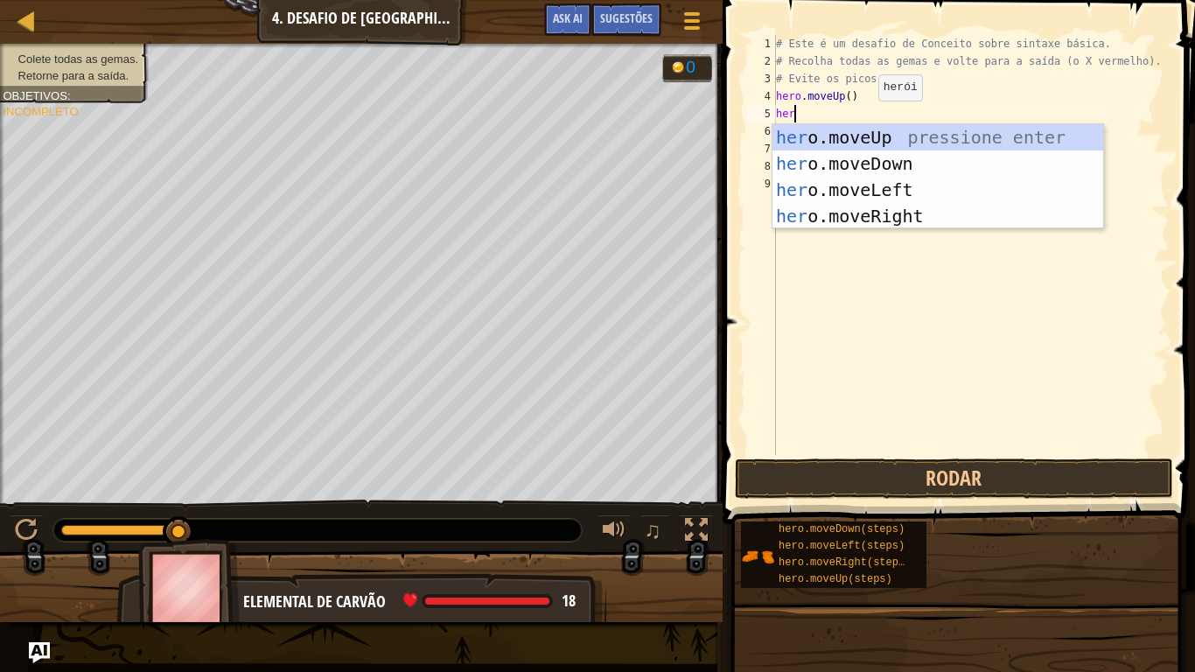
scroll to position [8, 2]
click at [887, 186] on div "her o.moveUp pressione enter her o.moveDown pressione enter her o.moveLeft pres…" at bounding box center [937, 202] width 331 height 157
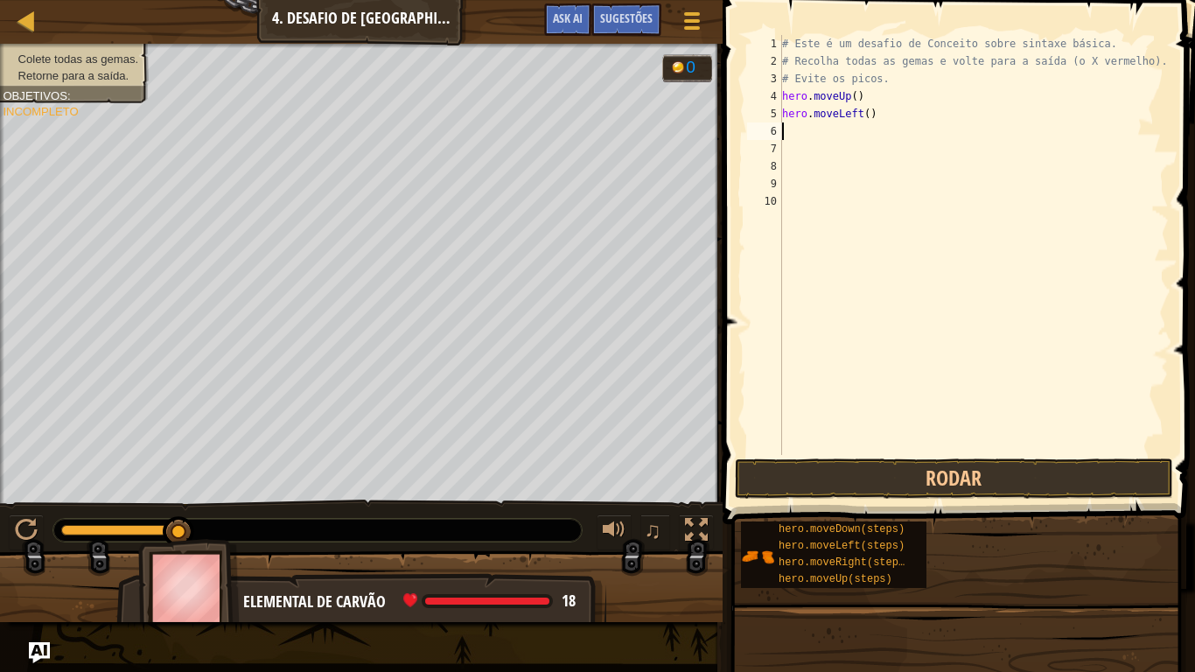
click at [958, 457] on span at bounding box center [960, 236] width 486 height 575
click at [964, 464] on button "Rodar" at bounding box center [954, 478] width 438 height 40
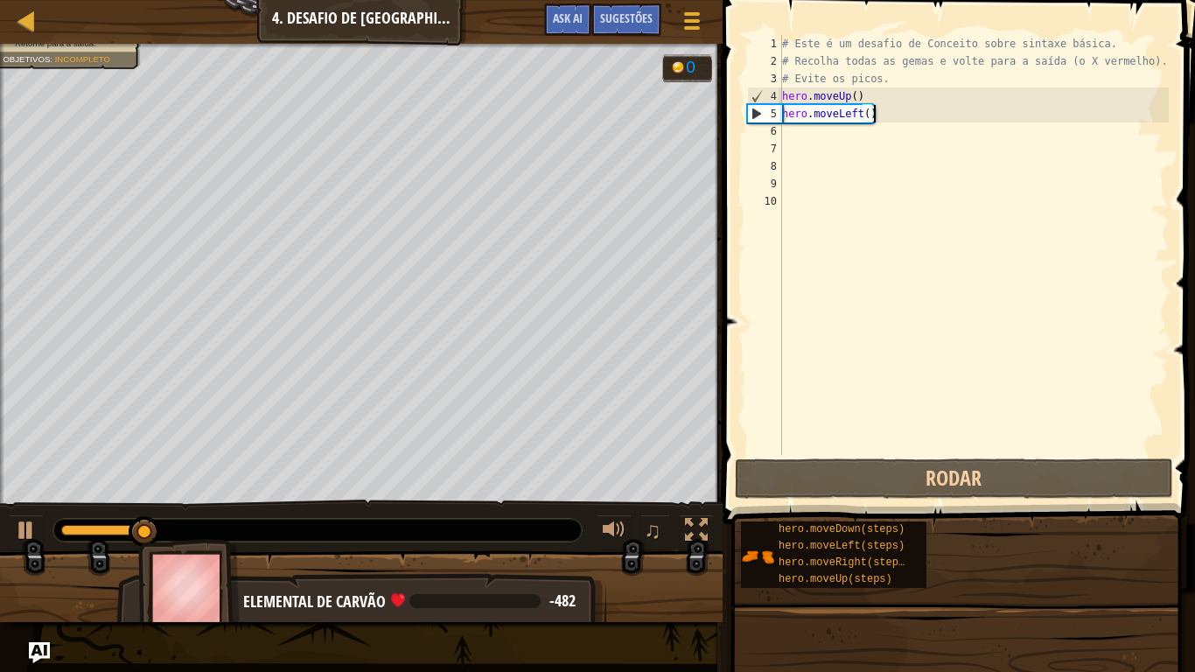
click at [889, 116] on div "# Este é um desafio de Conceito sobre sintaxe básica. # Recolha todas as gemas …" at bounding box center [973, 262] width 390 height 455
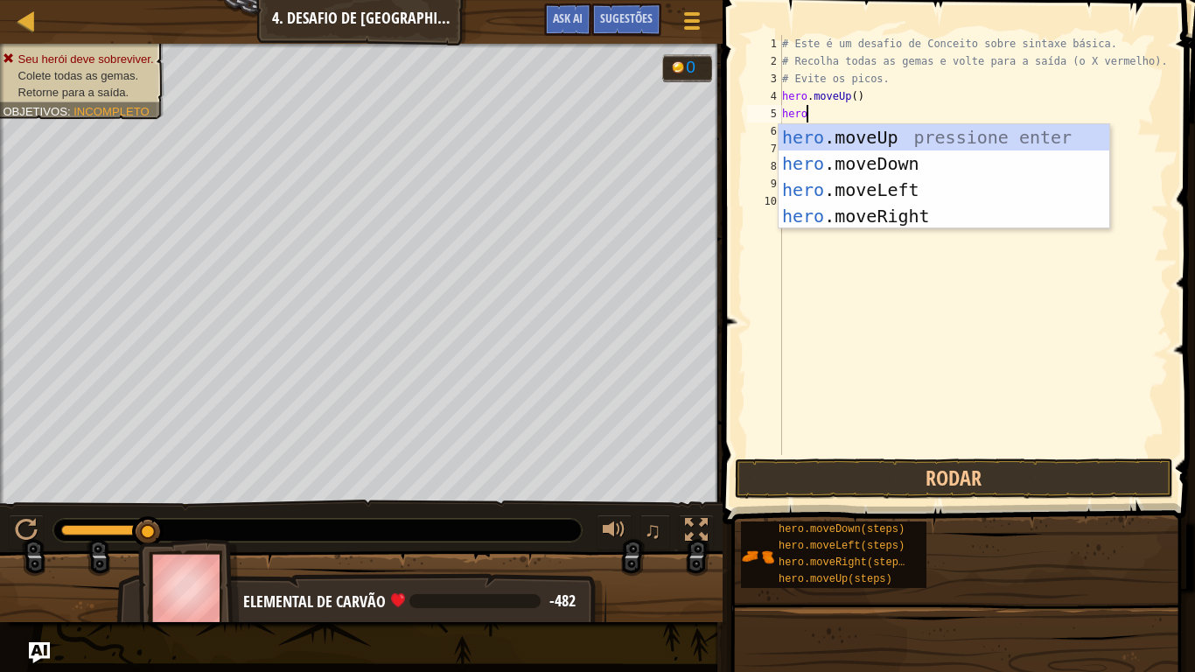
scroll to position [8, 3]
type textarea "hero"
click at [922, 0] on body "Mapa Introdução à Ciência da Computação 4. Desafio de Conceito. Passos Cuidados…" at bounding box center [597, 0] width 1195 height 0
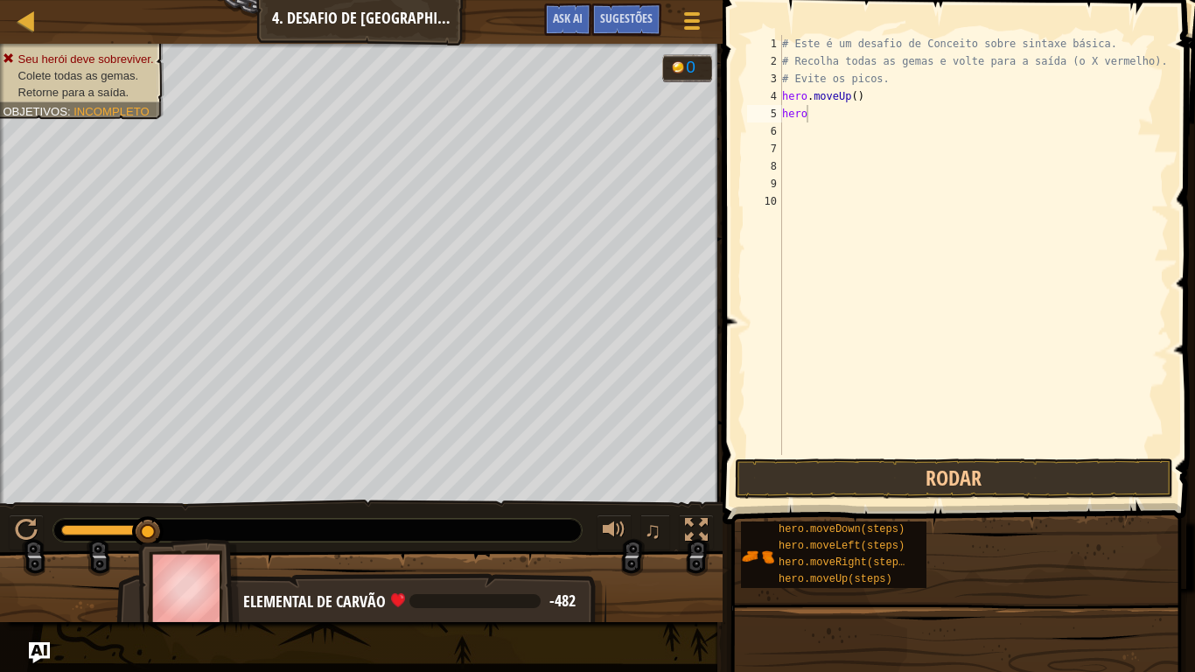
click at [852, 129] on div "# Este é um desafio de Conceito sobre sintaxe básica. # Recolha todas as gemas …" at bounding box center [973, 262] width 390 height 455
type textarea "hero"
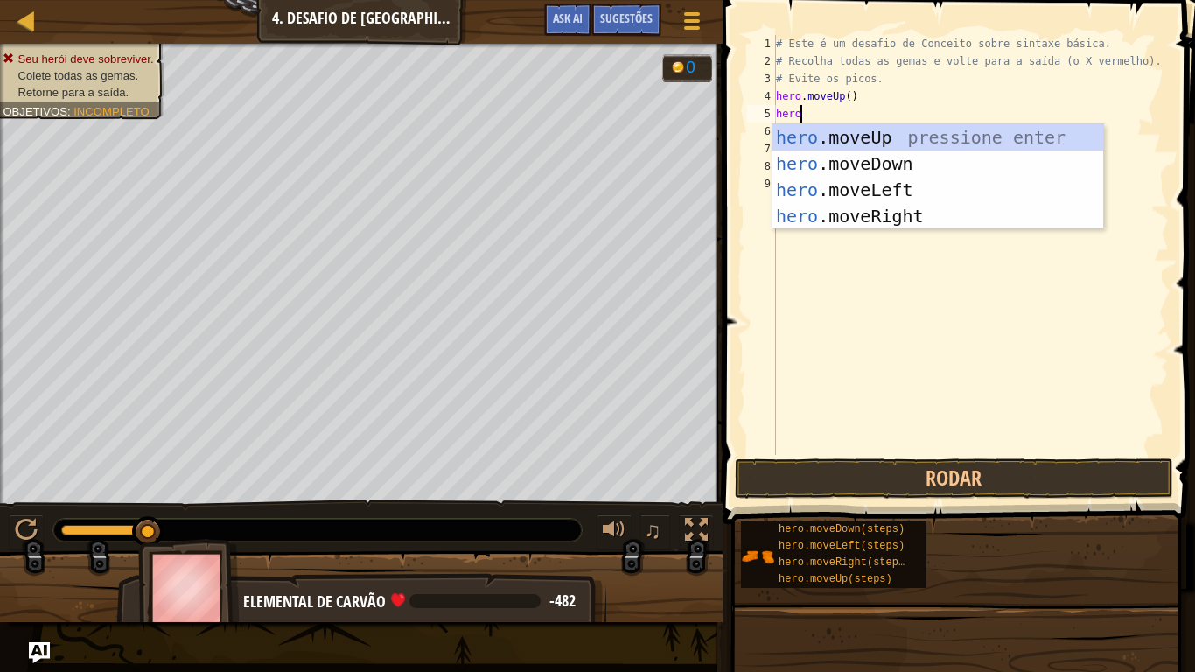
scroll to position [8, 3]
click at [880, 213] on div "hero .moveUp pressione enter hero .moveDown pressione enter hero .moveLeft pres…" at bounding box center [937, 202] width 331 height 157
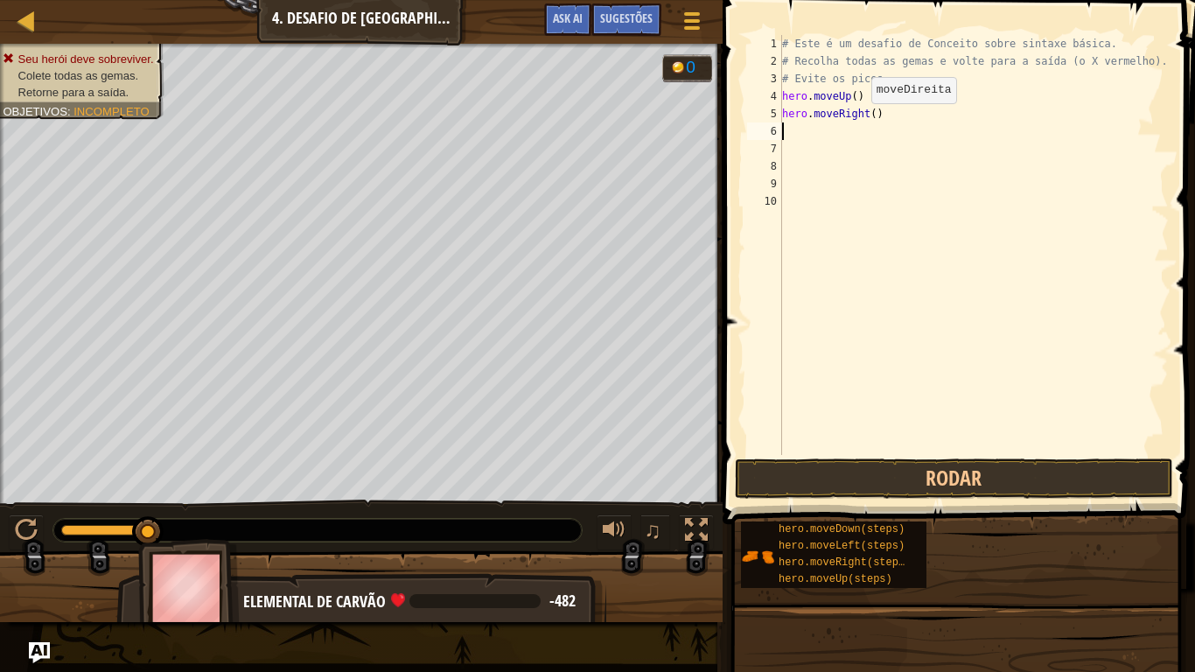
scroll to position [8, 0]
click at [946, 488] on button "Rodar" at bounding box center [954, 478] width 438 height 40
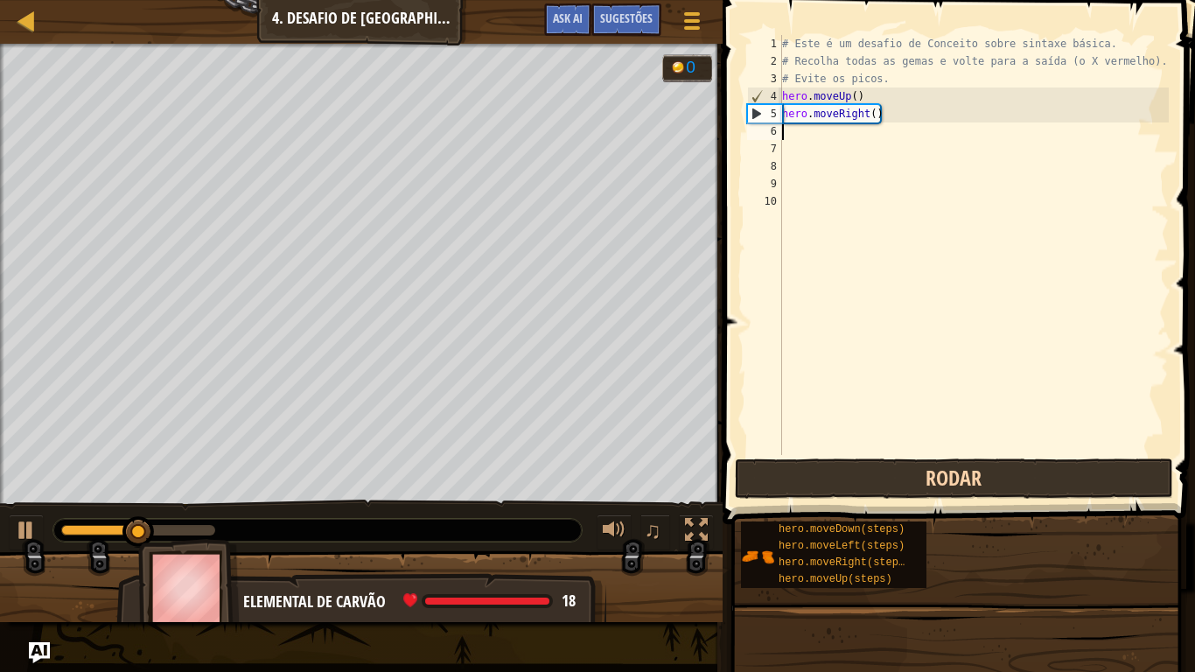
type textarea "h"
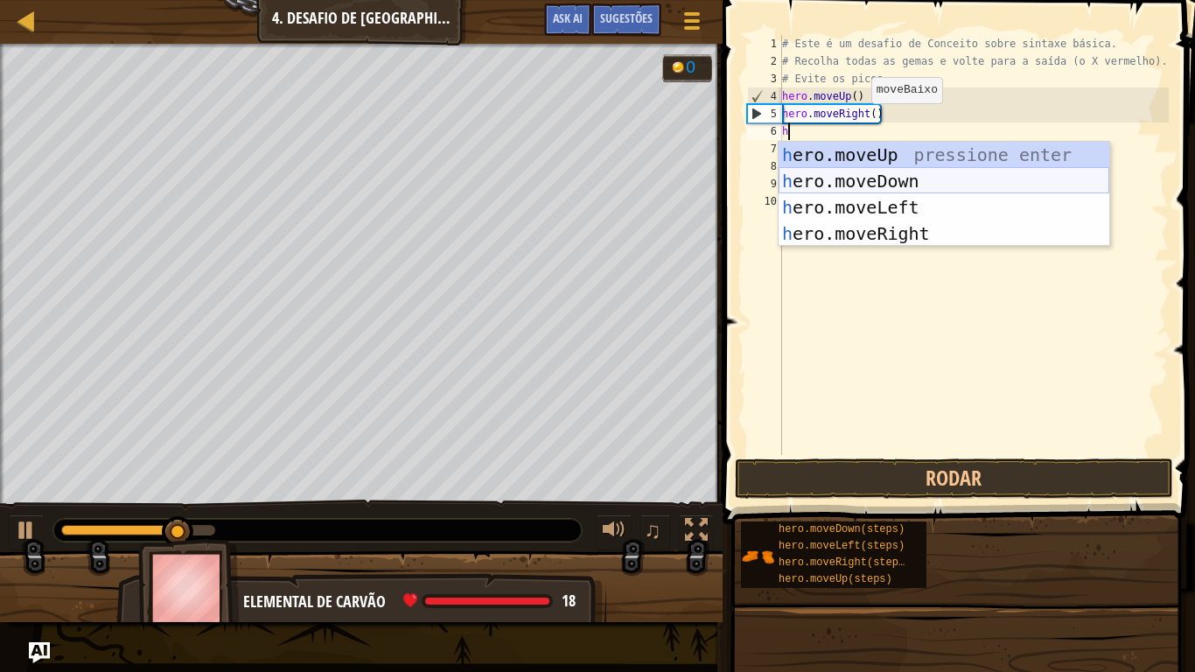
click at [799, 185] on div "h ero.moveUp pressione enter h ero.moveDown pressione enter h ero.moveLeft pres…" at bounding box center [943, 220] width 331 height 157
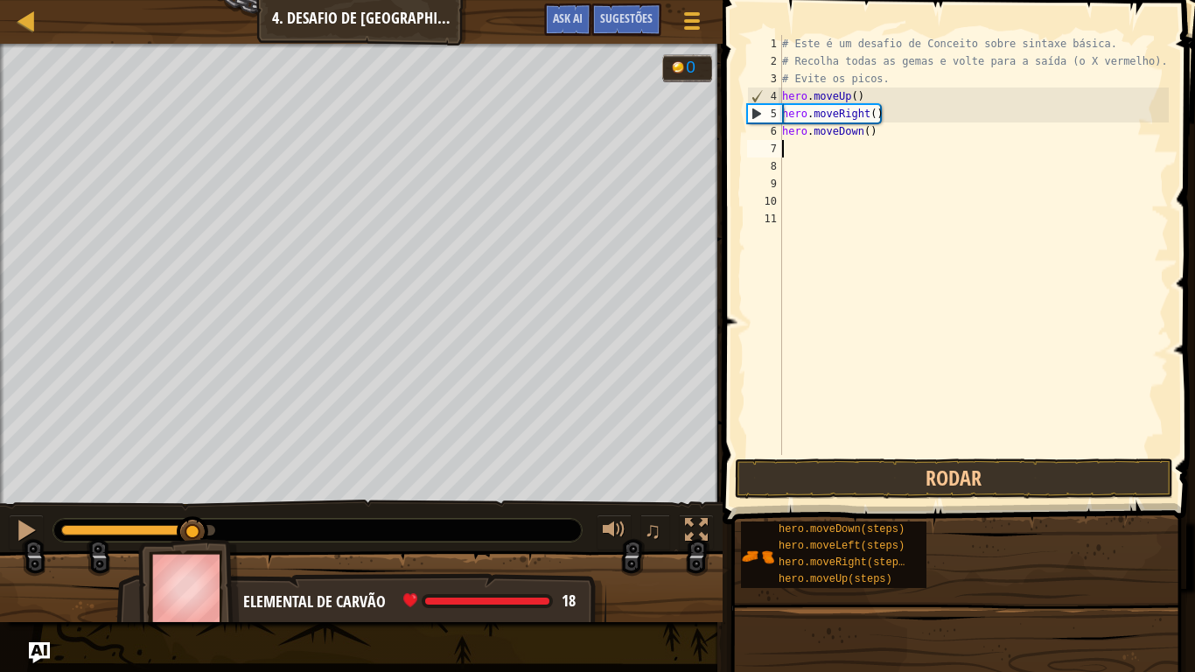
type textarea "h"
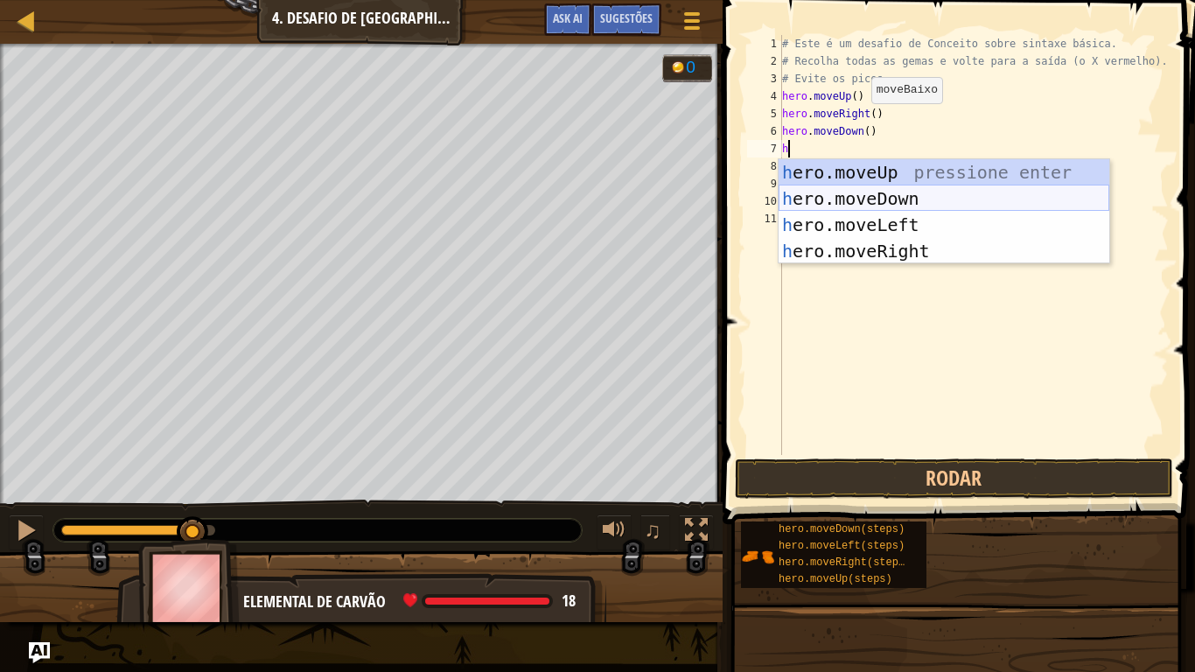
click at [806, 192] on div "h ero.moveUp pressione enter h ero.moveDown pressione enter h ero.moveLeft pres…" at bounding box center [943, 237] width 331 height 157
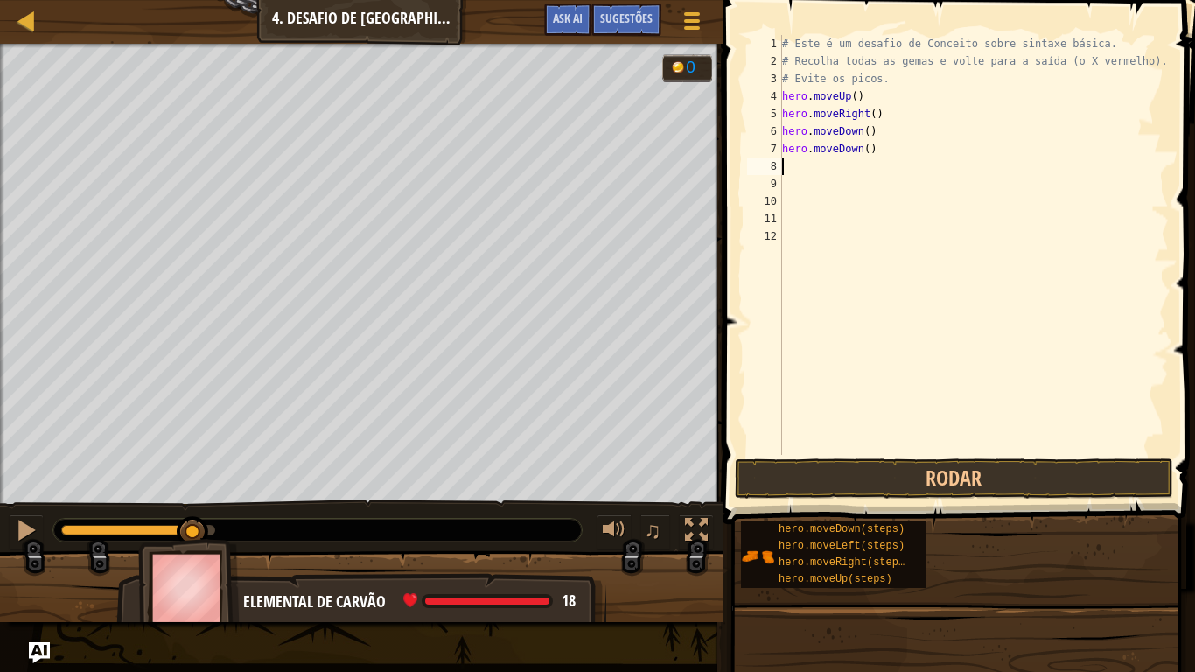
type textarea "h"
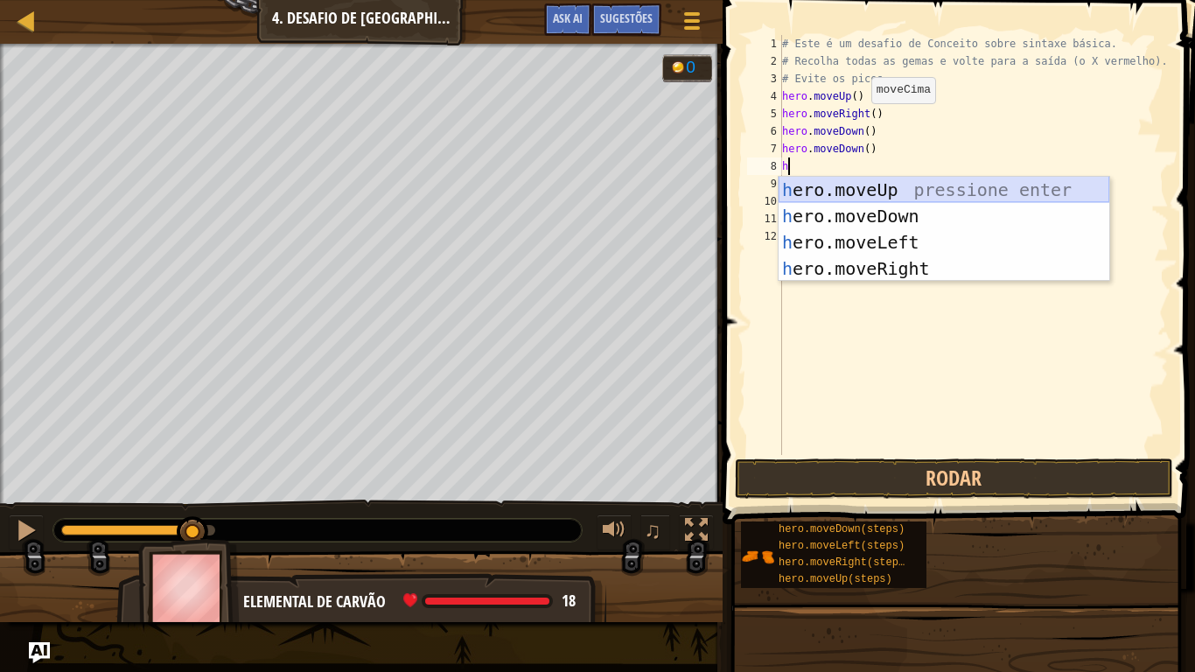
click at [870, 192] on div "h ero.moveUp pressione enter h ero.moveDown pressione enter h ero.moveLeft pres…" at bounding box center [943, 255] width 331 height 157
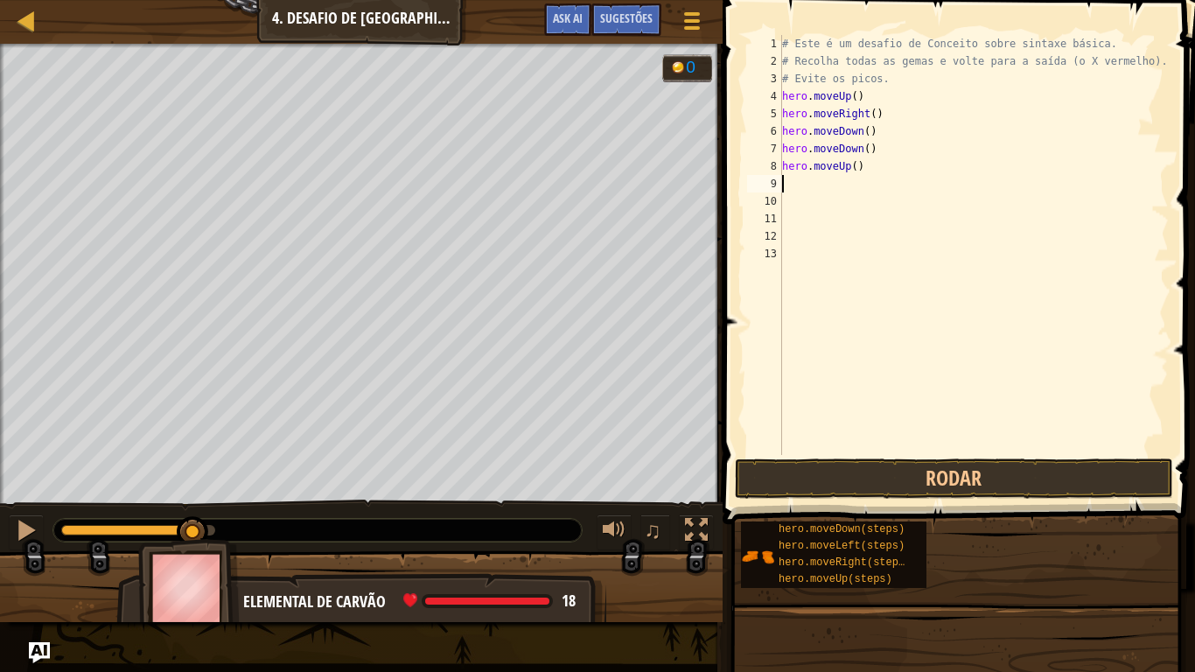
type textarea "h"
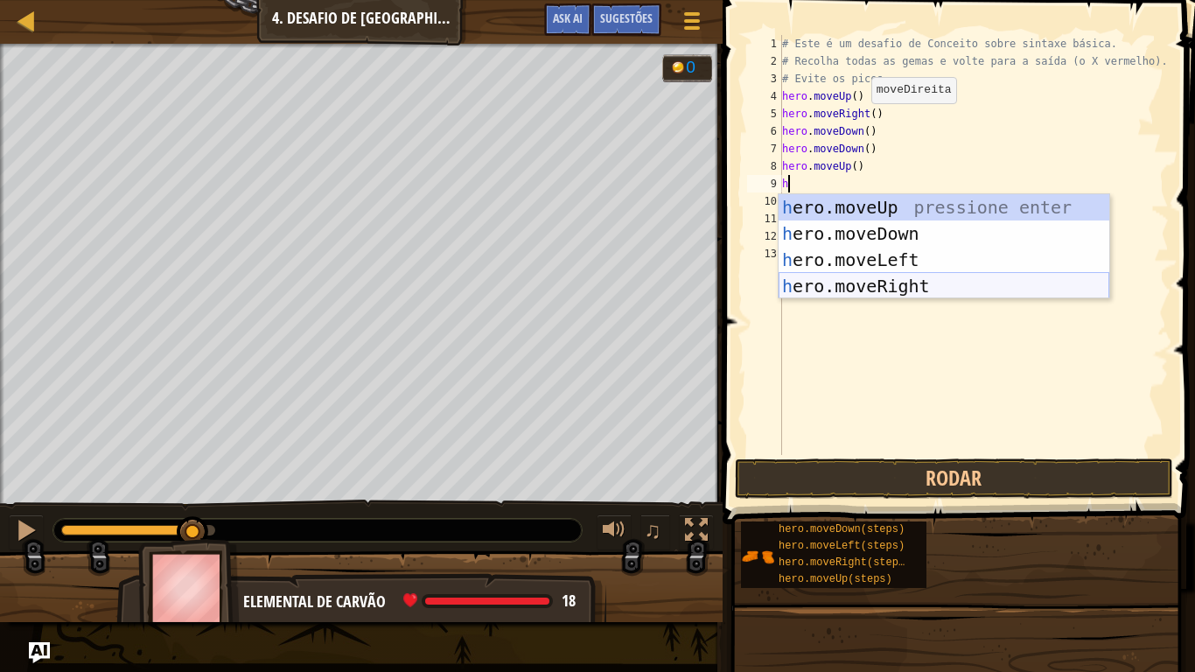
click at [884, 283] on div "h ero.moveUp pressione enter h ero.moveDown pressione enter h ero.moveLeft pres…" at bounding box center [943, 272] width 331 height 157
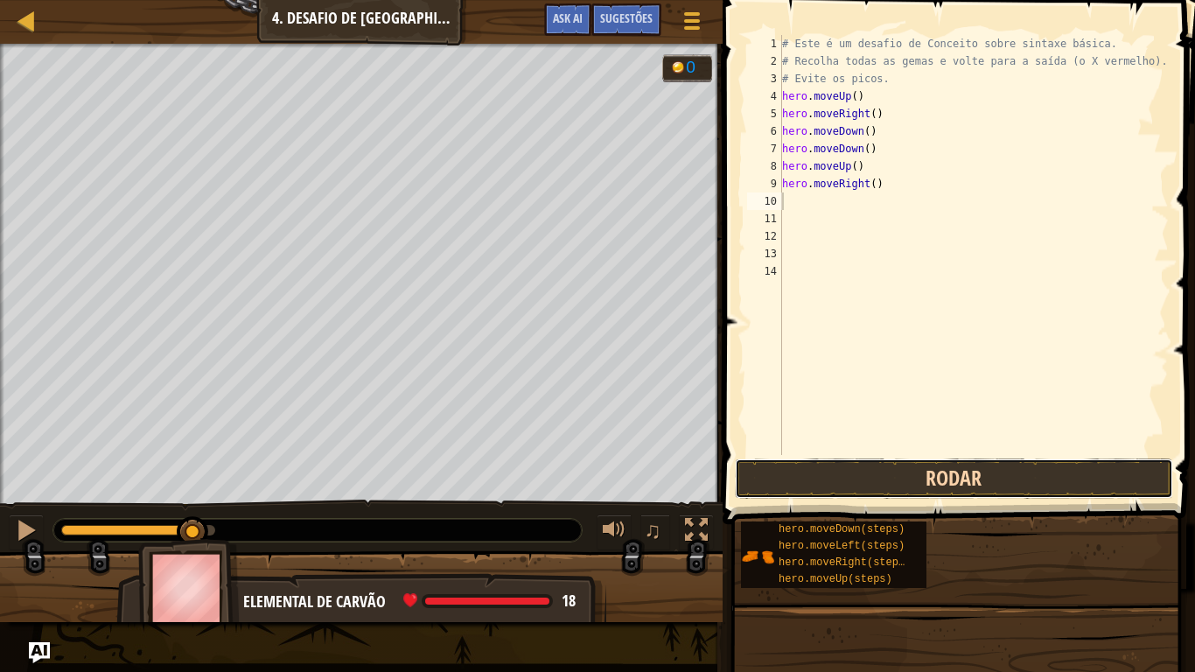
click at [899, 491] on button "Rodar" at bounding box center [954, 478] width 438 height 40
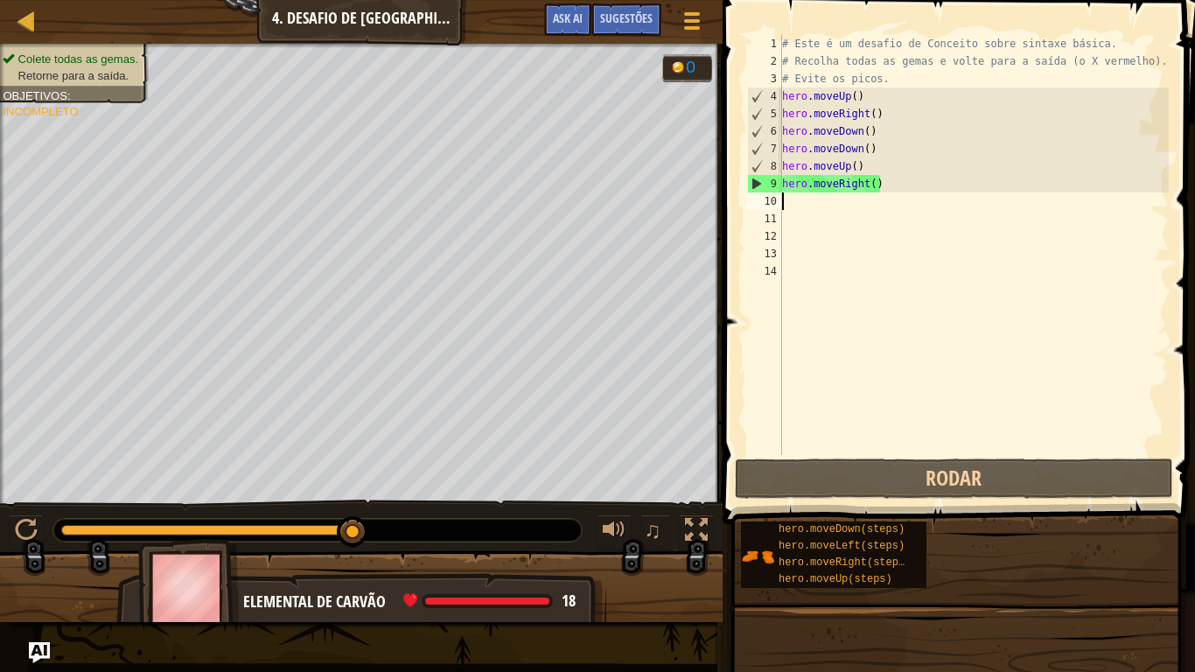
click at [803, 382] on div "# Este é um desafio de Conceito sobre sintaxe básica. # Recolha todas as gemas …" at bounding box center [973, 262] width 390 height 455
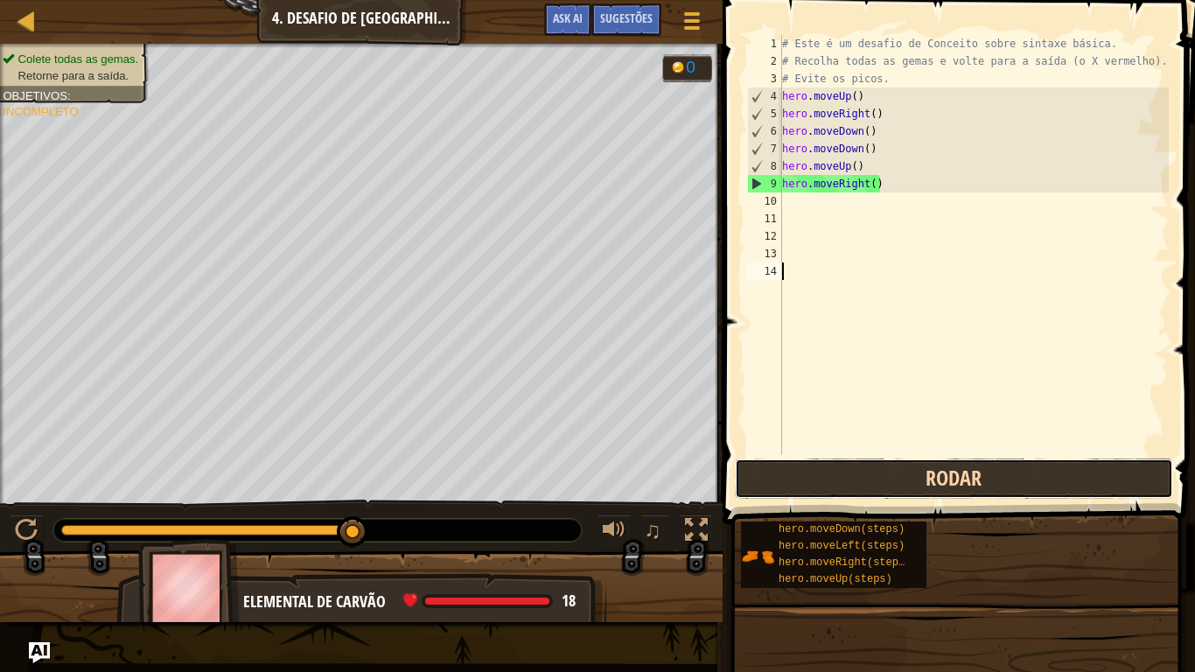
click at [847, 478] on button "Rodar" at bounding box center [954, 478] width 438 height 40
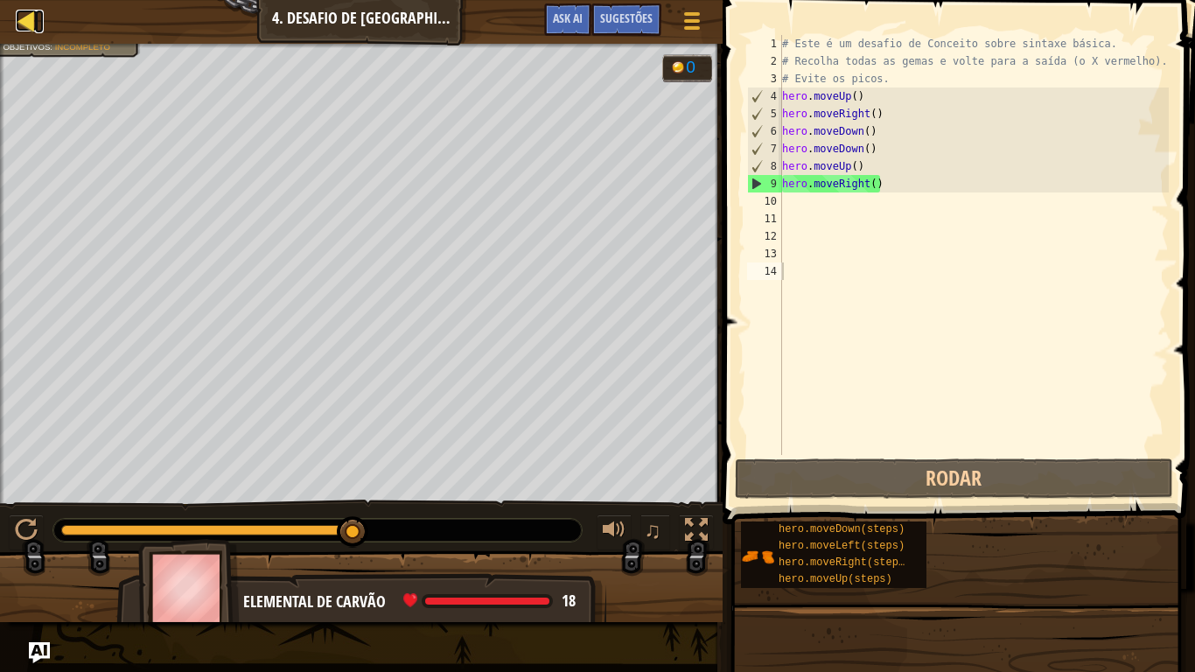
click at [38, 31] on link "Mapa" at bounding box center [39, 22] width 9 height 24
select select "pt-BR"
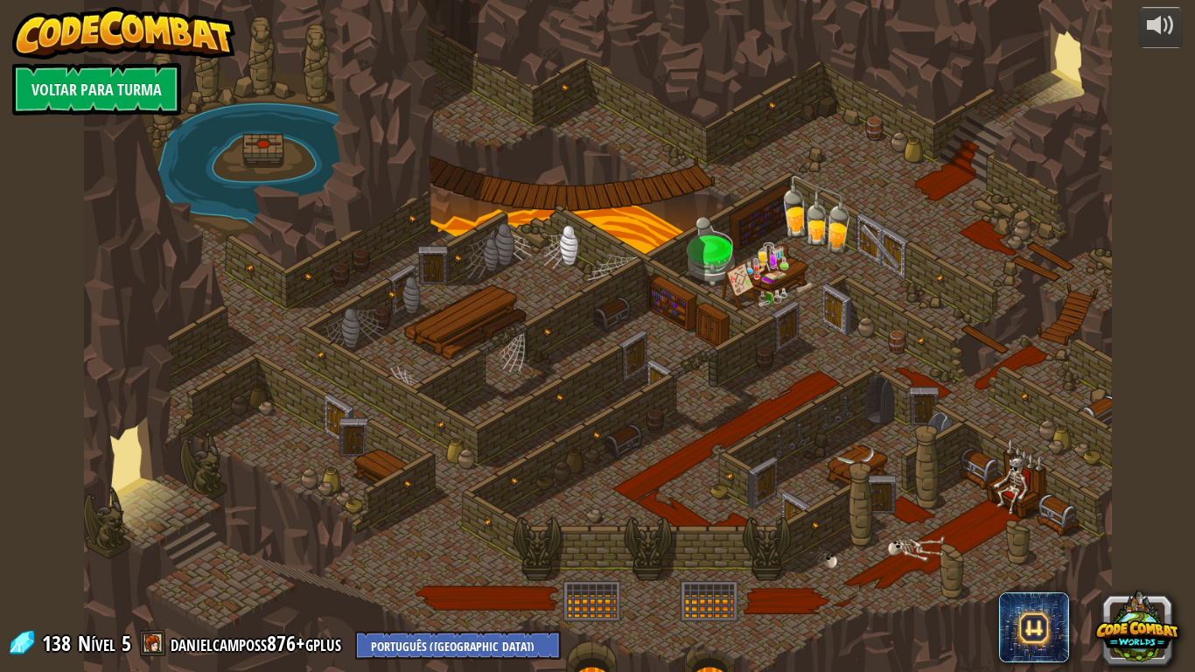
select select "pt-BR"
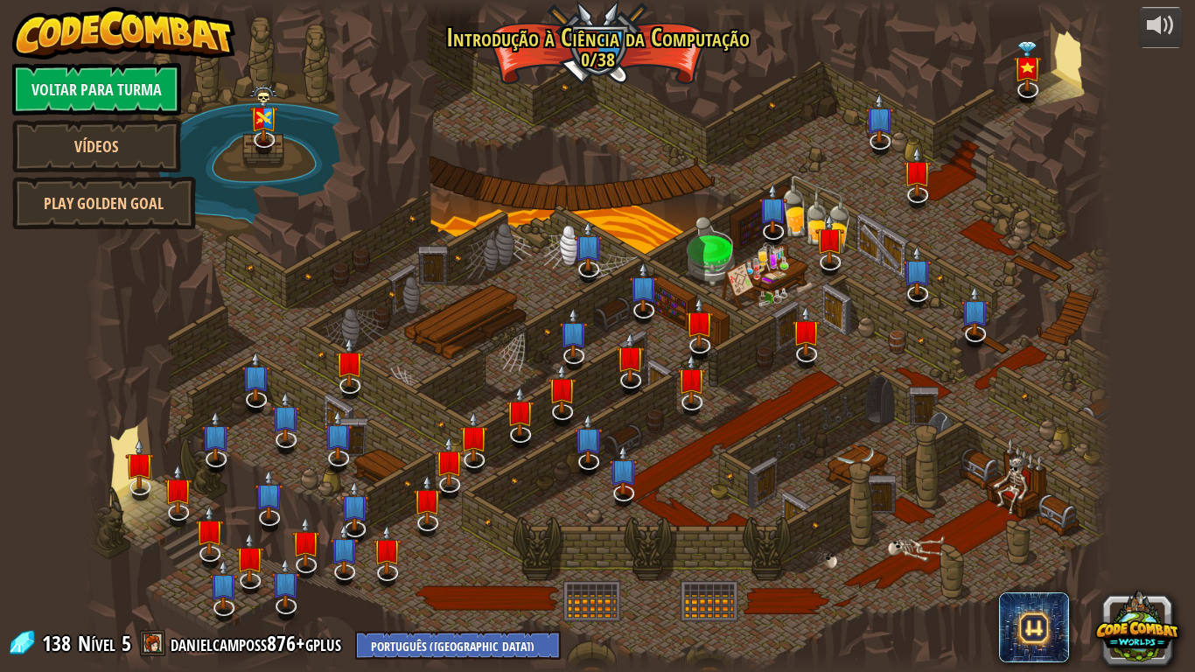
select select "pt-BR"
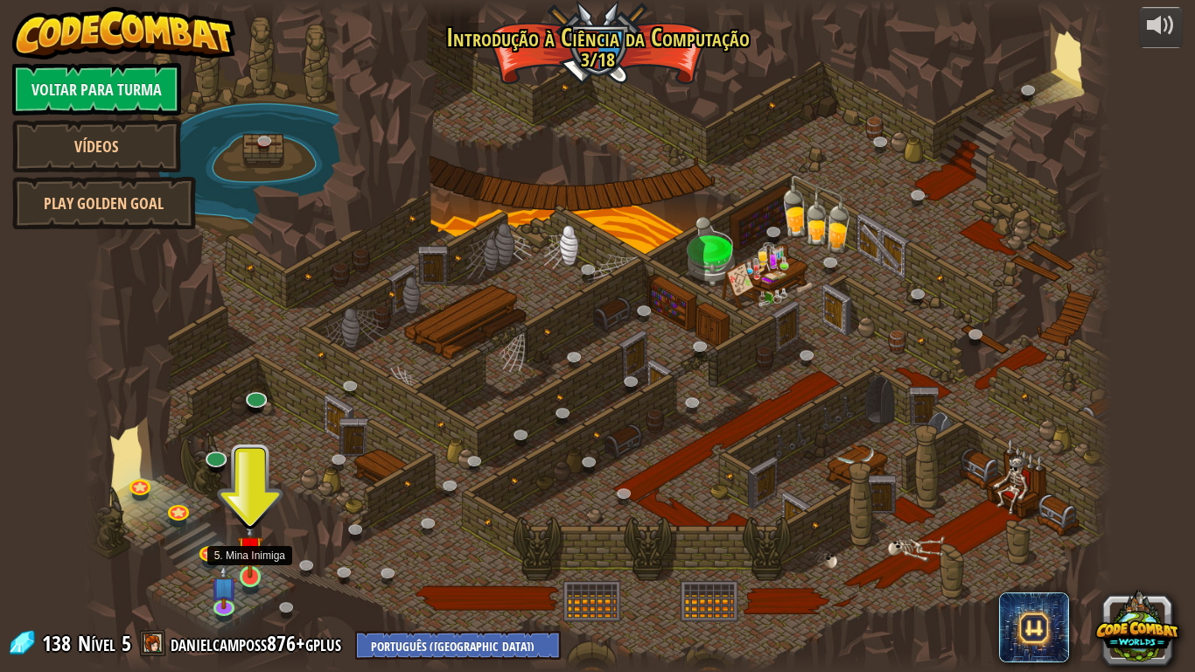
click at [246, 553] on img at bounding box center [250, 548] width 26 height 59
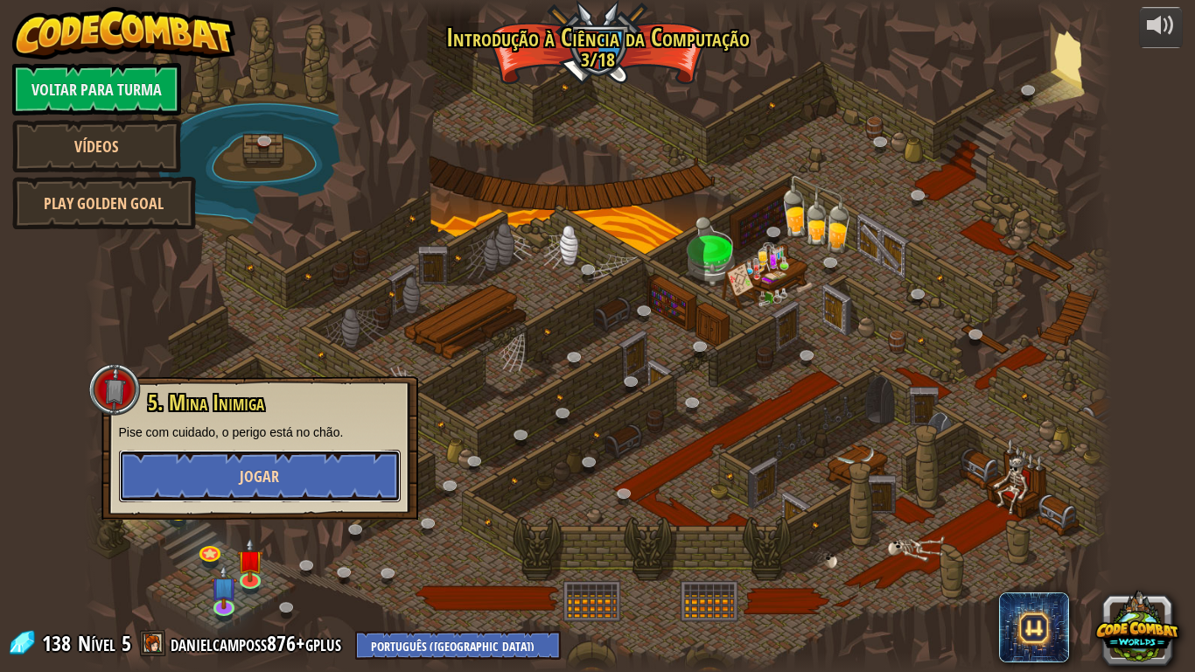
click at [243, 471] on span "Jogar" at bounding box center [259, 476] width 39 height 22
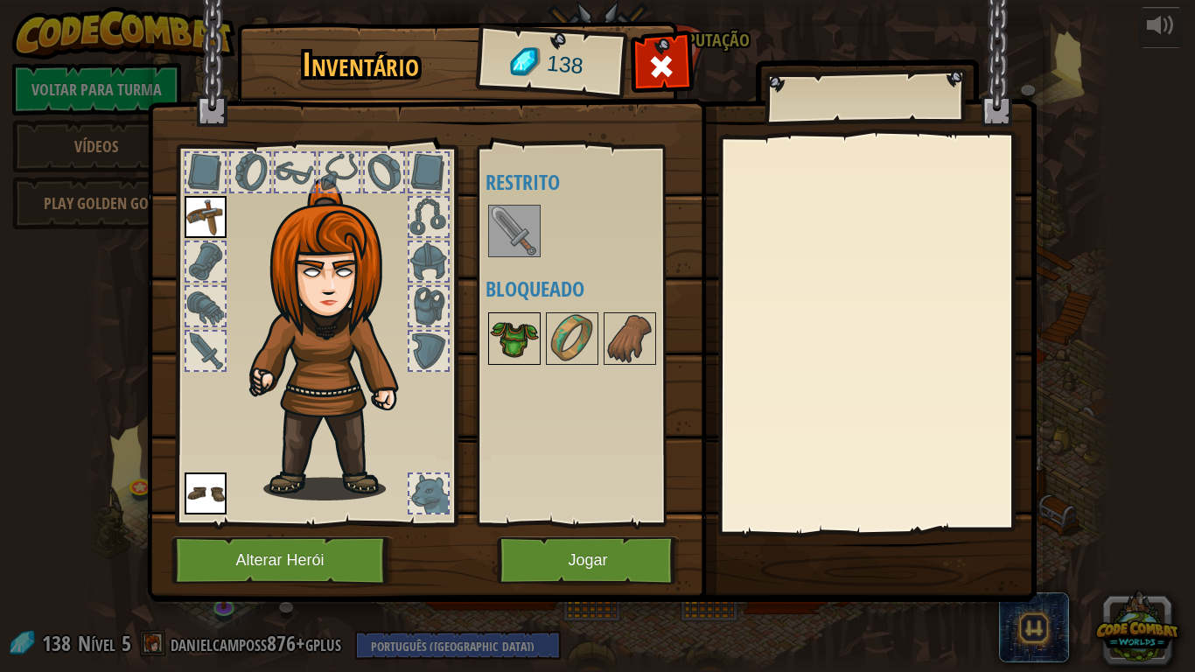
click at [535, 353] on img at bounding box center [514, 338] width 49 height 49
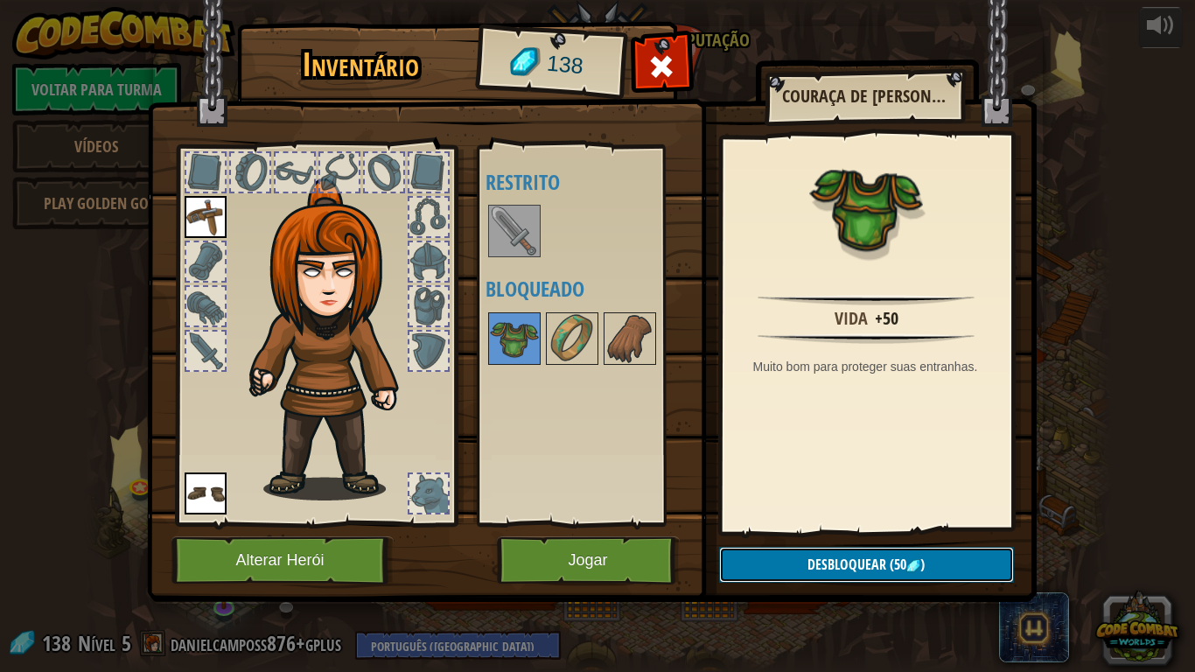
click at [911, 553] on img at bounding box center [913, 566] width 14 height 14
click at [842, 553] on button "Confirmar" at bounding box center [866, 565] width 295 height 36
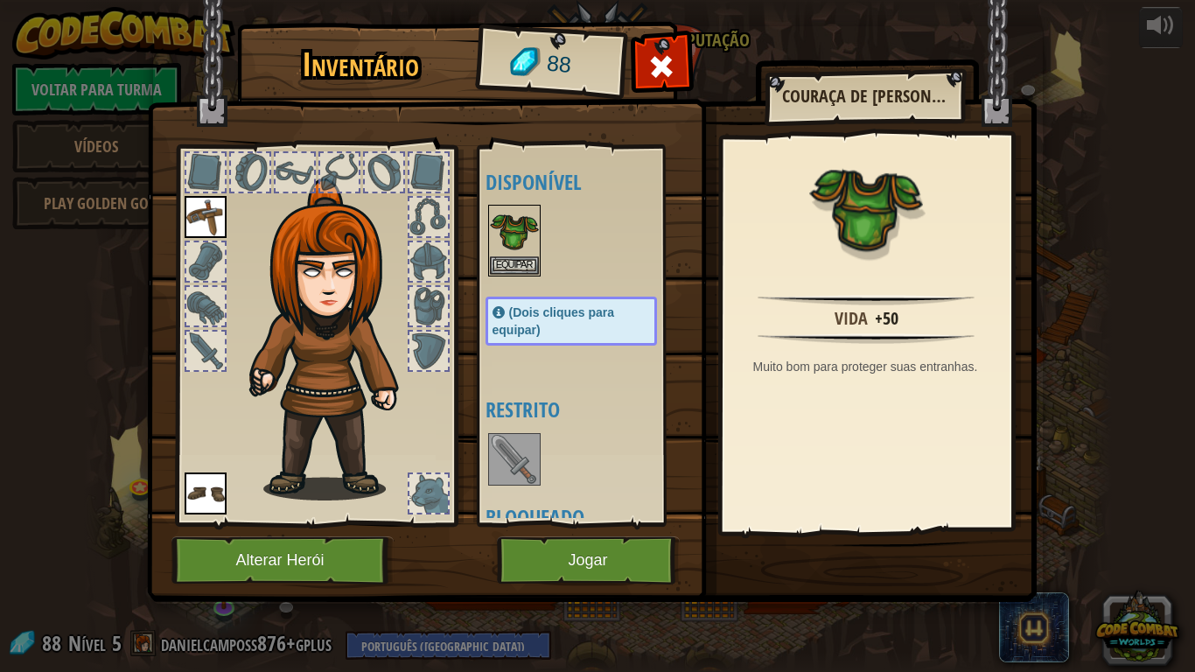
click at [436, 245] on div at bounding box center [428, 261] width 38 height 38
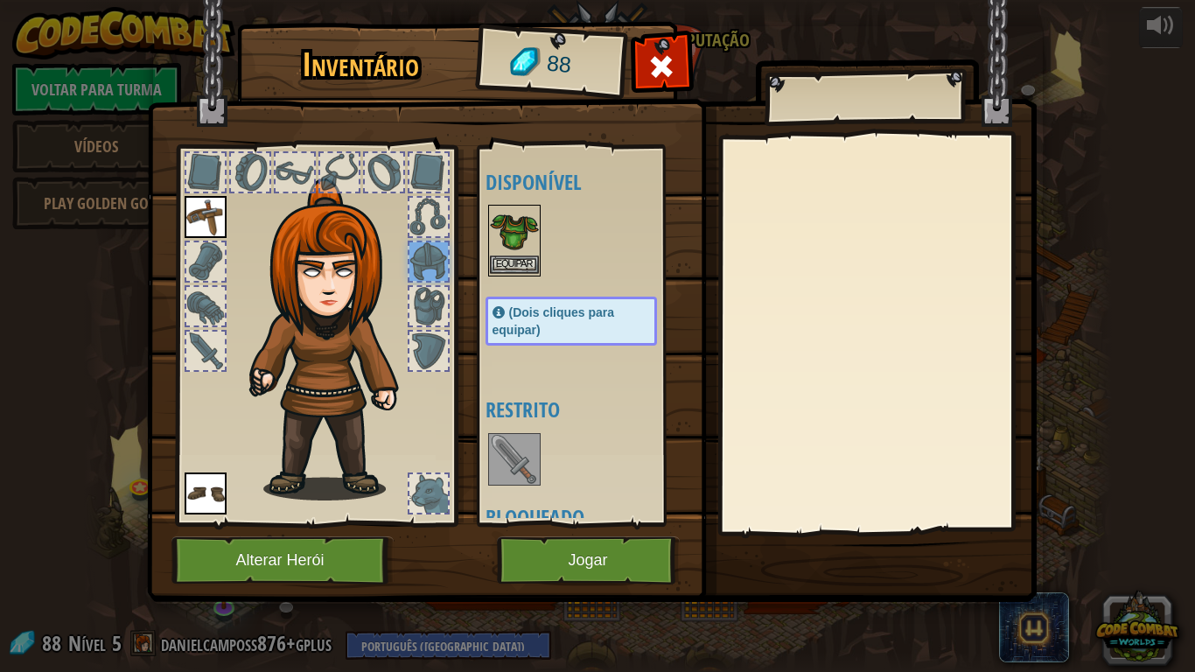
click at [509, 249] on img at bounding box center [514, 230] width 49 height 49
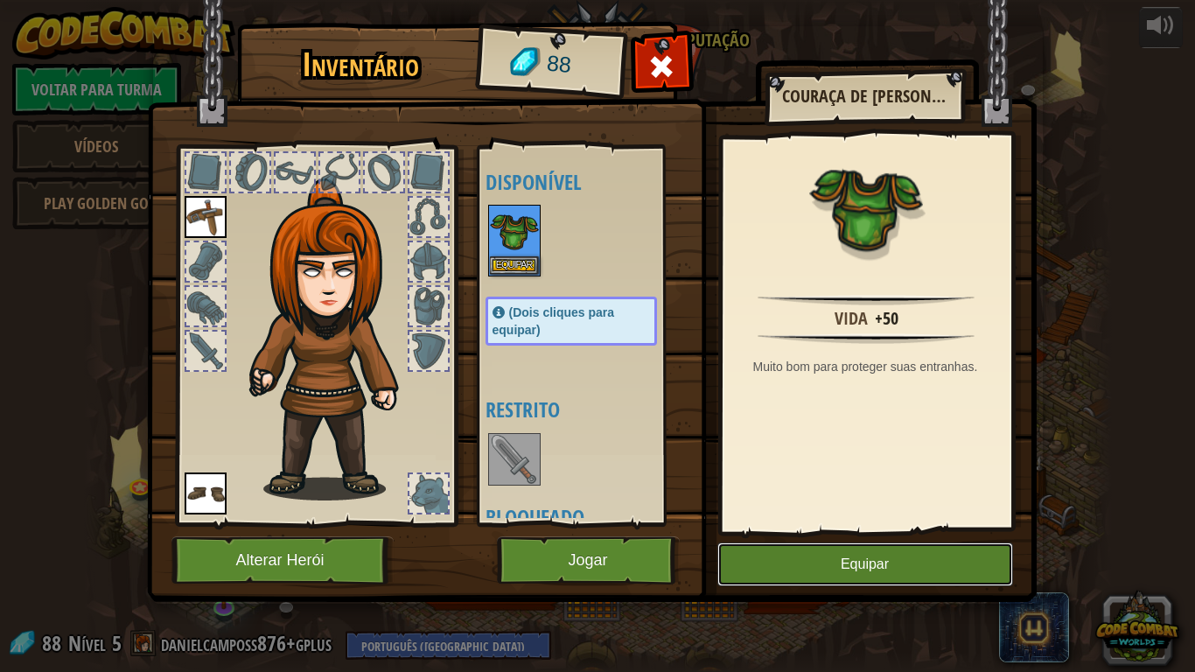
click at [922, 553] on button "Equipar" at bounding box center [865, 564] width 296 height 44
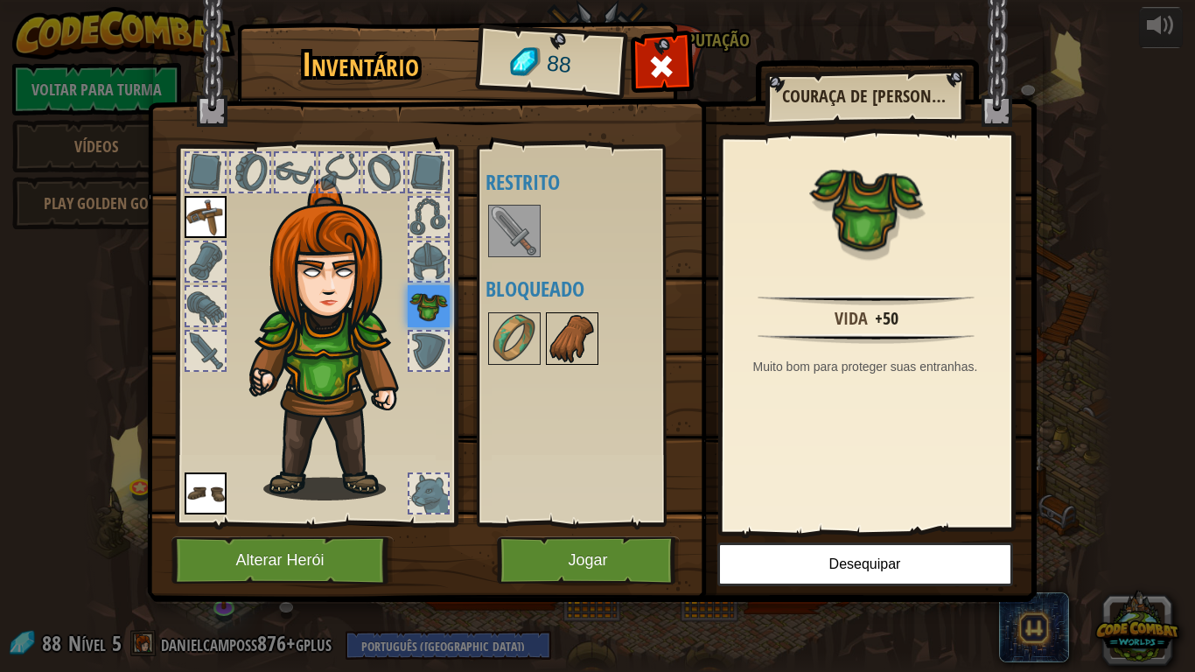
click at [571, 359] on img at bounding box center [571, 338] width 49 height 49
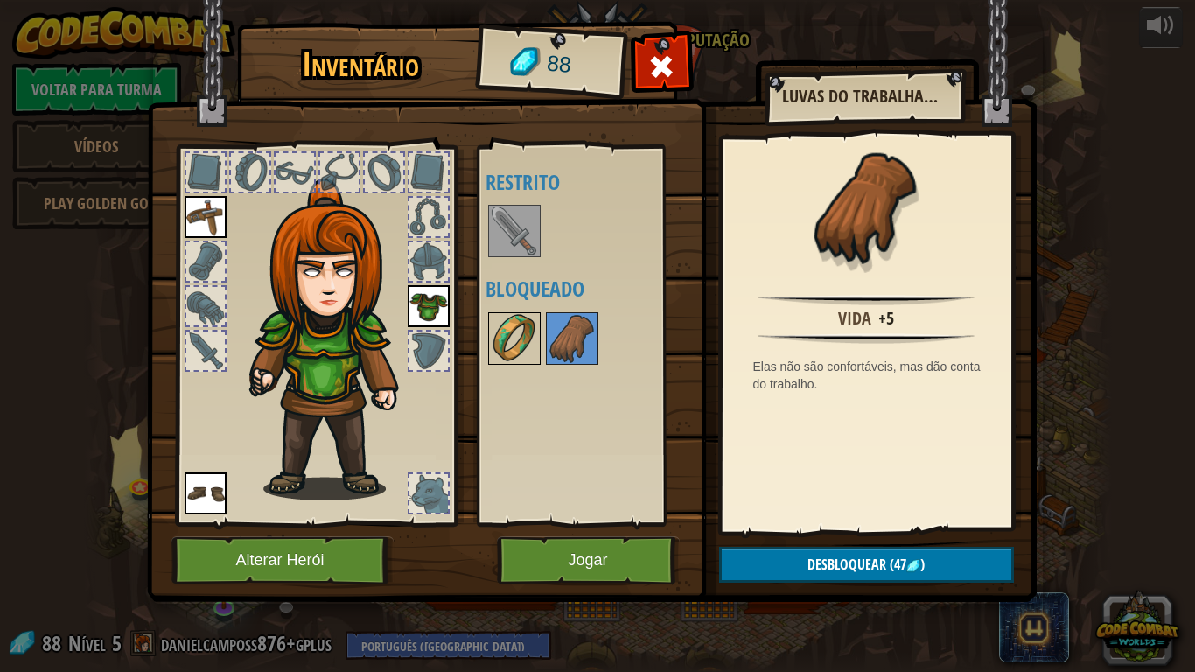
click at [534, 326] on img at bounding box center [514, 338] width 49 height 49
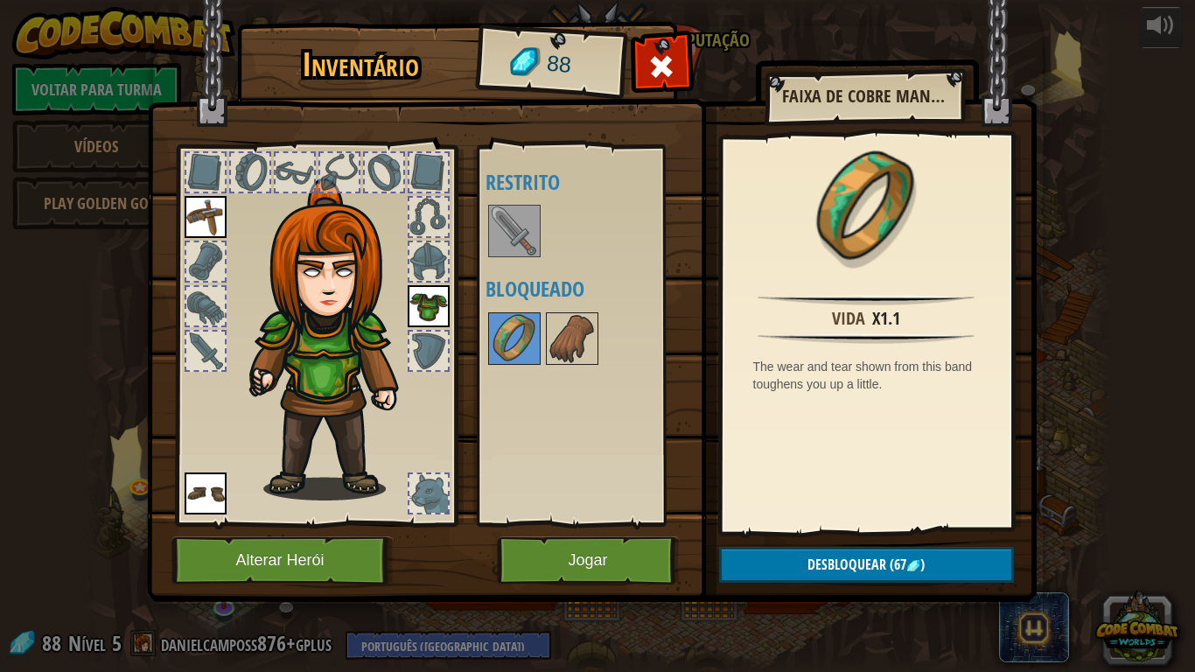
click at [944, 553] on img at bounding box center [591, 284] width 889 height 635
click at [936, 553] on img at bounding box center [591, 284] width 889 height 635
click at [921, 553] on button "Desbloquear (67 )" at bounding box center [866, 565] width 295 height 36
click at [920, 553] on button "Confirmar" at bounding box center [866, 565] width 295 height 36
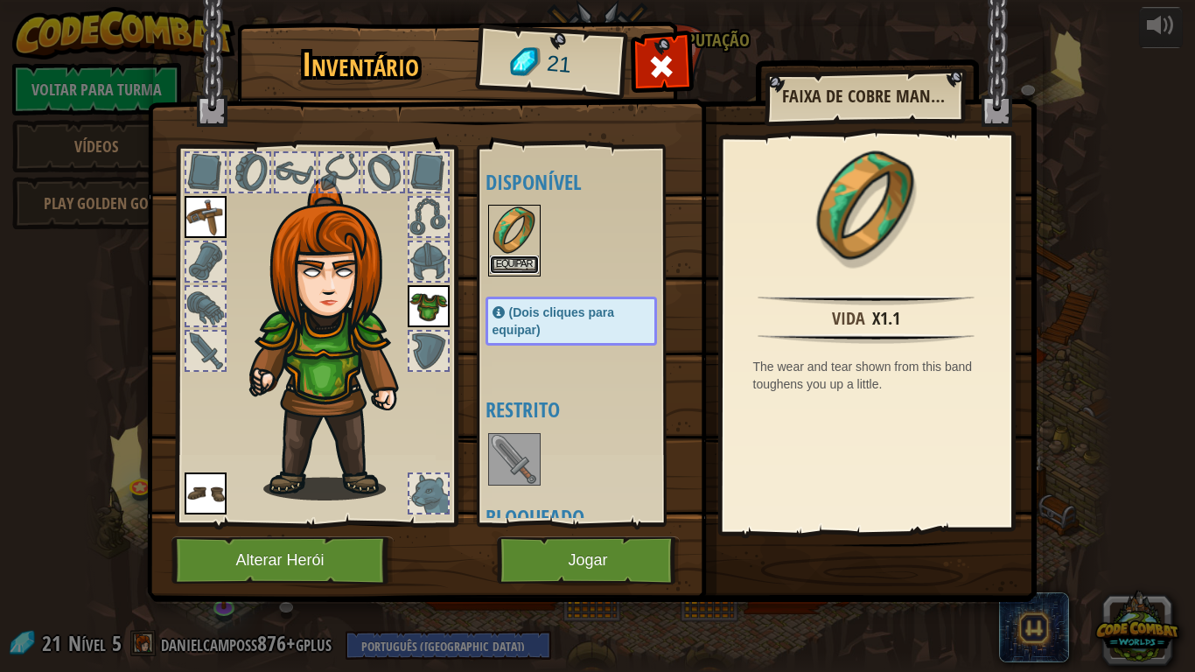
click at [520, 262] on button "Equipar" at bounding box center [514, 264] width 49 height 18
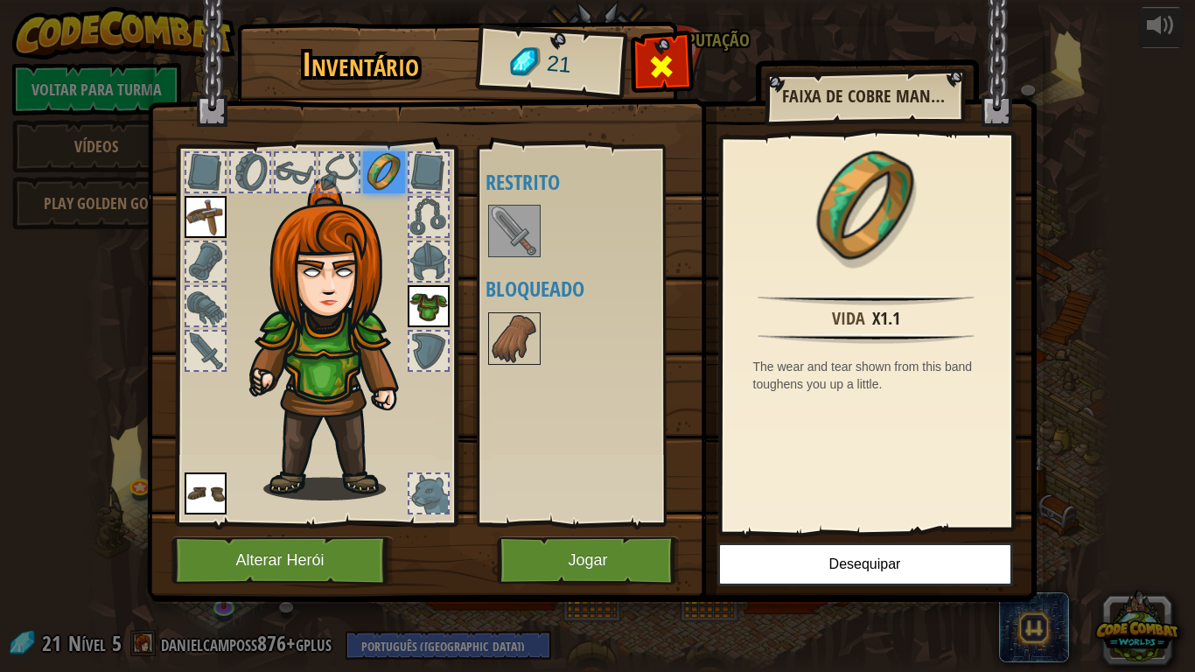
click at [680, 59] on div at bounding box center [661, 71] width 55 height 55
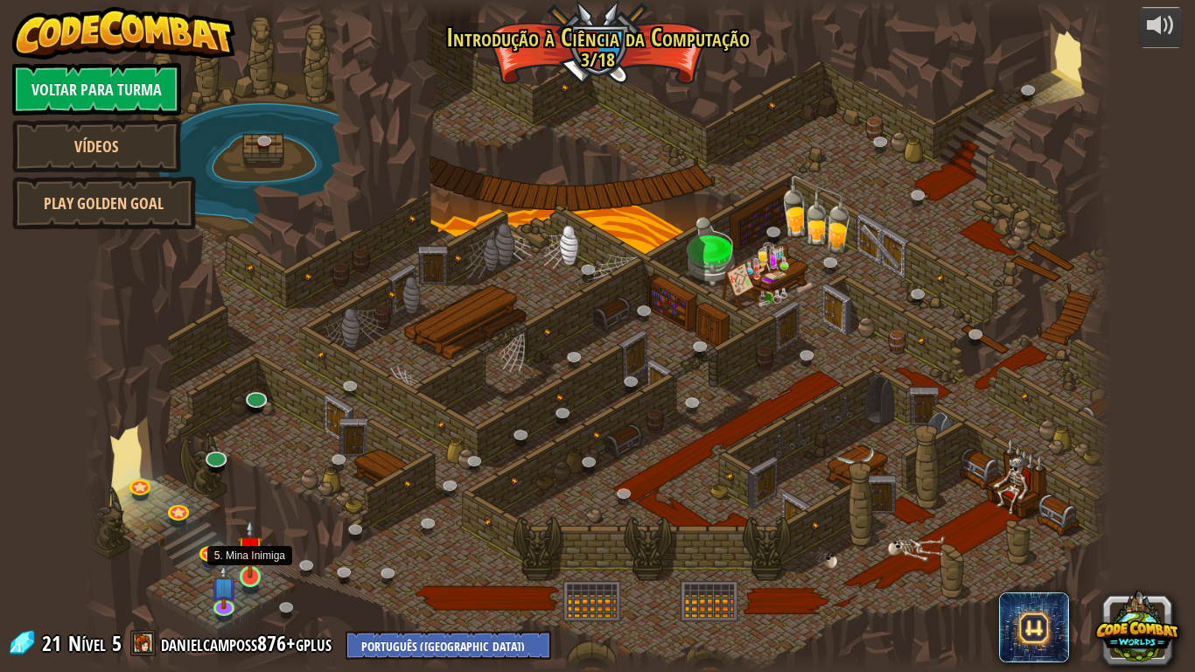
click at [248, 553] on div at bounding box center [250, 576] width 21 height 21
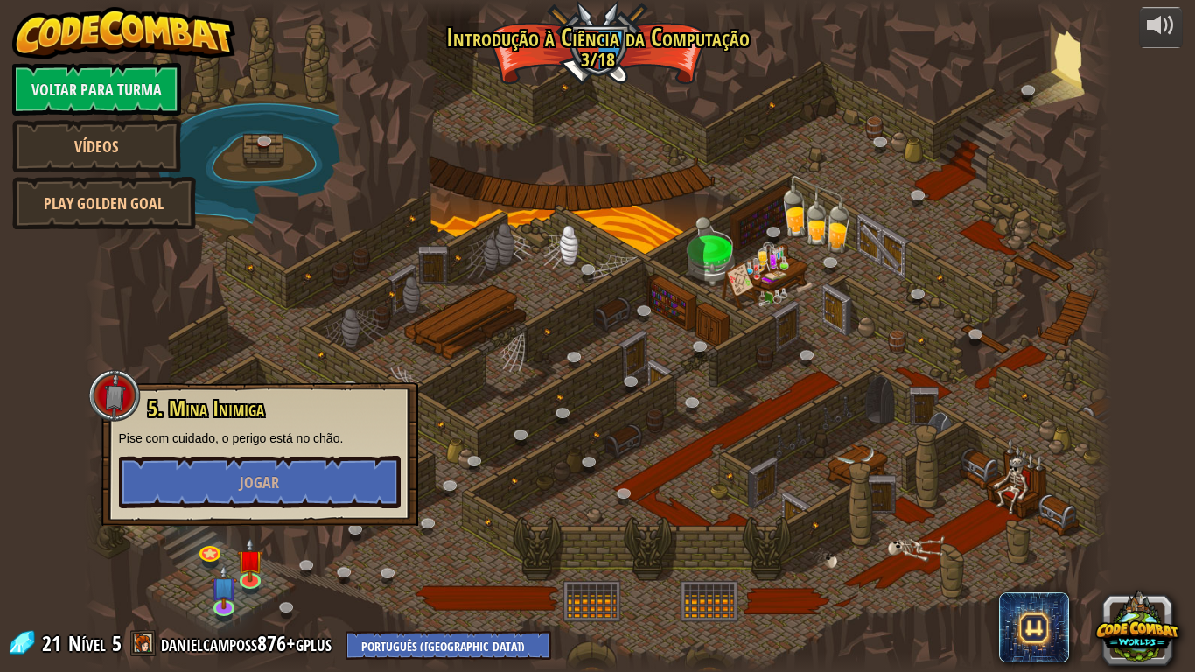
click at [1187, 242] on div "powered by Voltar para Turma Vídeos Play Golden Goal 25. Portões de Kithgard (B…" at bounding box center [597, 336] width 1195 height 672
click at [617, 337] on div at bounding box center [598, 336] width 1028 height 672
